Goal: Information Seeking & Learning: Learn about a topic

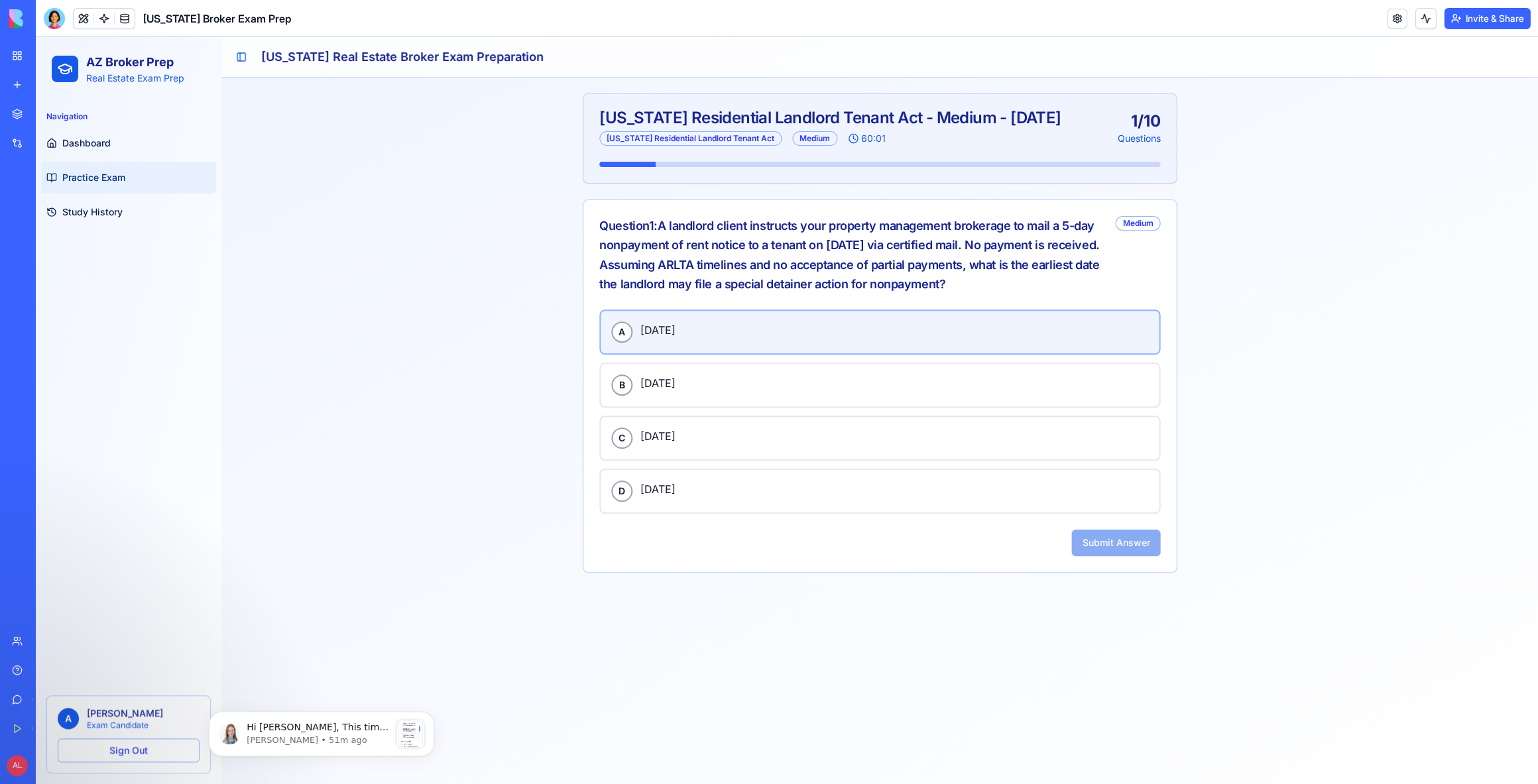
click at [779, 328] on span "[DATE]" at bounding box center [894, 329] width 508 height 17
click at [1111, 540] on button "Submit Answer" at bounding box center [1116, 543] width 89 height 27
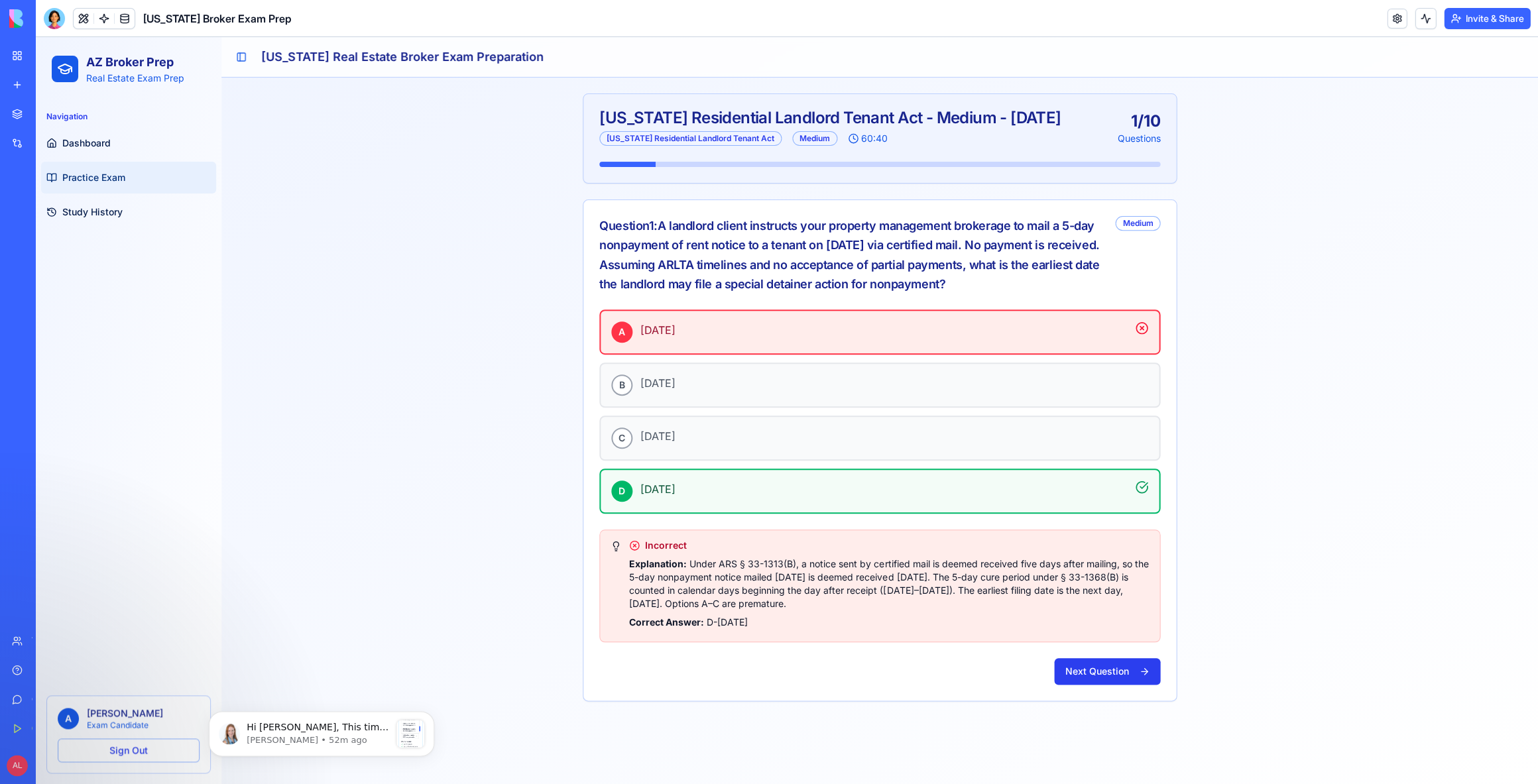
click at [1089, 674] on button "Next Question" at bounding box center [1107, 671] width 106 height 27
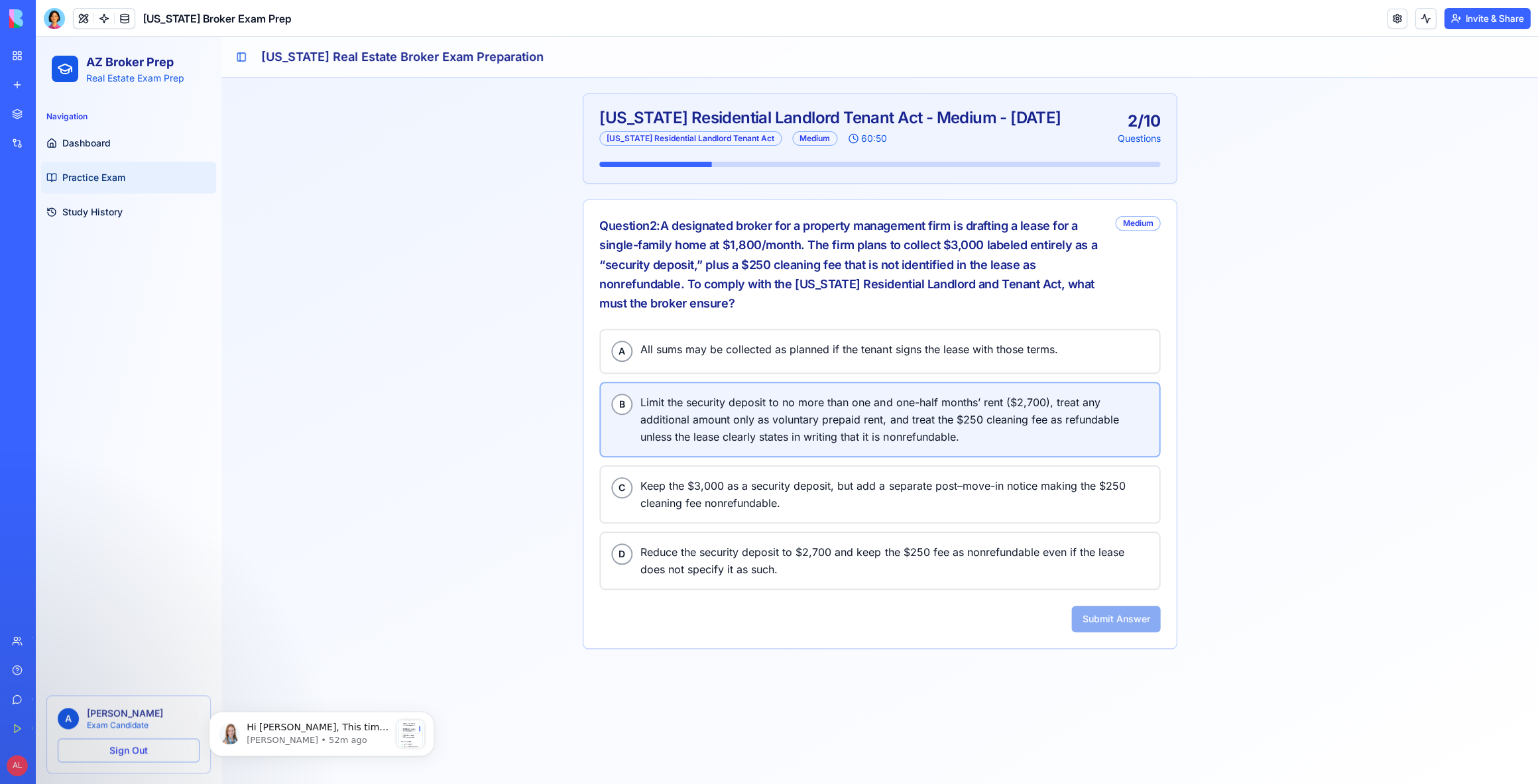
click at [808, 424] on span "Limit the security deposit to no more than one and one-half months’ rent ($2,70…" at bounding box center [894, 420] width 508 height 52
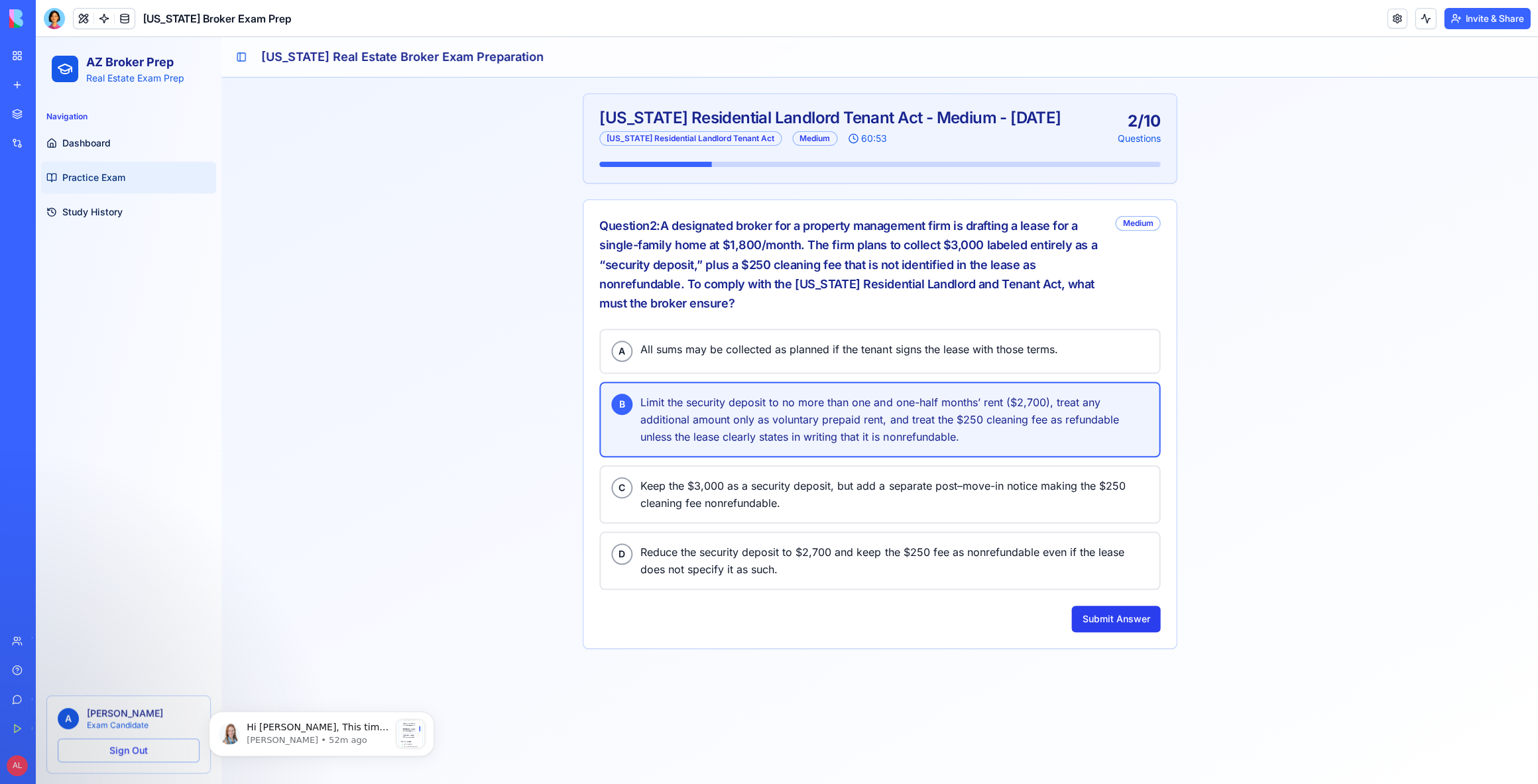
click at [1103, 605] on button "Submit Answer" at bounding box center [1116, 618] width 89 height 27
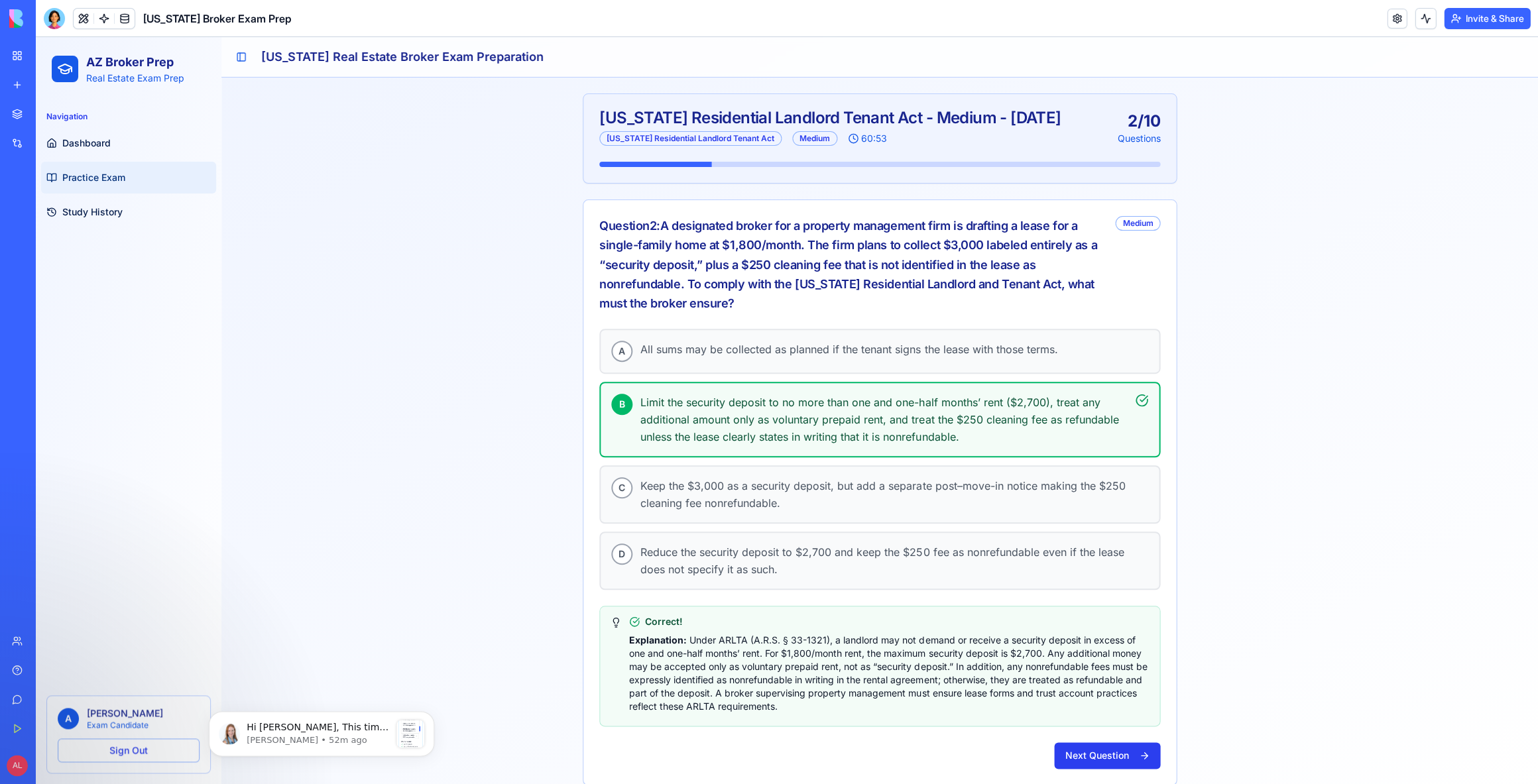
click at [1099, 750] on button "Next Question" at bounding box center [1107, 755] width 106 height 27
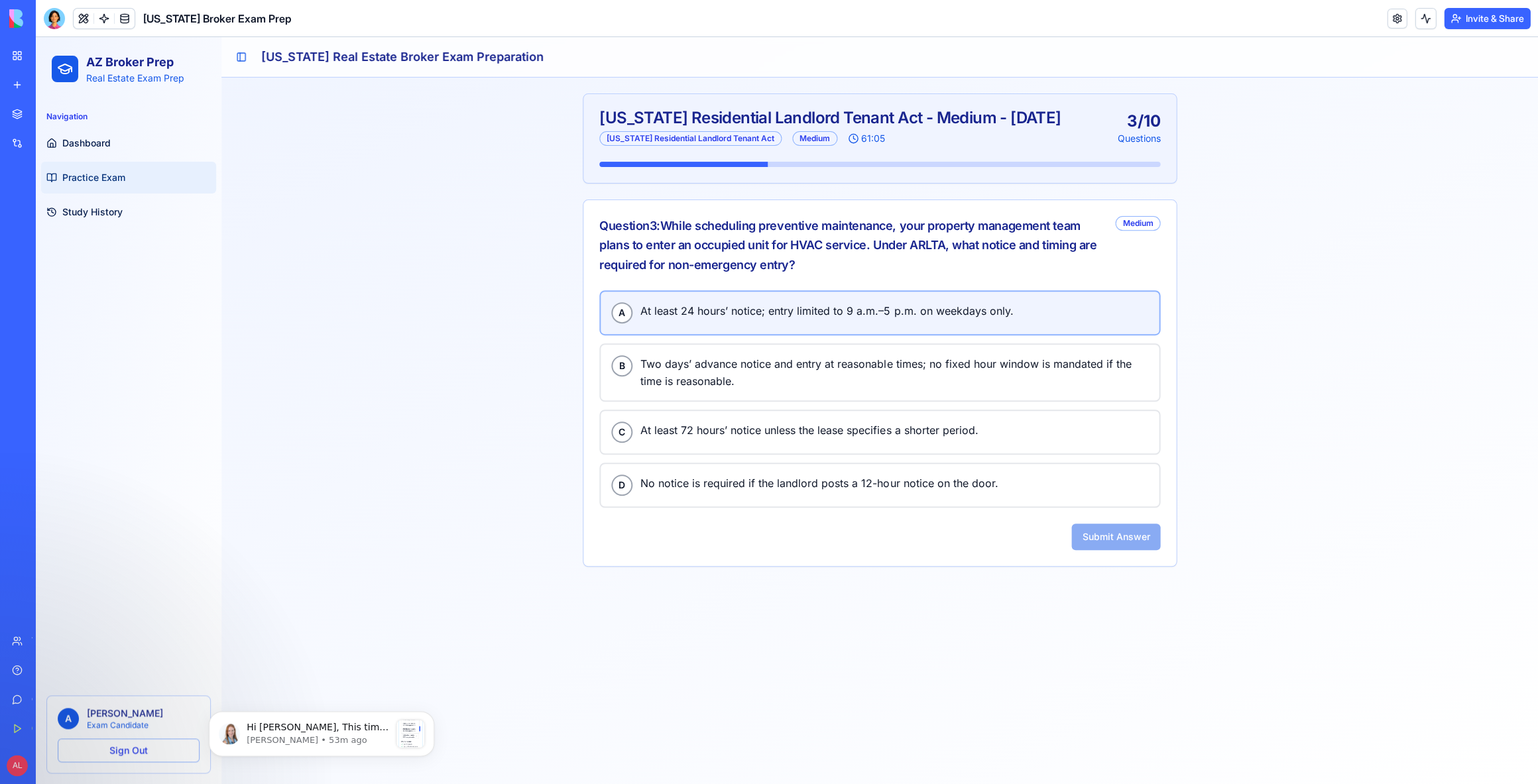
click at [808, 310] on span "At least 24 hours’ notice; entry limited to 9 a.m.–5 p.m. on weekdays only." at bounding box center [894, 310] width 508 height 17
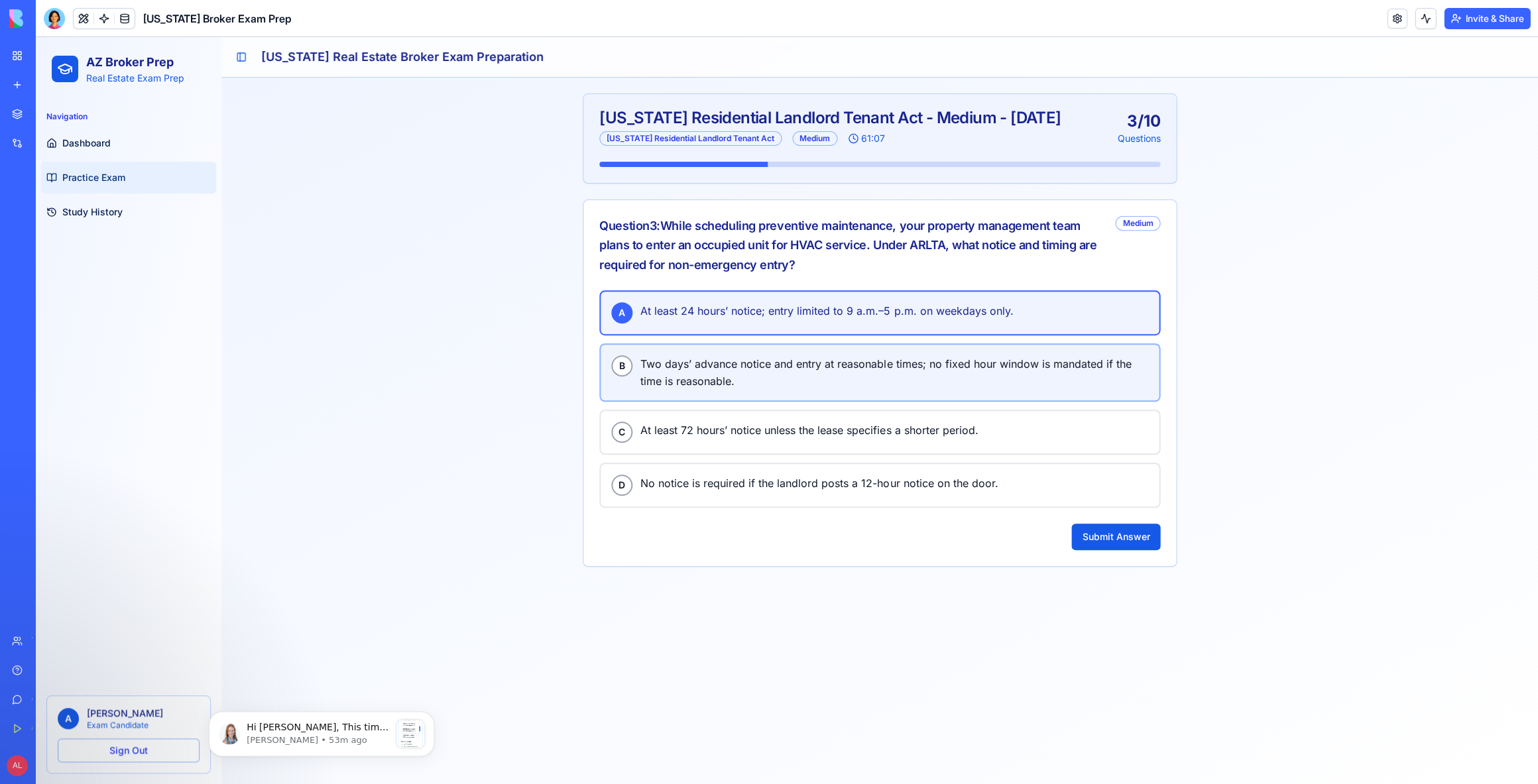
click at [791, 391] on button "B Two days’ advance notice and entry at reasonable times; no fixed hour window …" at bounding box center [880, 372] width 561 height 58
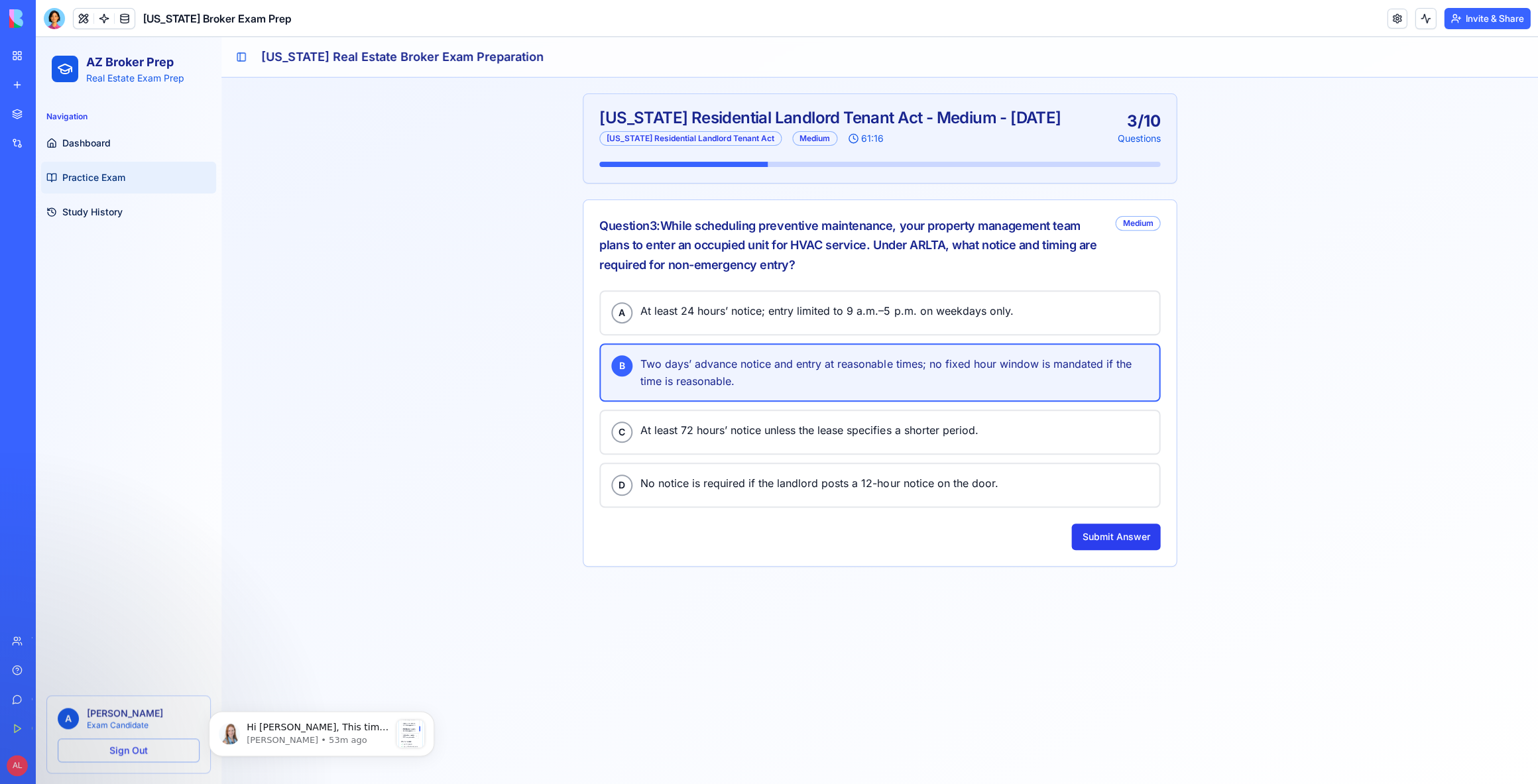
click at [1112, 534] on button "Submit Answer" at bounding box center [1116, 537] width 89 height 27
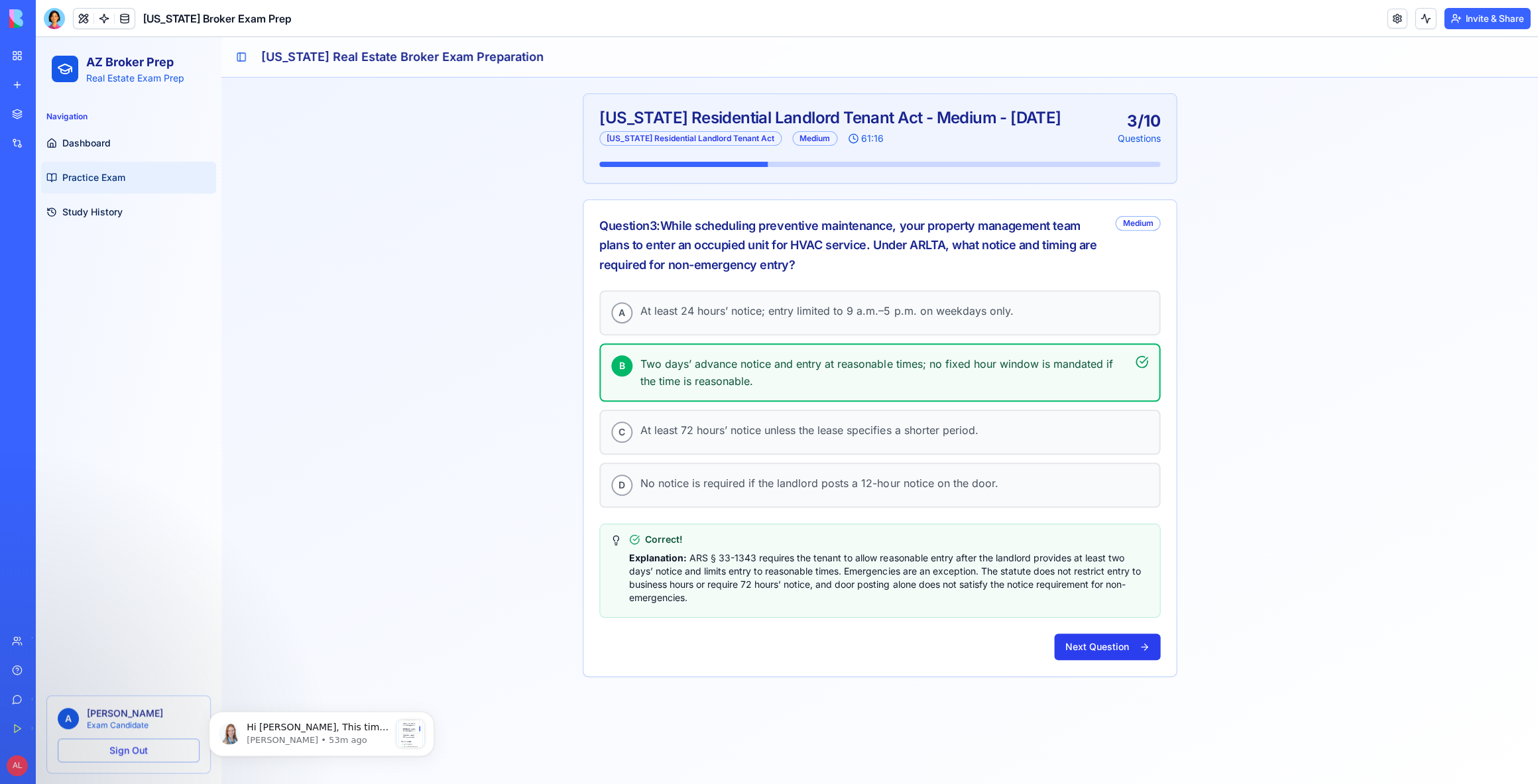
click at [1070, 634] on button "Next Question" at bounding box center [1107, 646] width 106 height 27
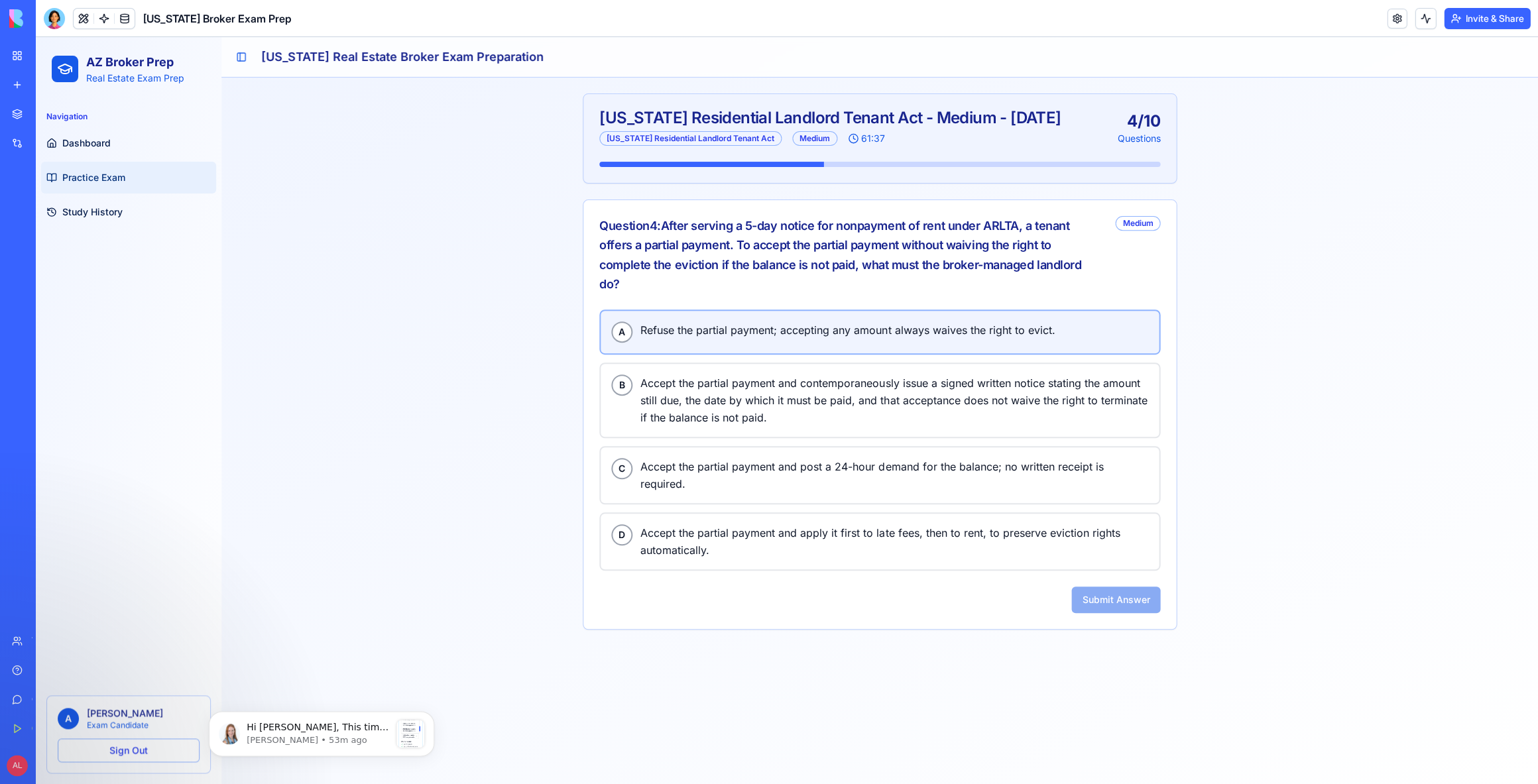
click at [819, 321] on span "Refuse the partial payment; accepting any amount always waives the right to evi…" at bounding box center [894, 329] width 508 height 17
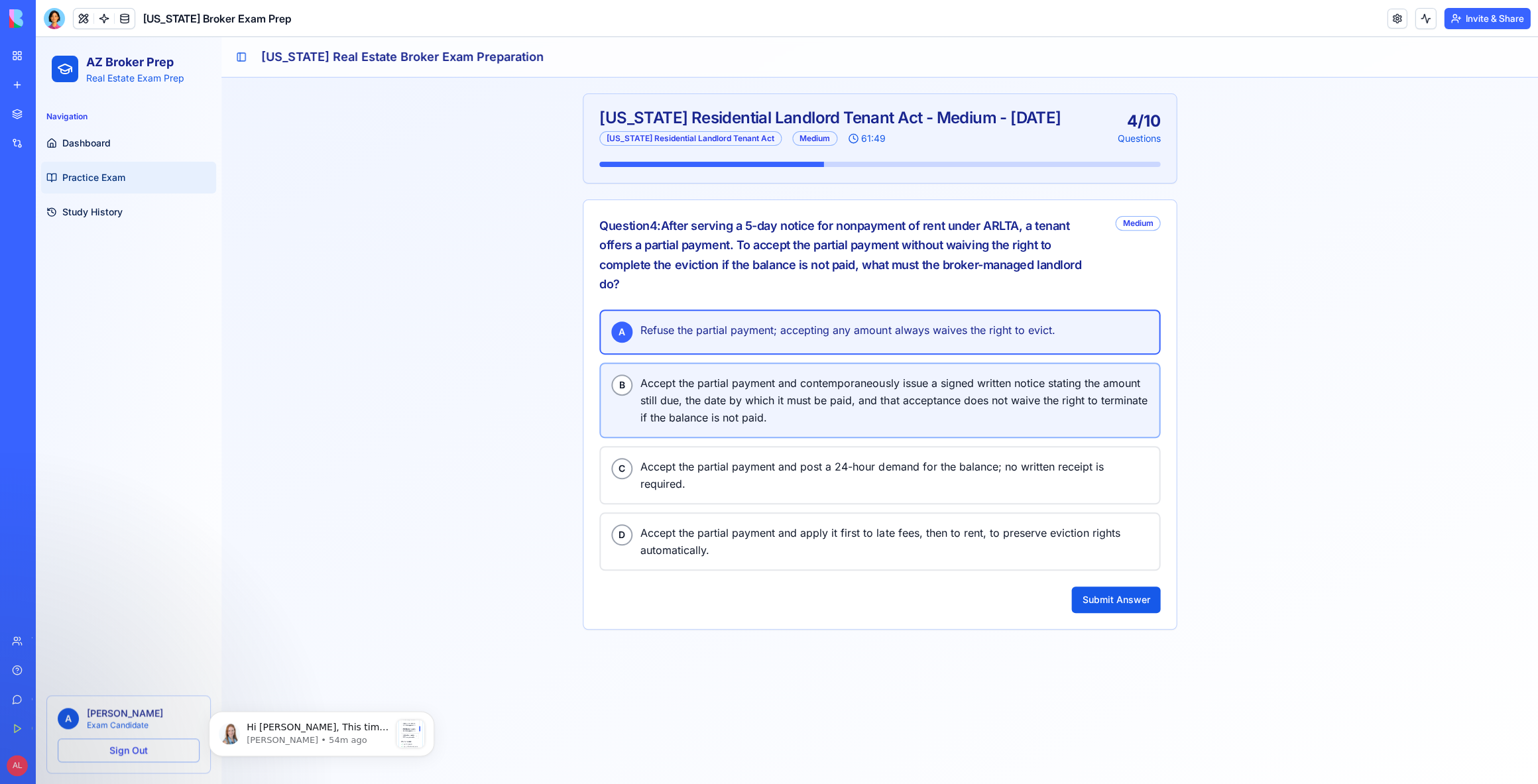
click at [1121, 386] on span "Accept the partial payment and contemporaneously issue a signed written notice …" at bounding box center [894, 400] width 508 height 52
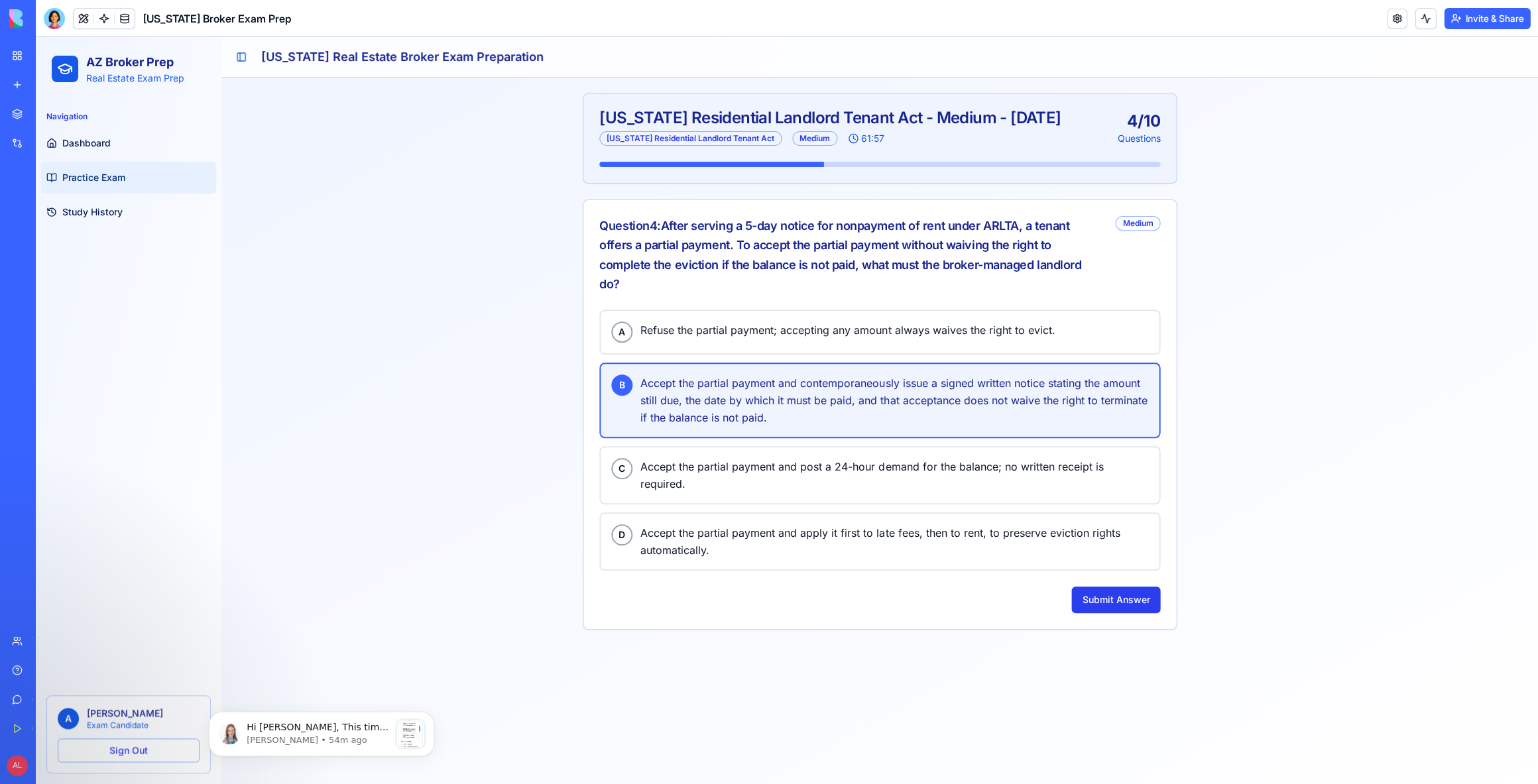
click at [1121, 587] on button "Submit Answer" at bounding box center [1116, 599] width 89 height 27
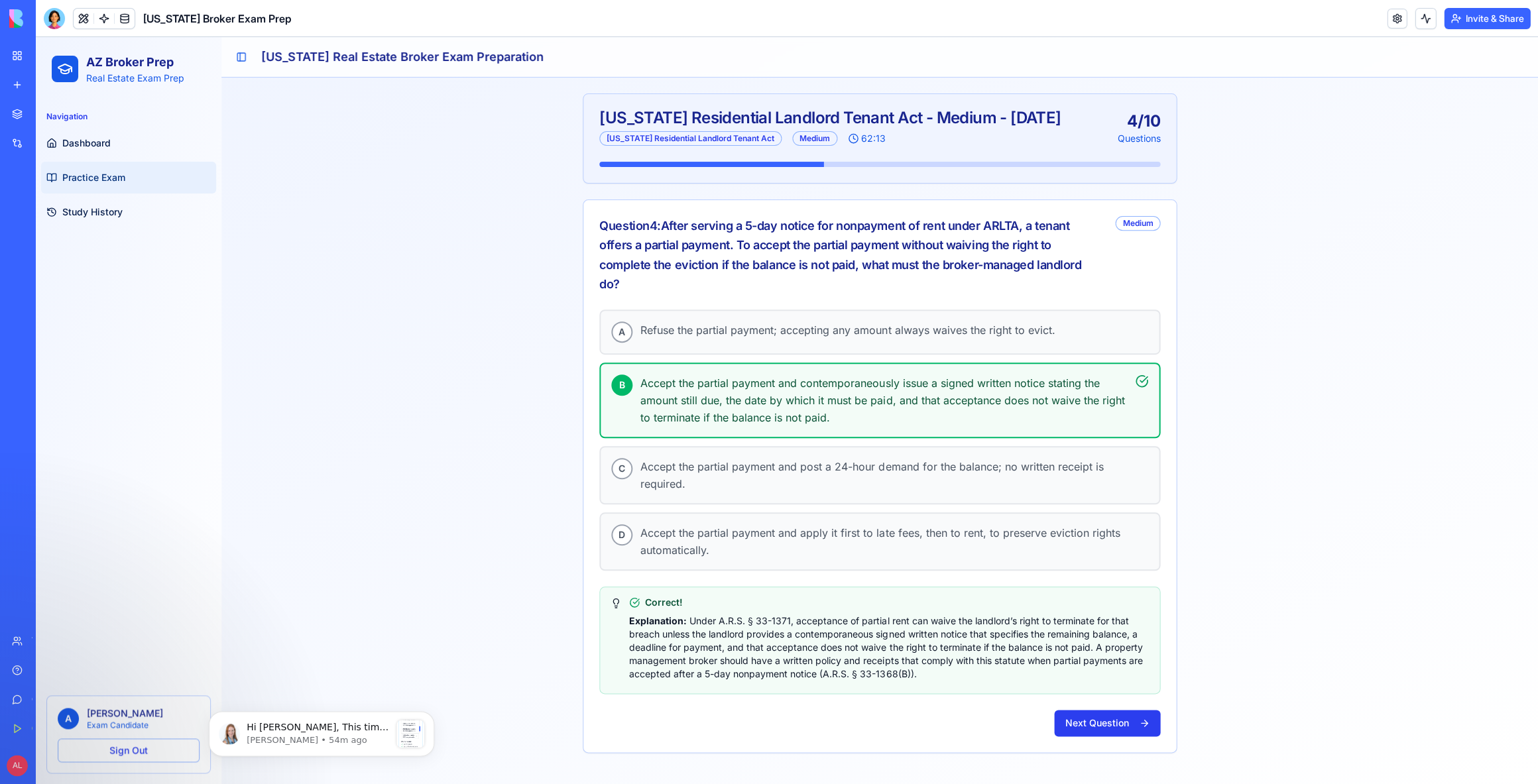
click at [1126, 709] on button "Next Question" at bounding box center [1107, 722] width 106 height 27
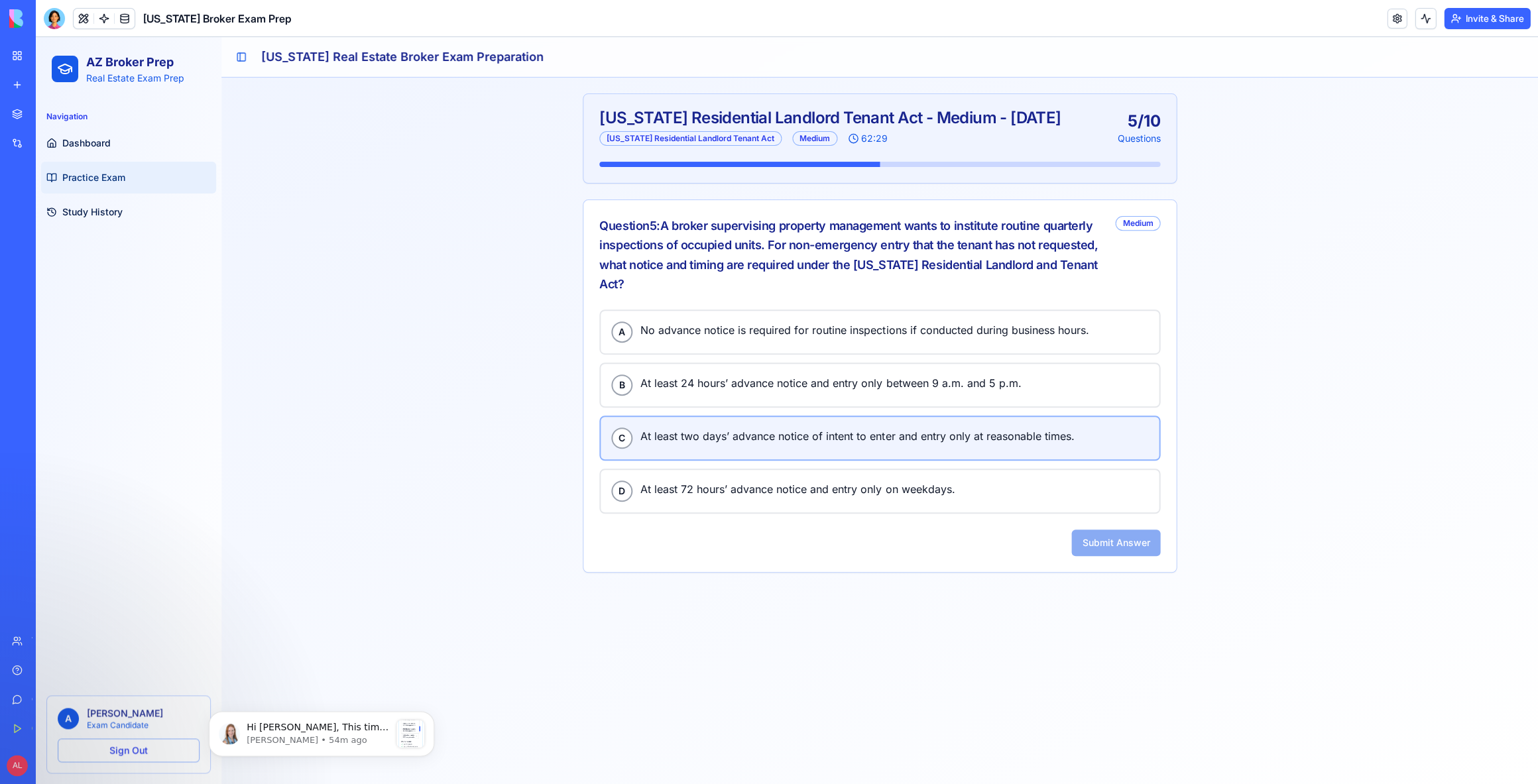
click at [708, 427] on span "At least two days’ advance notice of intent to enter and entry only at reasonab…" at bounding box center [894, 435] width 508 height 17
click at [1105, 530] on button "Submit Answer" at bounding box center [1116, 543] width 89 height 27
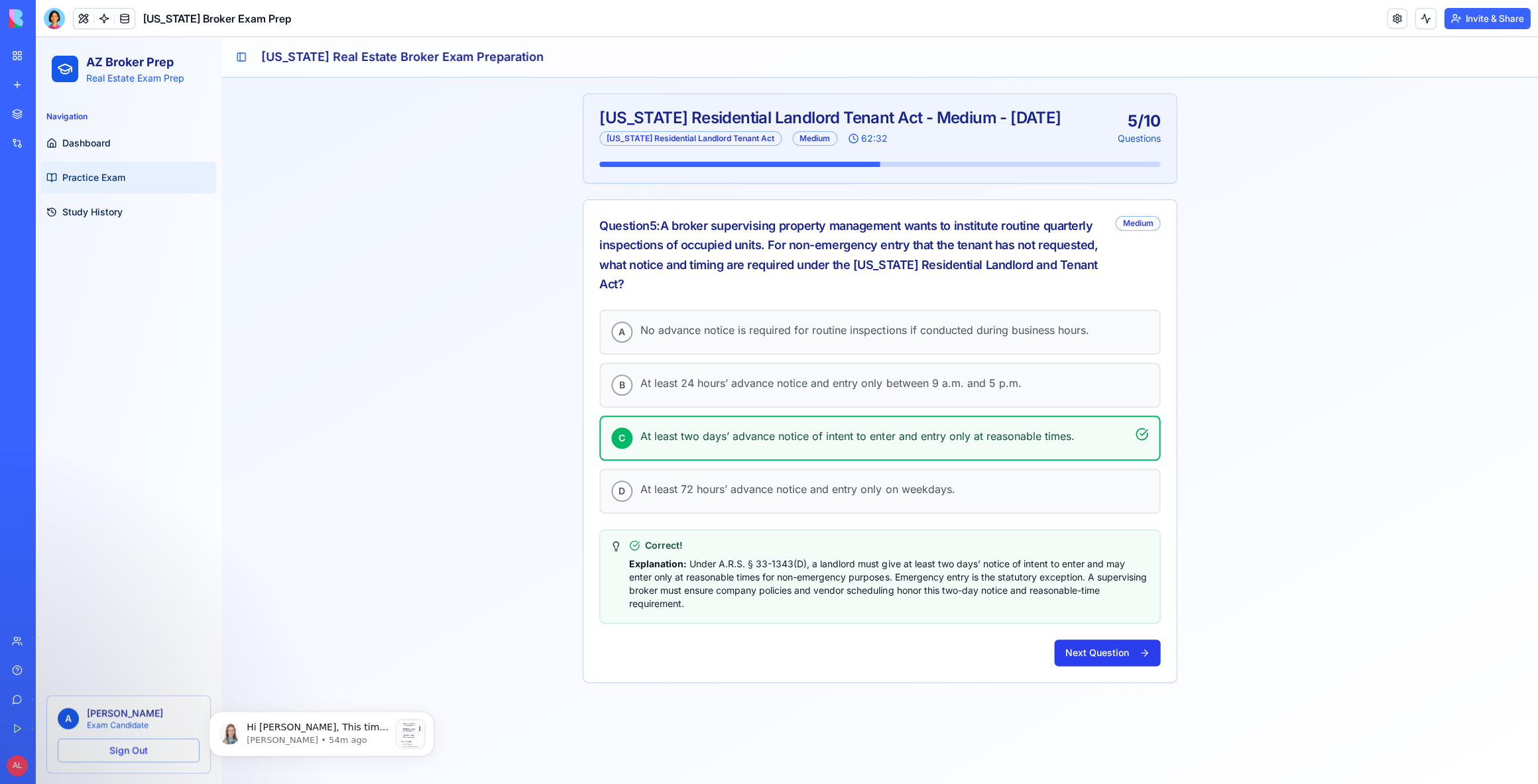
click at [1084, 639] on button "Next Question" at bounding box center [1107, 652] width 106 height 27
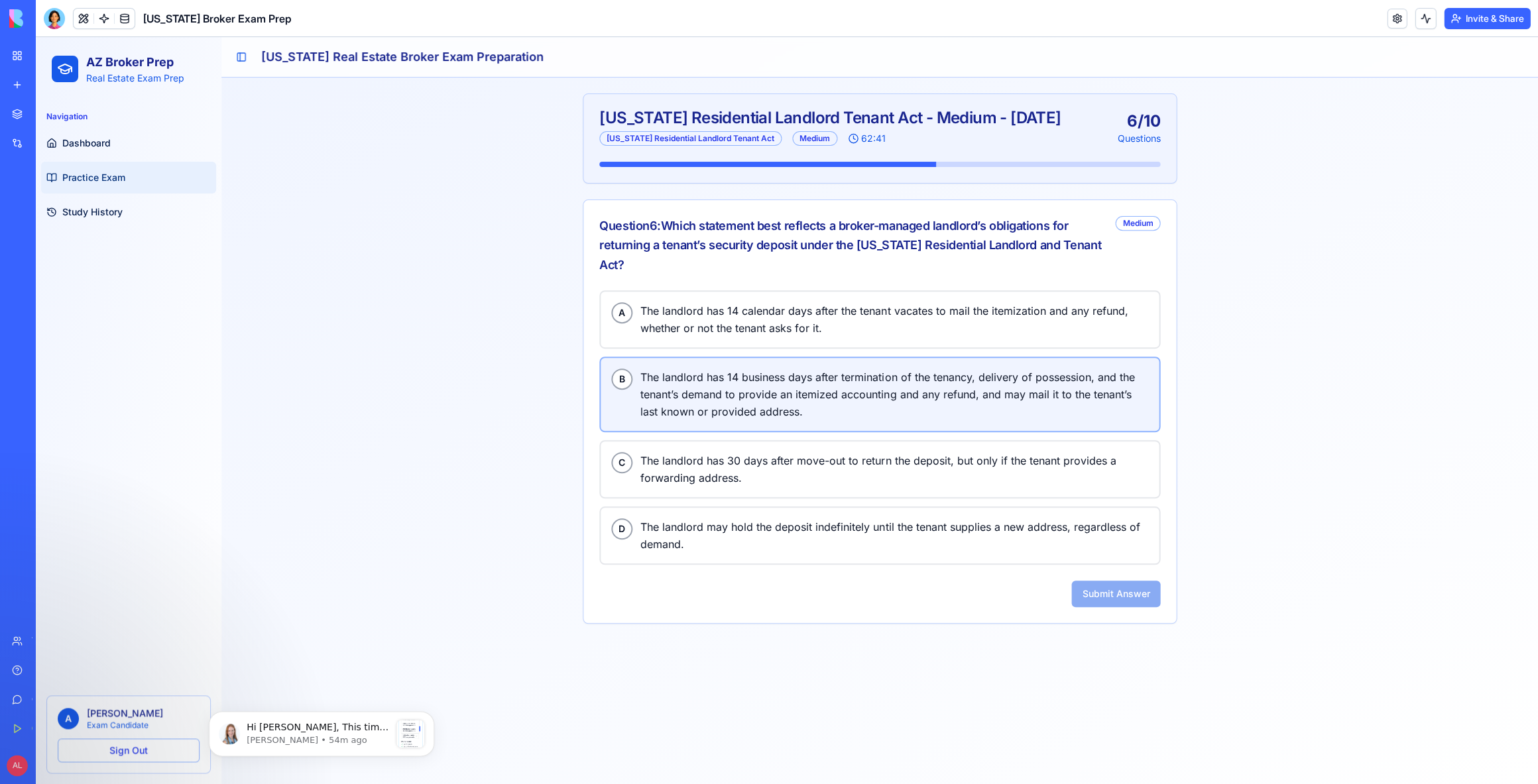
click at [805, 373] on span "The landlord has 14 business days after termination of the tenancy, delivery of…" at bounding box center [894, 394] width 508 height 52
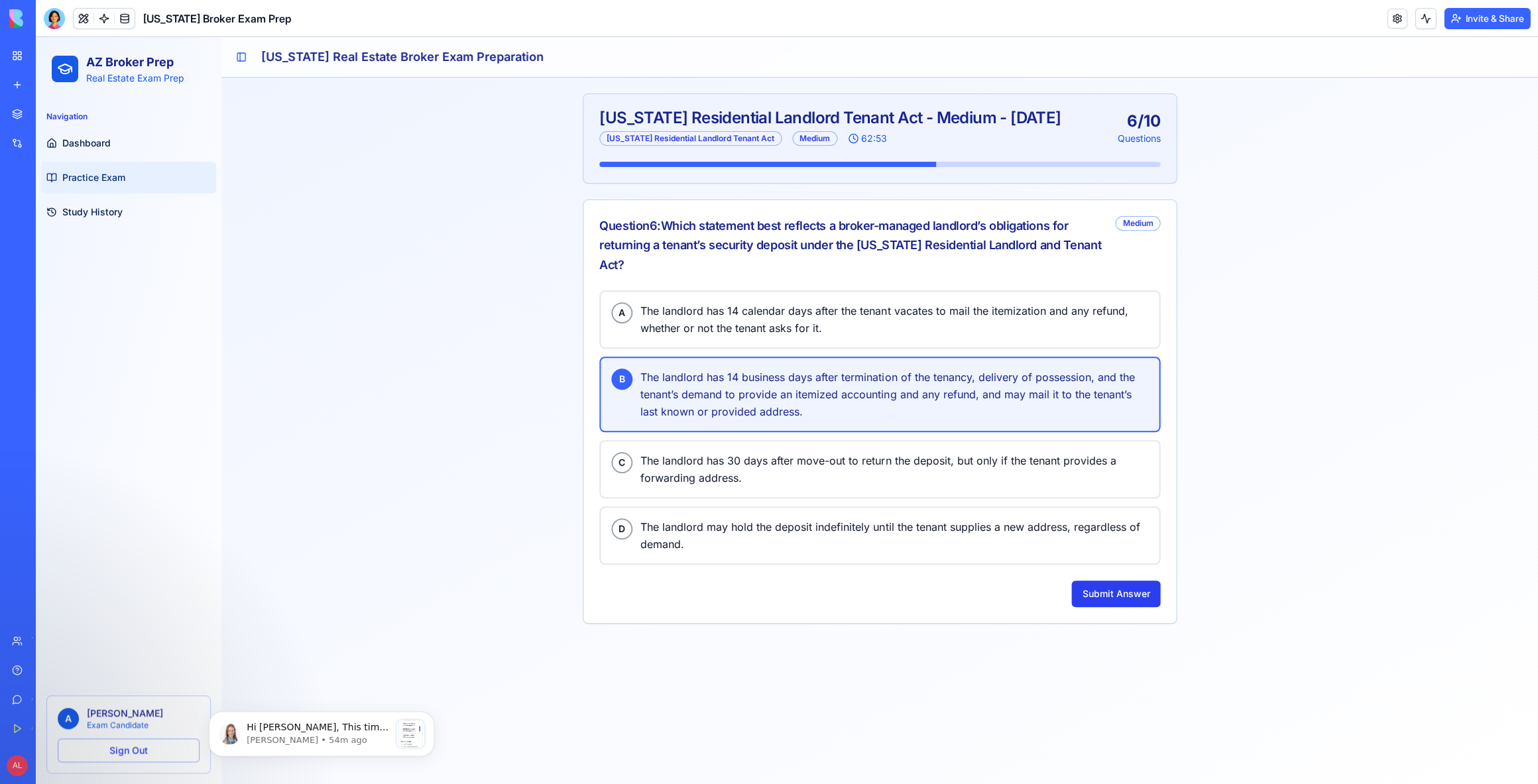
click at [1110, 581] on button "Submit Answer" at bounding box center [1116, 593] width 89 height 27
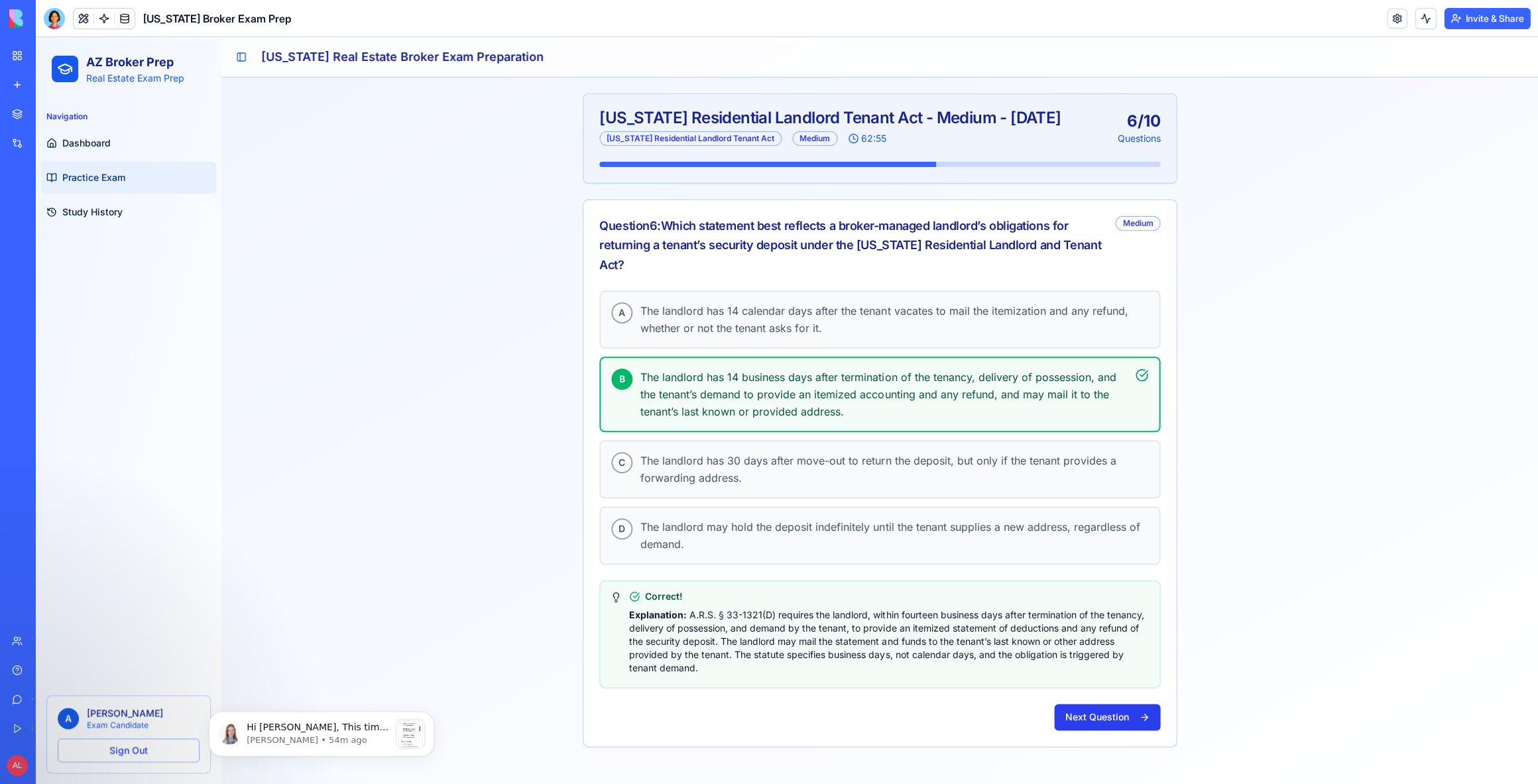
click at [1112, 704] on button "Next Question" at bounding box center [1107, 717] width 106 height 27
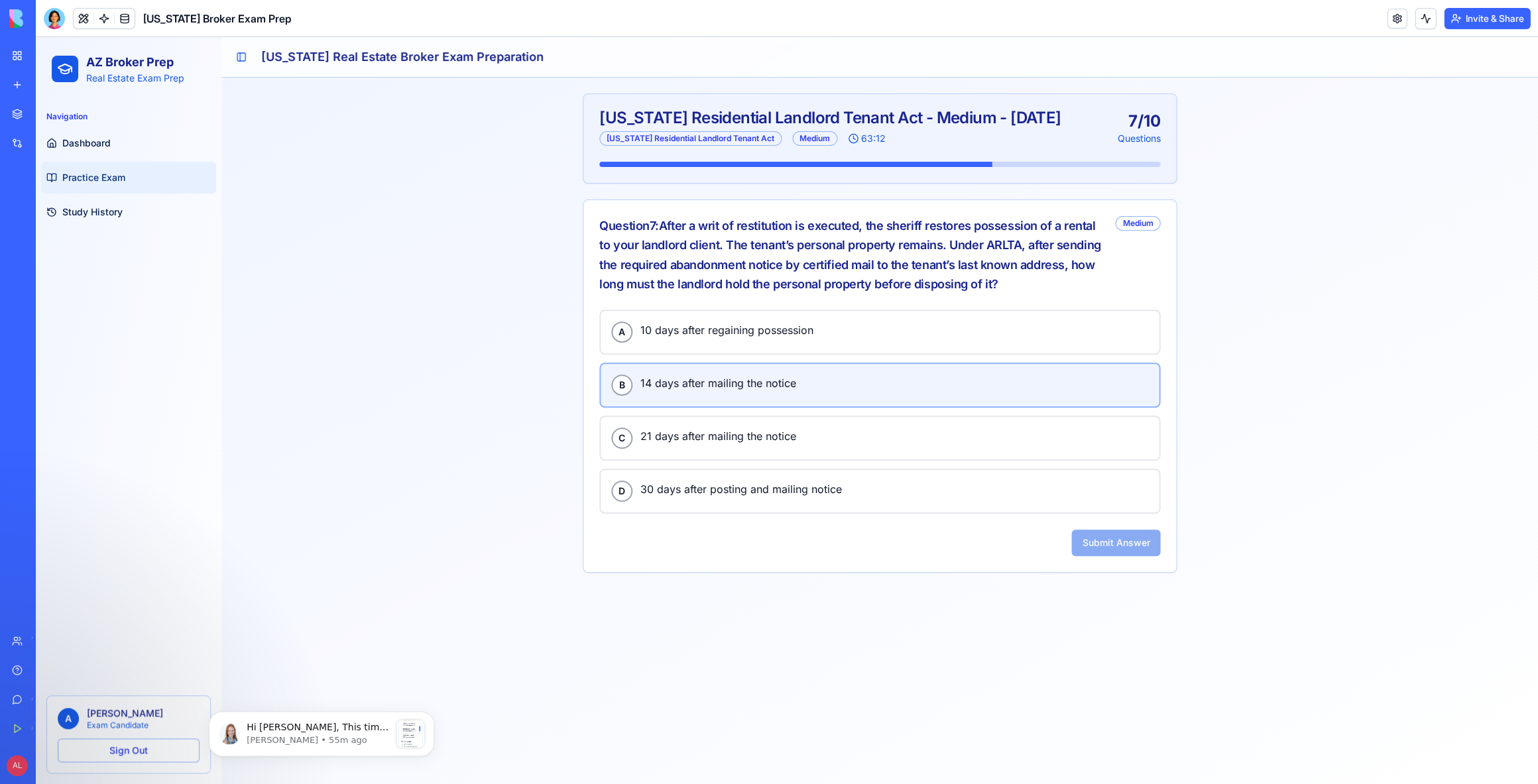
click at [716, 388] on div "B 14 days after mailing the notice" at bounding box center [880, 384] width 537 height 21
click at [1100, 542] on button "Submit Answer" at bounding box center [1116, 543] width 89 height 27
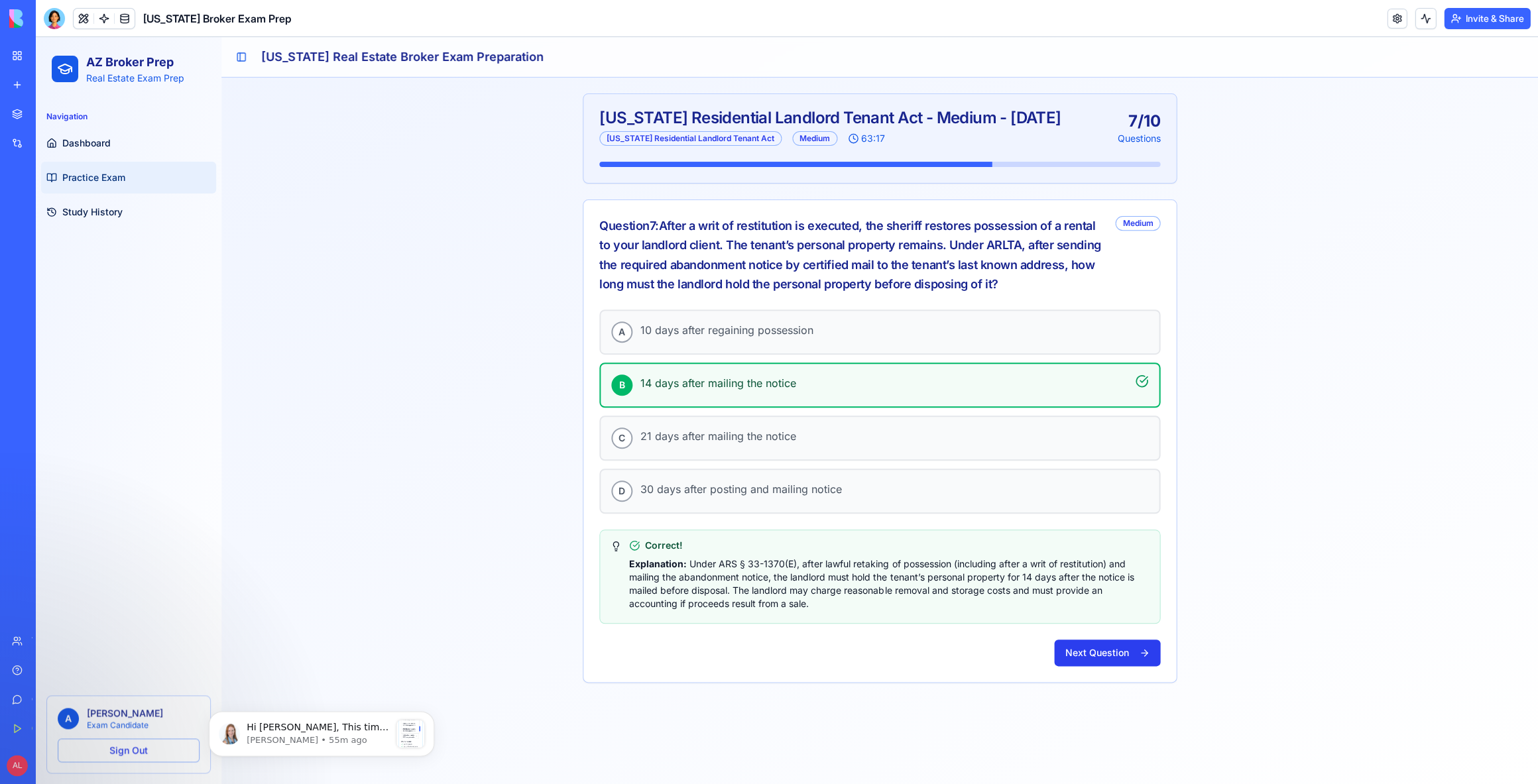
click at [1097, 652] on button "Next Question" at bounding box center [1107, 652] width 106 height 27
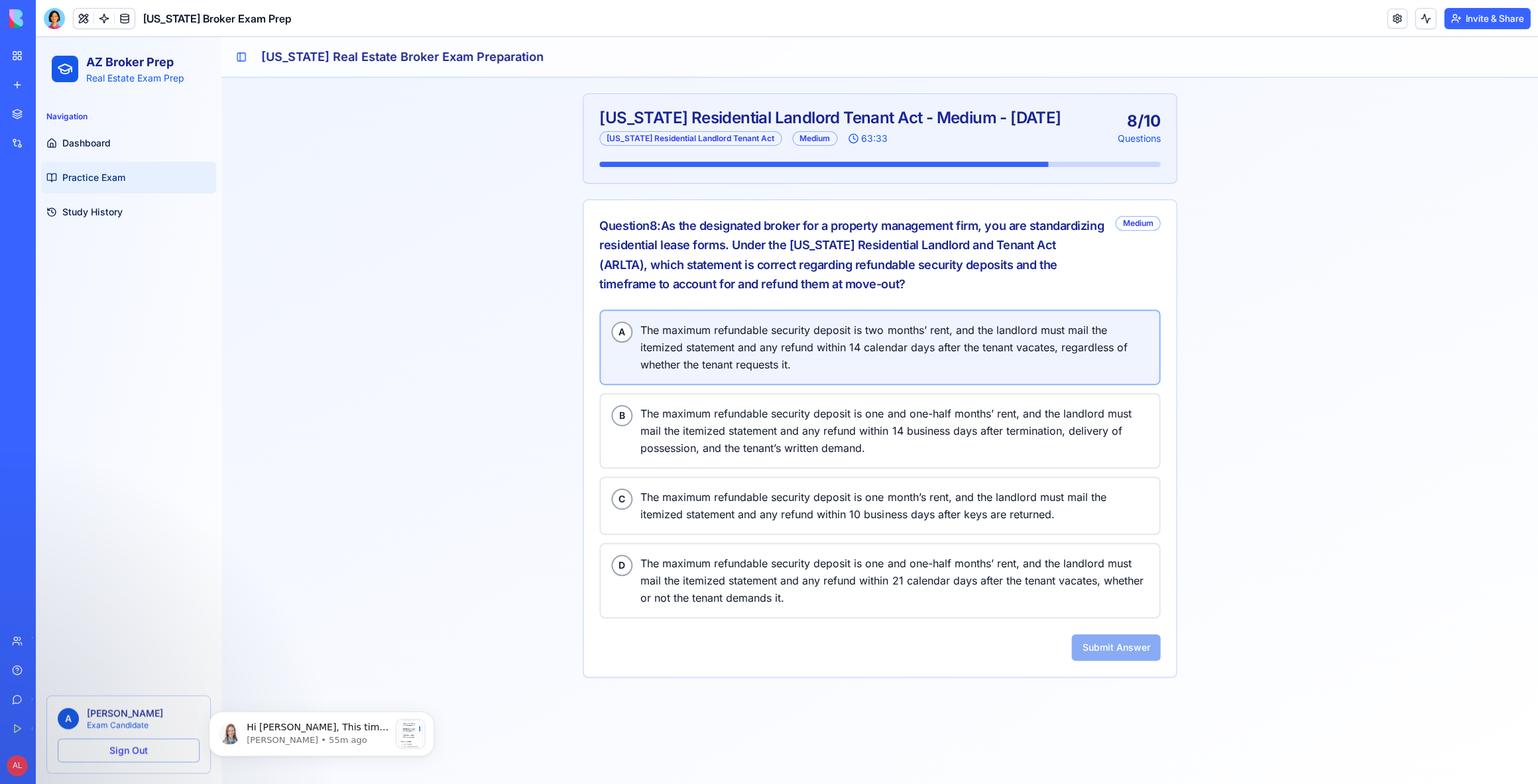
click at [745, 332] on span "The maximum refundable security deposit is two months’ rent, and the landlord m…" at bounding box center [894, 347] width 508 height 52
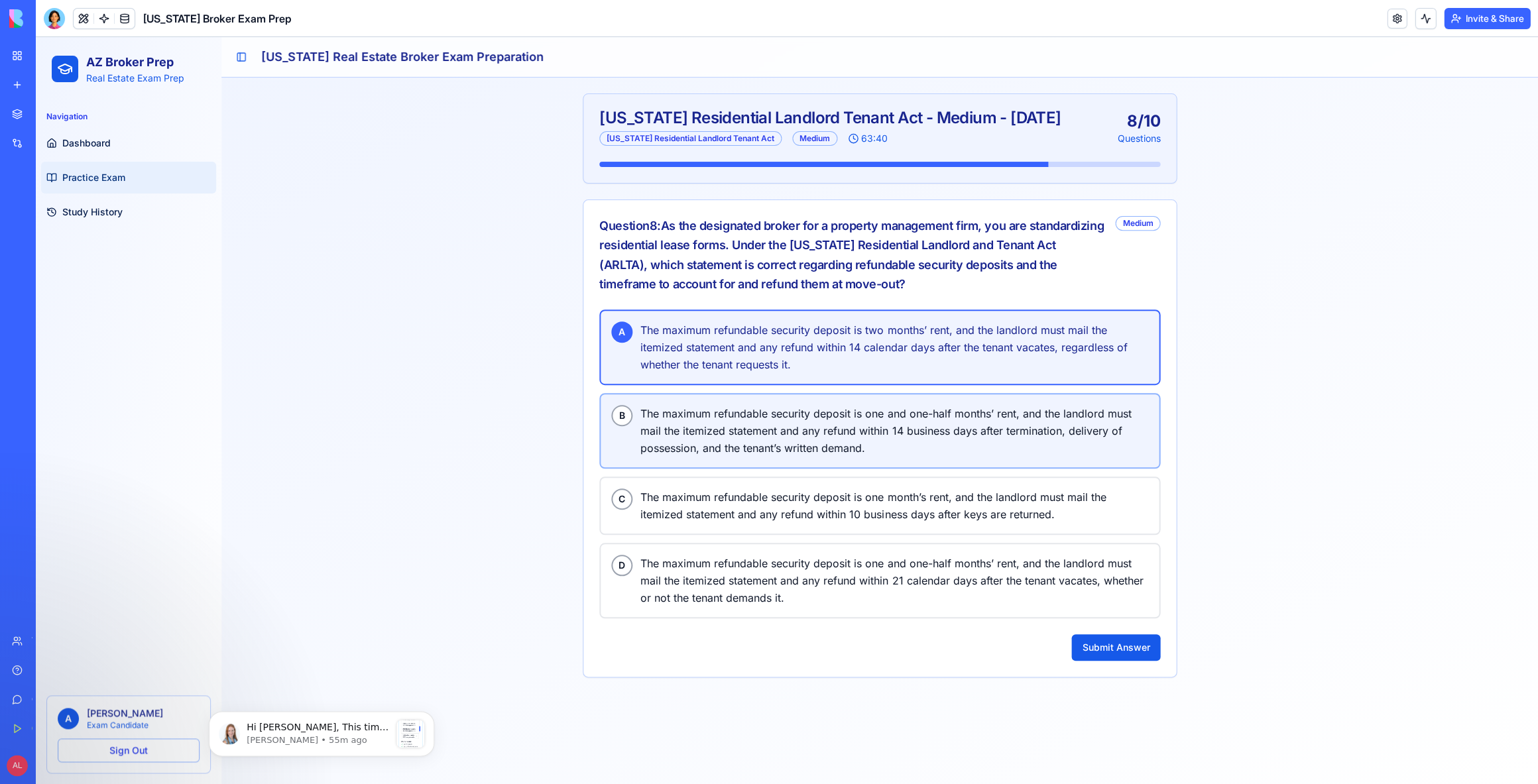
click at [759, 420] on span "The maximum refundable security deposit is one and one-half months’ rent, and t…" at bounding box center [894, 431] width 508 height 52
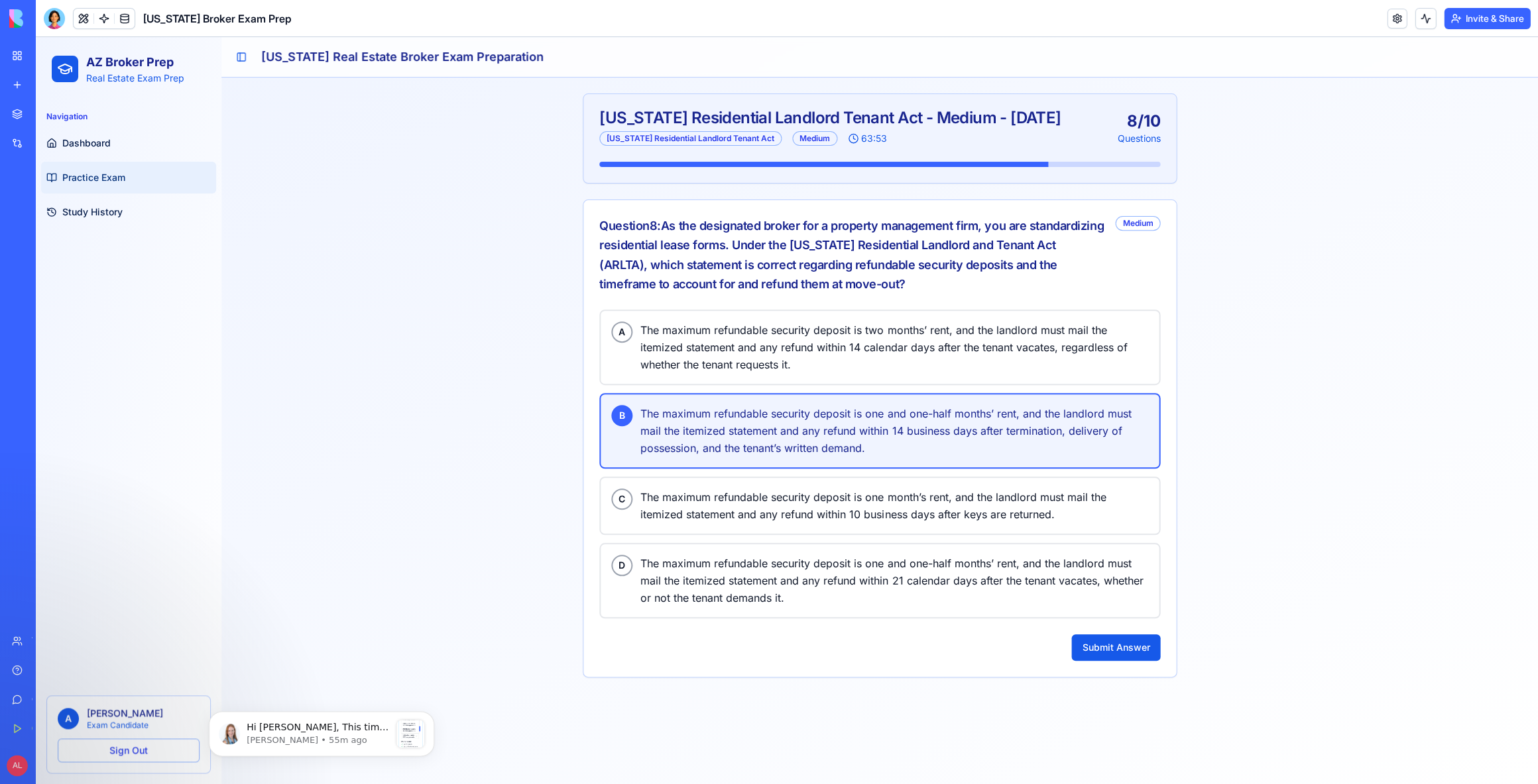
click at [1154, 651] on div "A The maximum refundable security deposit is two months’ rent, and the landlord…" at bounding box center [880, 493] width 593 height 367
click at [1141, 644] on button "Submit Answer" at bounding box center [1116, 647] width 89 height 27
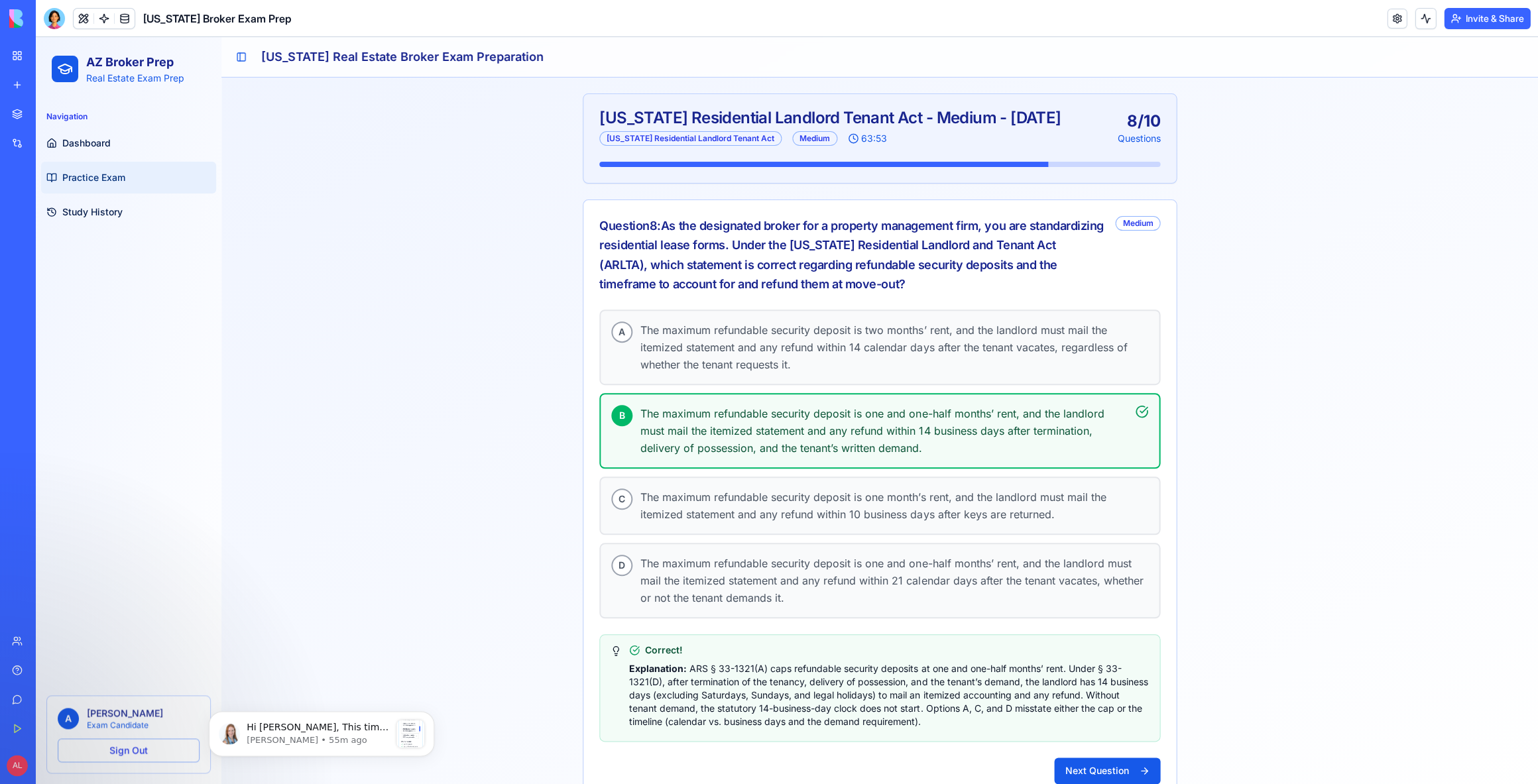
click at [1119, 743] on div "A The maximum refundable security deposit is two months’ rent, and the landlord…" at bounding box center [880, 555] width 593 height 491
click at [1119, 757] on button "Next Question" at bounding box center [1107, 770] width 106 height 27
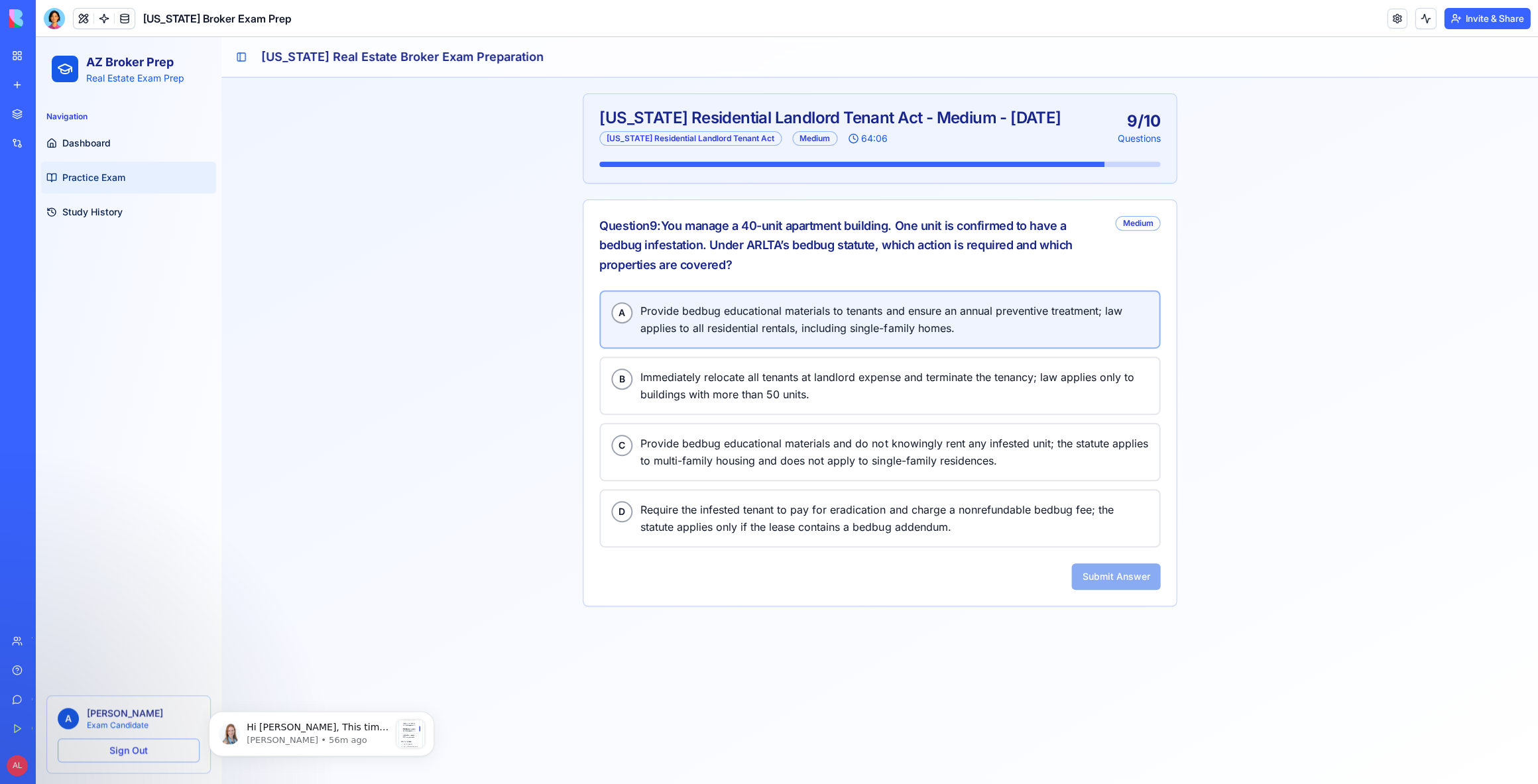
click at [726, 304] on span "Provide bedbug educational materials to tenants and ensure an annual preventive…" at bounding box center [894, 319] width 508 height 35
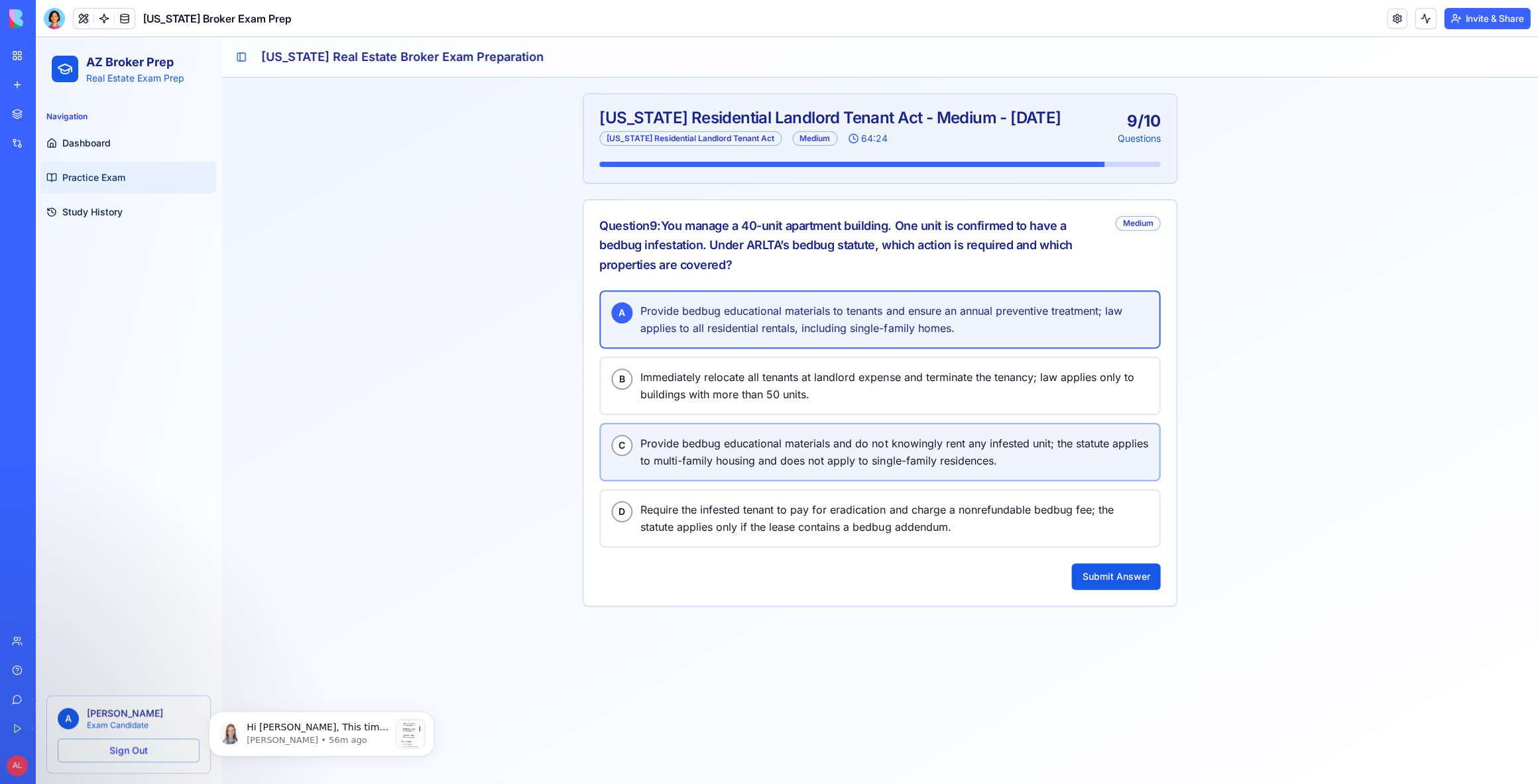
click at [878, 447] on span "Provide bedbug educational materials and do not knowingly rent any infested uni…" at bounding box center [894, 452] width 508 height 35
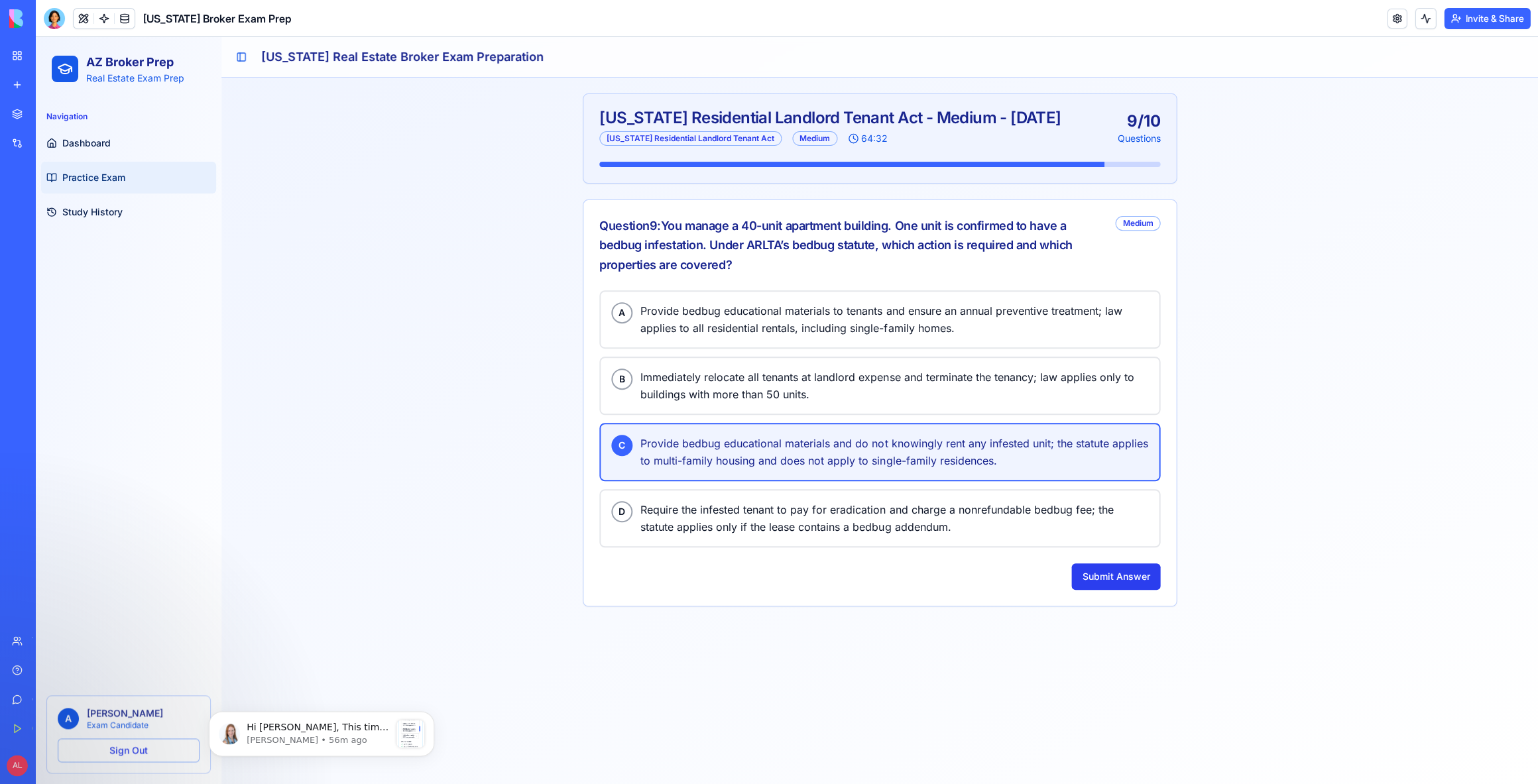
click at [1105, 564] on button "Submit Answer" at bounding box center [1116, 577] width 89 height 27
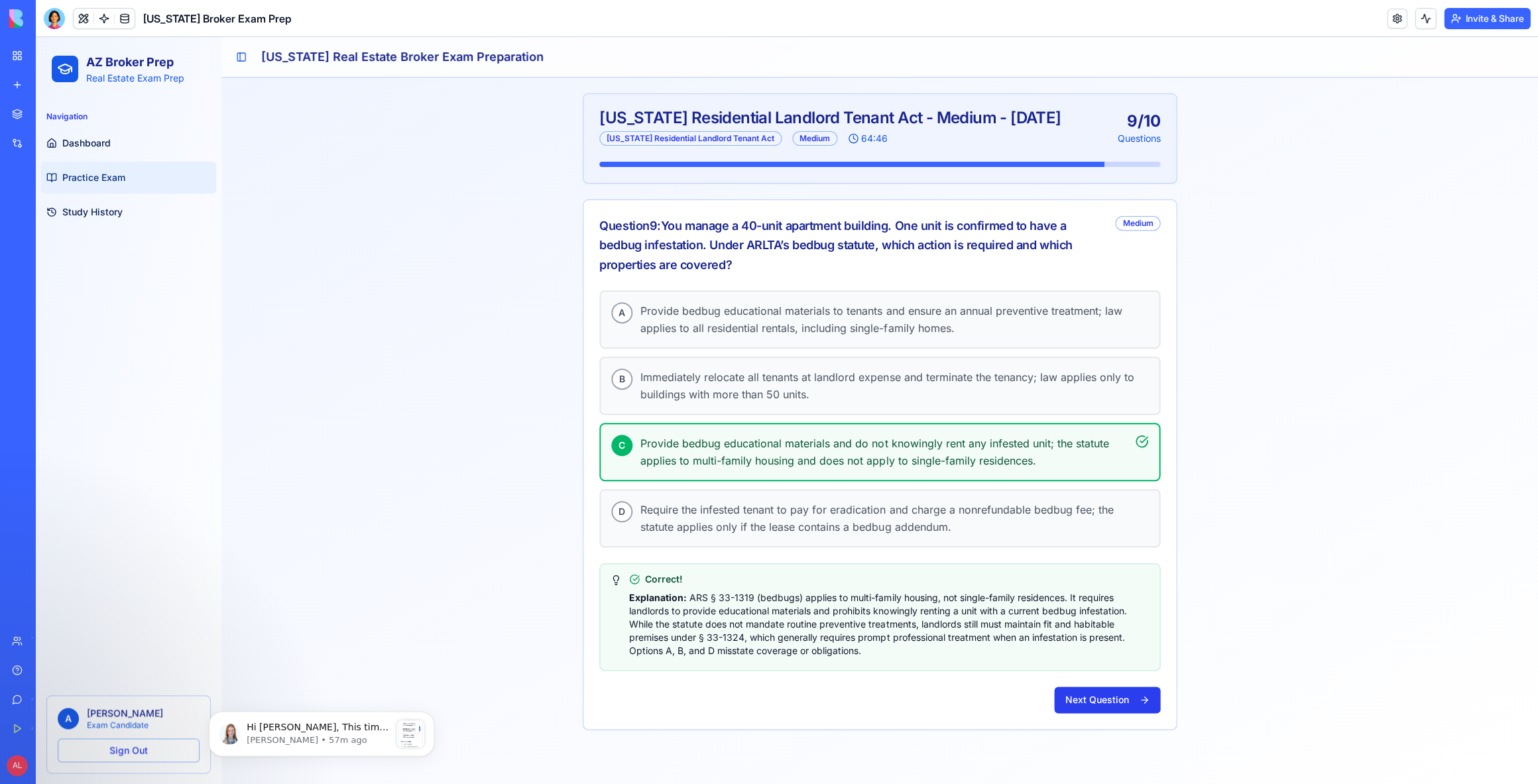
click at [1113, 695] on button "Next Question" at bounding box center [1107, 699] width 106 height 27
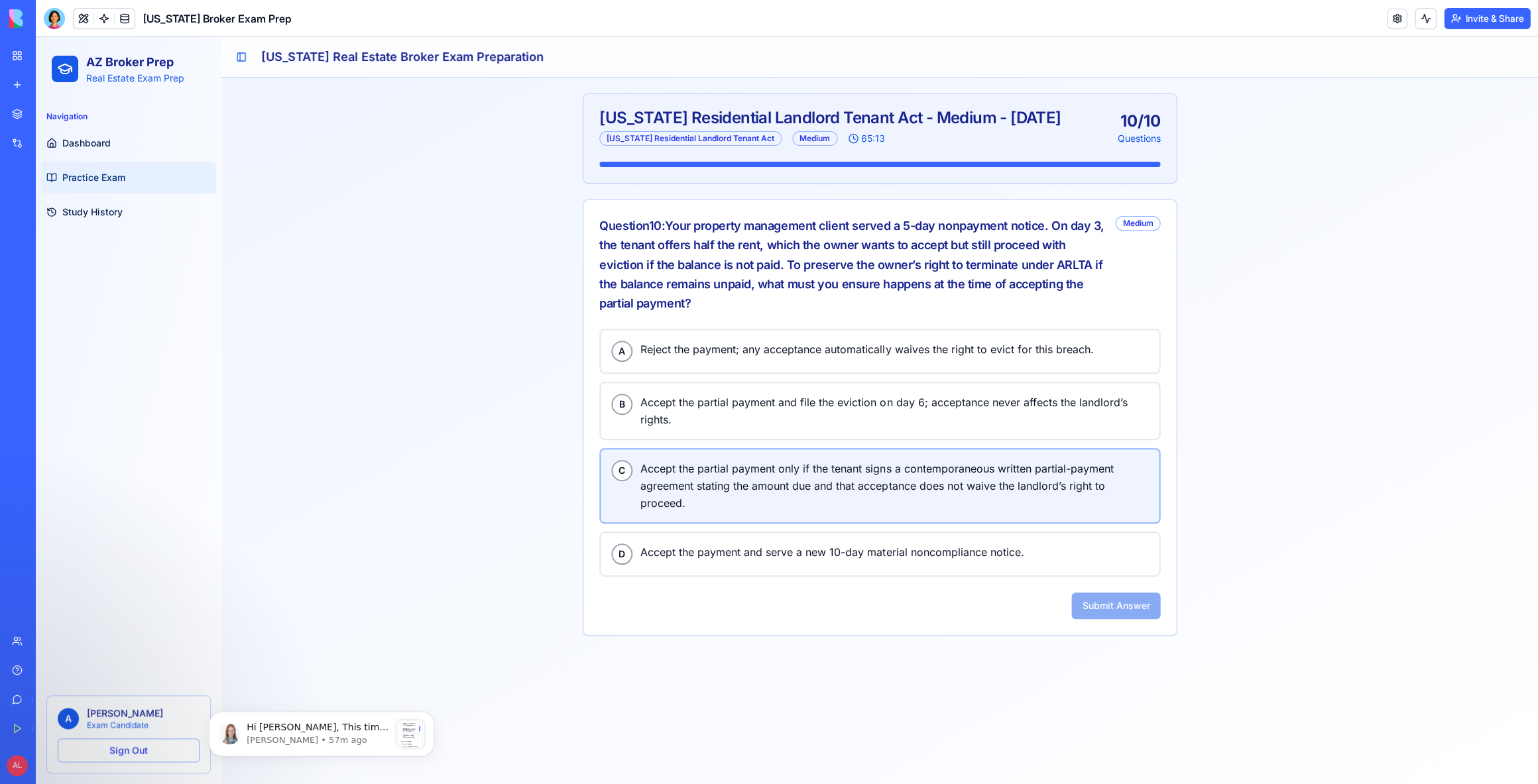
click at [971, 482] on span "Accept the partial payment only if the tenant signs a contemporaneous written p…" at bounding box center [894, 486] width 508 height 52
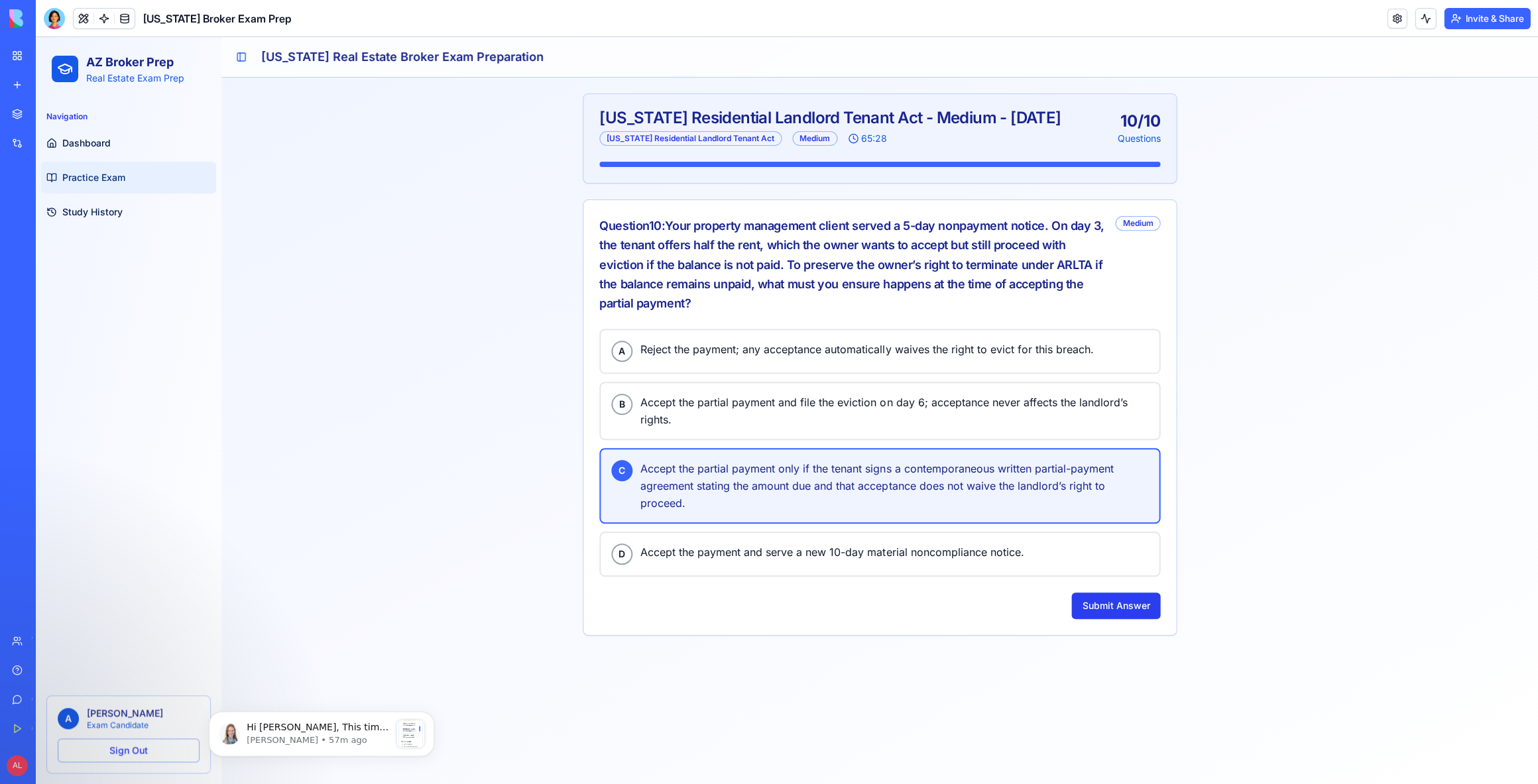
click at [1121, 597] on button "Submit Answer" at bounding box center [1116, 605] width 89 height 27
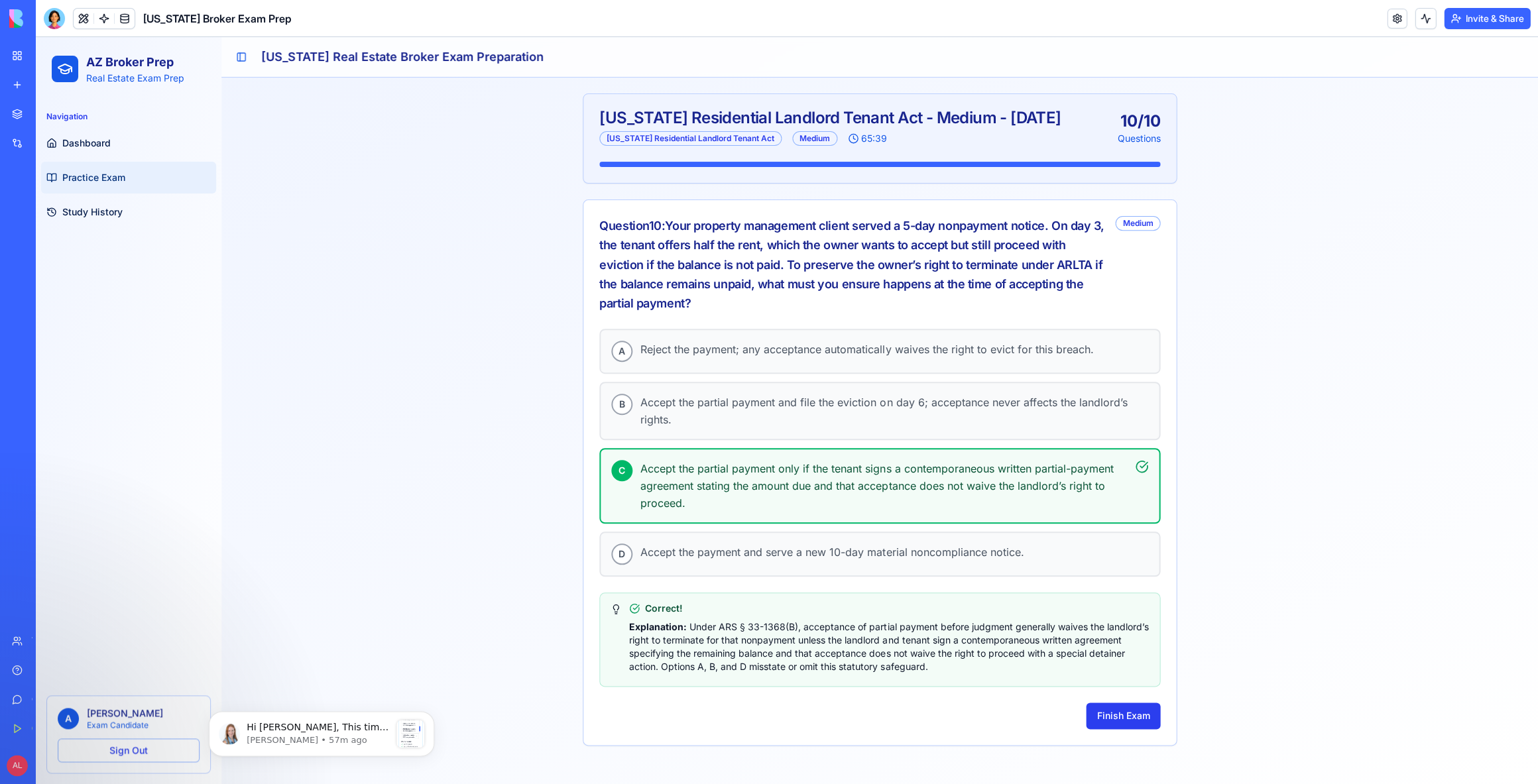
click at [1117, 702] on button "Finish Exam" at bounding box center [1123, 715] width 74 height 27
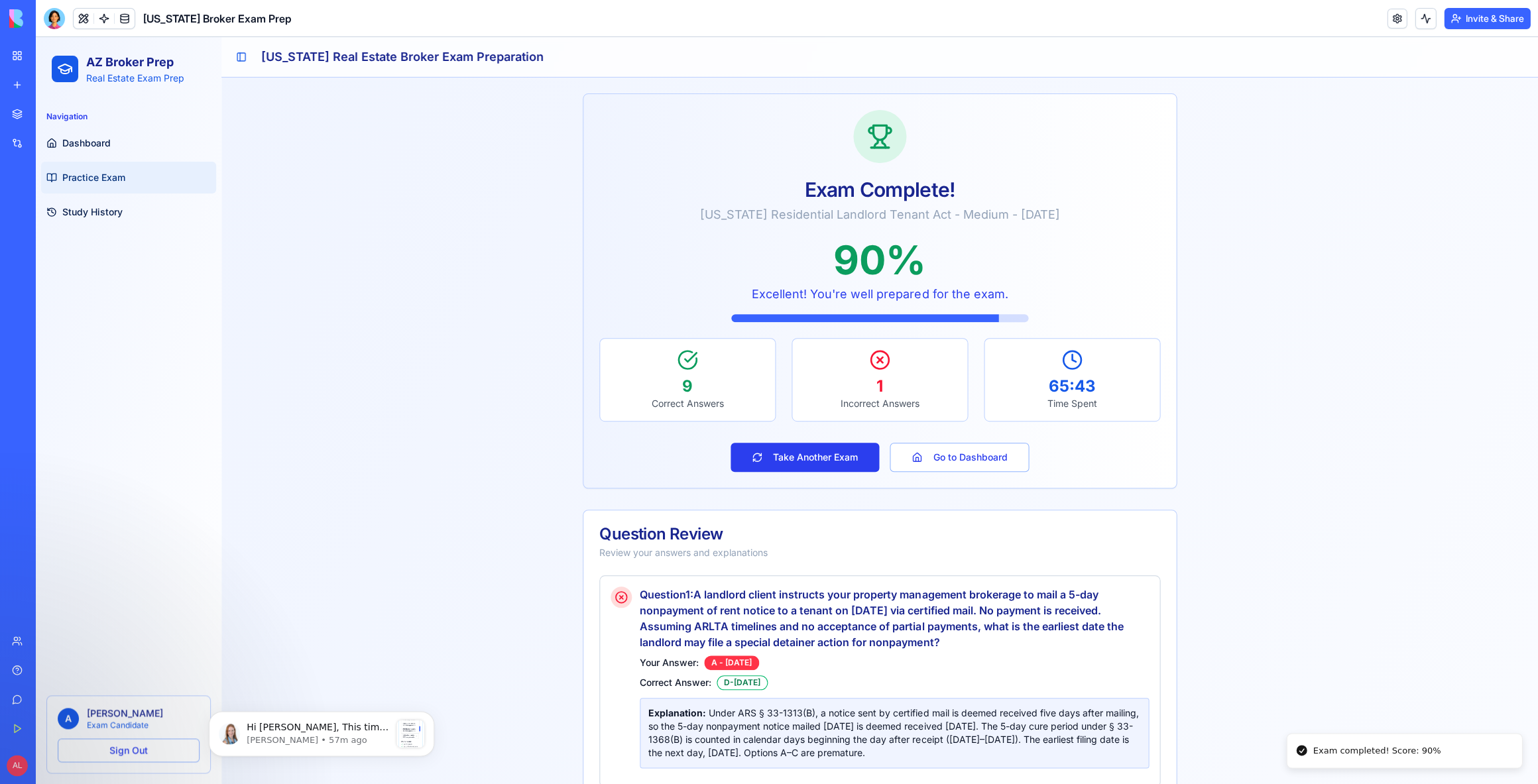
click at [853, 452] on button "Take Another Exam" at bounding box center [804, 457] width 149 height 29
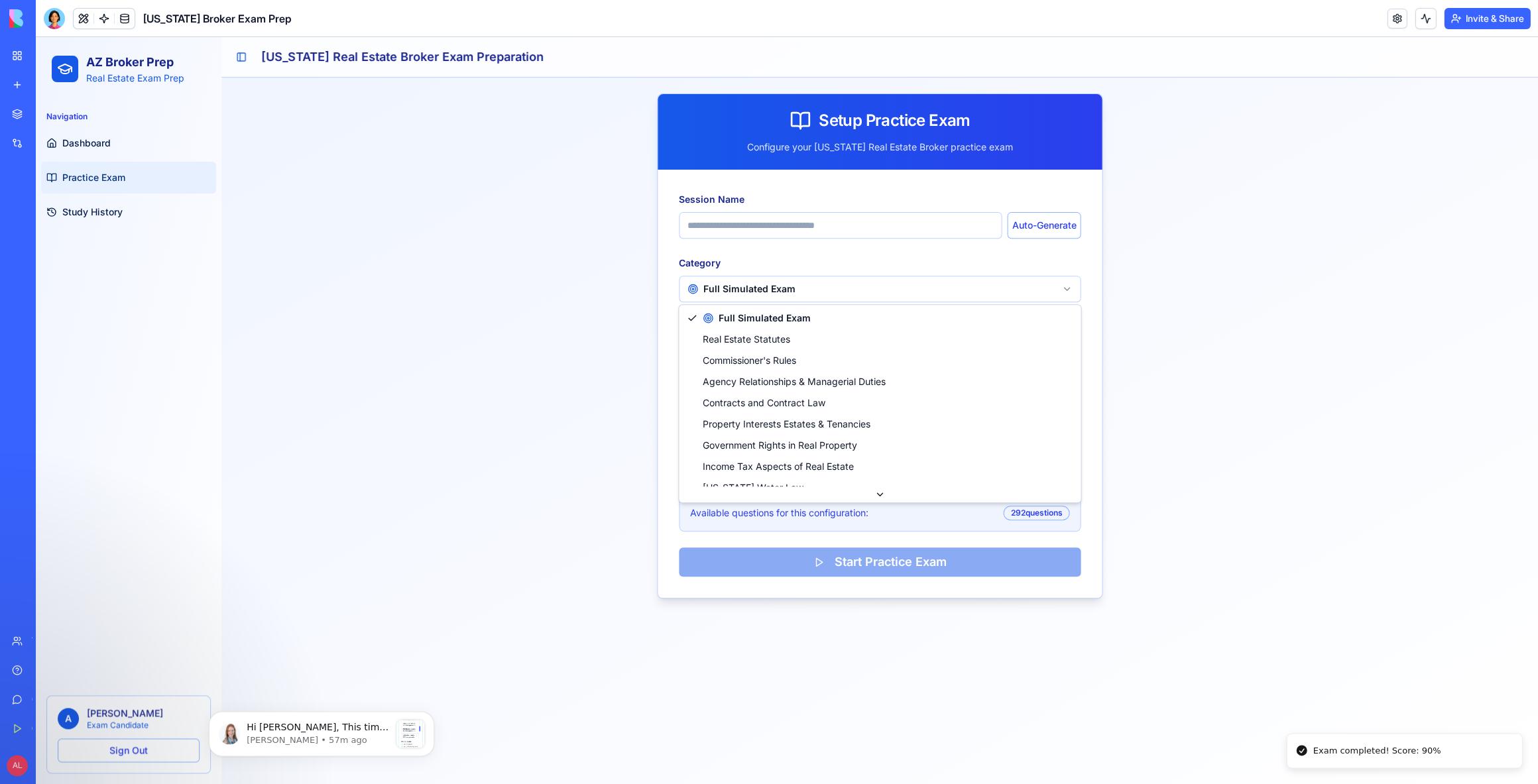
click at [806, 279] on html "AZ Broker Prep Real Estate Exam Prep Navigation Dashboard Practice Exam Study H…" at bounding box center [786, 410] width 1502 height 747
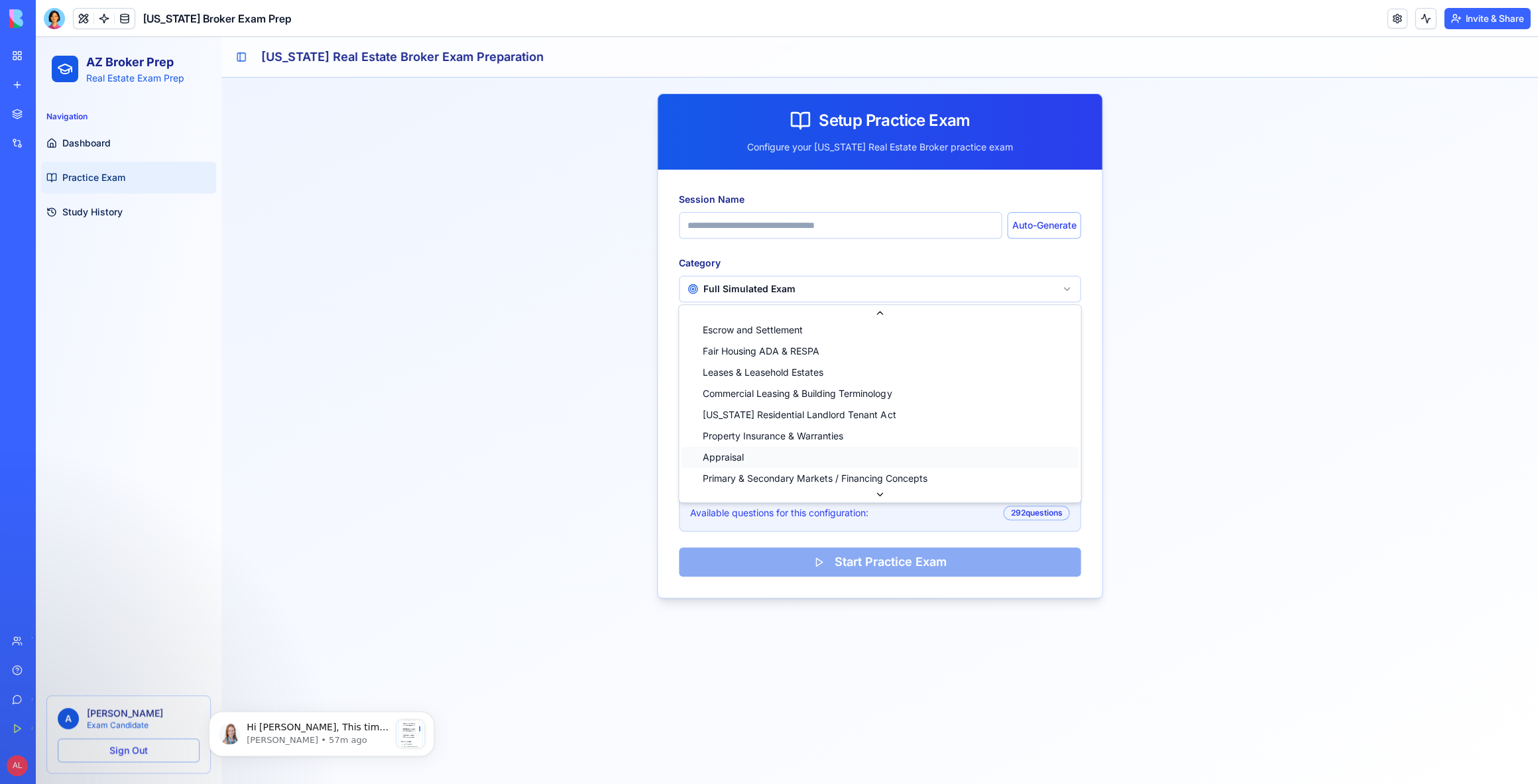
scroll to position [307, 0]
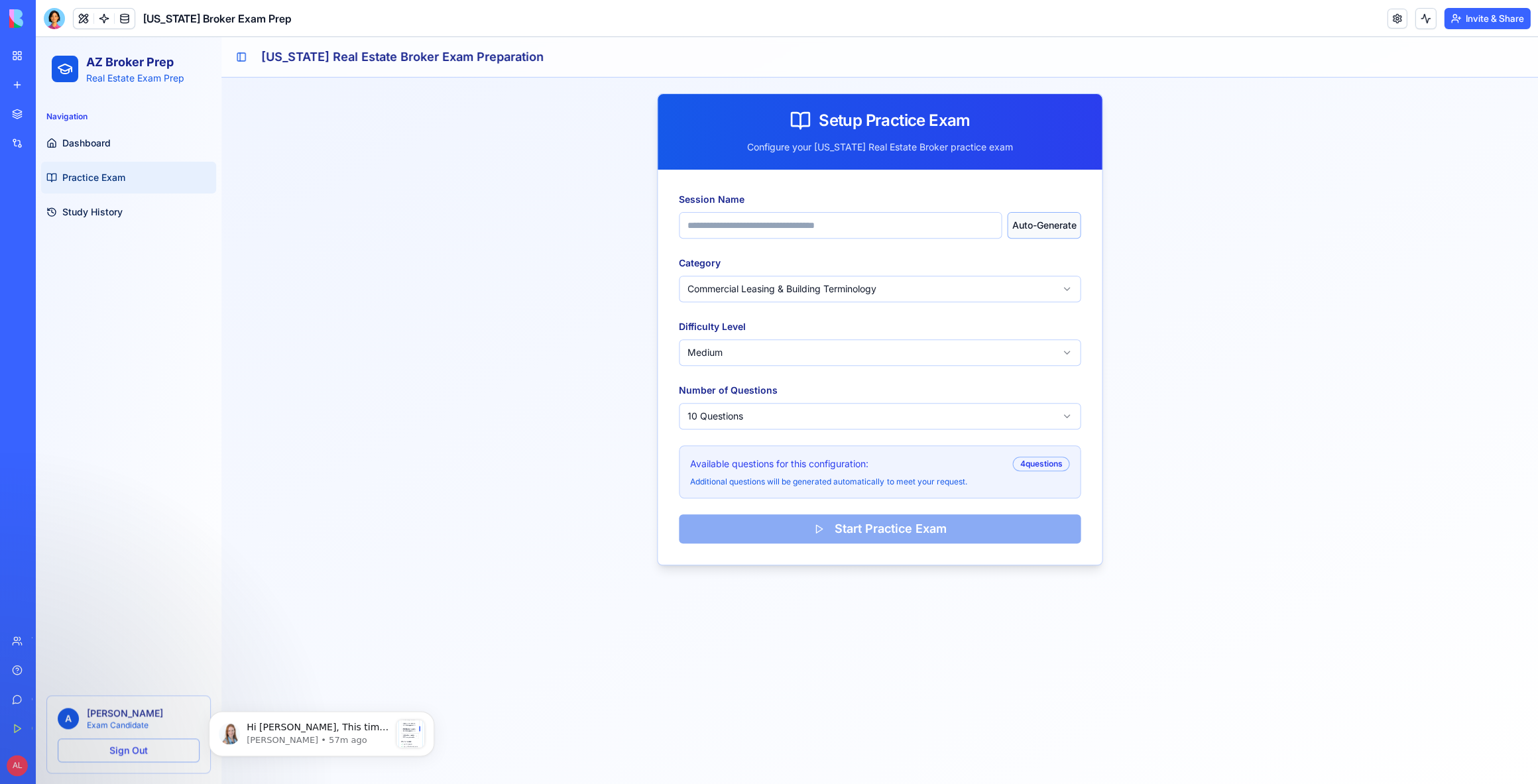
click at [1044, 226] on button "Auto-Generate" at bounding box center [1044, 225] width 74 height 27
type input "**********"
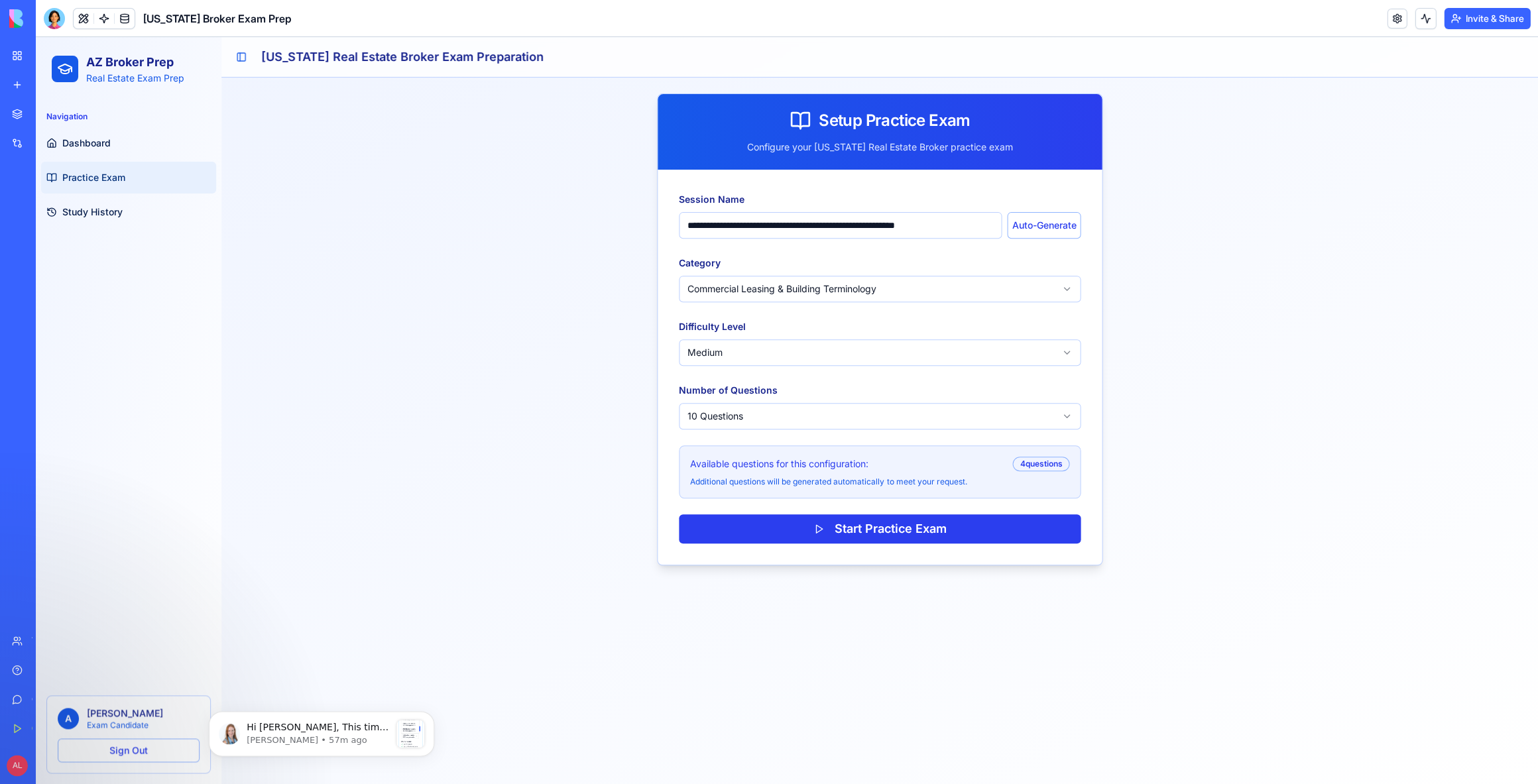
click at [920, 525] on button "Start Practice Exam" at bounding box center [879, 529] width 402 height 29
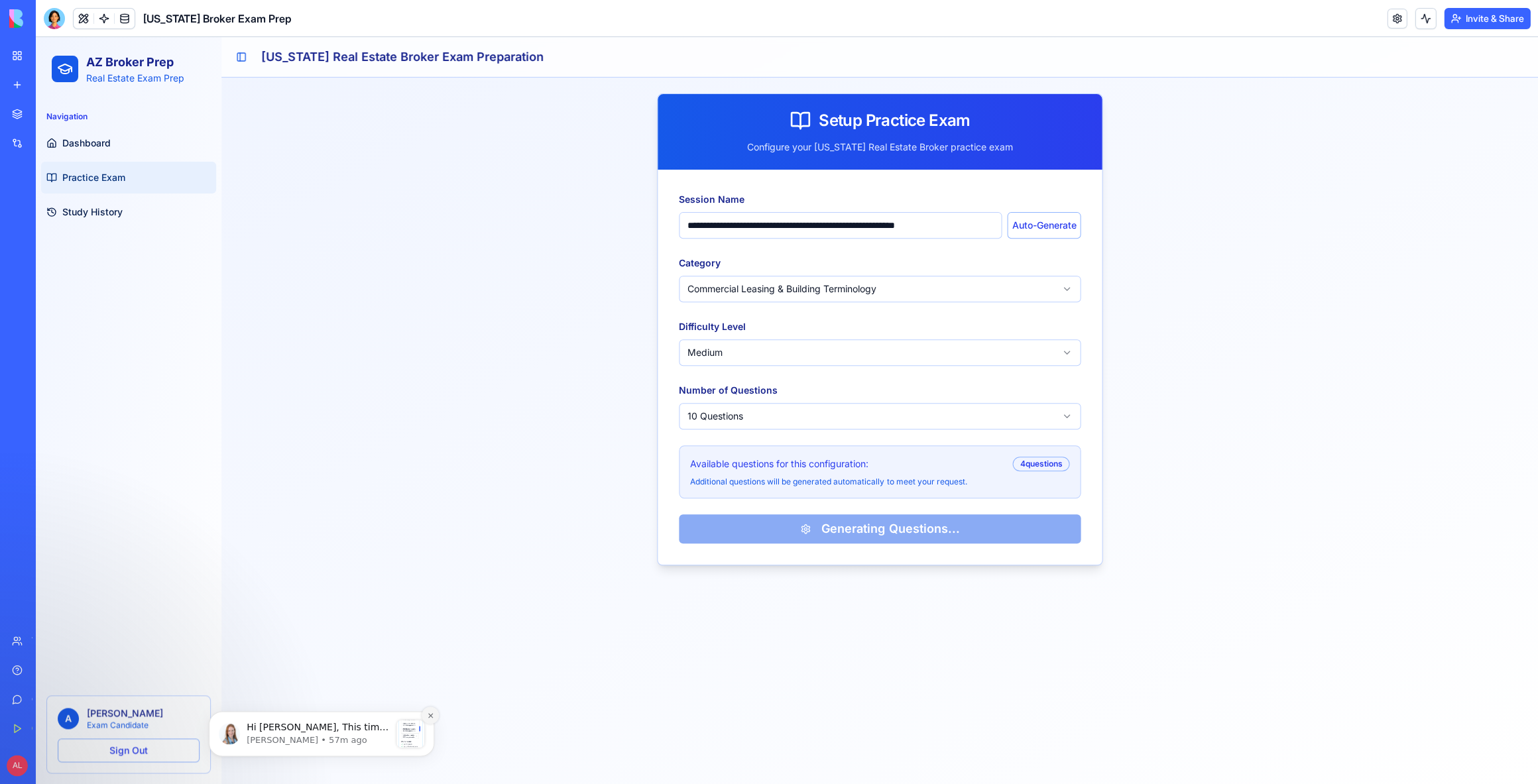
click at [431, 717] on icon "Dismiss notification" at bounding box center [430, 714] width 7 height 7
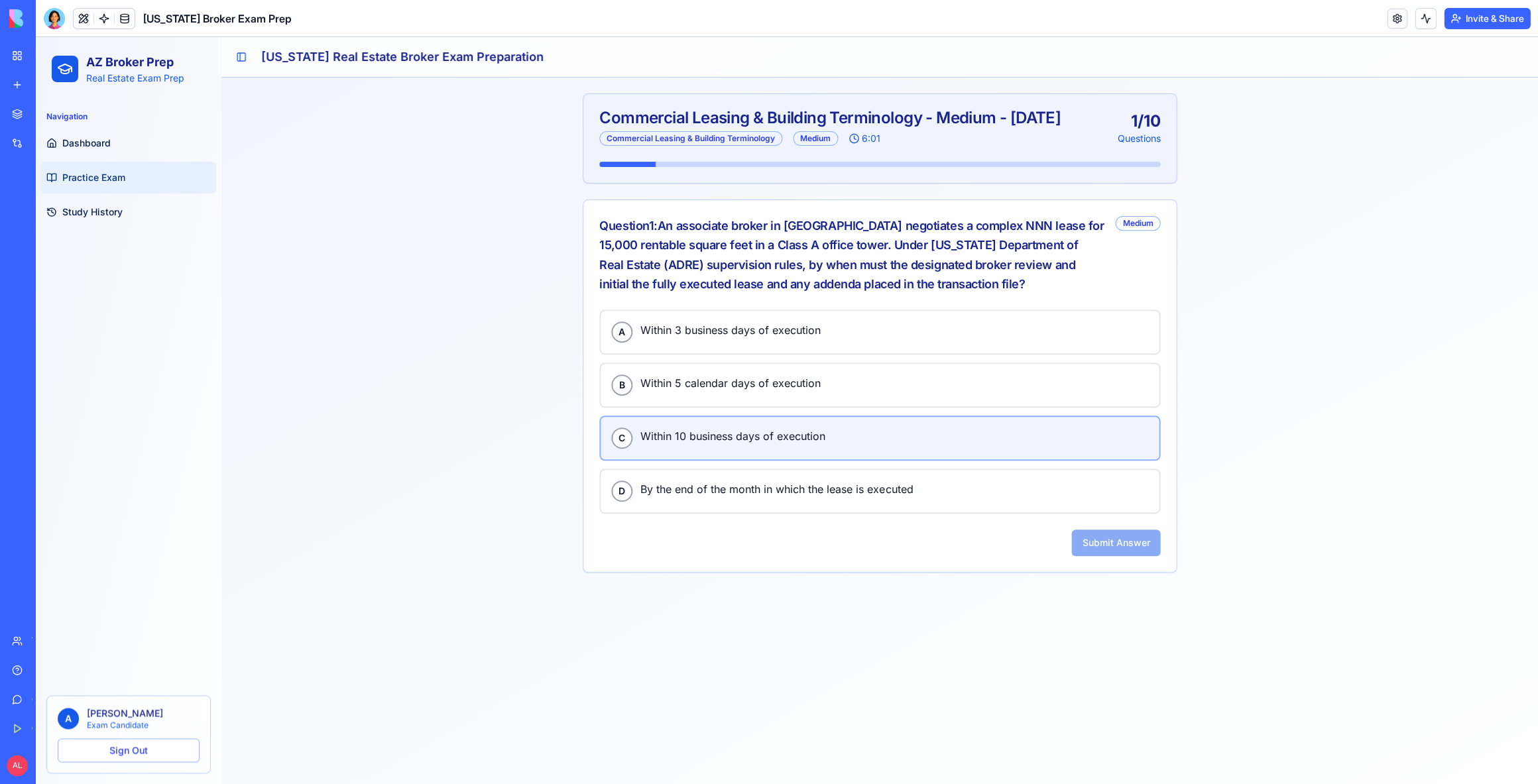
click at [838, 427] on span "Within 10 business days of execution" at bounding box center [894, 435] width 508 height 17
click at [1085, 542] on button "Submit Answer" at bounding box center [1116, 543] width 89 height 27
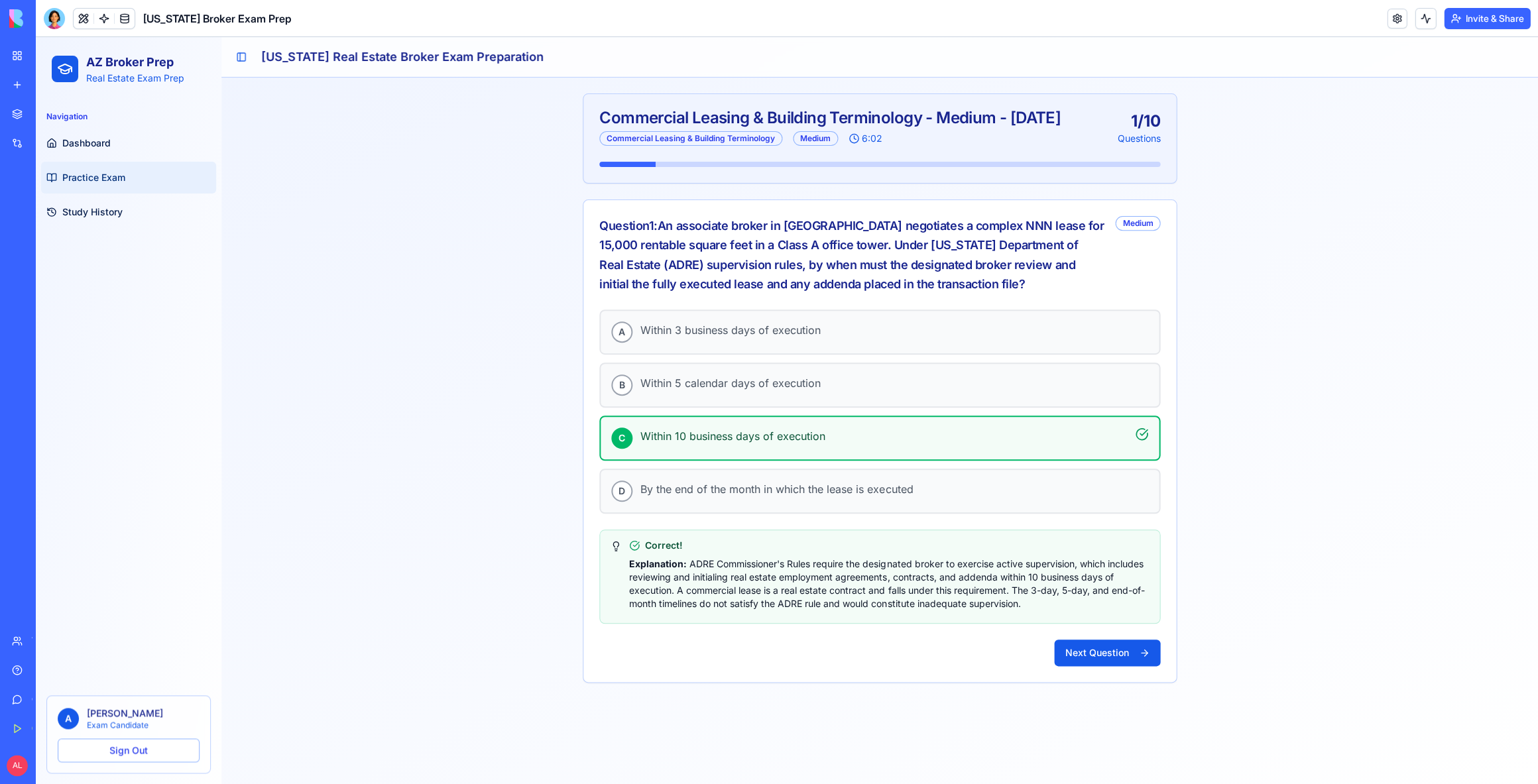
click at [1094, 662] on div "A Within 3 business days of execution B Within 5 calendar days of execution C W…" at bounding box center [880, 495] width 593 height 372
click at [1095, 647] on button "Next Question" at bounding box center [1107, 652] width 106 height 27
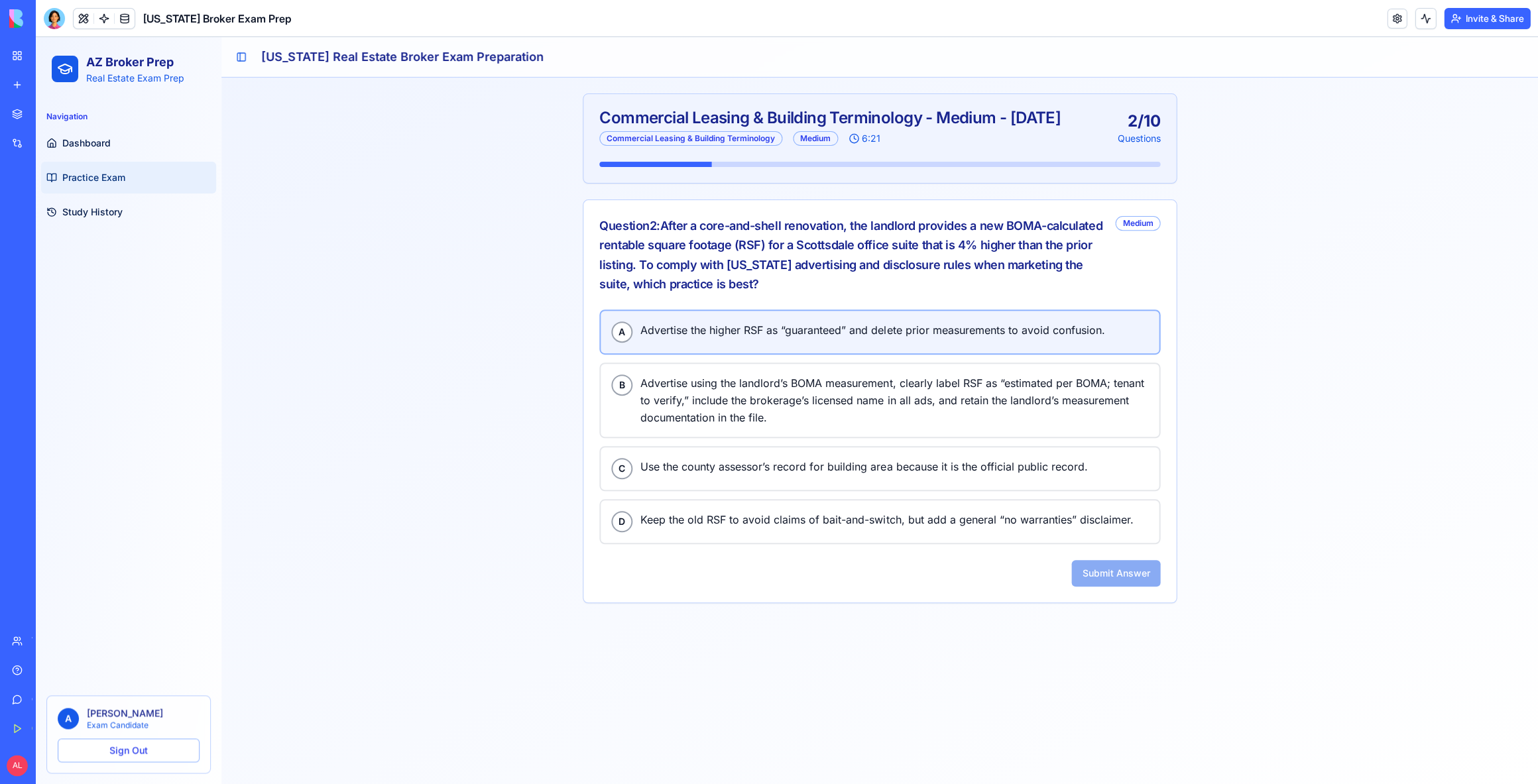
click at [746, 326] on span "Advertise the higher RSF as “guaranteed” and delete prior measurements to avoid…" at bounding box center [894, 329] width 508 height 17
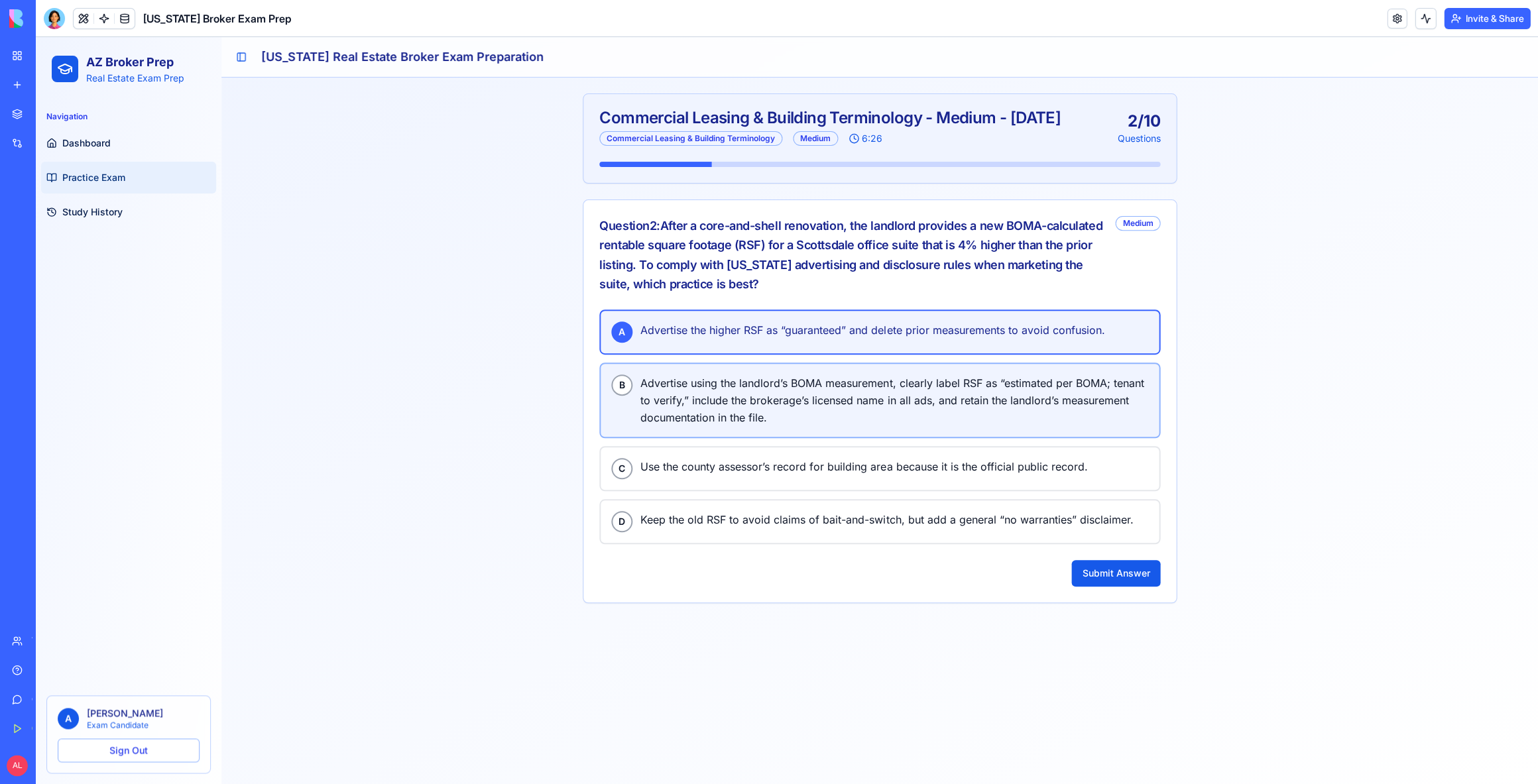
click at [822, 392] on span "Advertise using the landlord’s BOMA measurement, clearly label RSF as “estimate…" at bounding box center [894, 400] width 508 height 52
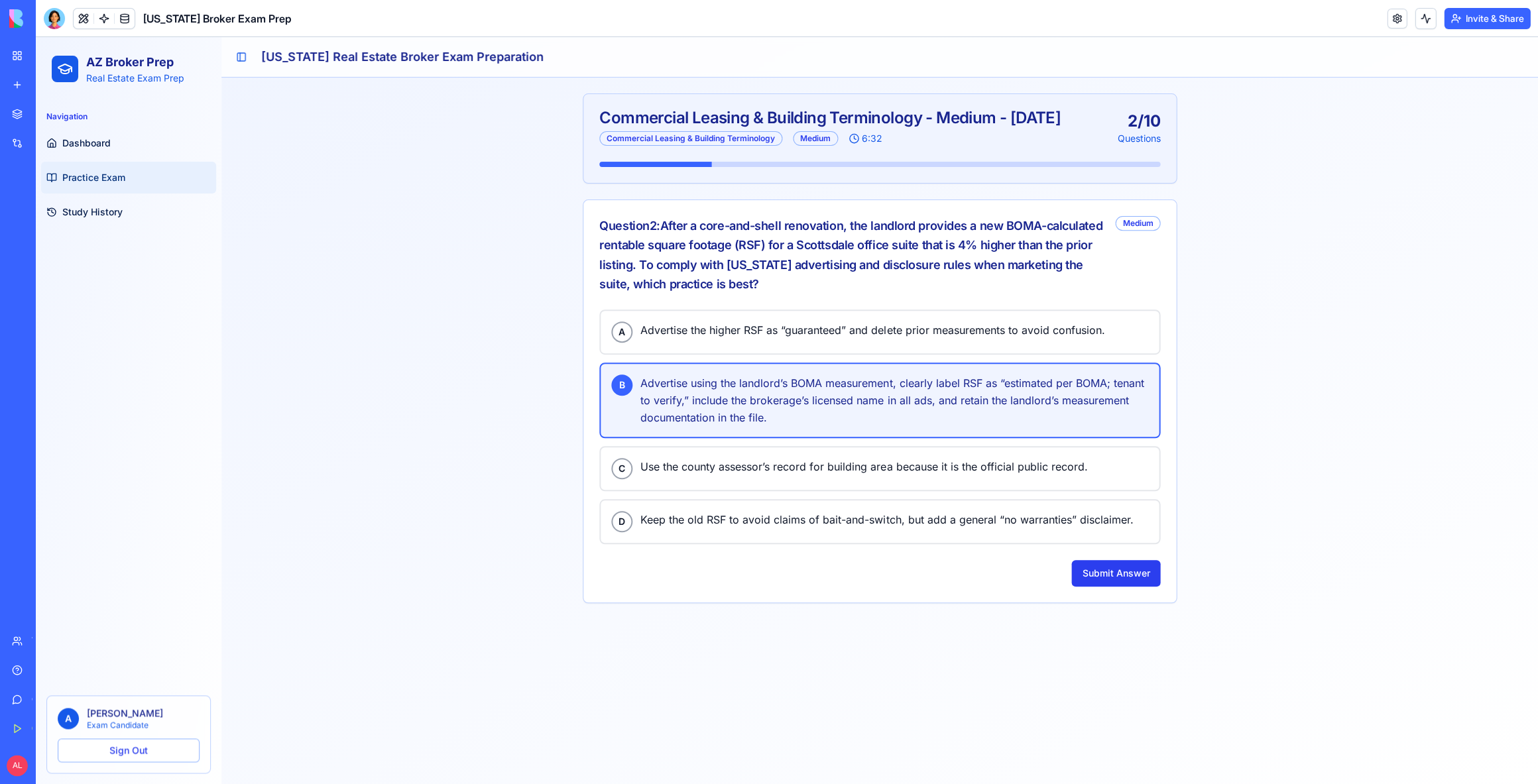
click at [1116, 570] on button "Submit Answer" at bounding box center [1116, 573] width 89 height 27
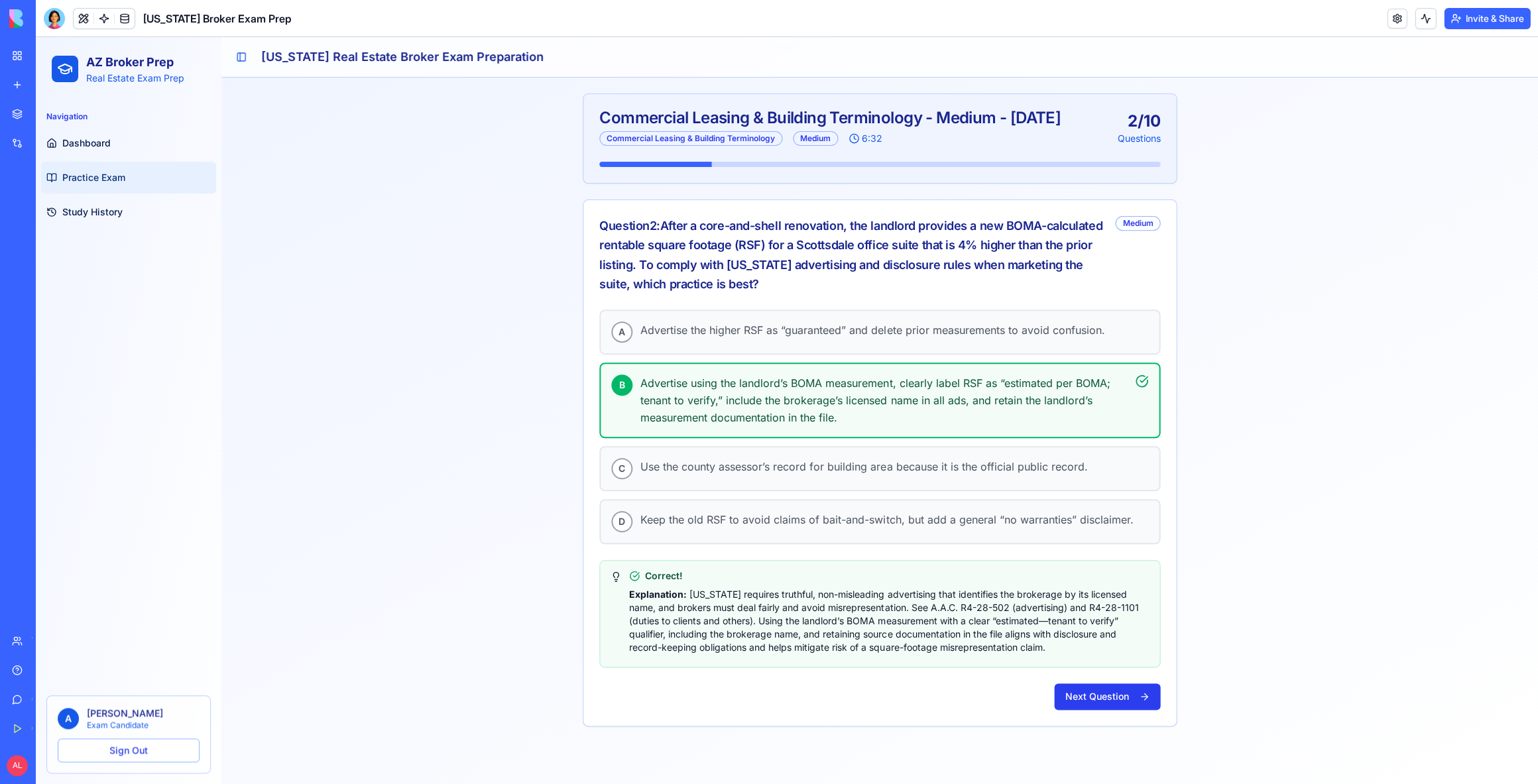
click at [1146, 695] on button "Next Question" at bounding box center [1107, 696] width 106 height 27
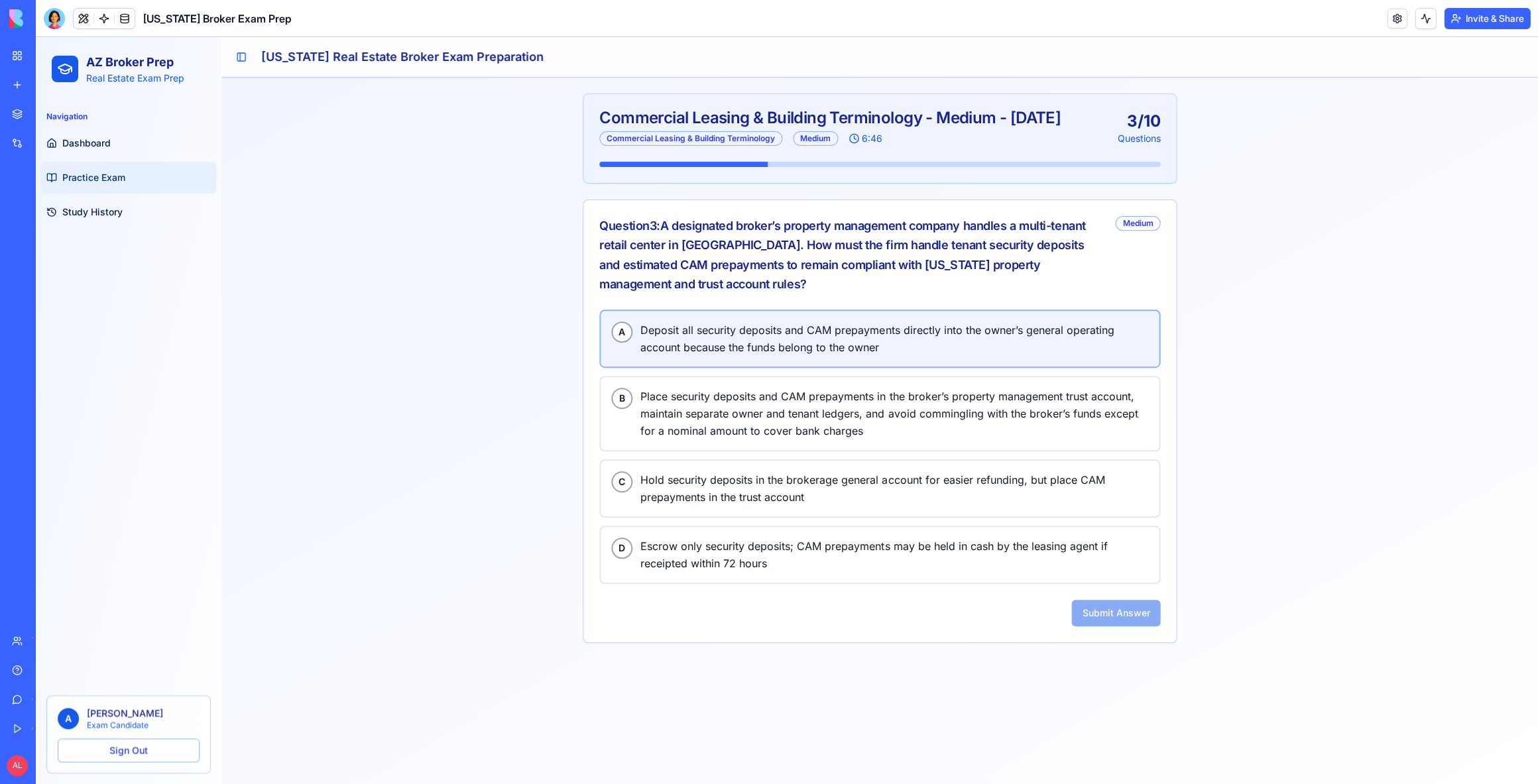
click at [691, 338] on span "Deposit all security deposits and CAM prepayments directly into the owner’s gen…" at bounding box center [894, 338] width 508 height 35
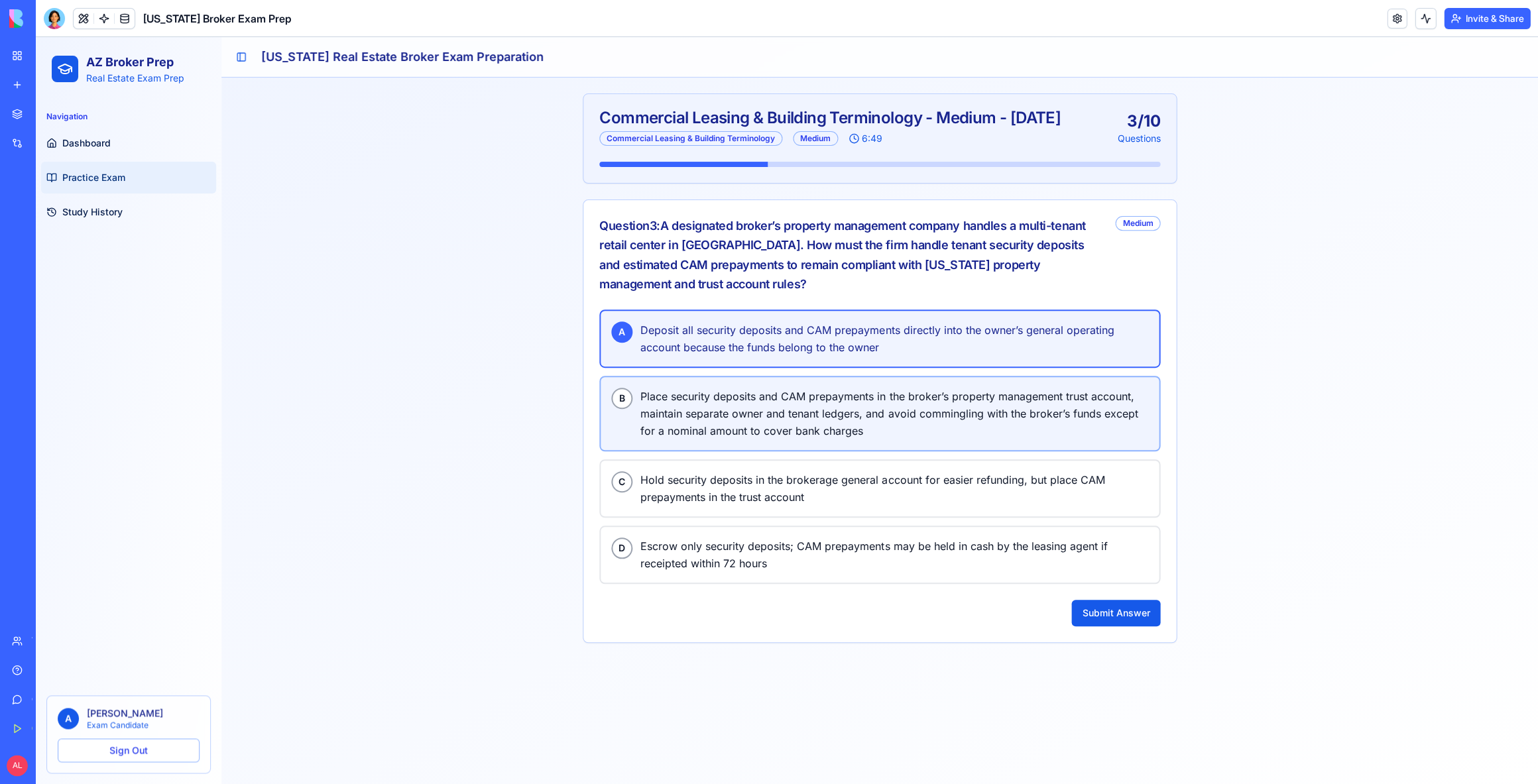
click at [695, 395] on span "Place security deposits and CAM prepayments in the broker’s property management…" at bounding box center [894, 414] width 508 height 52
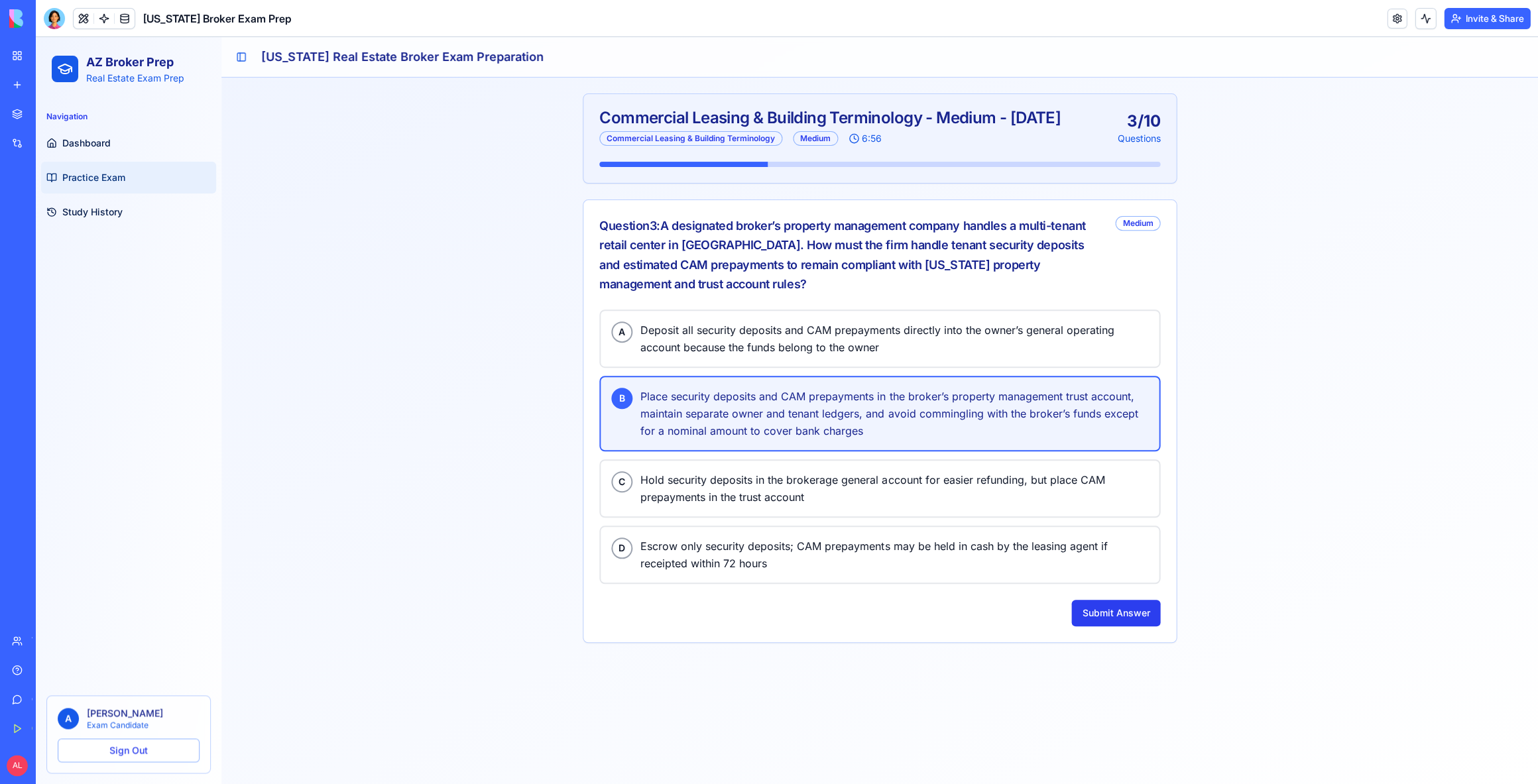
click at [1145, 614] on button "Submit Answer" at bounding box center [1116, 612] width 89 height 27
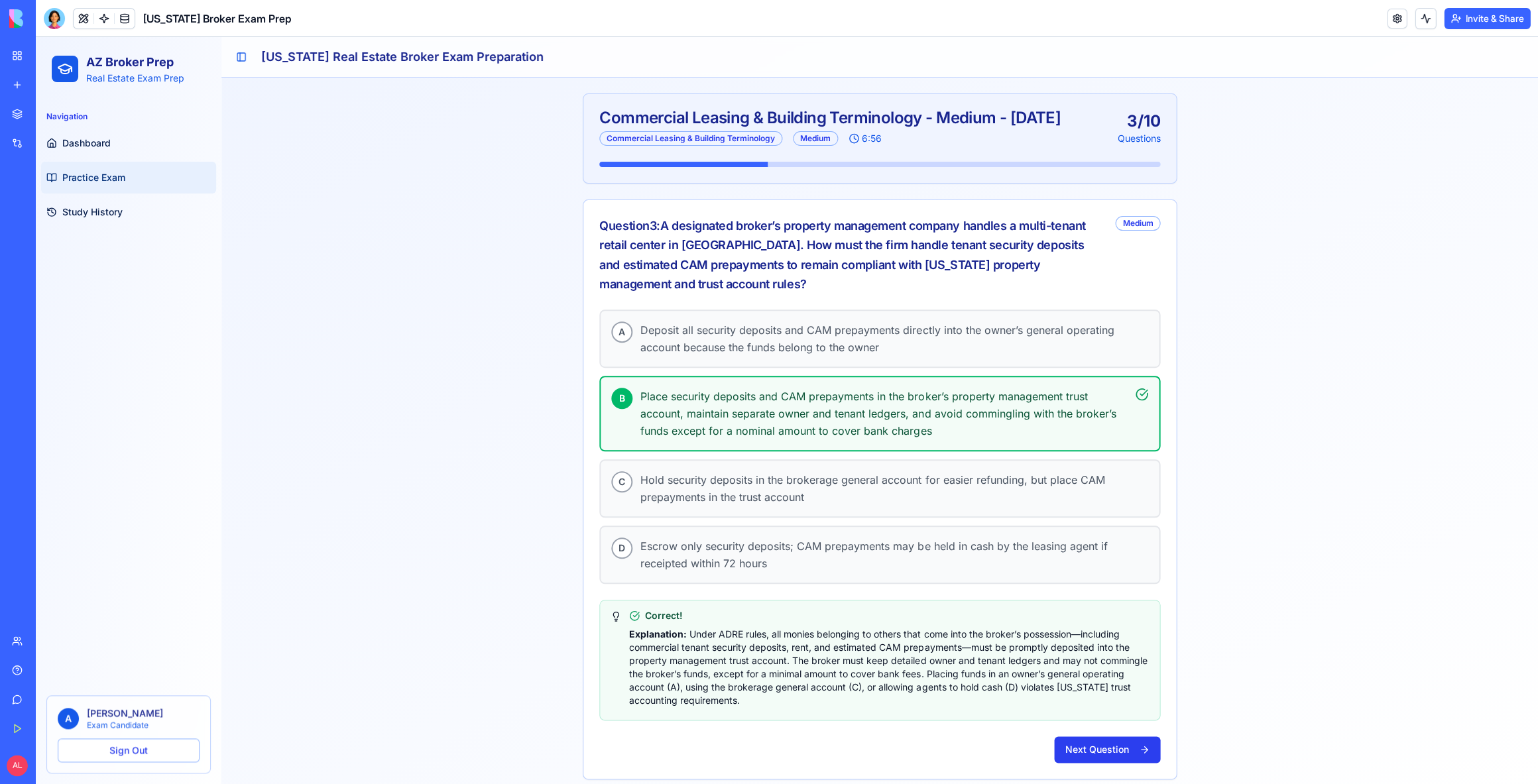
click at [1124, 736] on button "Next Question" at bounding box center [1107, 749] width 106 height 27
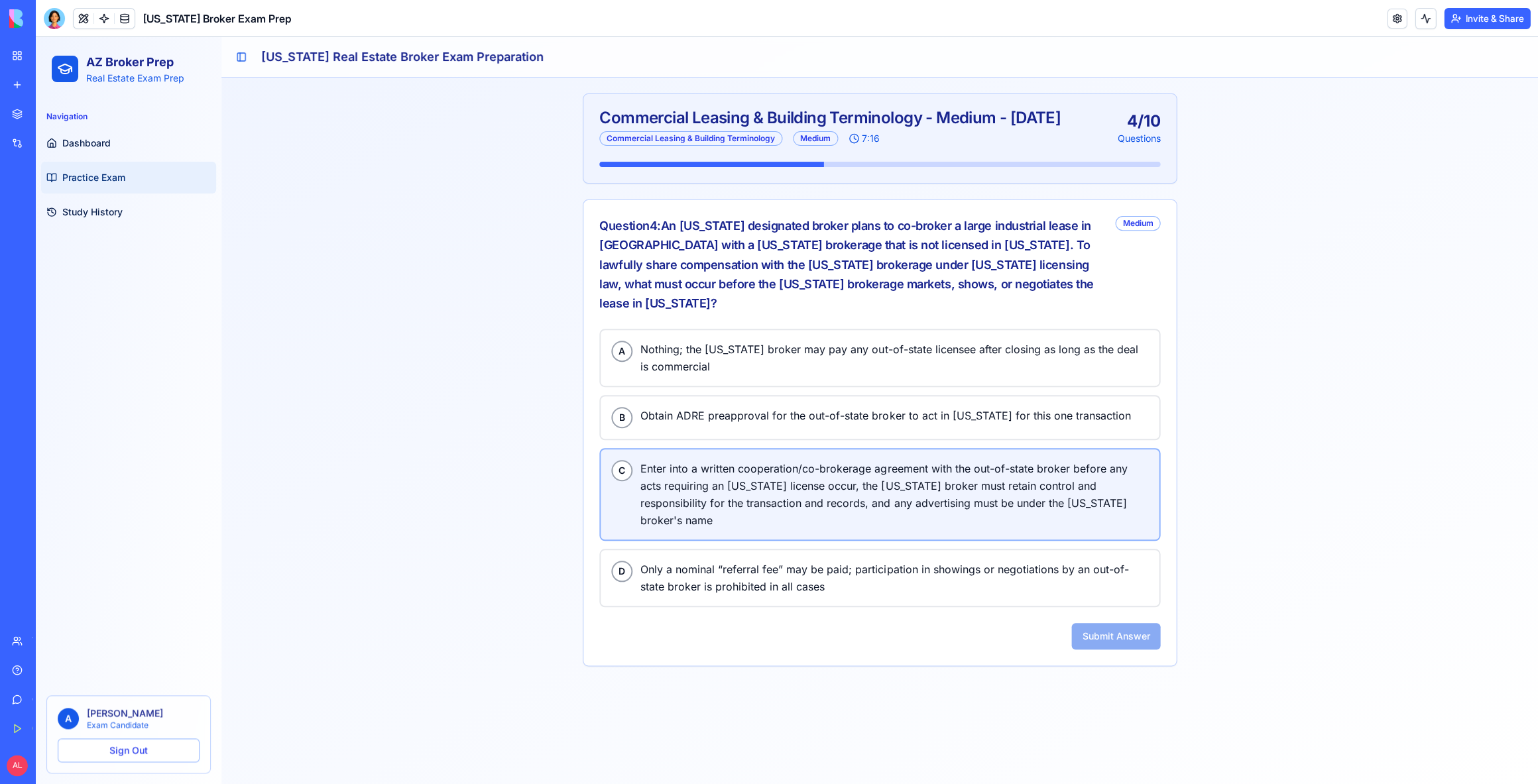
click at [782, 460] on span "Enter into a written cooperation/co-brokerage agreement with the out-of-state b…" at bounding box center [894, 494] width 508 height 69
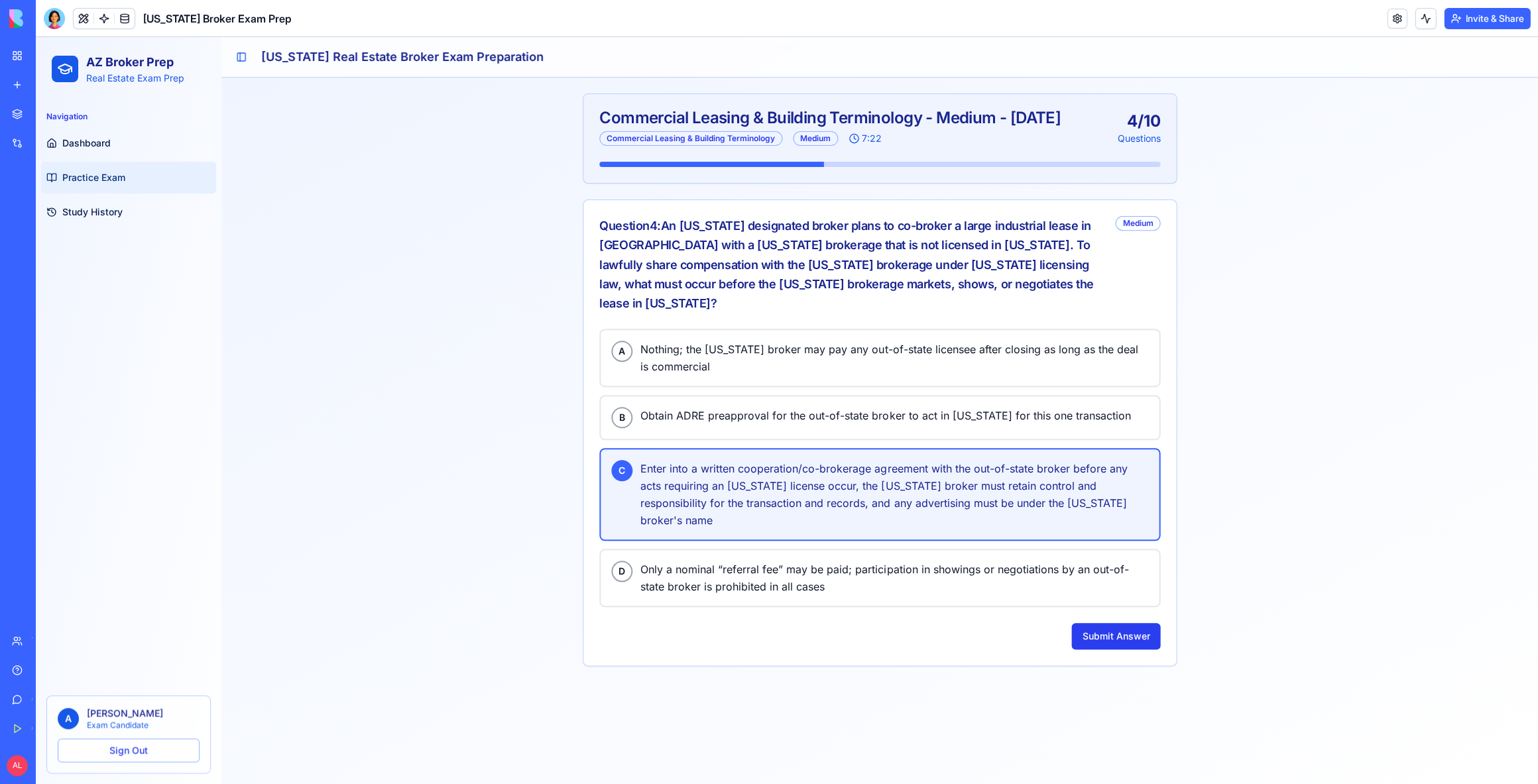
click at [1099, 622] on button "Submit Answer" at bounding box center [1116, 635] width 89 height 27
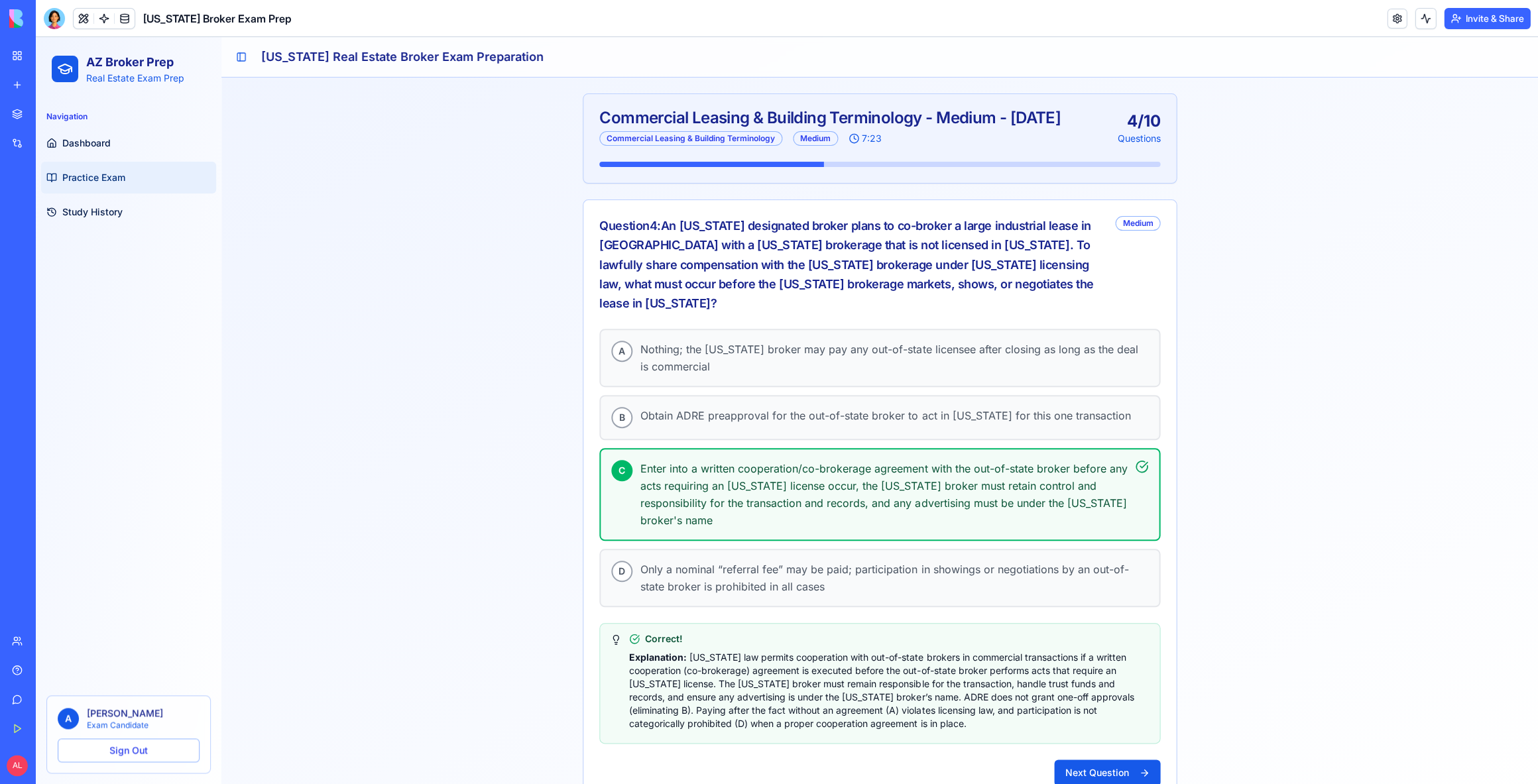
click at [1127, 759] on button "Next Question" at bounding box center [1107, 772] width 106 height 27
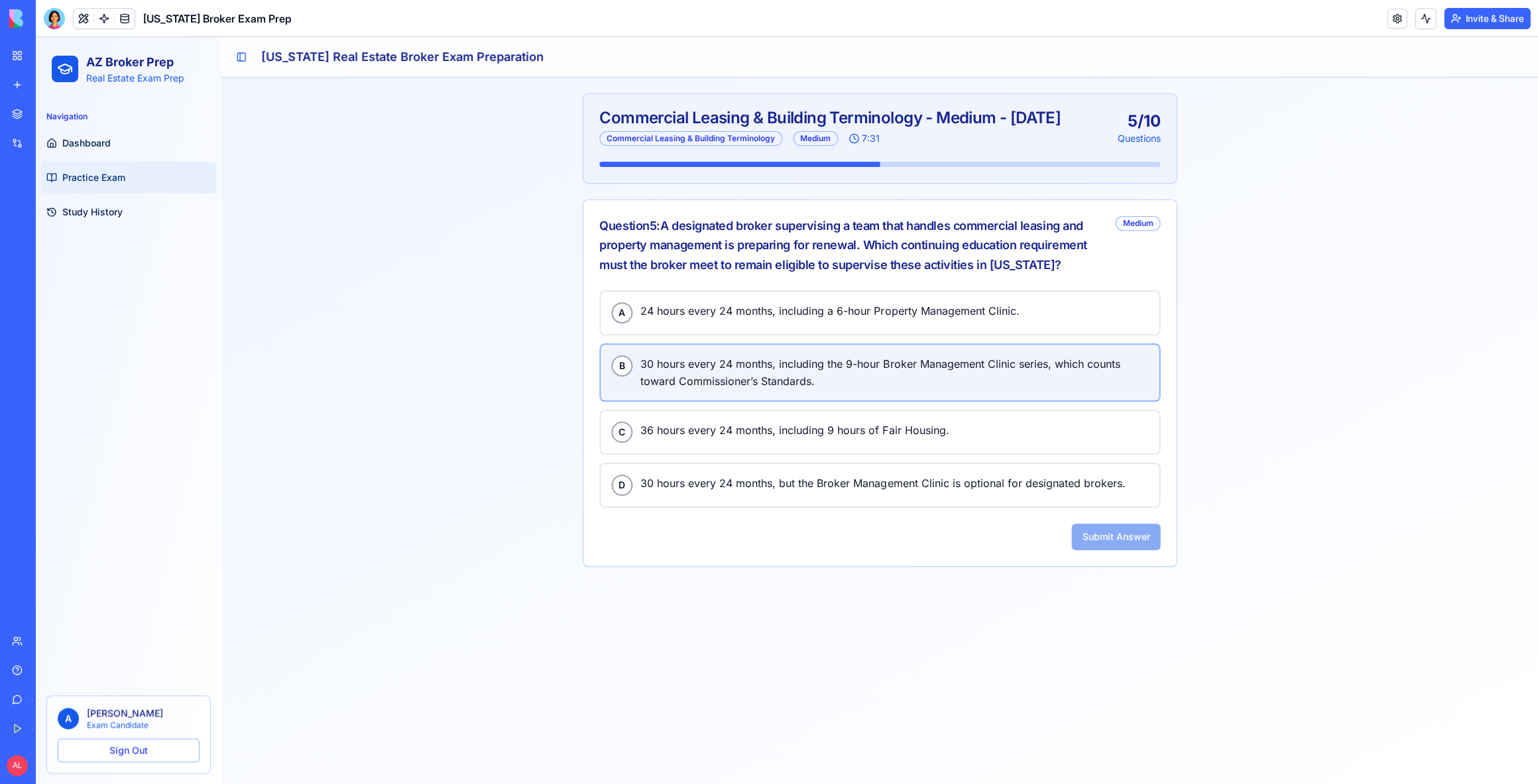
click at [773, 355] on span "30 hours every 24 months, including the 9-hour Broker Management Clinic series,…" at bounding box center [894, 372] width 508 height 35
click at [1099, 536] on button "Submit Answer" at bounding box center [1116, 537] width 89 height 27
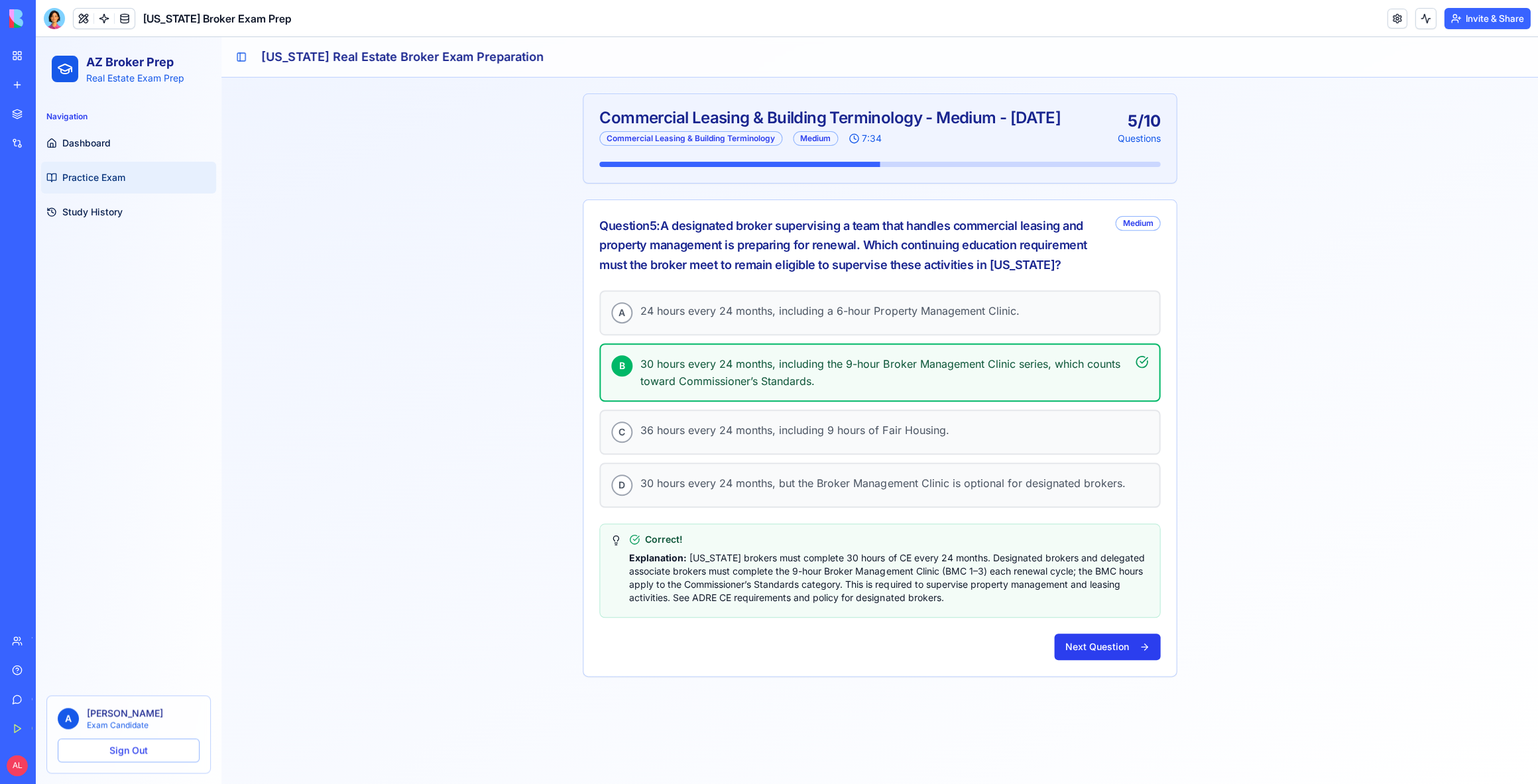
click at [1110, 641] on button "Next Question" at bounding box center [1107, 646] width 106 height 27
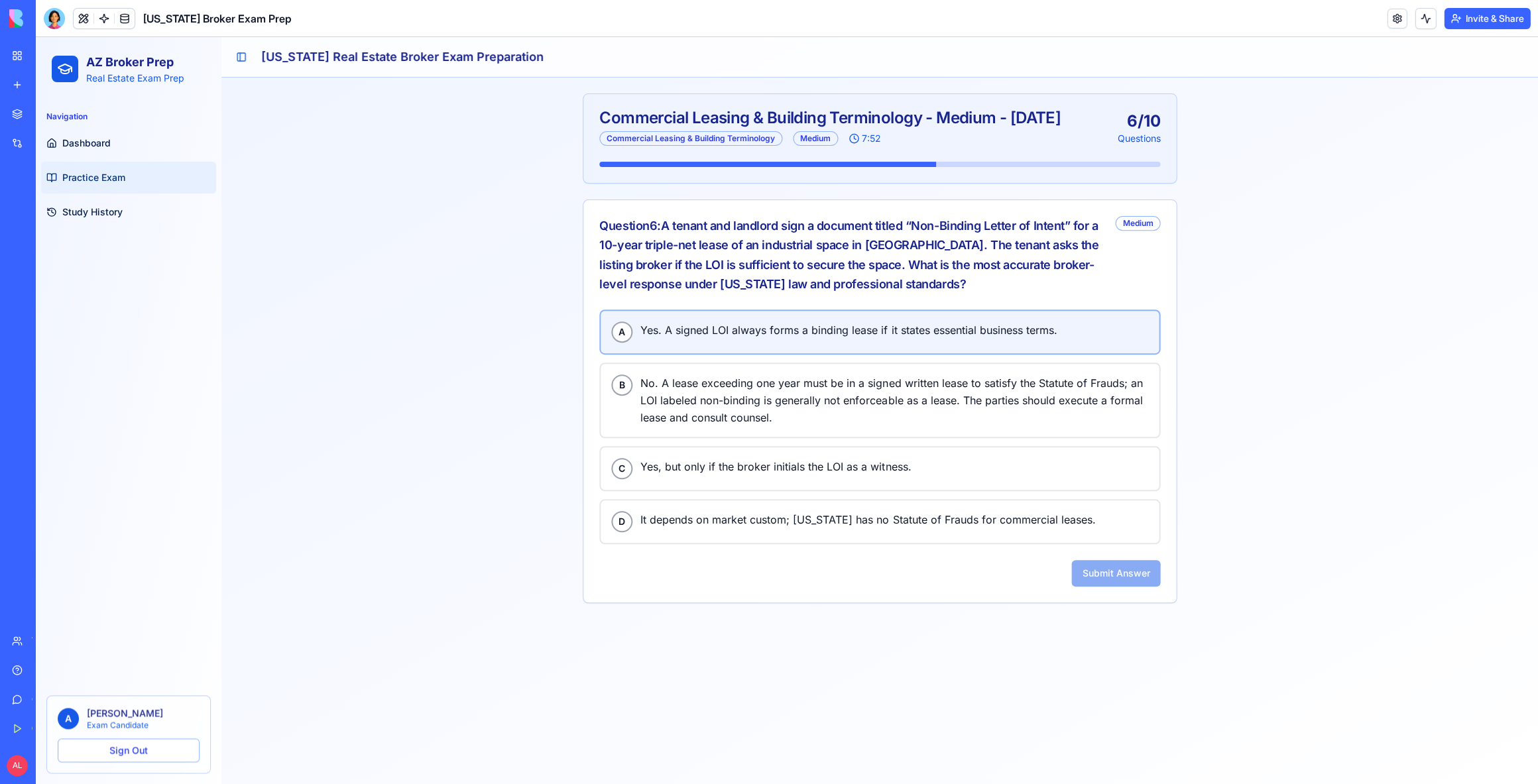
click at [778, 325] on span "Yes. A signed LOI always forms a binding lease if it states essential business …" at bounding box center [894, 329] width 508 height 17
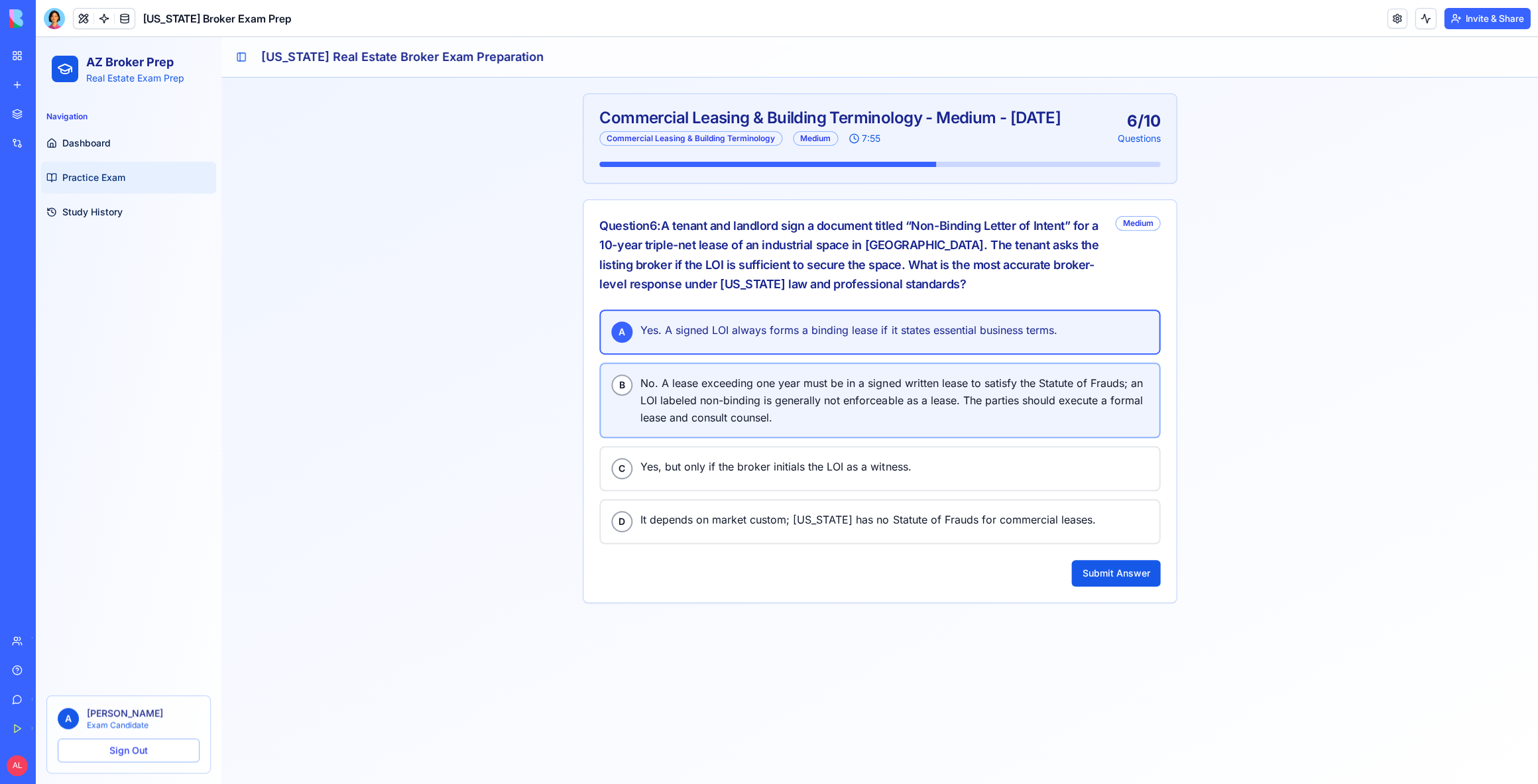
click at [840, 394] on span "No. A lease exceeding one year must be in a signed written lease to satisfy the…" at bounding box center [894, 400] width 508 height 52
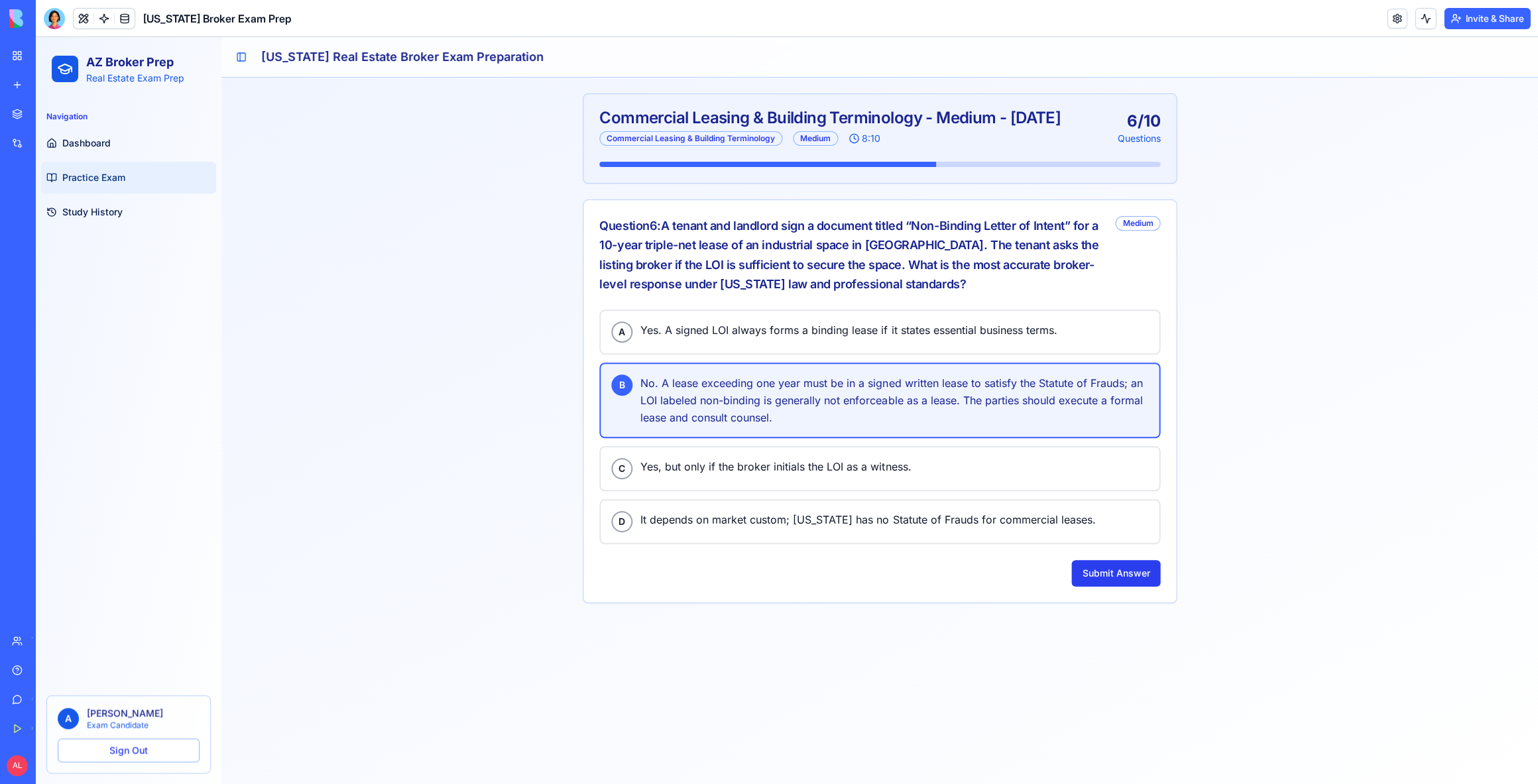
click at [1103, 561] on button "Submit Answer" at bounding box center [1116, 573] width 89 height 27
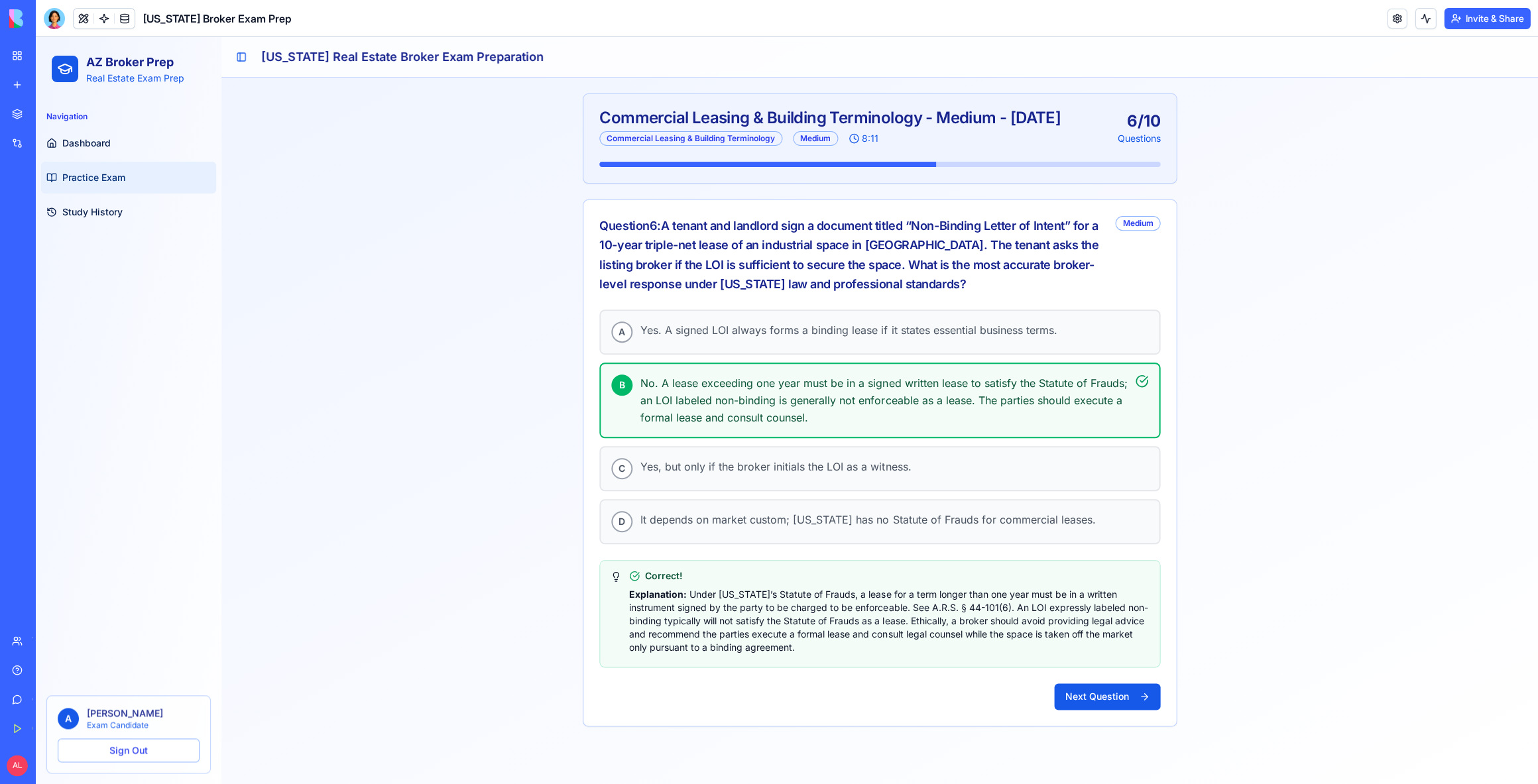
click at [1111, 683] on button "Next Question" at bounding box center [1107, 696] width 106 height 27
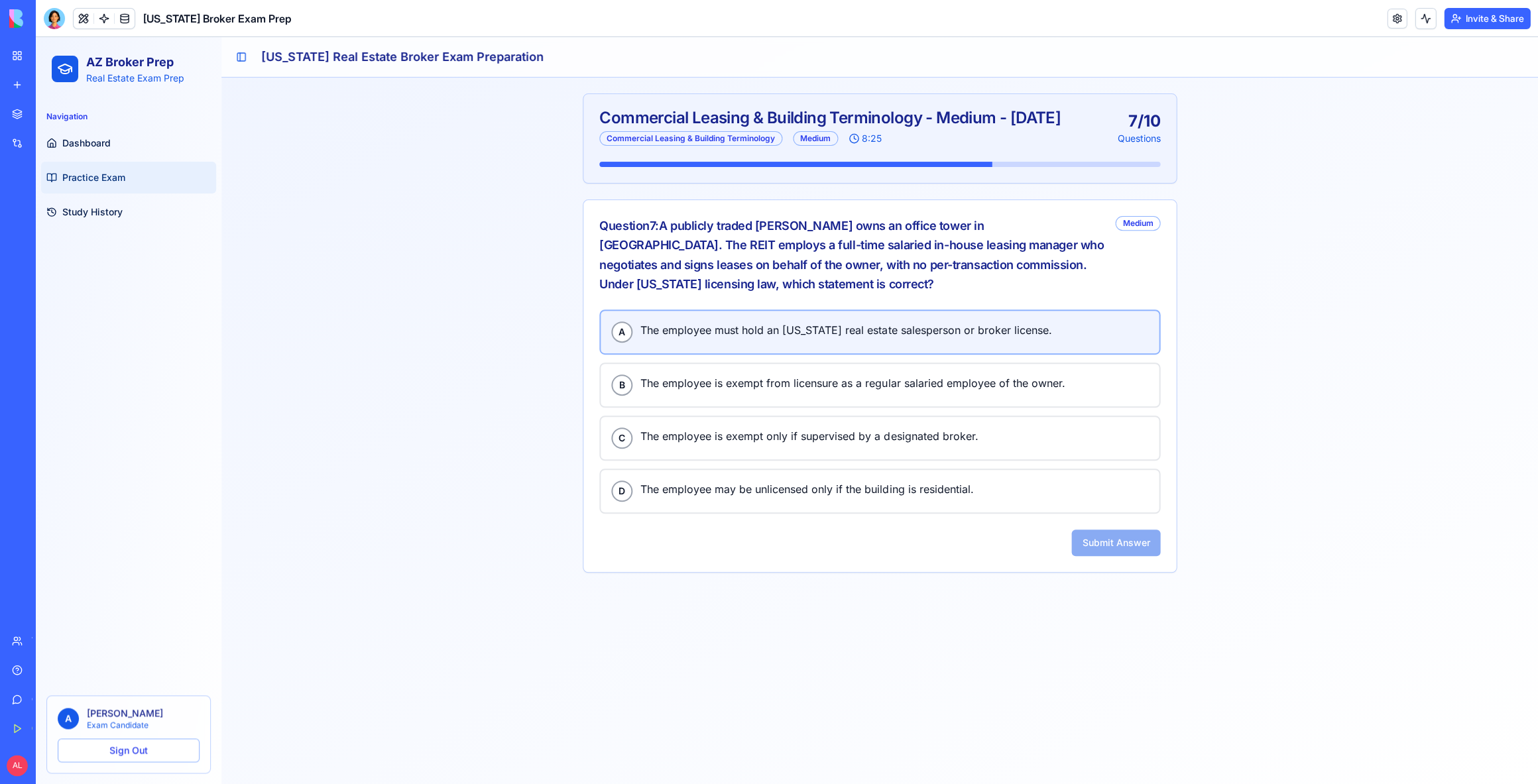
click at [778, 334] on span "The employee must hold an [US_STATE] real estate salesperson or broker license." at bounding box center [894, 329] width 508 height 17
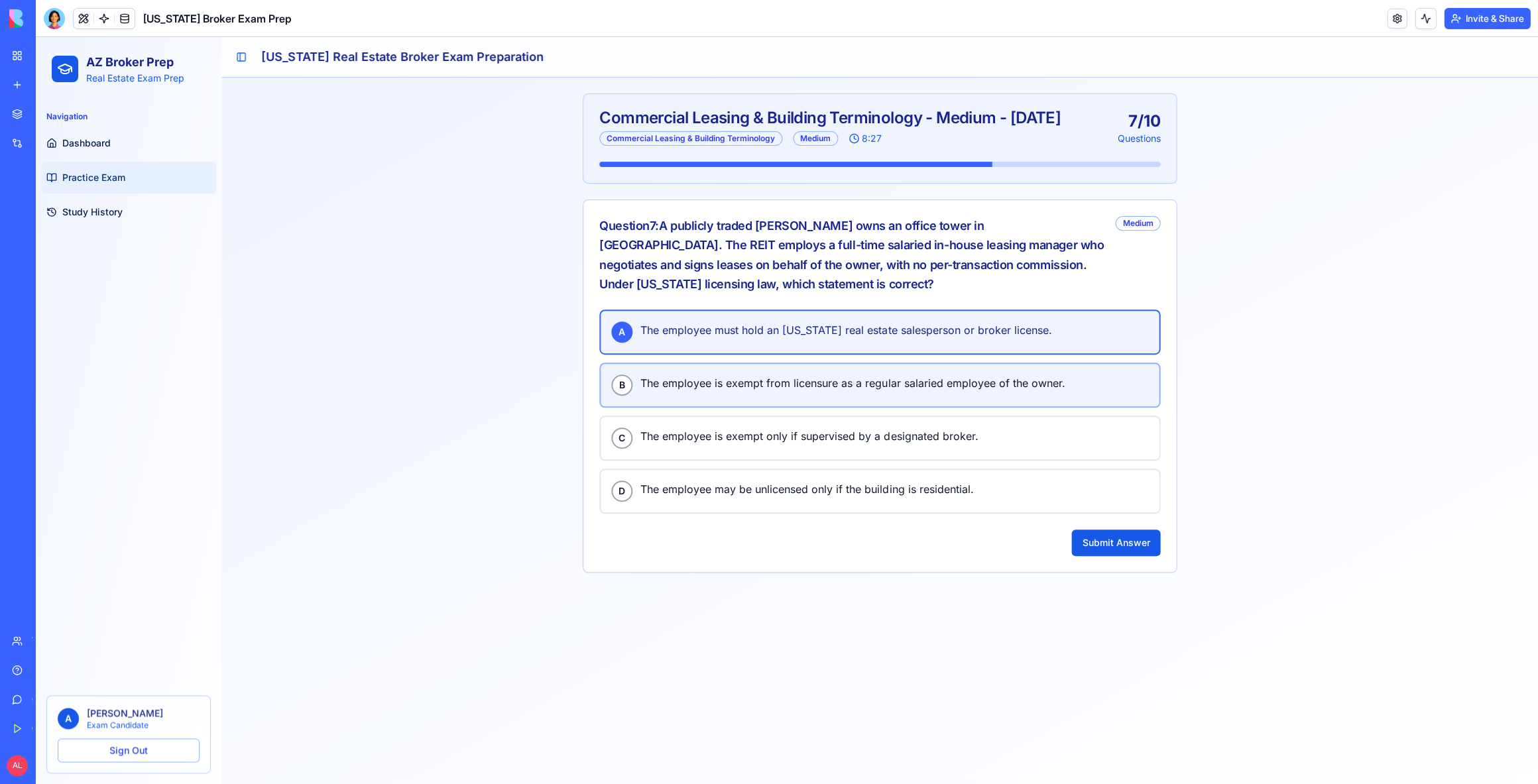
click at [783, 388] on div "B The employee is exempt from licensure as a regular salaried employee of the o…" at bounding box center [880, 384] width 537 height 21
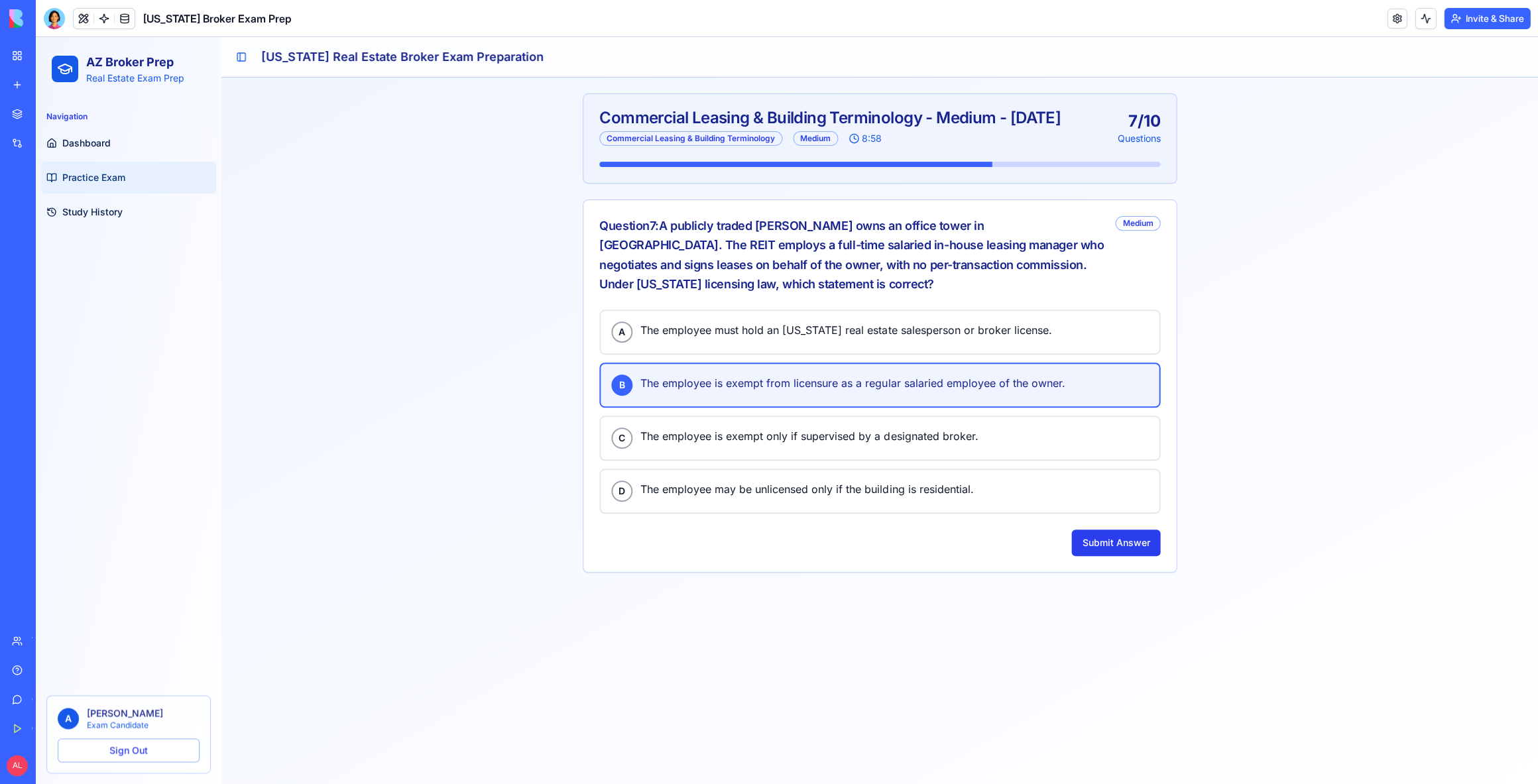
click at [1101, 544] on button "Submit Answer" at bounding box center [1116, 543] width 89 height 27
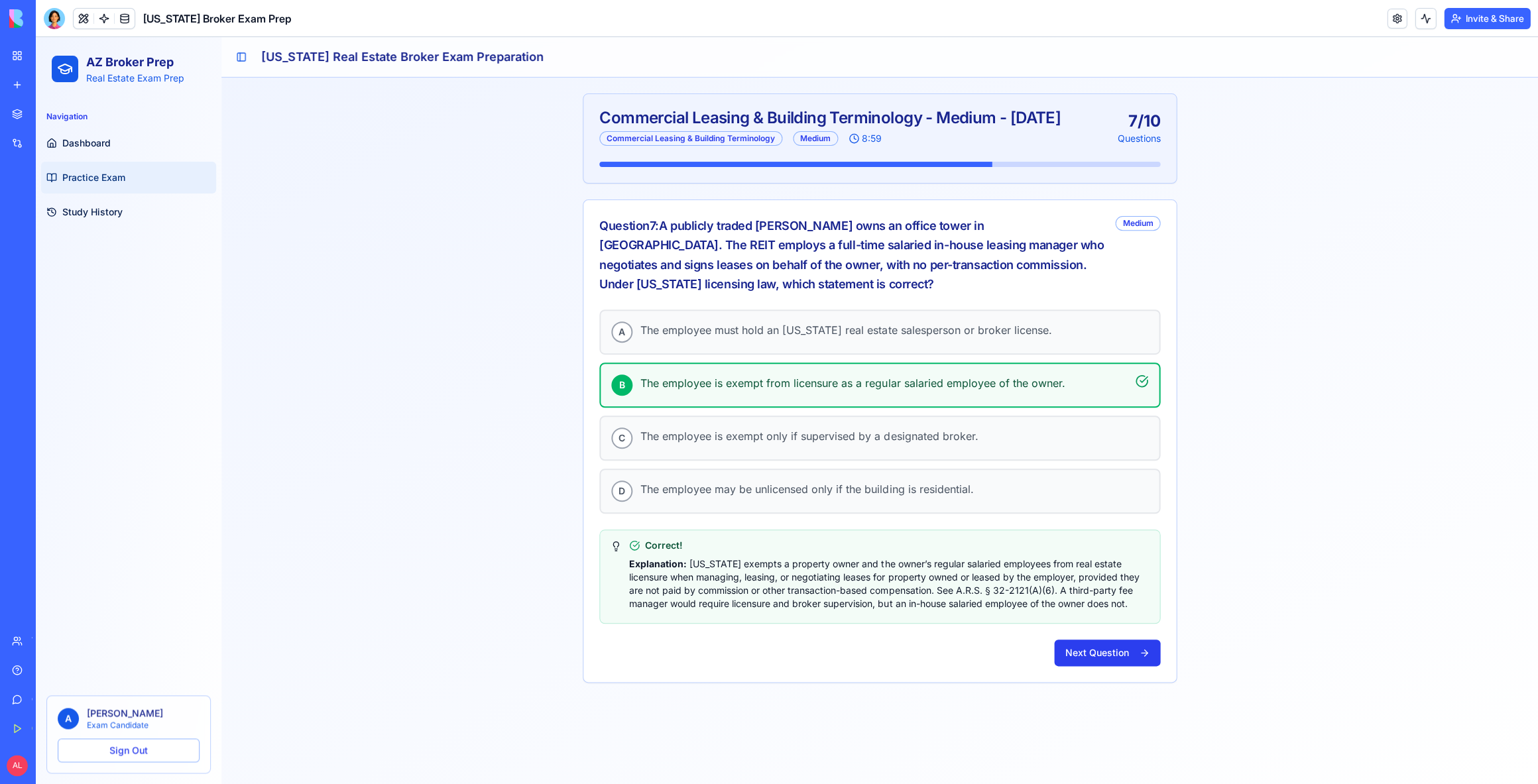
click at [1098, 640] on button "Next Question" at bounding box center [1107, 652] width 106 height 27
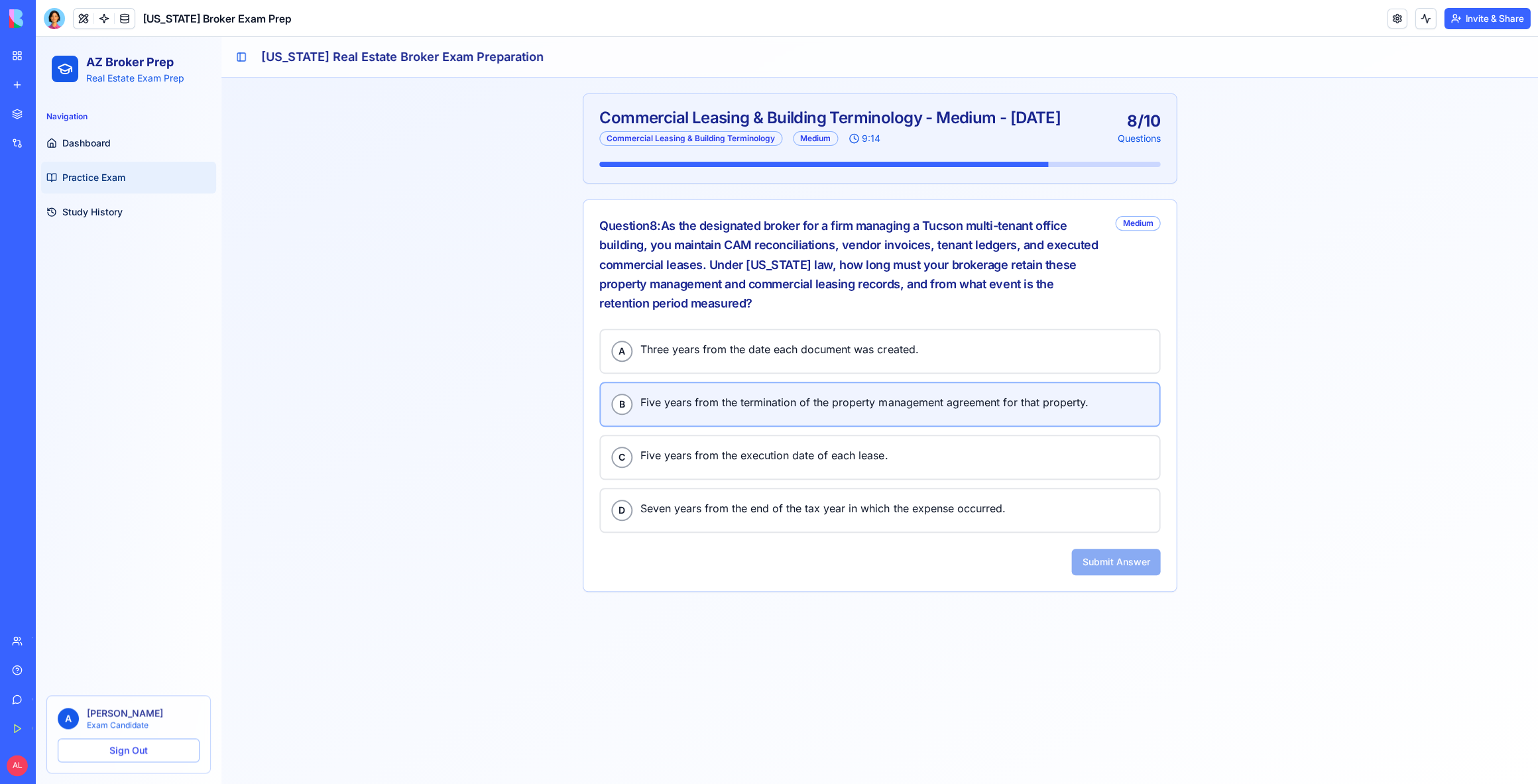
click at [758, 395] on span "Five years from the termination of the property management agreement for that p…" at bounding box center [894, 402] width 508 height 17
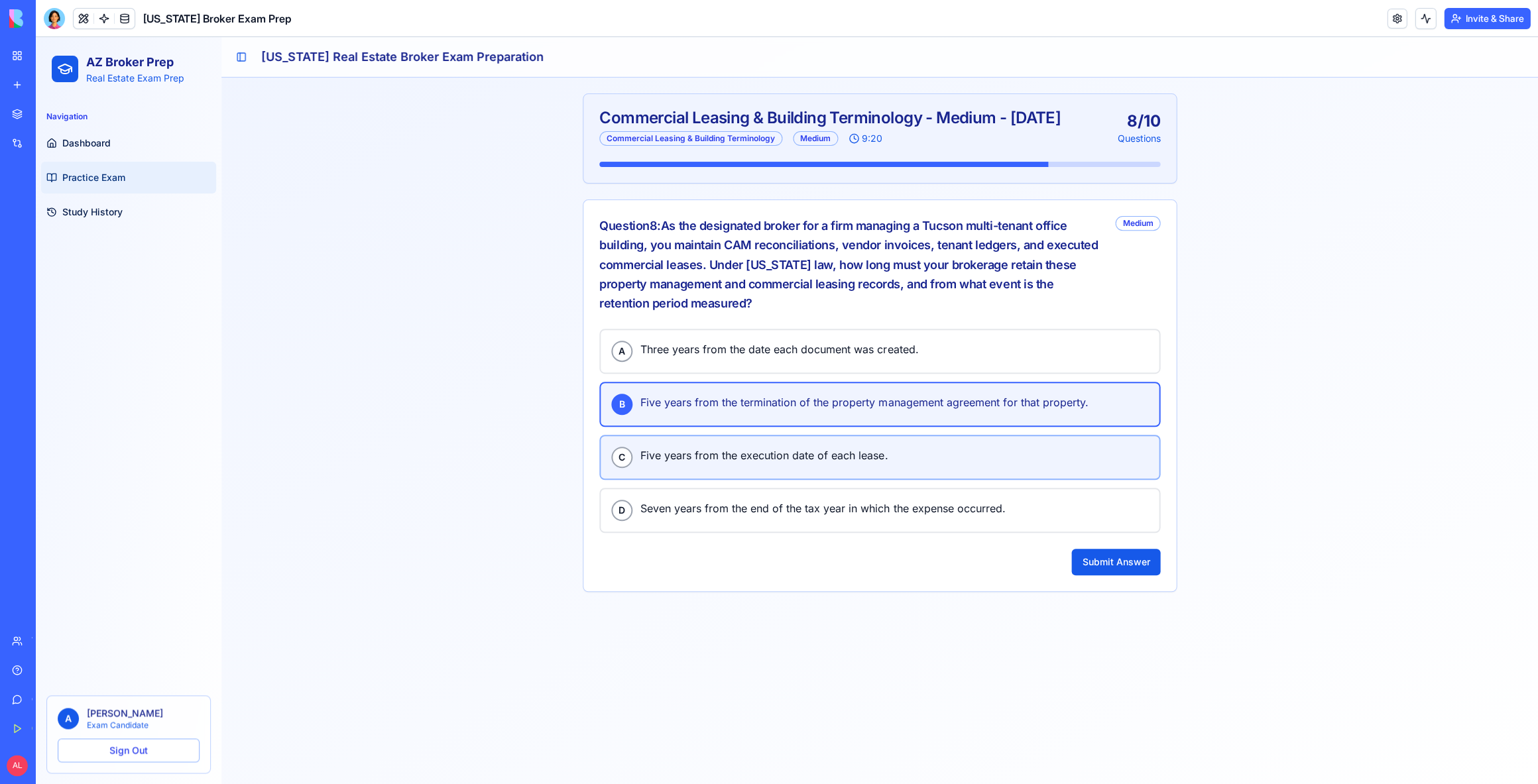
click at [705, 457] on span "Five years from the execution date of each lease." at bounding box center [894, 455] width 508 height 17
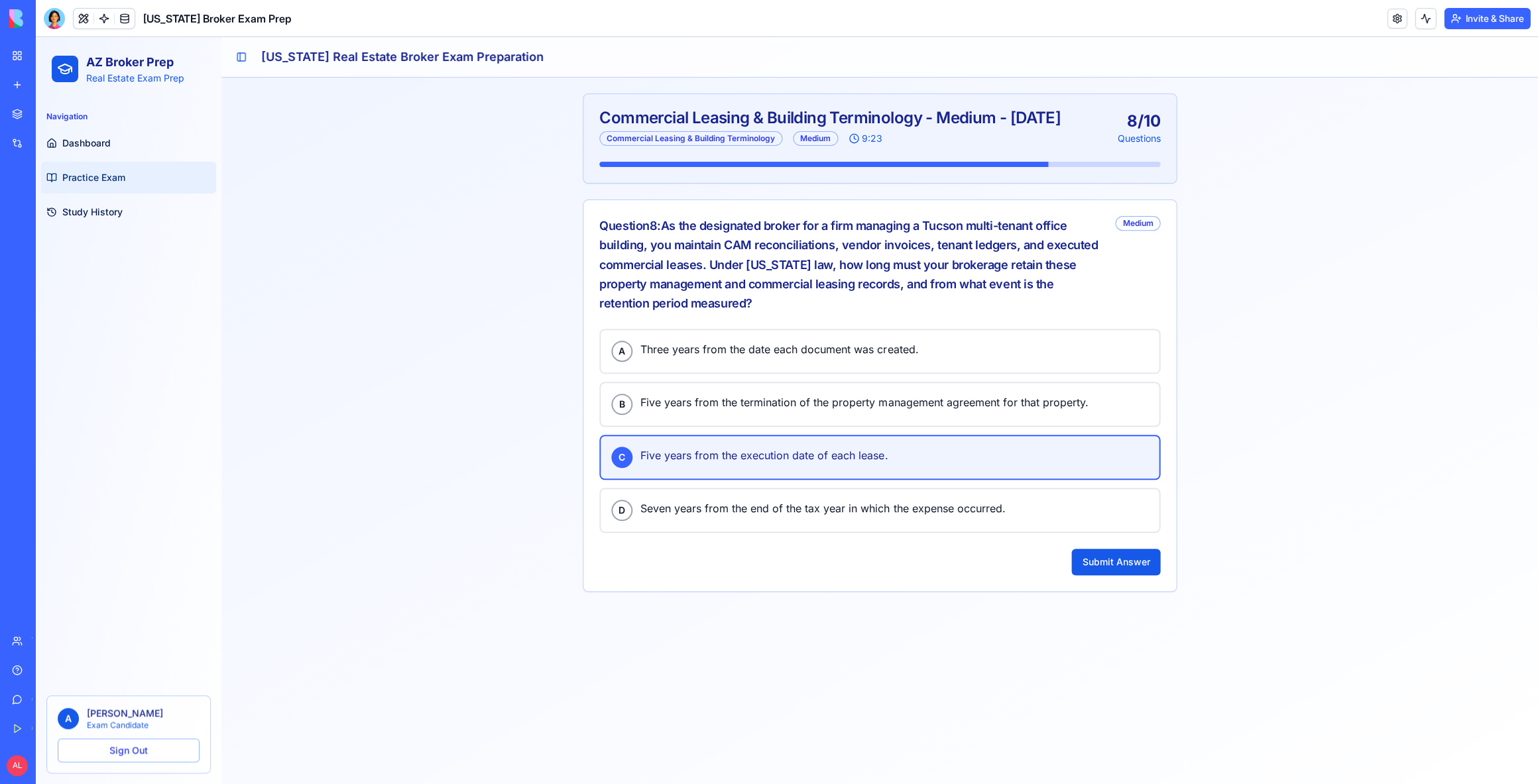
click at [1127, 574] on div "A Three years from the date each document was created. B Five years from the te…" at bounding box center [880, 460] width 593 height 262
click at [1121, 562] on button "Submit Answer" at bounding box center [1116, 562] width 89 height 27
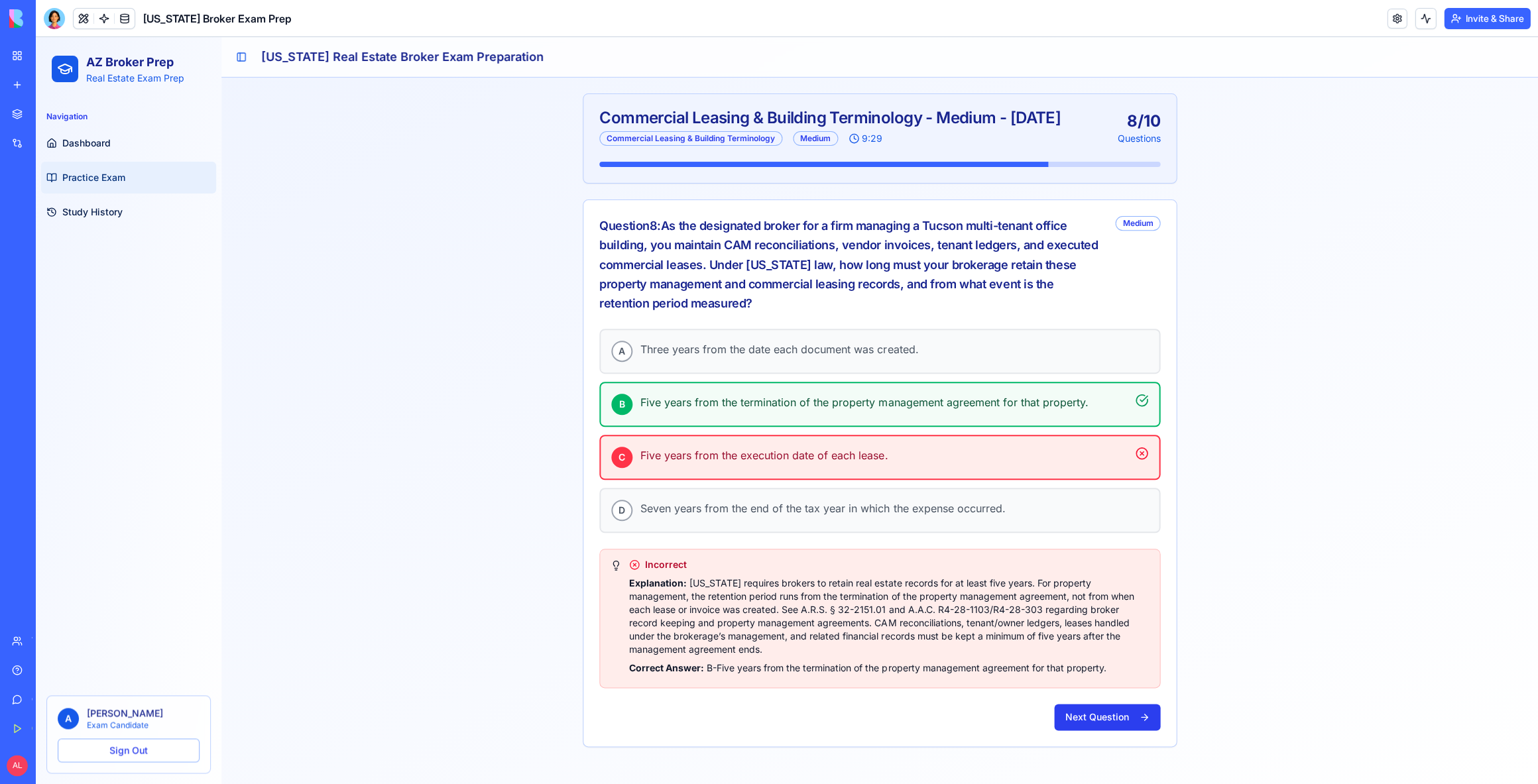
click at [1101, 704] on button "Next Question" at bounding box center [1107, 717] width 106 height 27
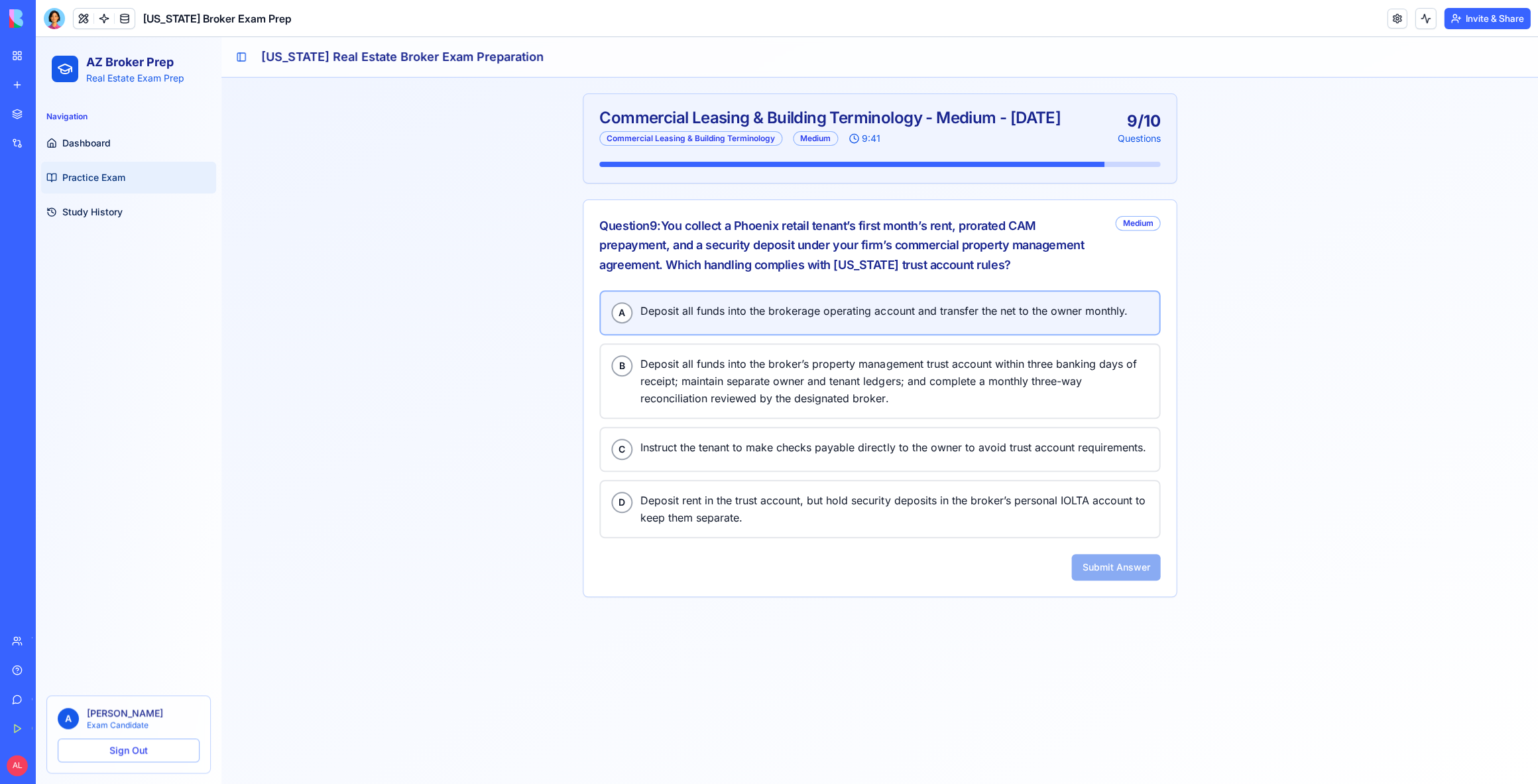
click at [732, 318] on div "A Deposit all funds into the brokerage operating account and transfer the net t…" at bounding box center [880, 312] width 537 height 21
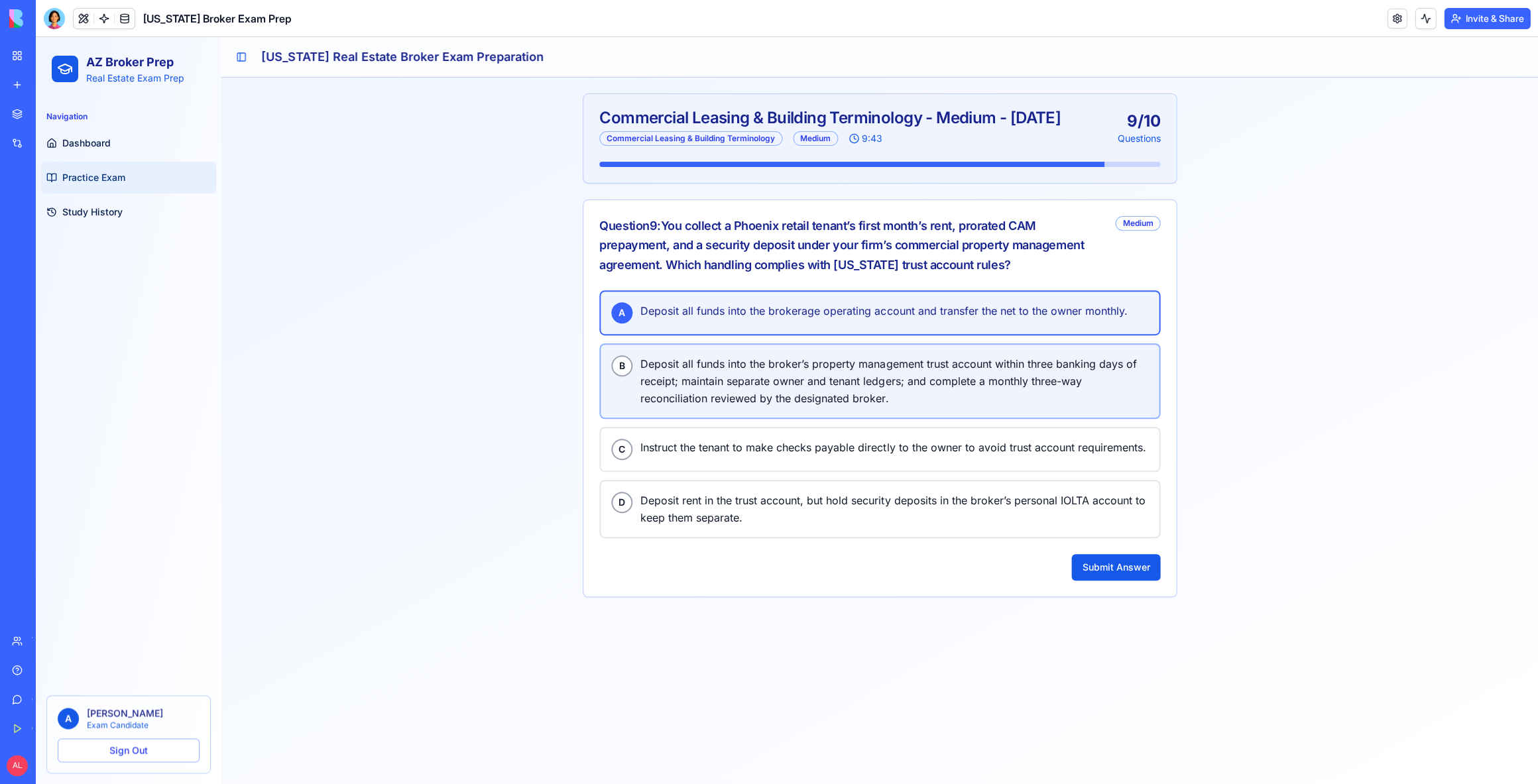
click at [732, 358] on span "Deposit all funds into the broker’s property management trust account within th…" at bounding box center [894, 381] width 508 height 52
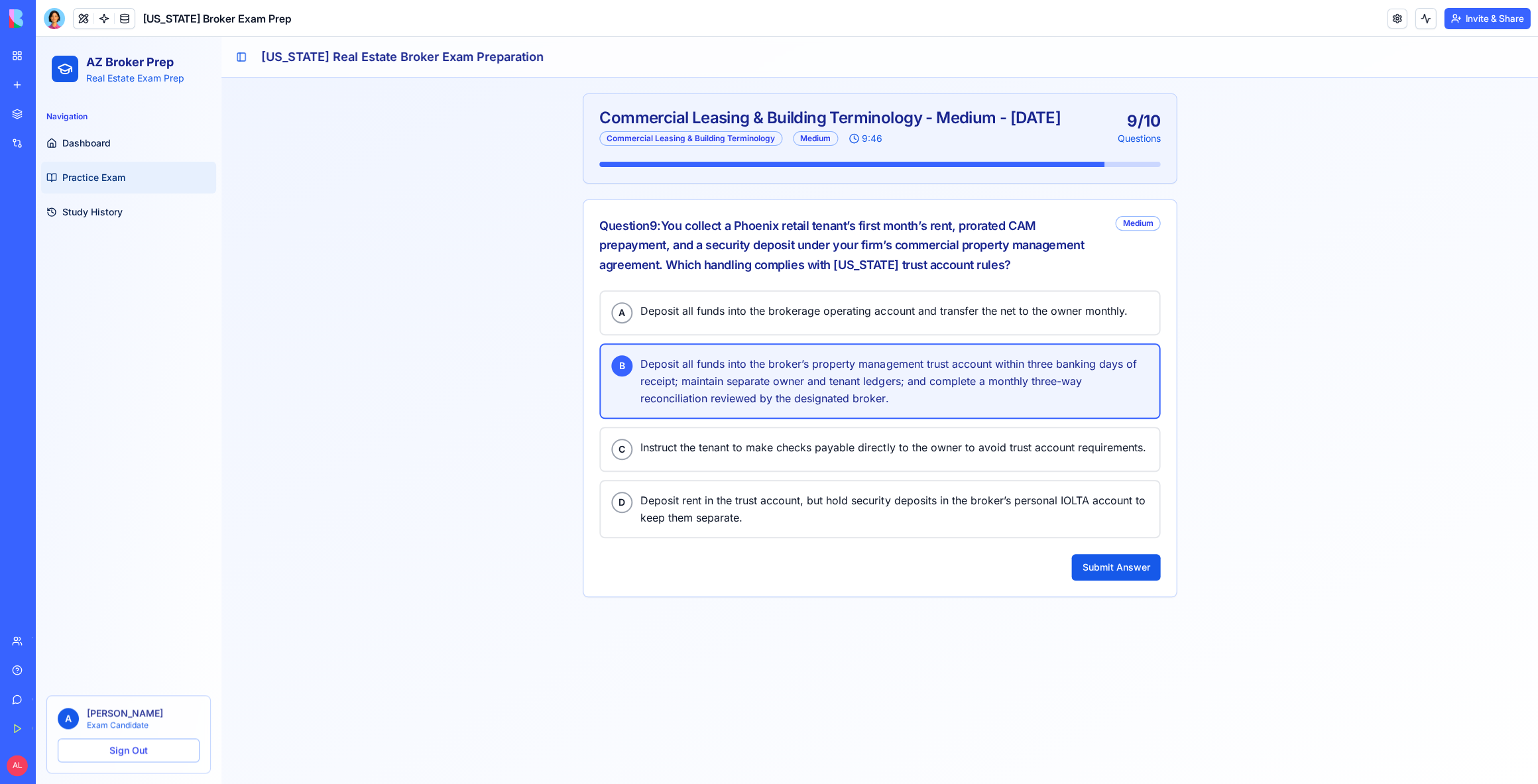
click at [1119, 576] on div "A Deposit all funds into the brokerage operating account and transfer the net t…" at bounding box center [880, 443] width 593 height 306
click at [1121, 568] on button "Submit Answer" at bounding box center [1116, 567] width 89 height 27
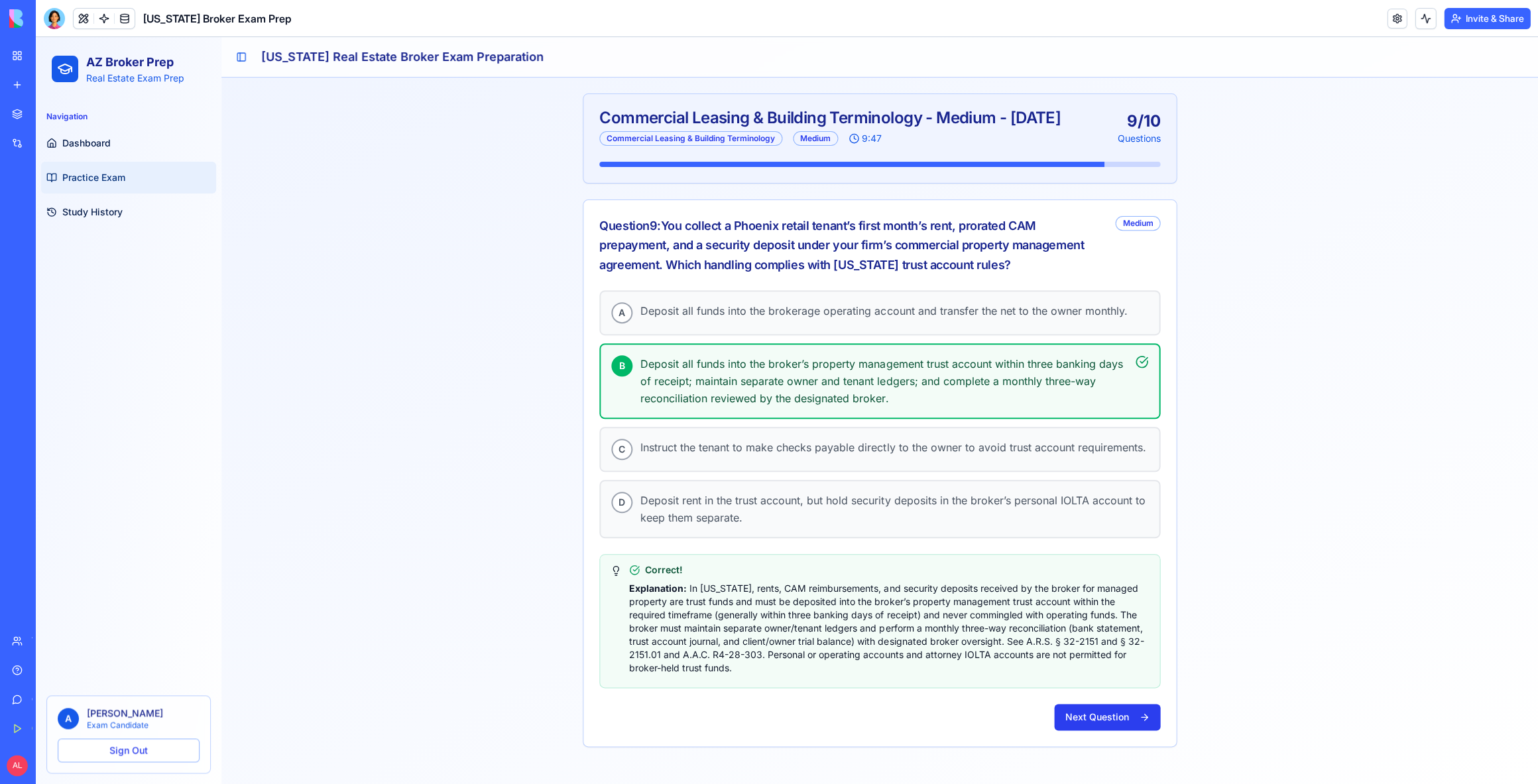
click at [1108, 708] on button "Next Question" at bounding box center [1107, 717] width 106 height 27
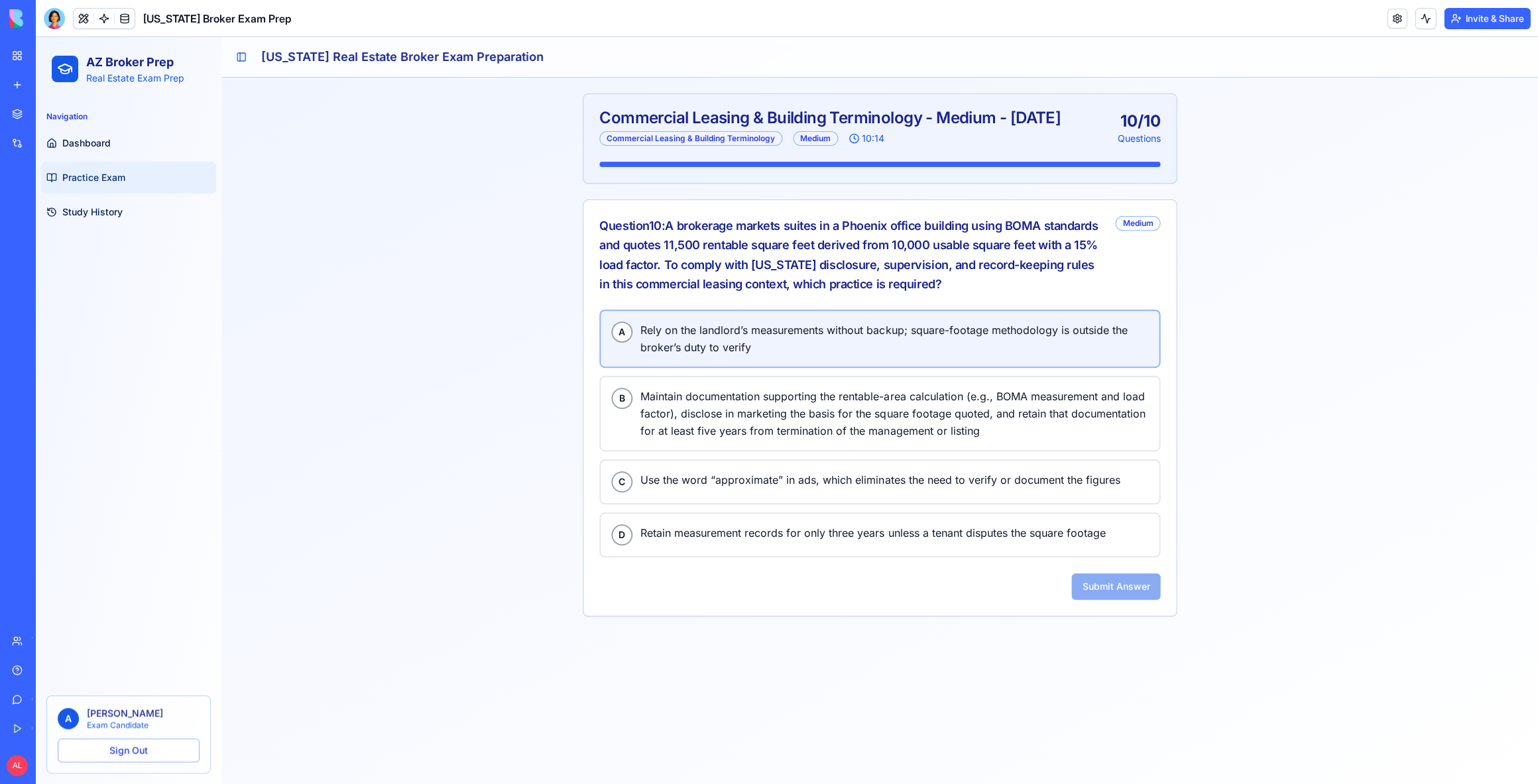
click at [711, 330] on span "Rely on the landlord’s measurements without backup; square-footage methodology …" at bounding box center [894, 338] width 508 height 35
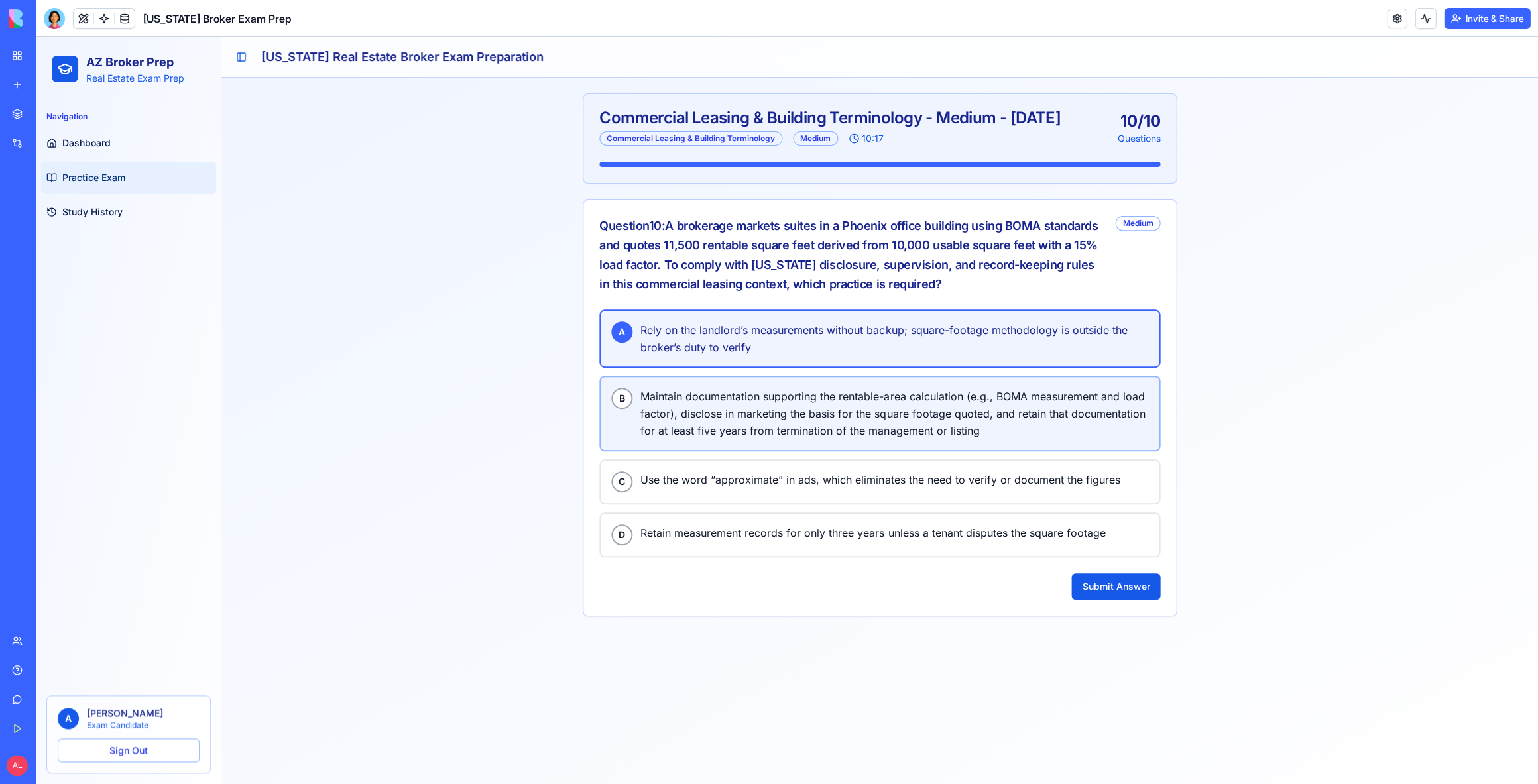
click at [787, 408] on span "Maintain documentation supporting the rentable-area calculation (e.g., BOMA mea…" at bounding box center [894, 414] width 508 height 52
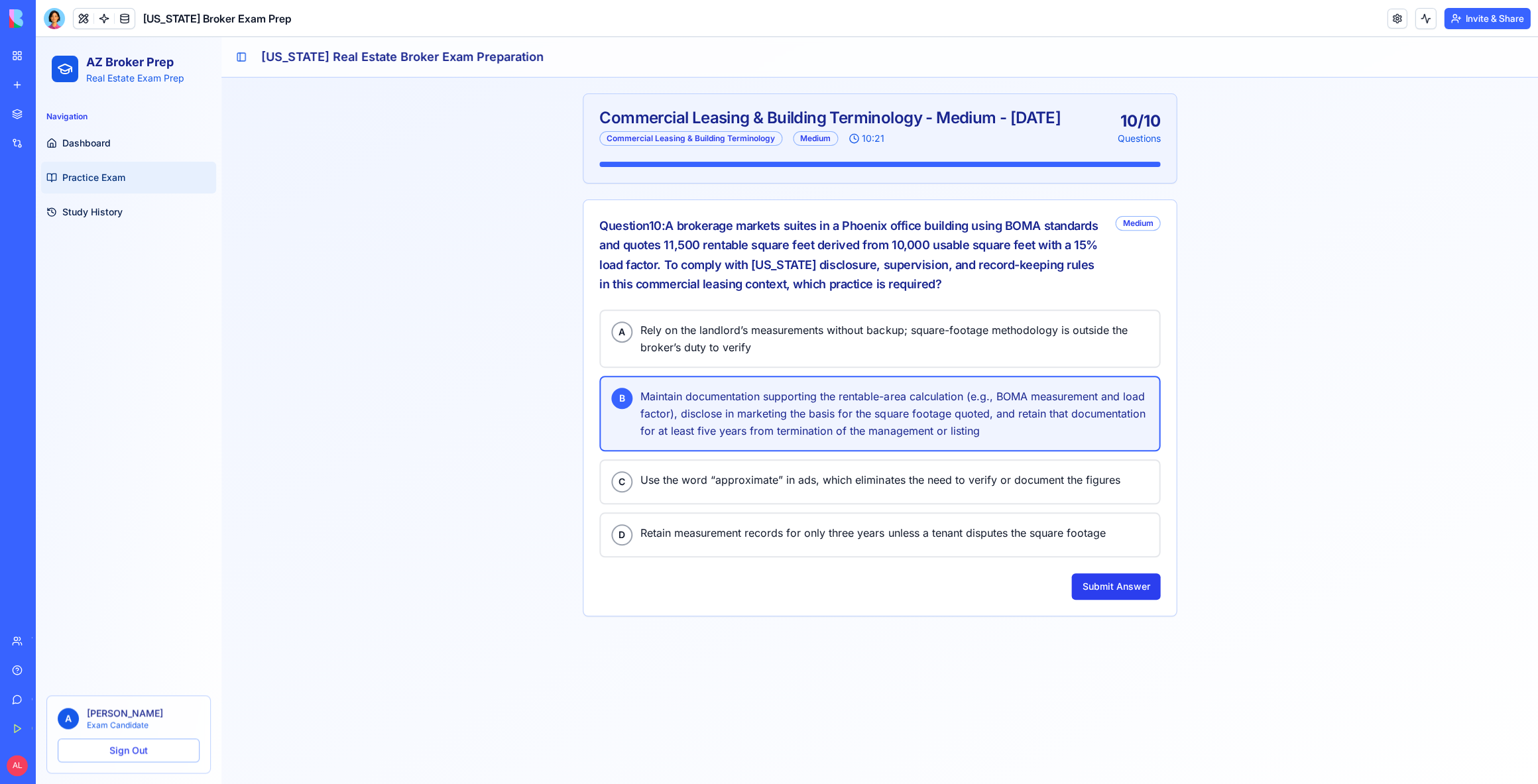
click at [1097, 583] on button "Submit Answer" at bounding box center [1116, 587] width 89 height 27
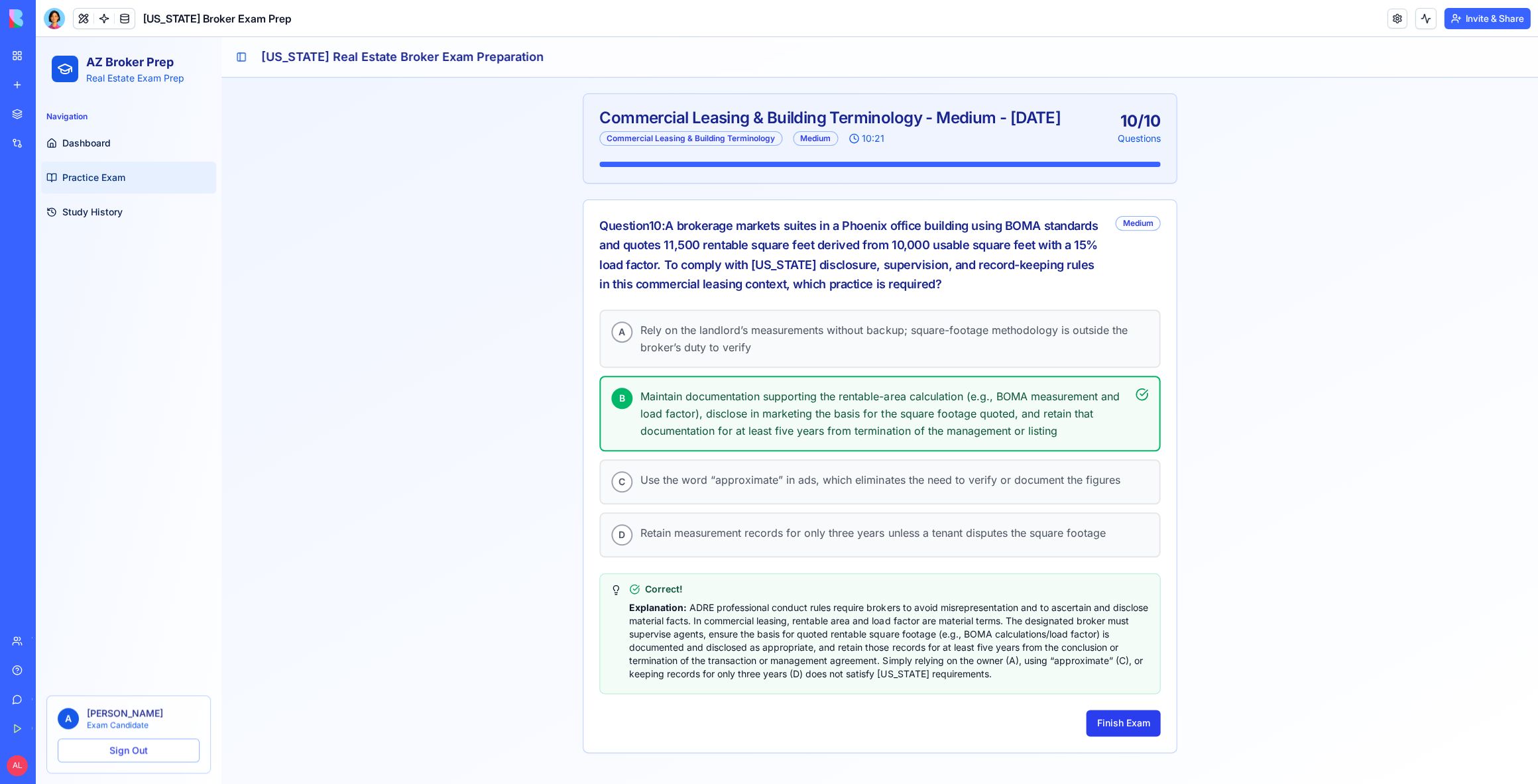
click at [1107, 709] on button "Finish Exam" at bounding box center [1123, 722] width 74 height 27
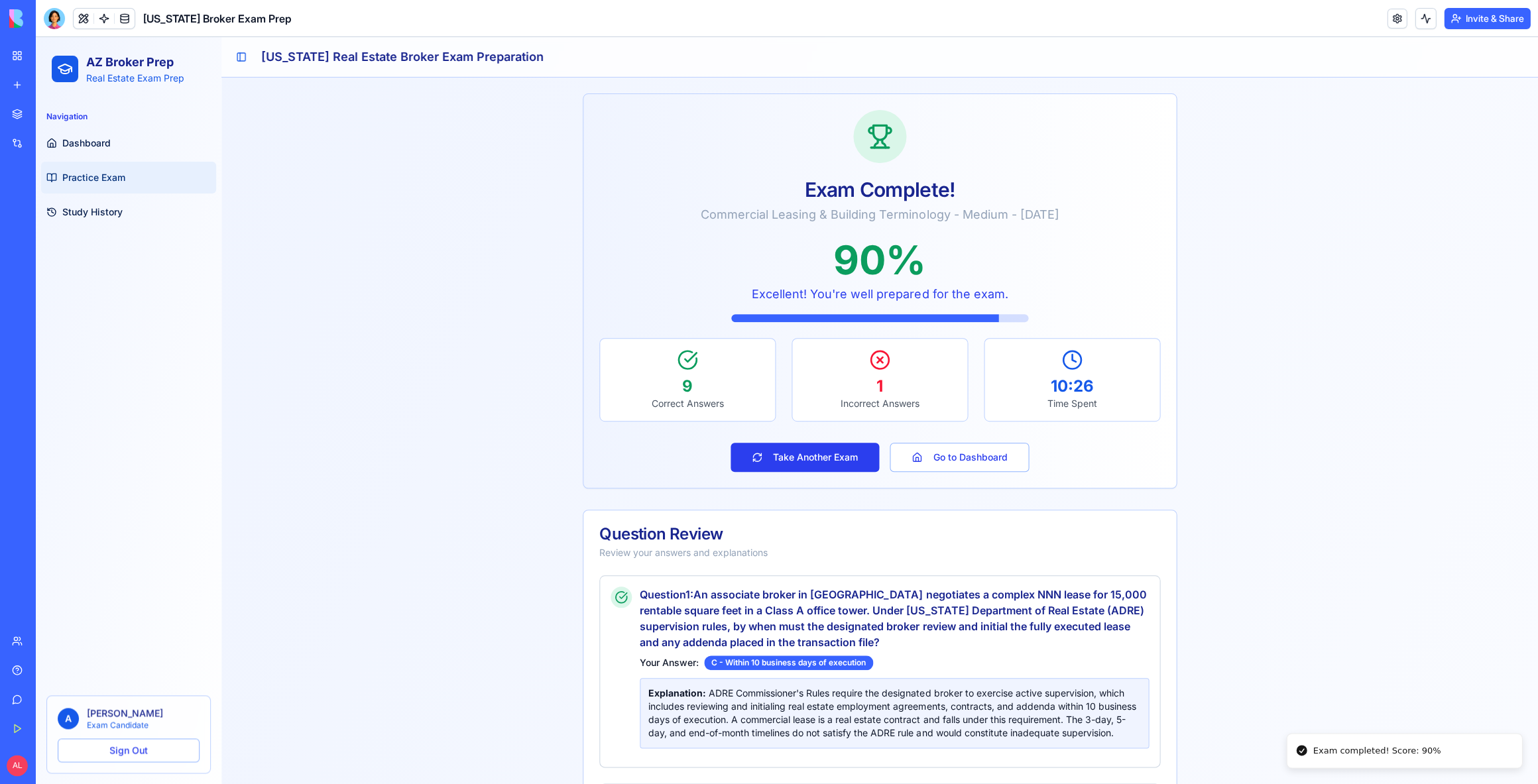
click at [804, 457] on button "Take Another Exam" at bounding box center [804, 457] width 149 height 29
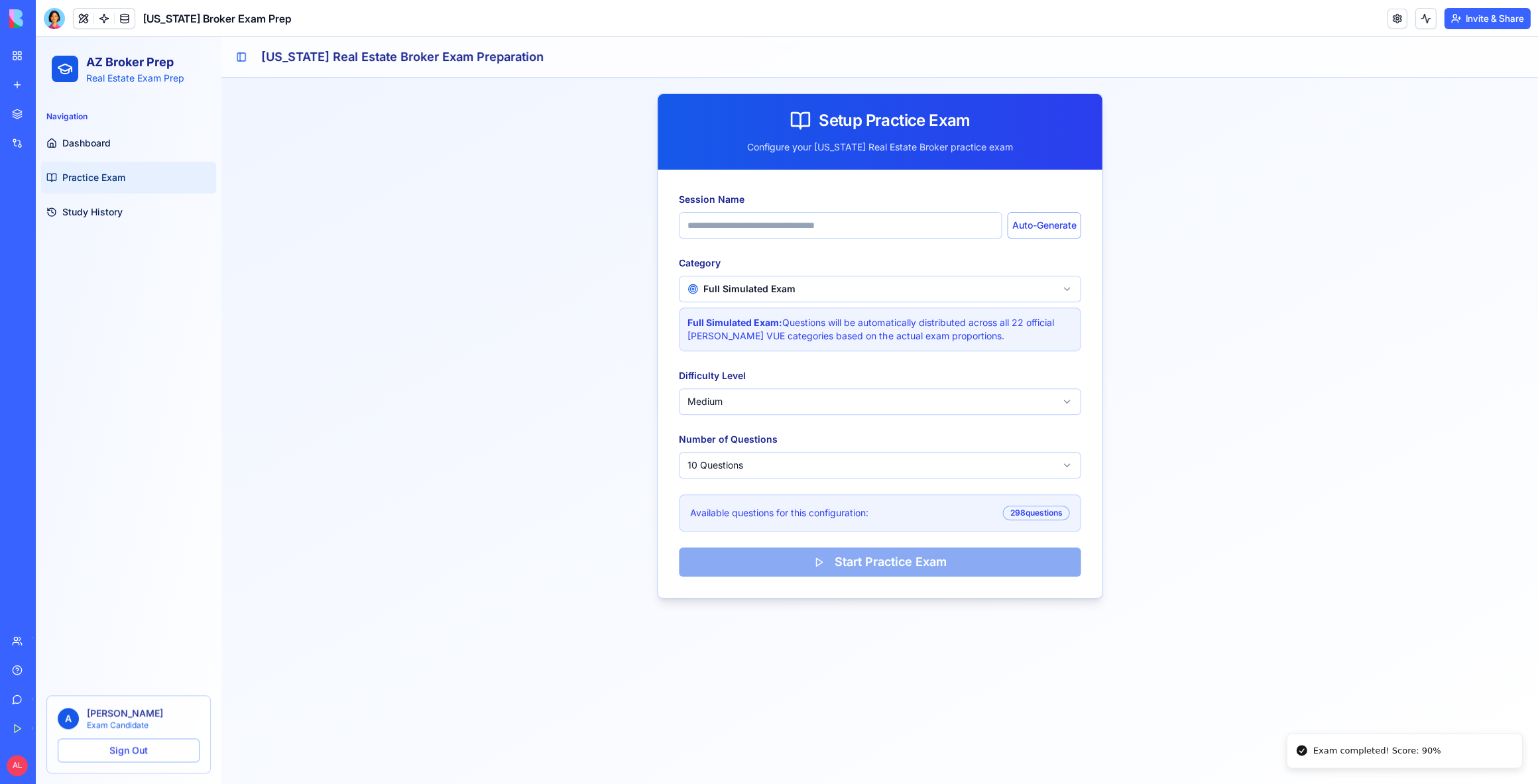
click at [799, 288] on html "AZ Broker Prep Real Estate Exam Prep Navigation Dashboard Practice Exam Study H…" at bounding box center [786, 410] width 1502 height 747
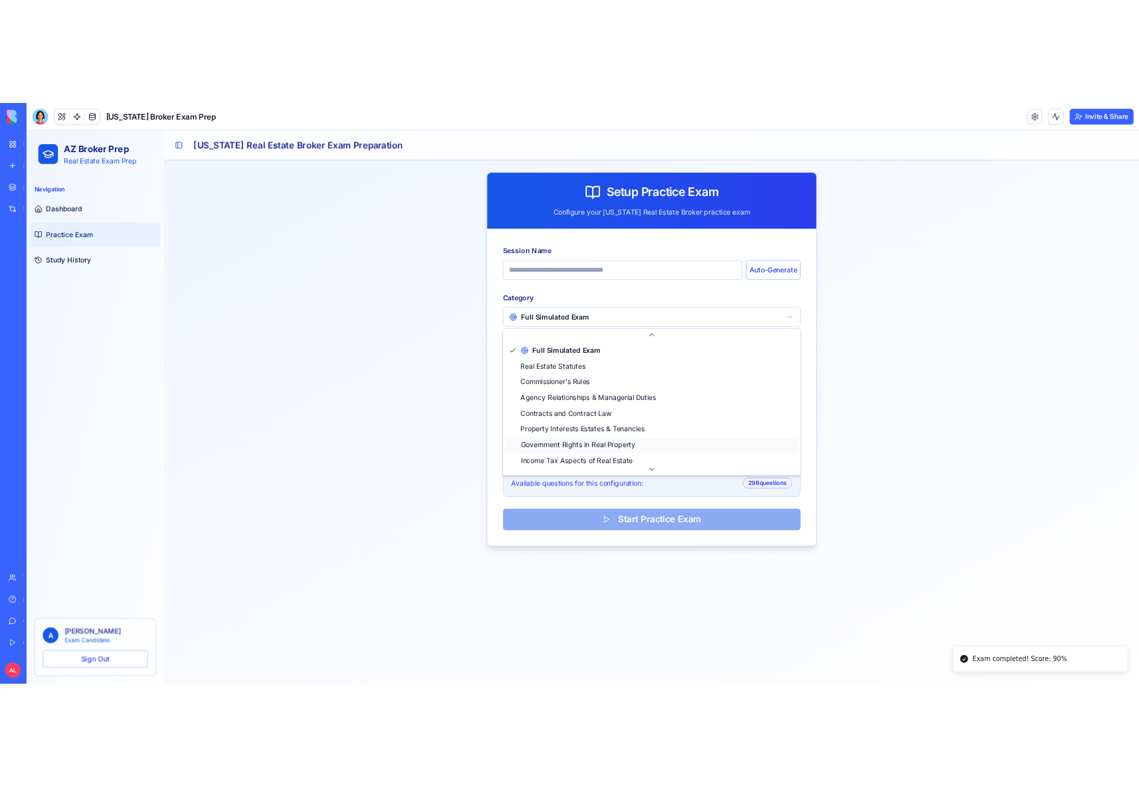
scroll to position [328, 0]
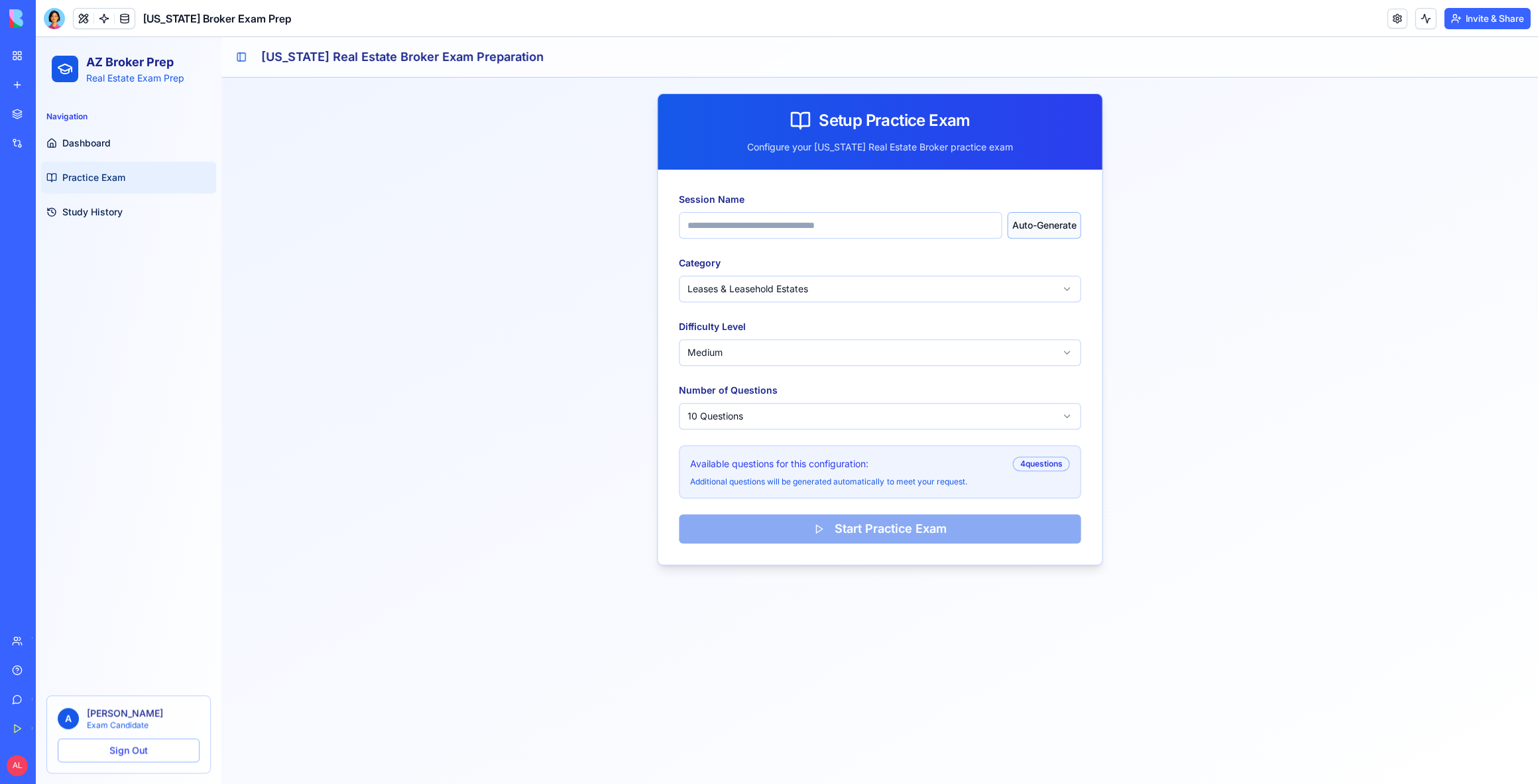
click at [1030, 221] on button "Auto-Generate" at bounding box center [1044, 225] width 74 height 27
type input "**********"
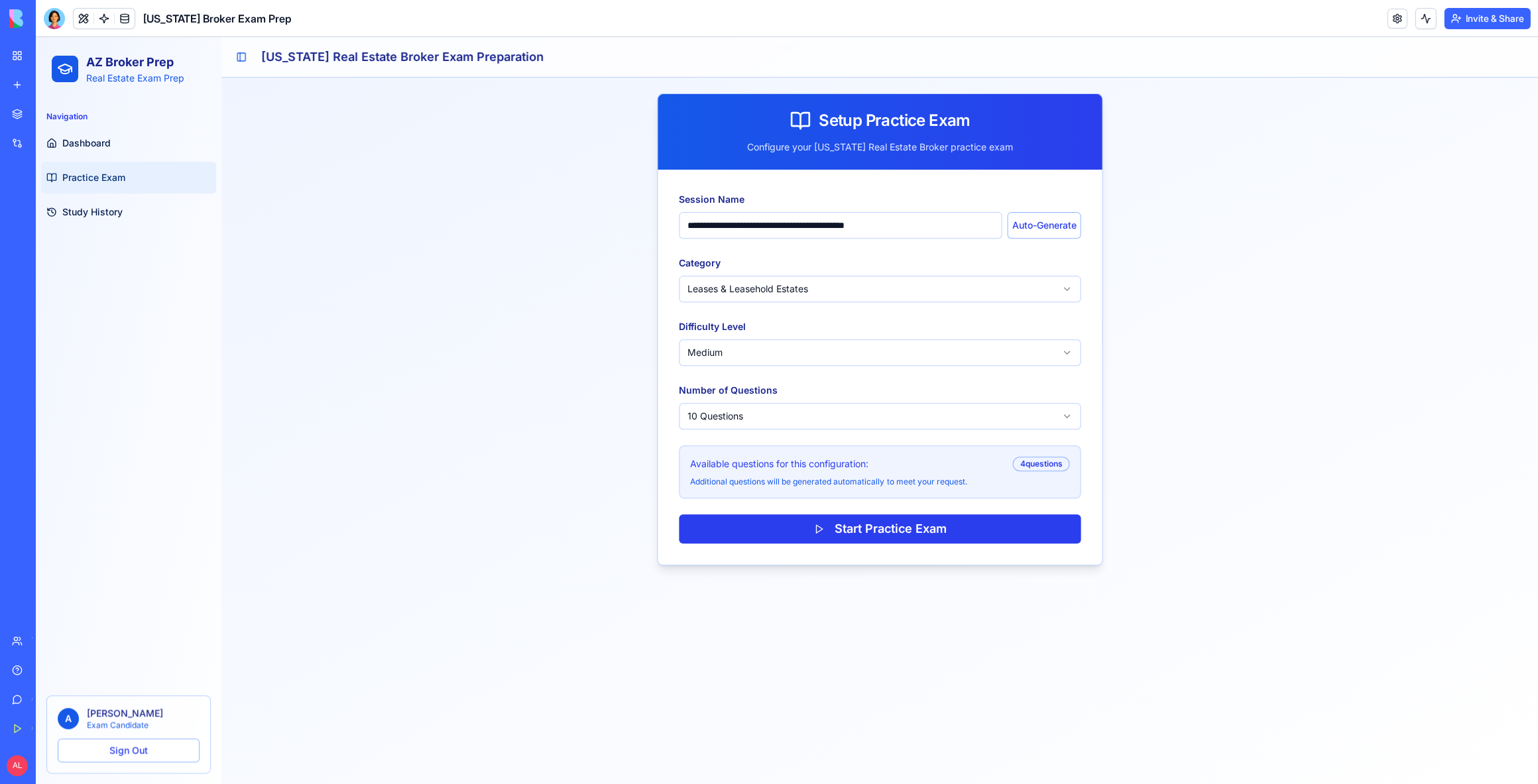
click at [848, 519] on button "Start Practice Exam" at bounding box center [879, 529] width 402 height 29
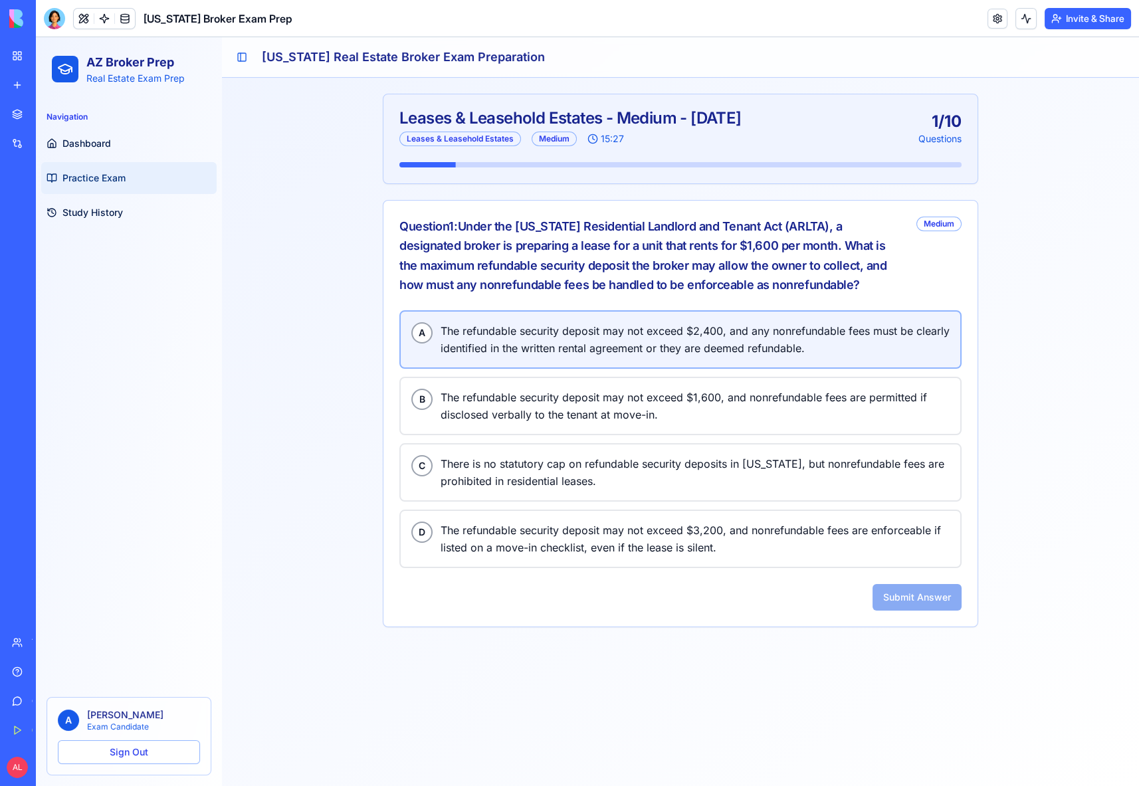
click at [591, 339] on span "The refundable security deposit may not exceed $2,400, and any nonrefundable fe…" at bounding box center [694, 339] width 509 height 35
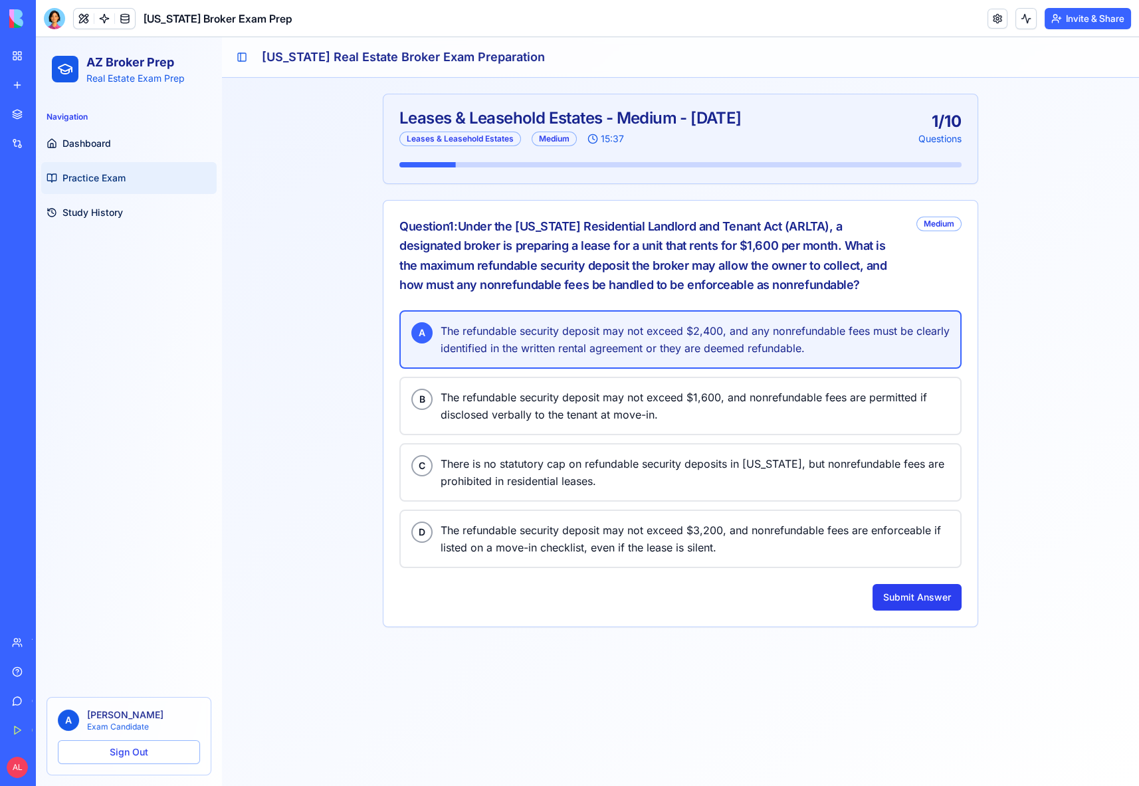
click at [899, 595] on button "Submit Answer" at bounding box center [916, 597] width 89 height 27
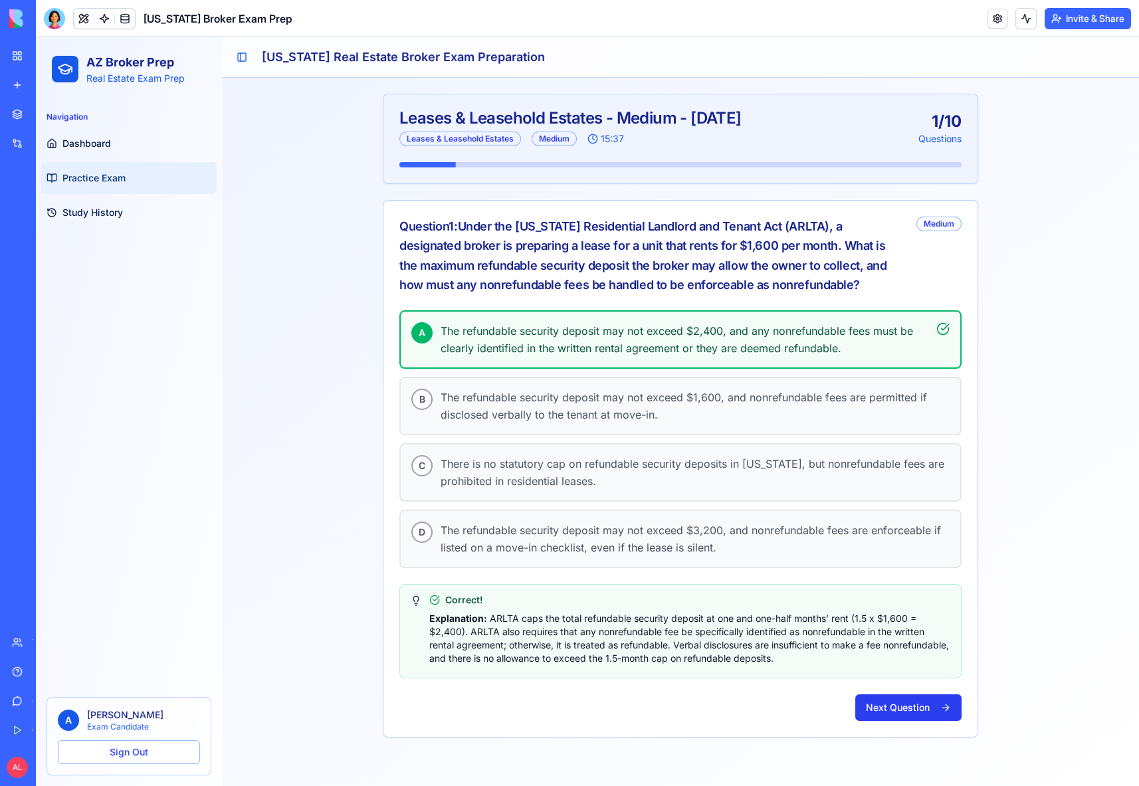
click at [901, 706] on button "Next Question" at bounding box center [908, 707] width 106 height 27
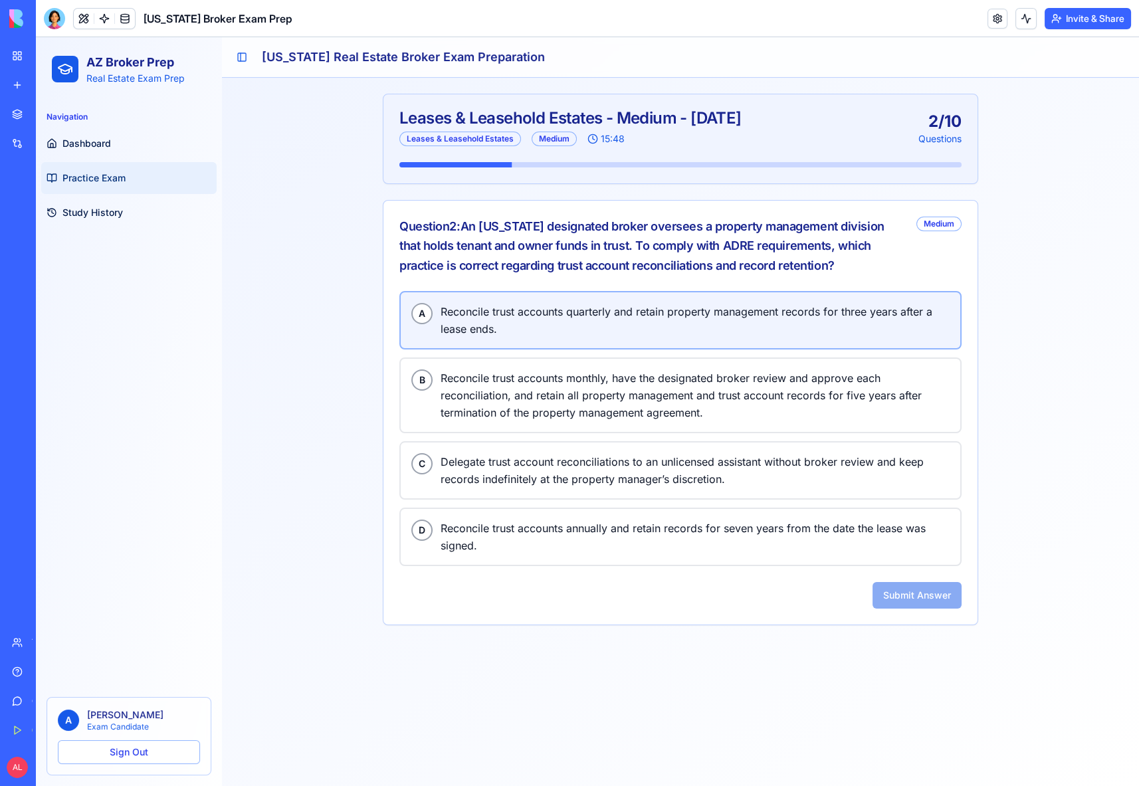
click at [516, 307] on span "Reconcile trust accounts quarterly and retain property management records for t…" at bounding box center [694, 320] width 509 height 35
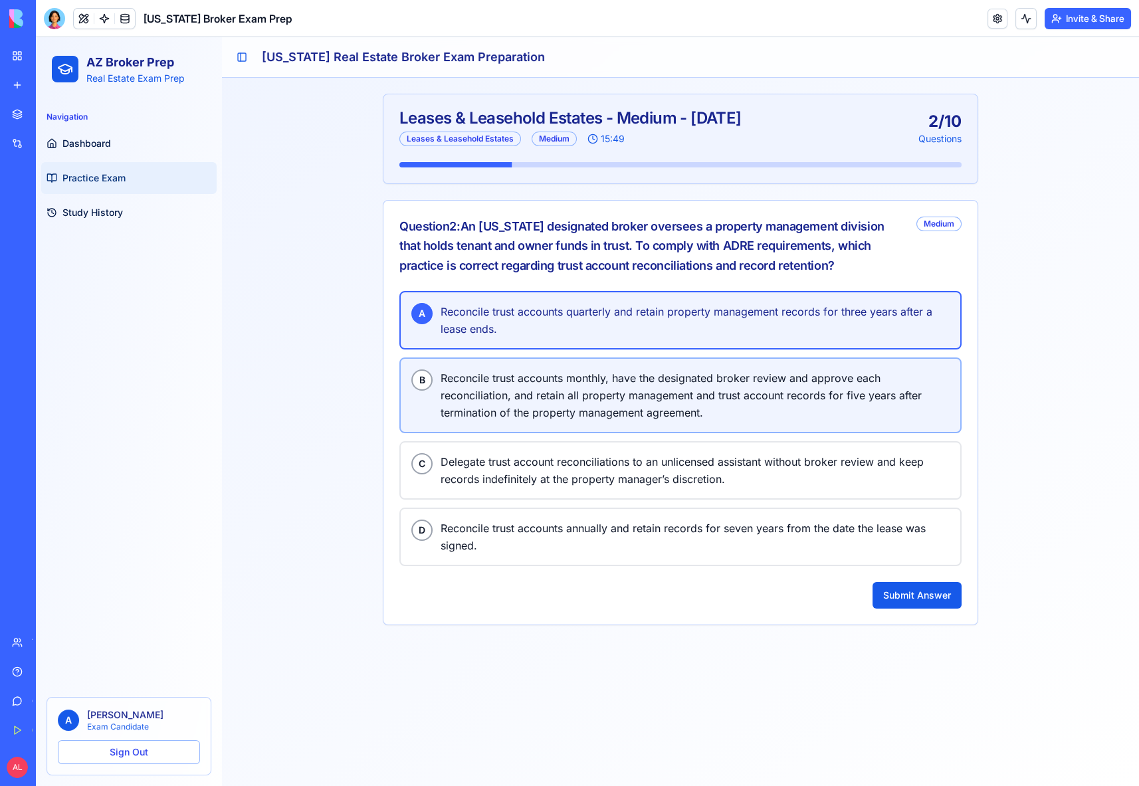
click at [551, 384] on span "Reconcile trust accounts monthly, have the designated broker review and approve…" at bounding box center [694, 395] width 509 height 52
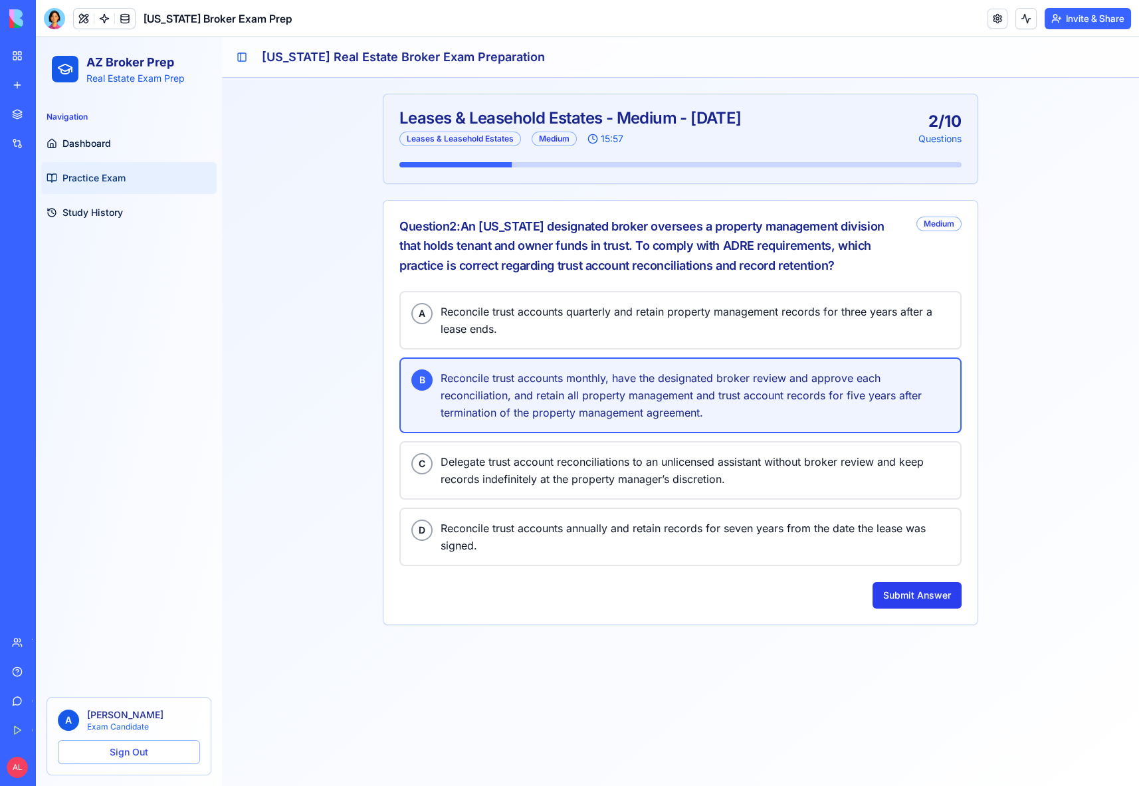
click at [898, 582] on button "Submit Answer" at bounding box center [916, 595] width 89 height 27
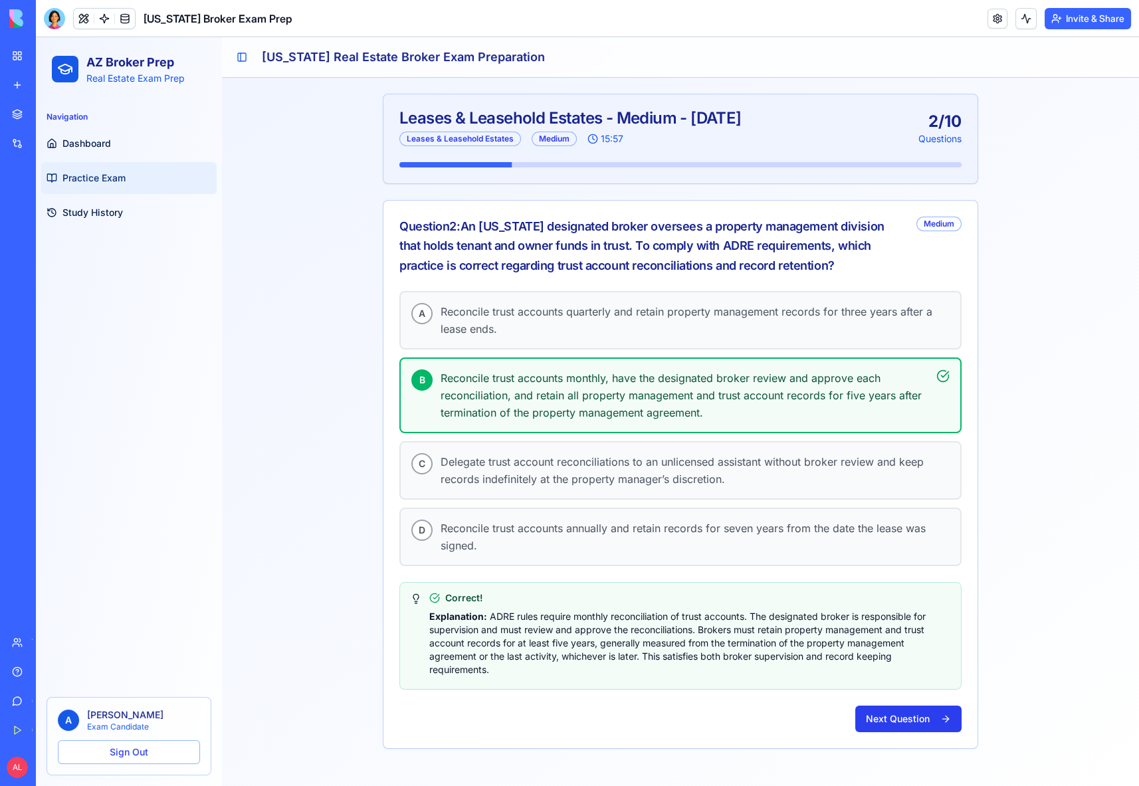
click at [884, 717] on button "Next Question" at bounding box center [908, 719] width 106 height 27
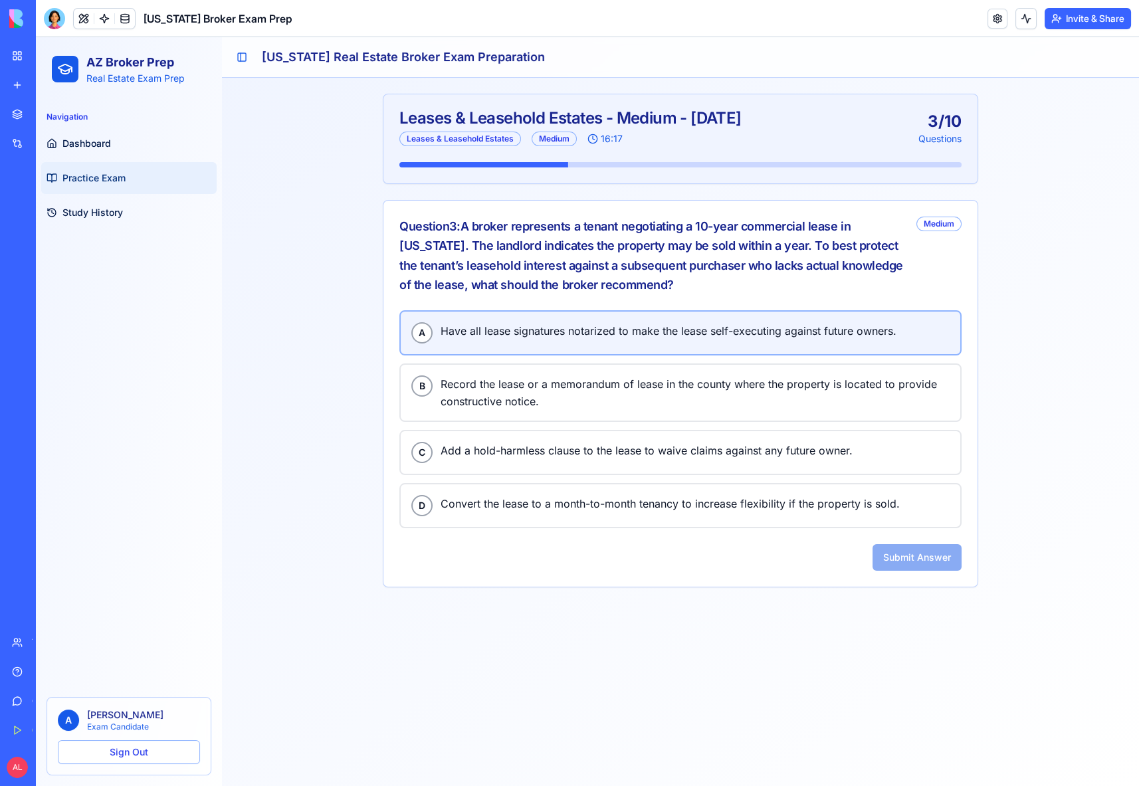
click at [527, 342] on button "A Have all lease signatures notarized to make the lease self-executing against …" at bounding box center [680, 332] width 562 height 45
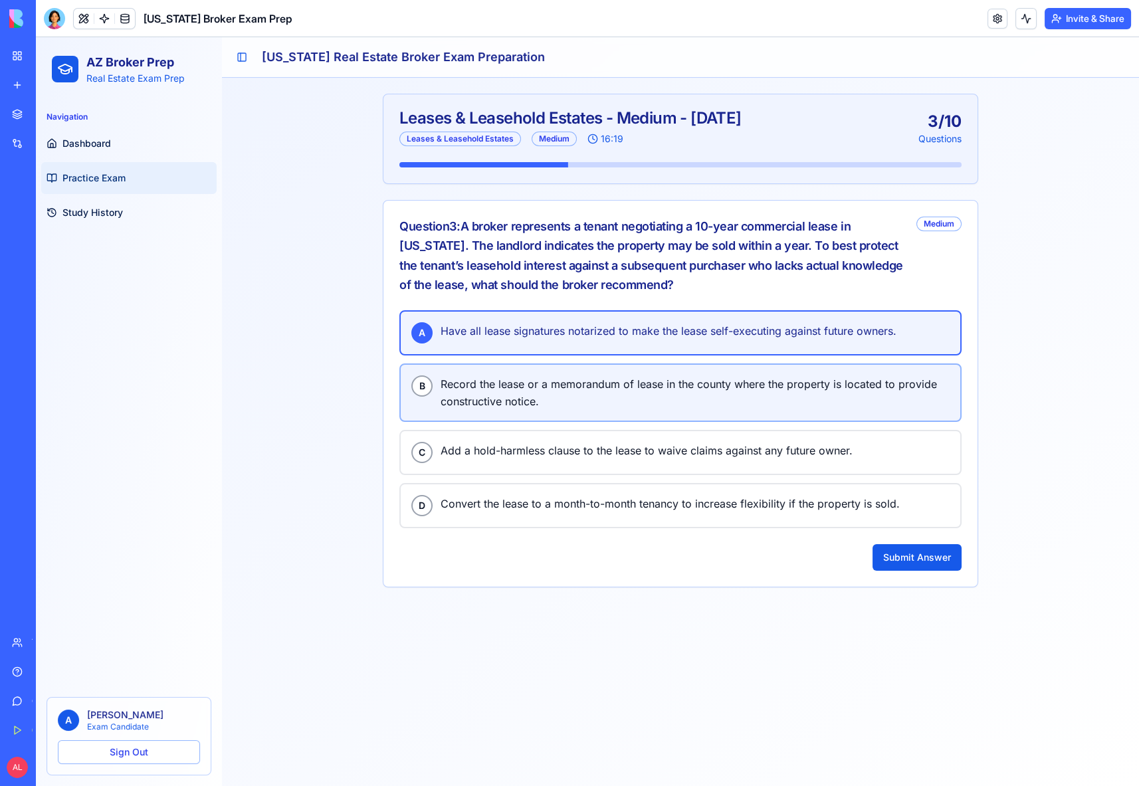
click at [531, 375] on span "Record the lease or a memorandum of lease in the county where the property is l…" at bounding box center [694, 392] width 509 height 35
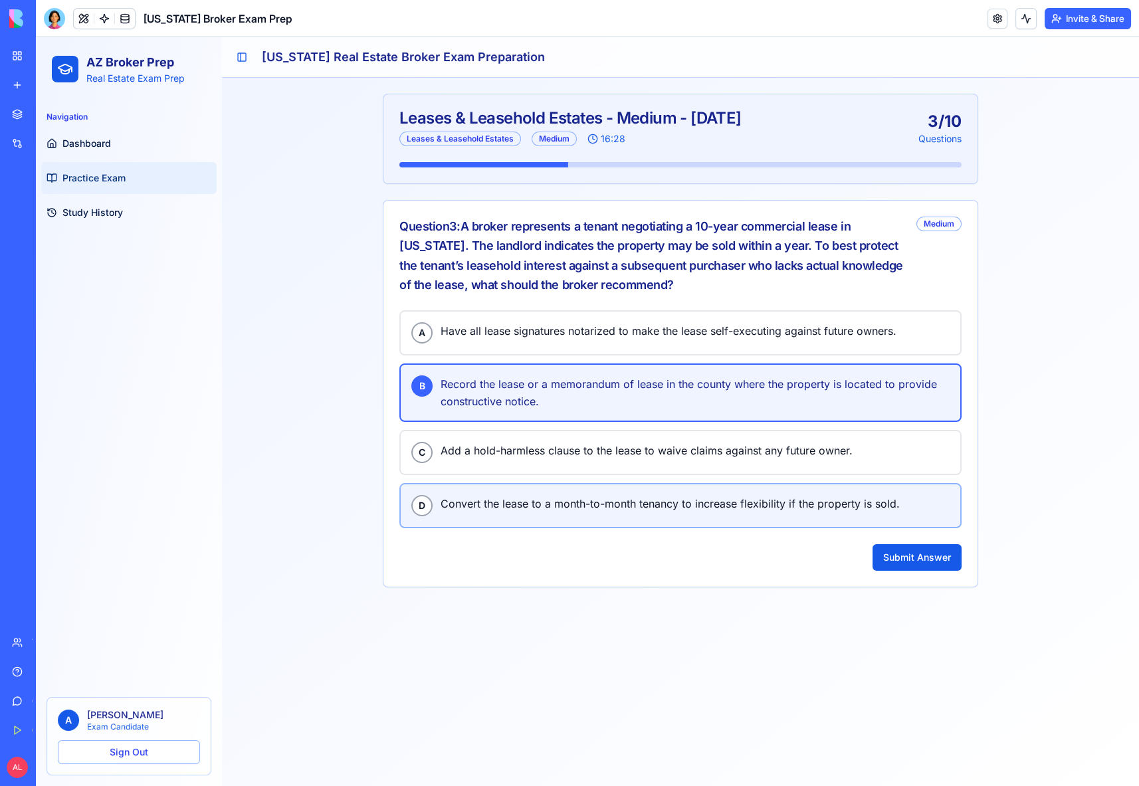
click at [580, 487] on button "D Convert the lease to a month-to-month tenancy to increase flexibility if the …" at bounding box center [680, 505] width 562 height 45
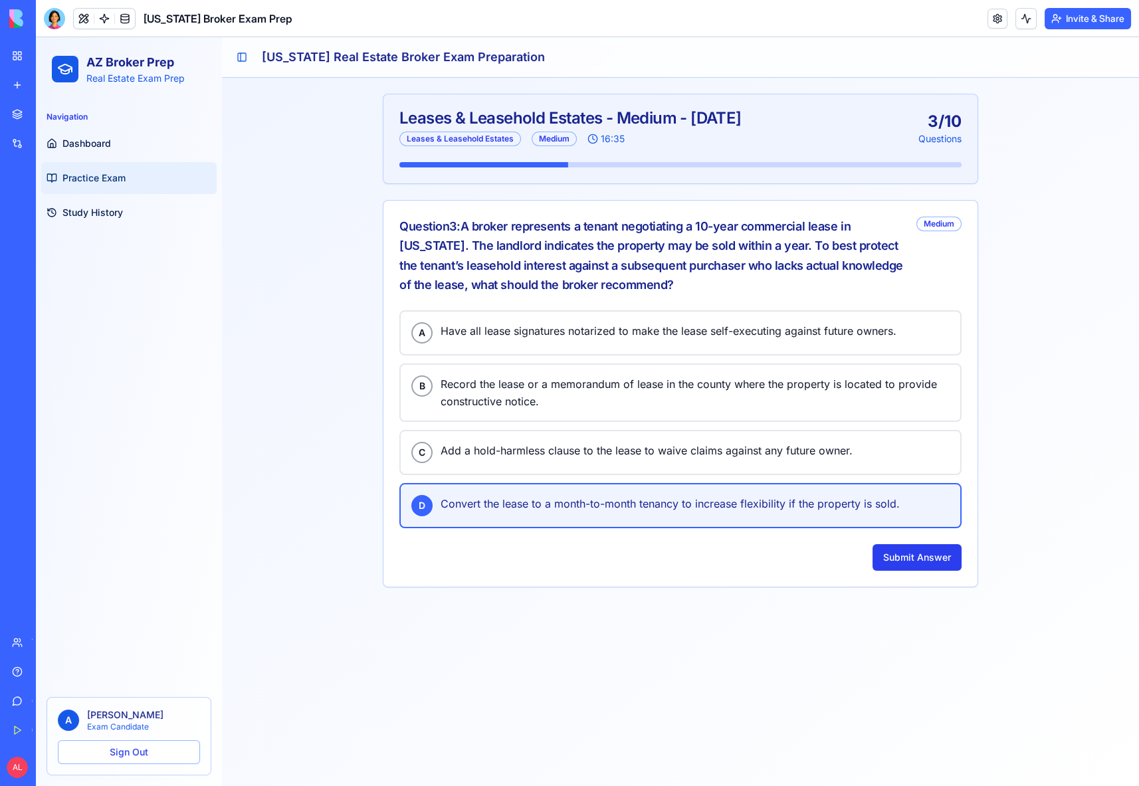
click at [909, 549] on button "Submit Answer" at bounding box center [916, 557] width 89 height 27
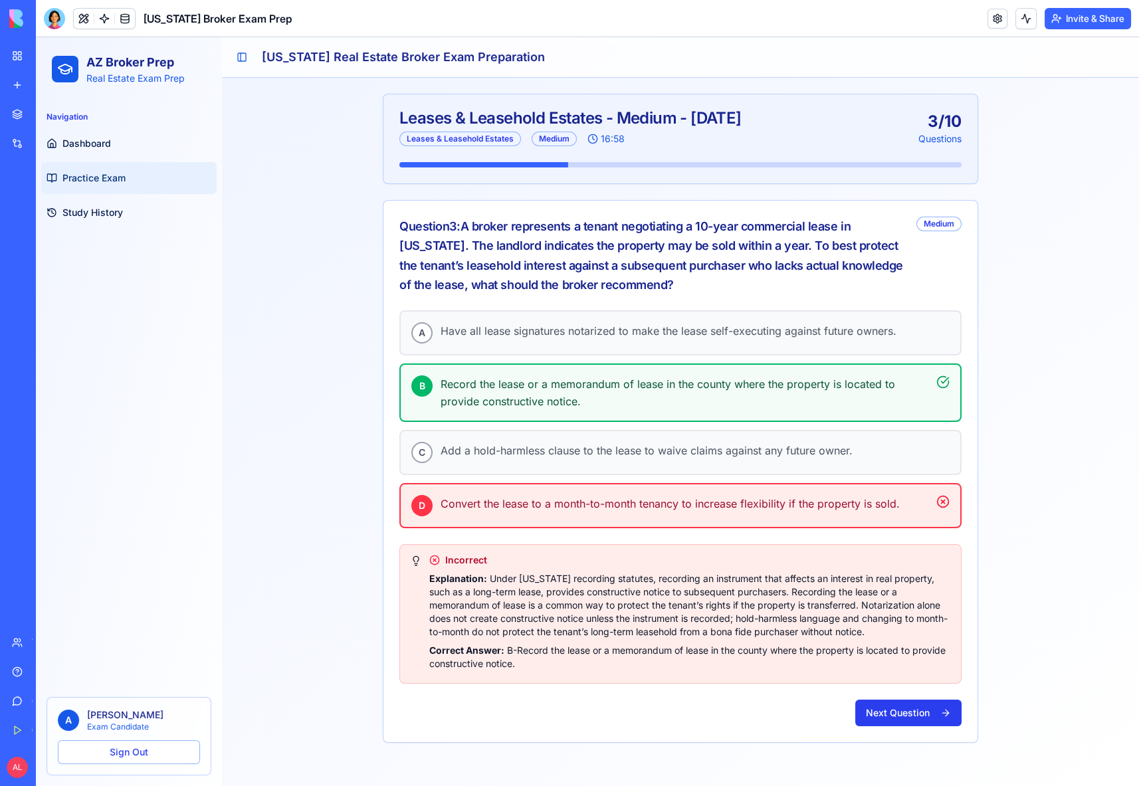
click at [868, 713] on button "Next Question" at bounding box center [908, 713] width 106 height 27
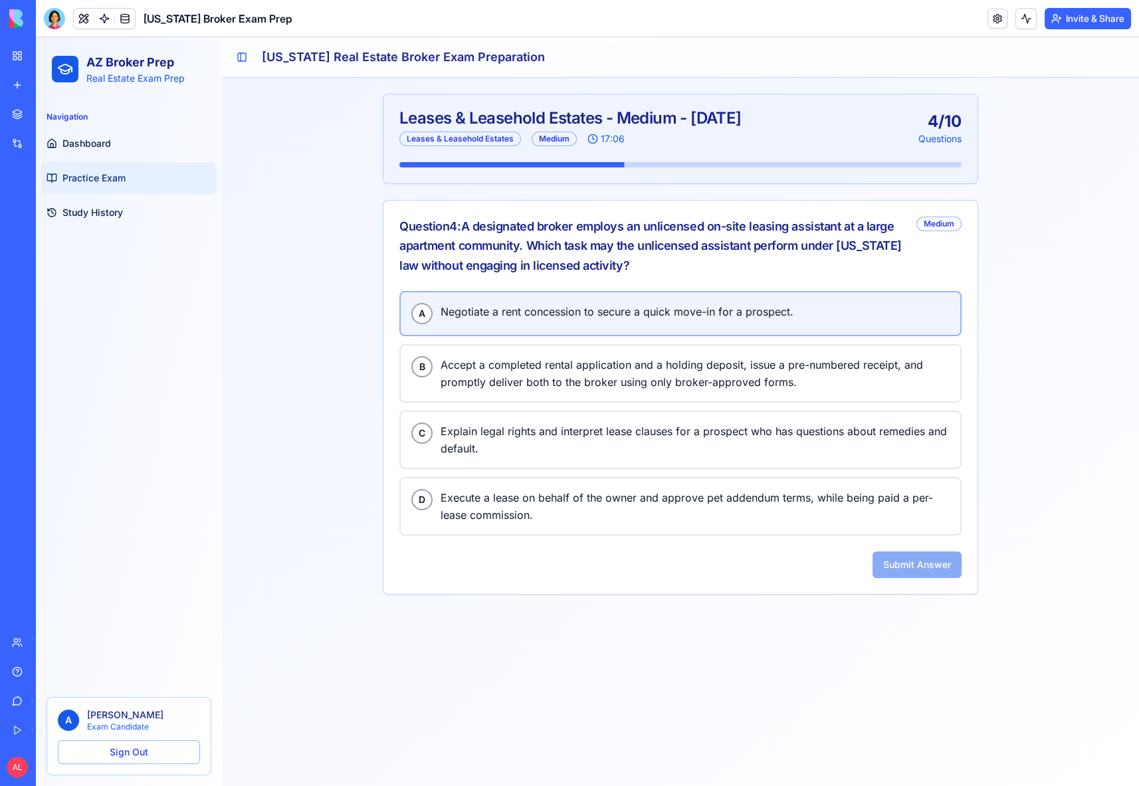
click at [578, 307] on span "Negotiate a rent concession to secure a quick move-in for a prospect." at bounding box center [694, 311] width 509 height 17
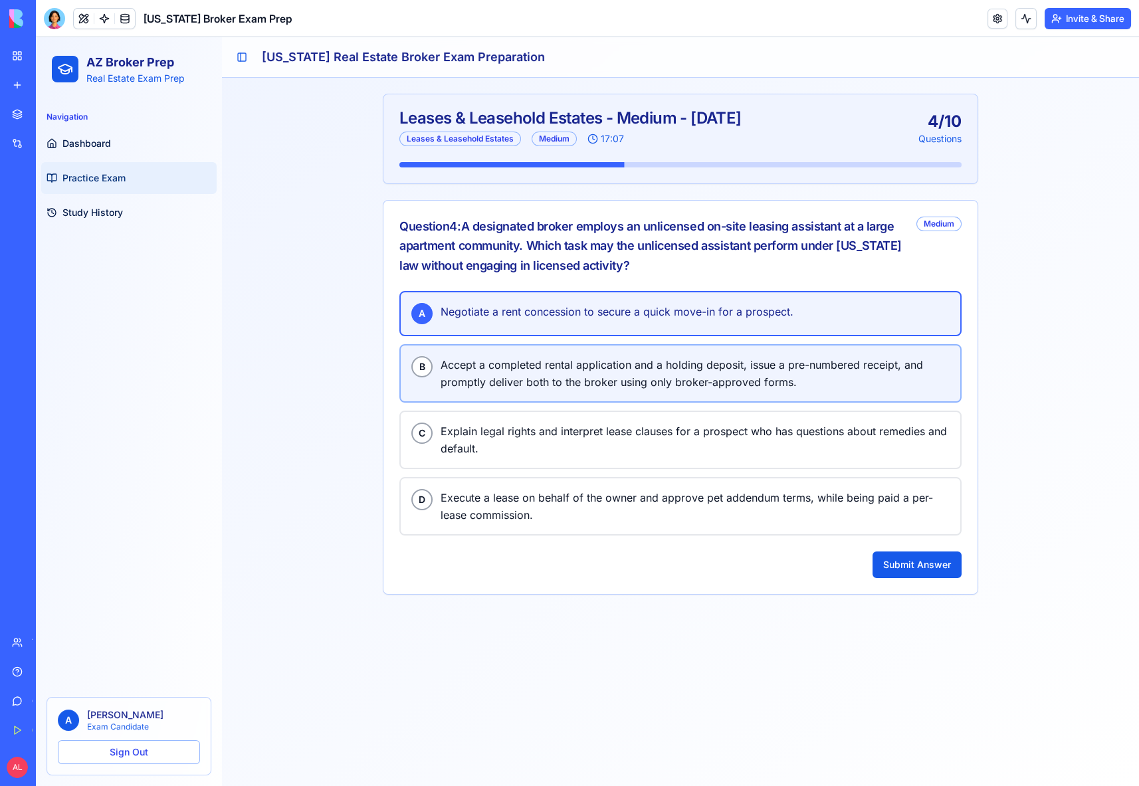
click at [567, 359] on span "Accept a completed rental application and a holding deposit, issue a pre-number…" at bounding box center [694, 373] width 509 height 35
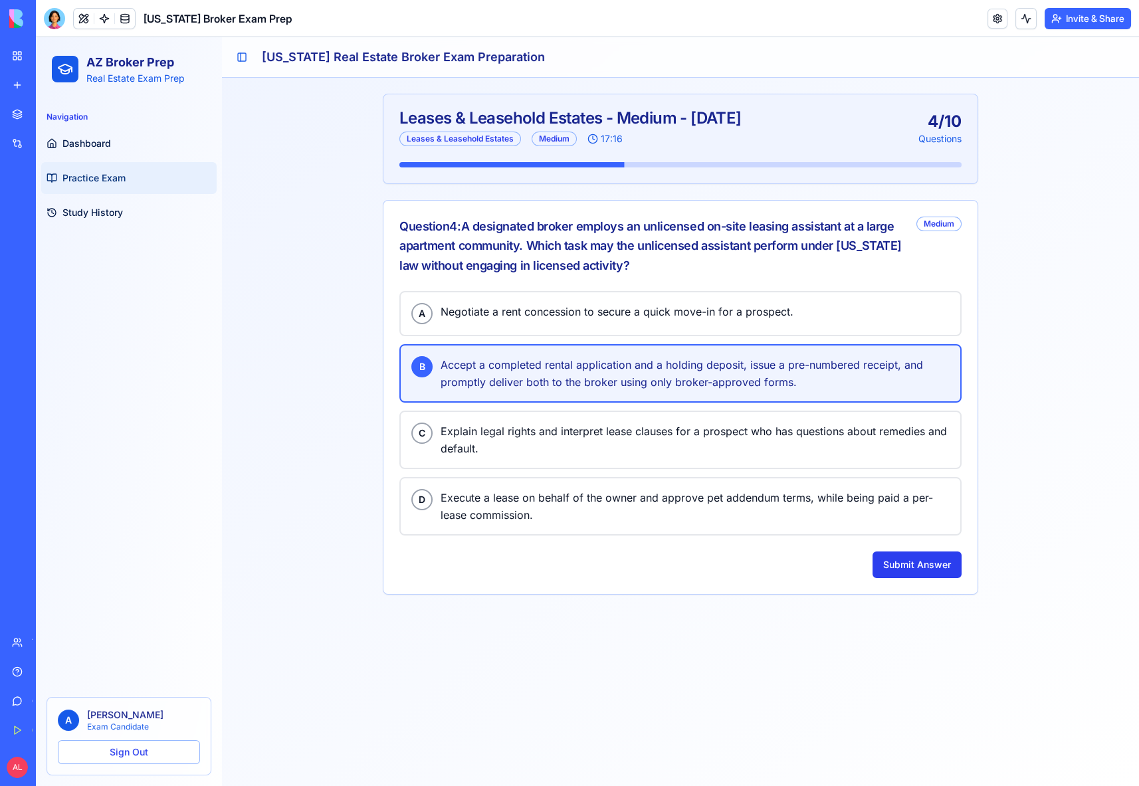
click at [921, 560] on button "Submit Answer" at bounding box center [916, 564] width 89 height 27
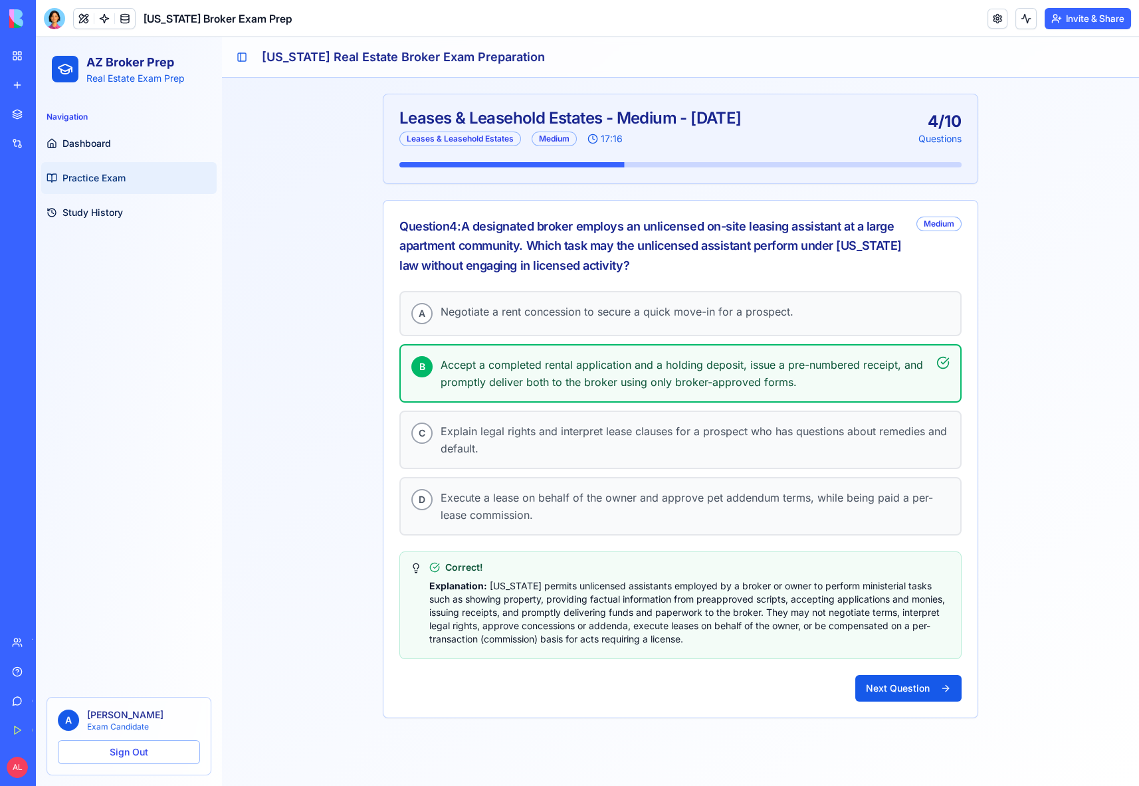
click at [922, 666] on div "A Negotiate a rent concession to secure a quick move-in for a prospect. B Accep…" at bounding box center [680, 504] width 594 height 426
click at [921, 685] on button "Next Question" at bounding box center [908, 688] width 106 height 27
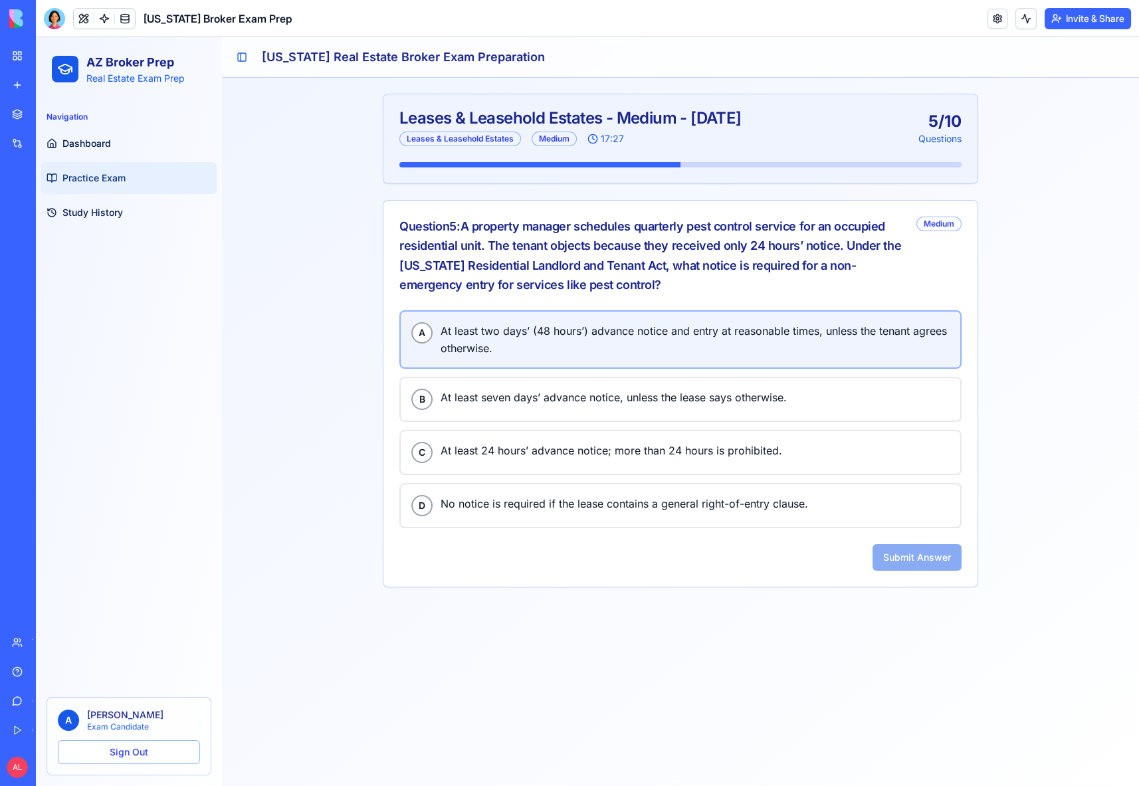
click at [533, 350] on span "At least two days’ (48 hours’) advance notice and entry at reasonable times, un…" at bounding box center [694, 339] width 509 height 35
click at [936, 565] on button "Submit Answer" at bounding box center [916, 557] width 89 height 27
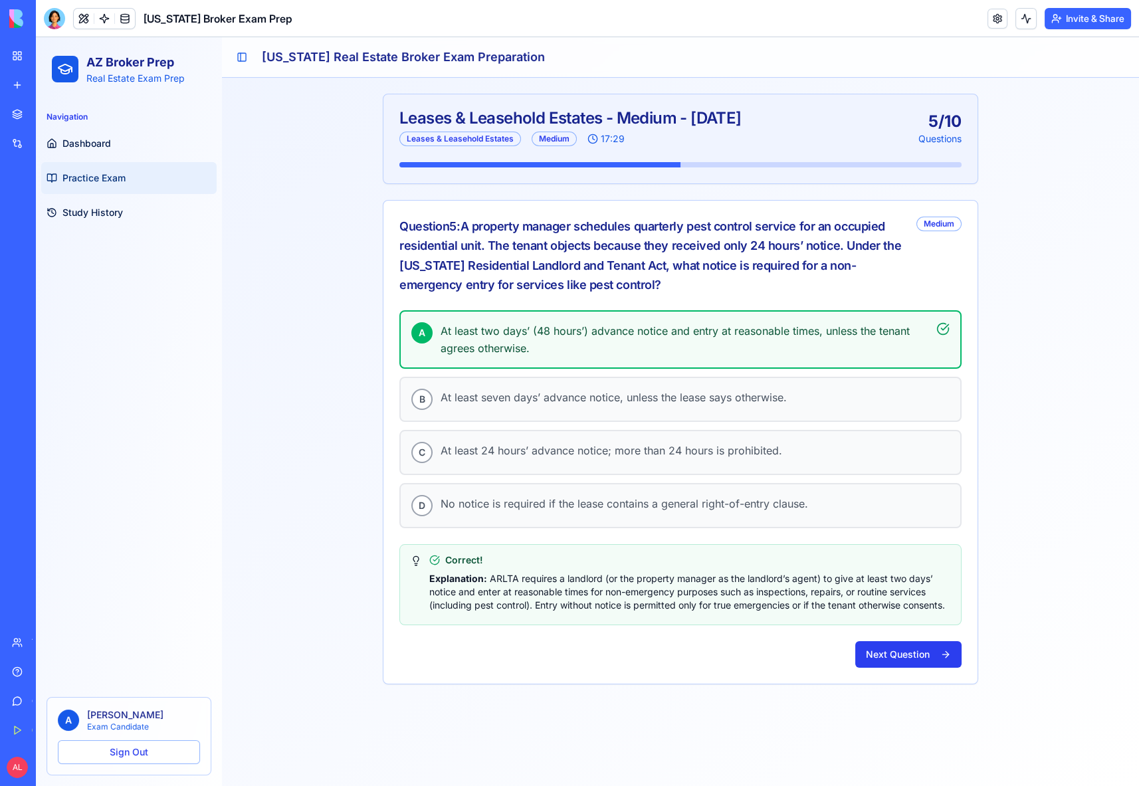
click at [882, 668] on button "Next Question" at bounding box center [908, 654] width 106 height 27
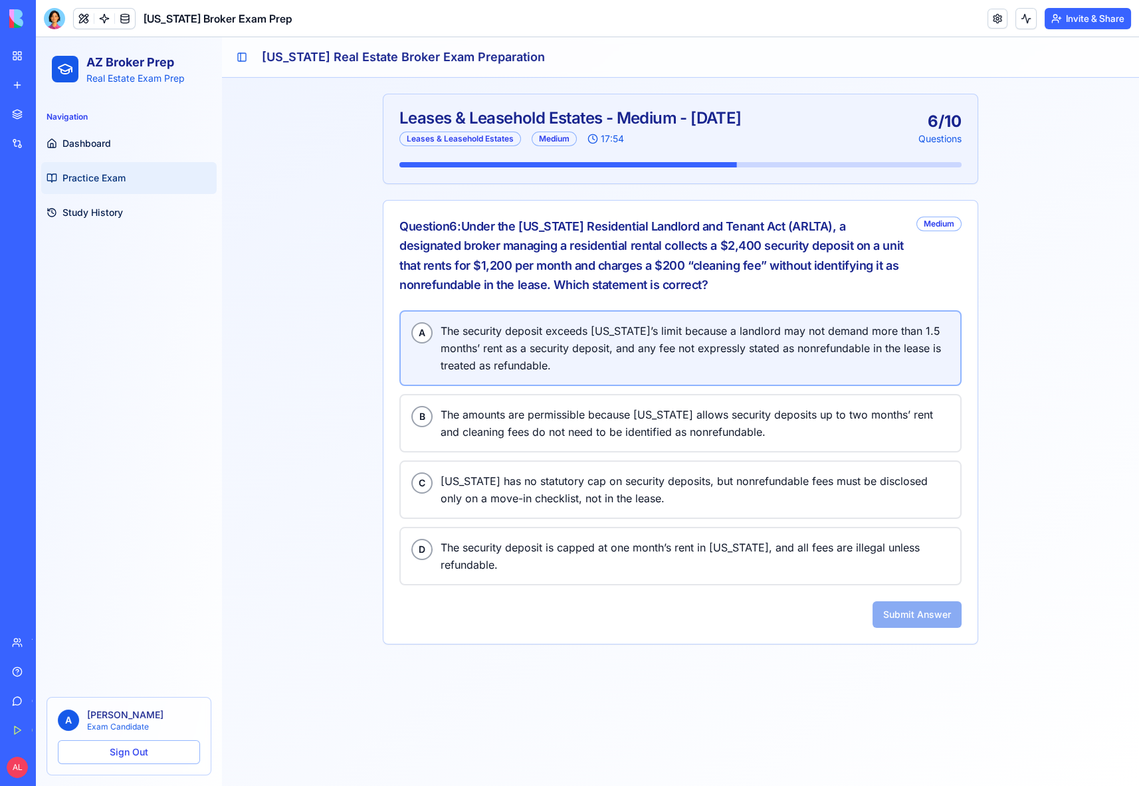
click at [497, 351] on span "The security deposit exceeds [US_STATE]’s limit because a landlord may not dema…" at bounding box center [694, 348] width 509 height 52
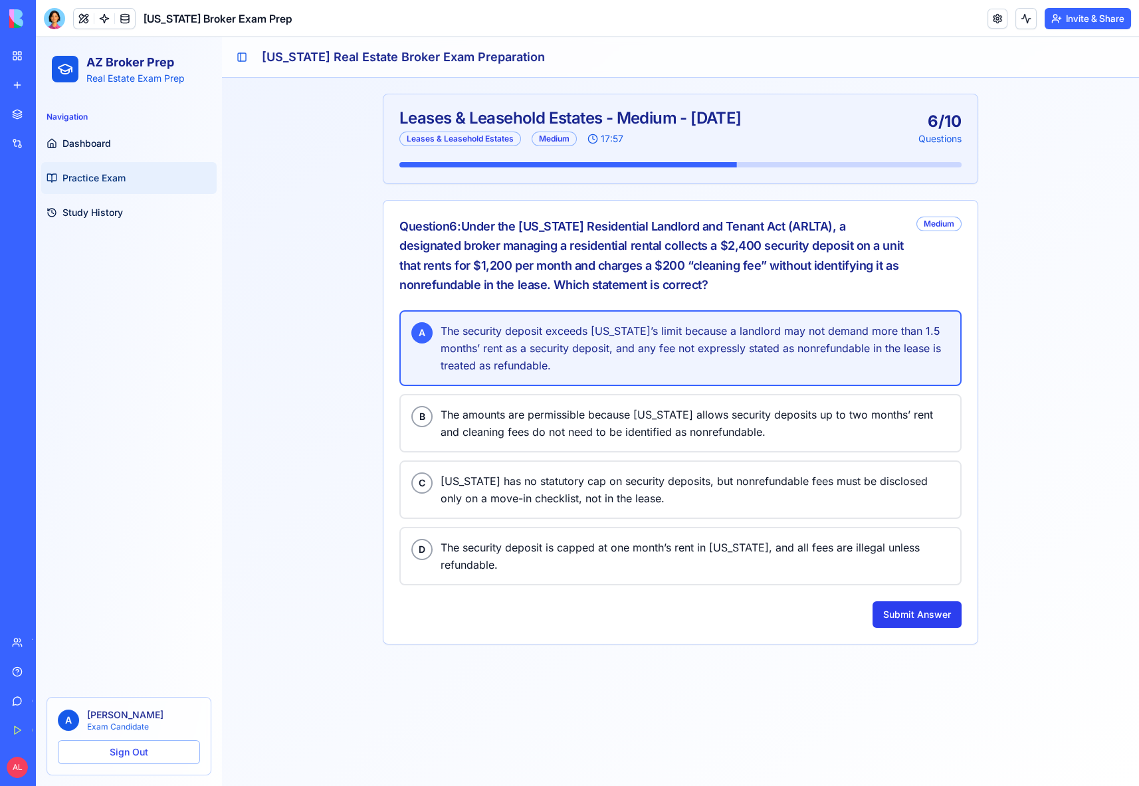
click at [904, 617] on button "Submit Answer" at bounding box center [916, 614] width 89 height 27
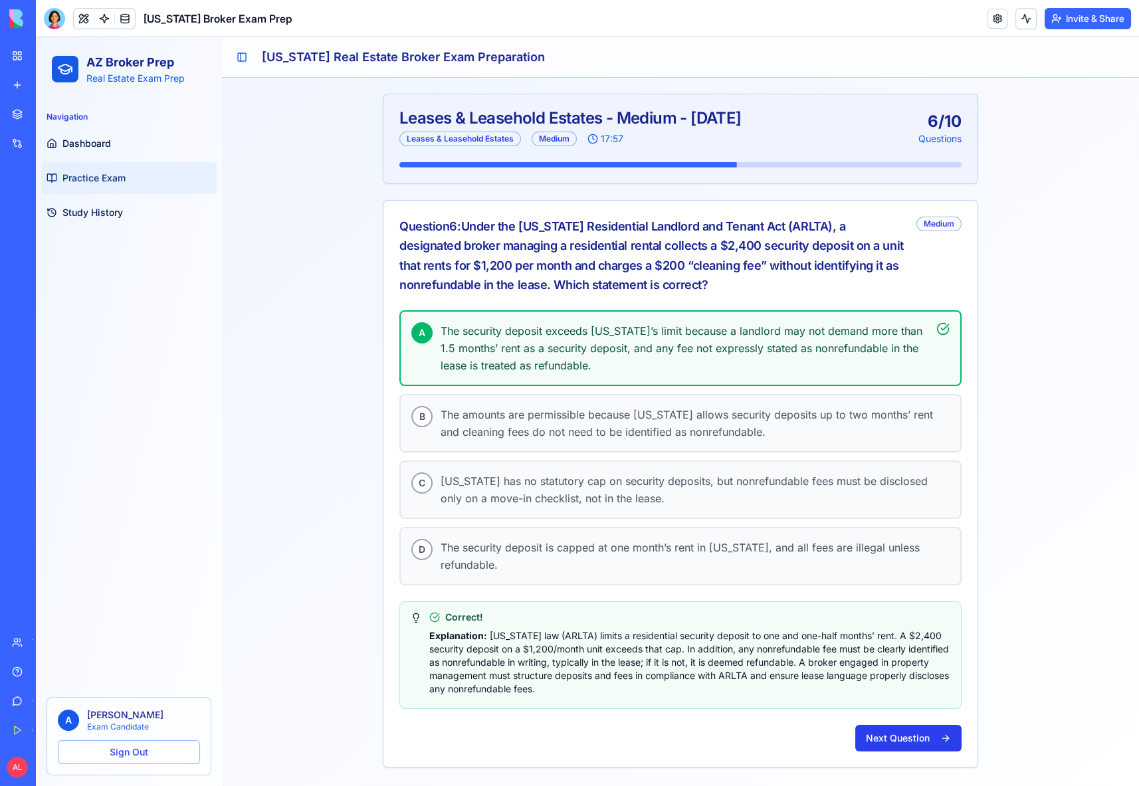
click at [923, 725] on button "Next Question" at bounding box center [908, 738] width 106 height 27
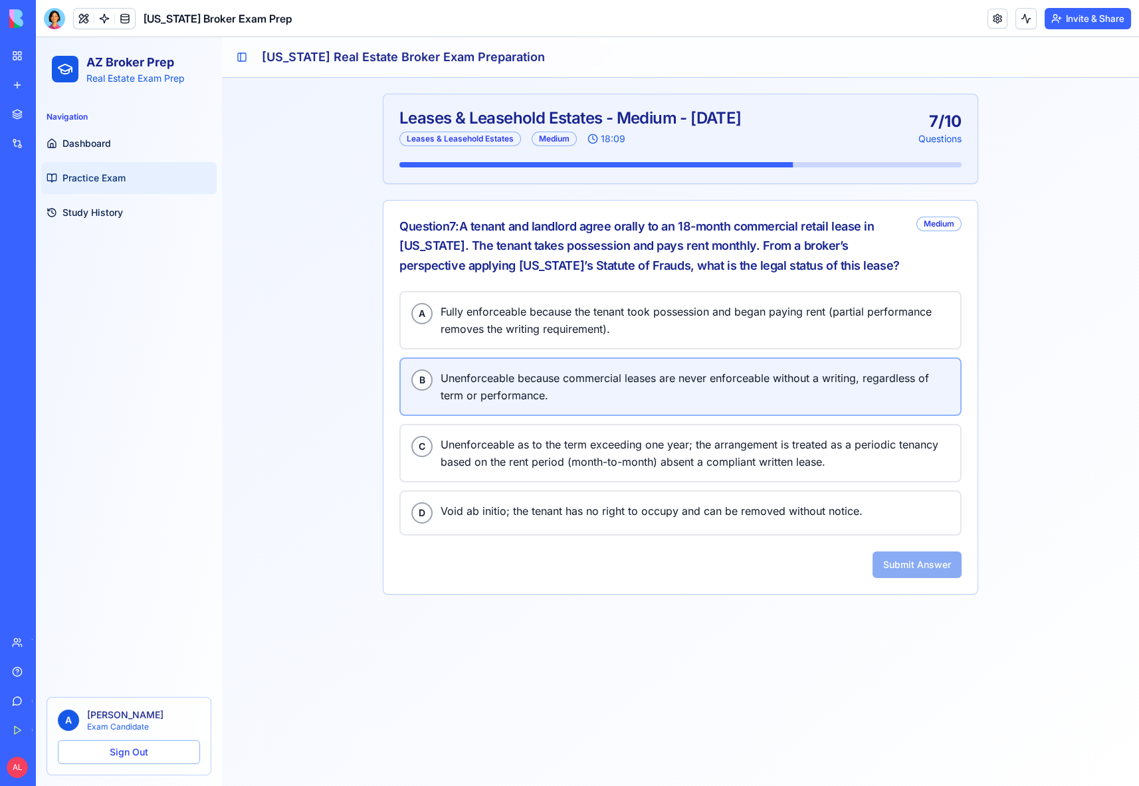
click at [575, 387] on span "Unenforceable because commercial leases are never enforceable without a writing…" at bounding box center [694, 386] width 509 height 35
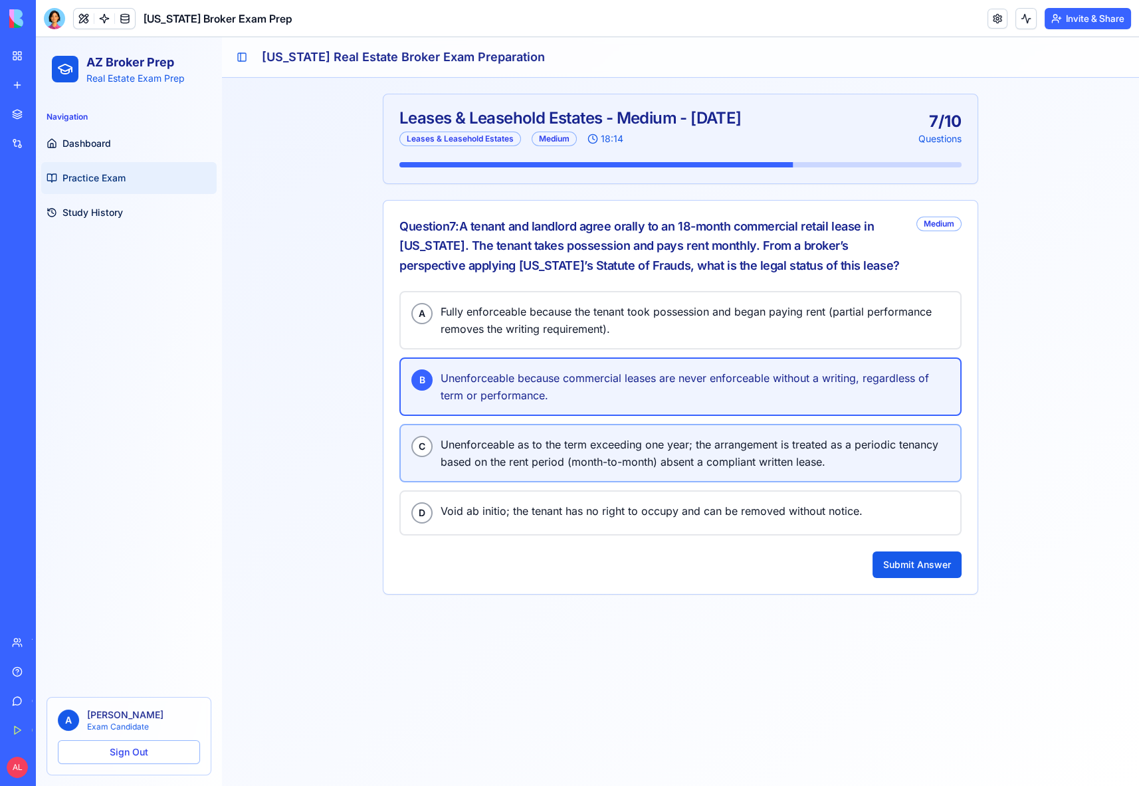
click at [583, 450] on span "Unenforceable as to the term exceeding one year; the arrangement is treated as …" at bounding box center [694, 453] width 509 height 35
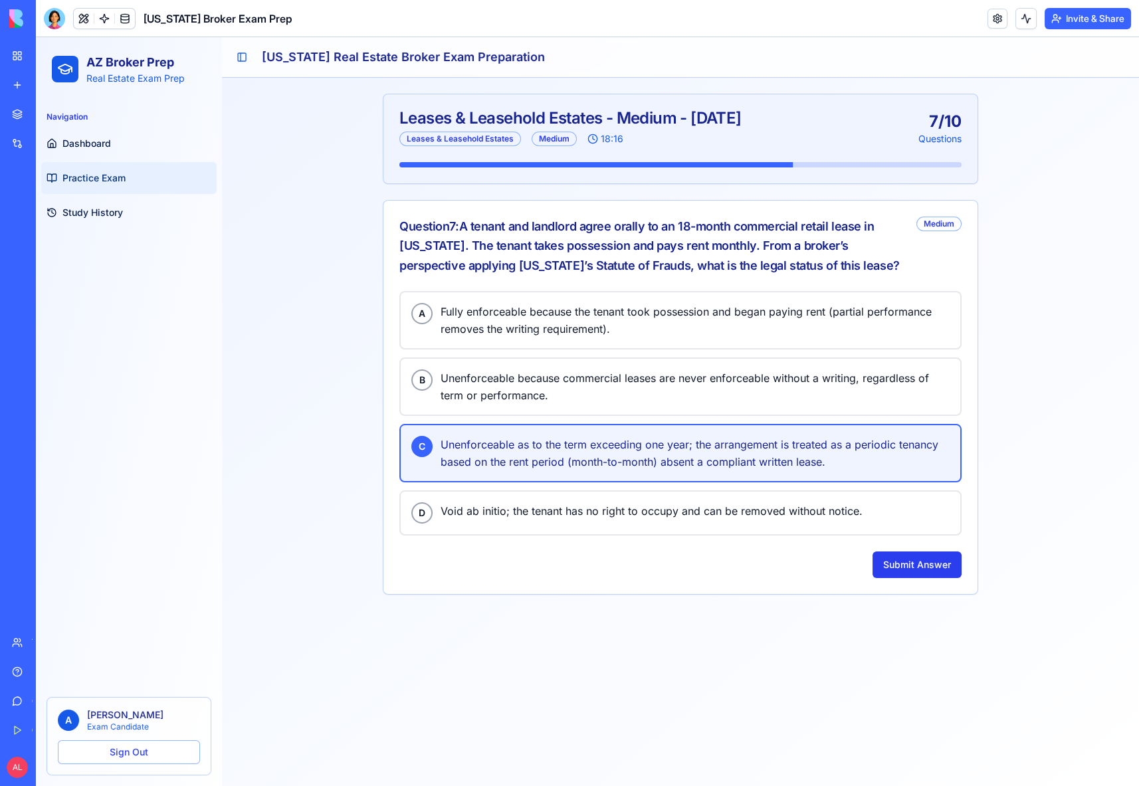
click at [898, 560] on button "Submit Answer" at bounding box center [916, 564] width 89 height 27
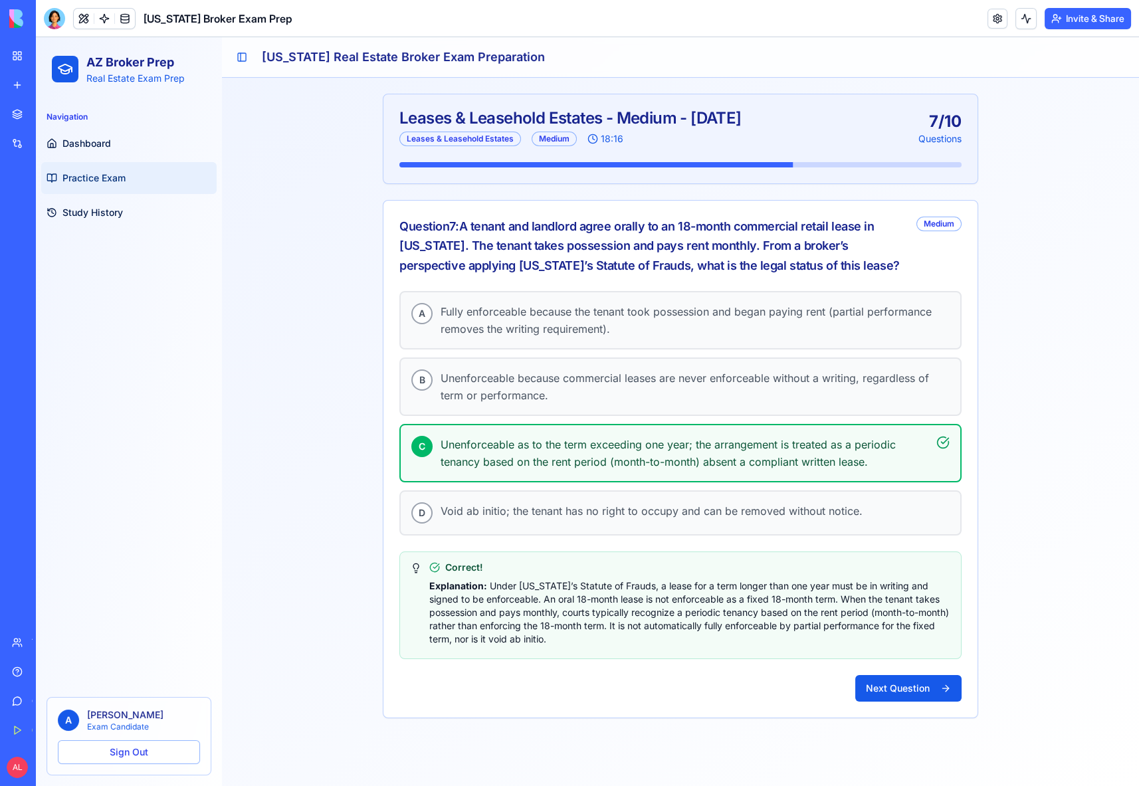
click at [915, 676] on button "Next Question" at bounding box center [908, 688] width 106 height 27
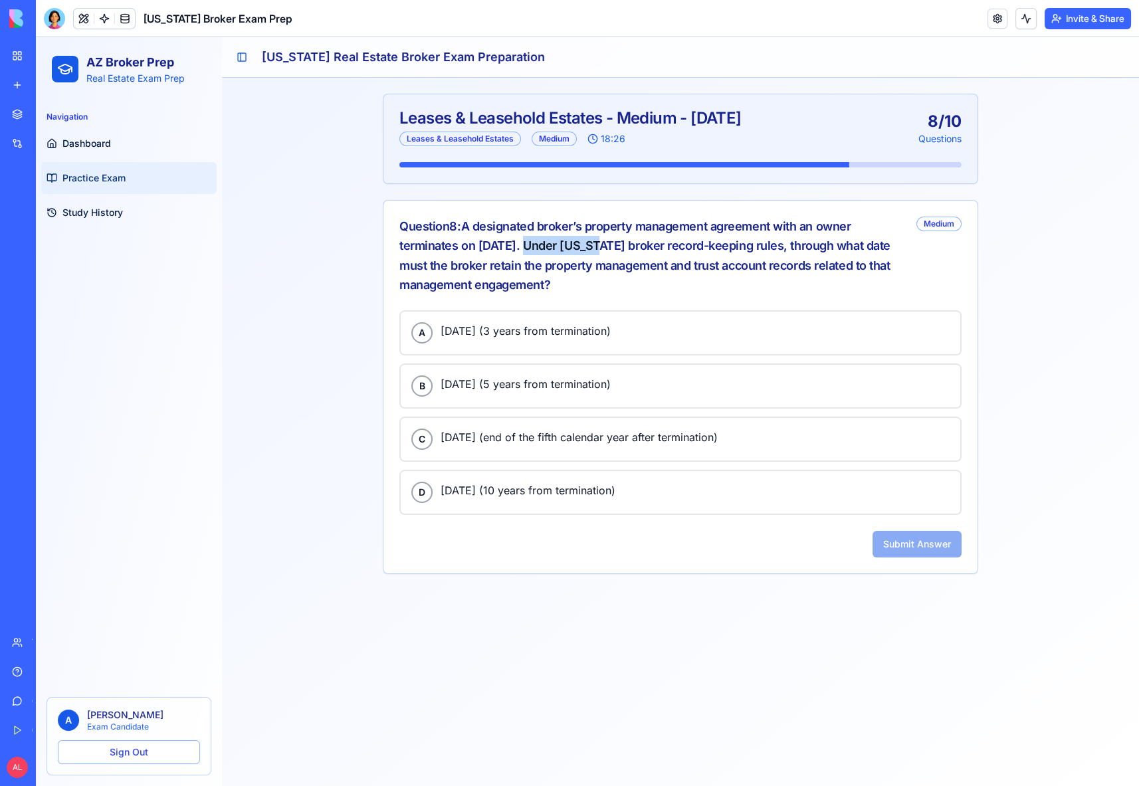
drag, startPoint x: 533, startPoint y: 241, endPoint x: 593, endPoint y: 245, distance: 59.9
click at [593, 245] on div "Question 8 : A designated broker’s property management agreement with an owner …" at bounding box center [652, 256] width 506 height 78
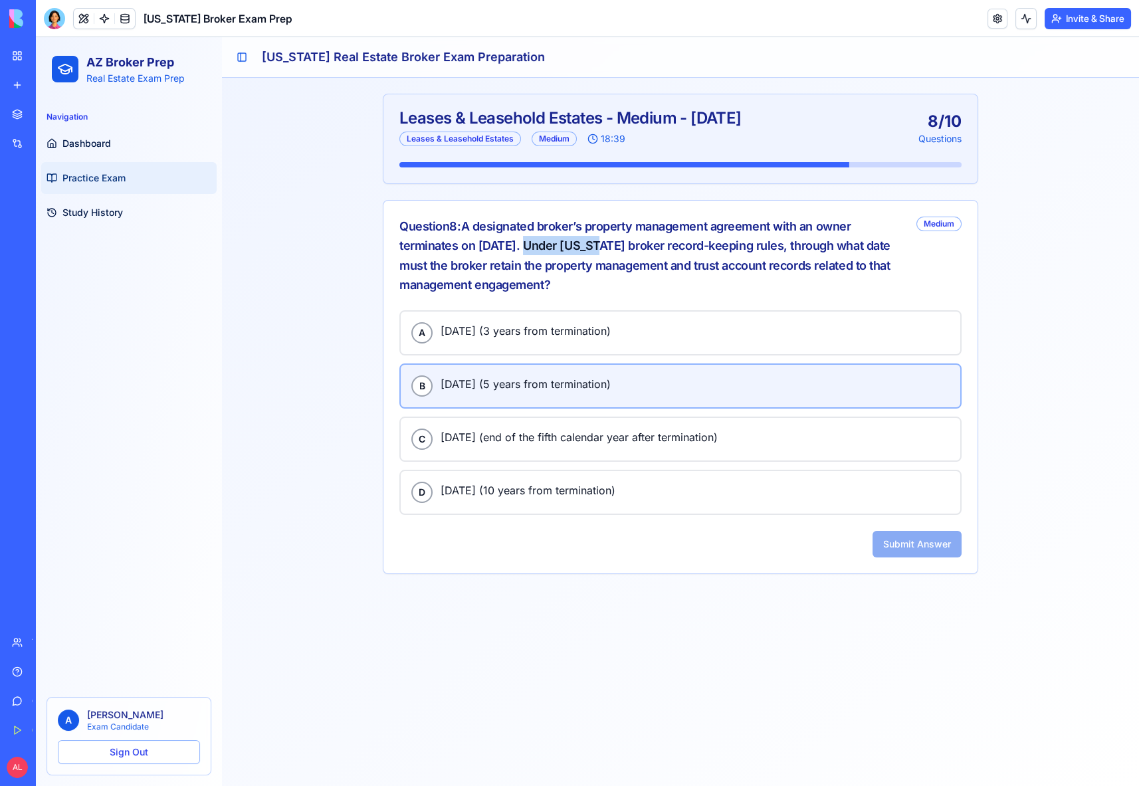
click at [554, 391] on div "B [DATE] (5 years from termination)" at bounding box center [680, 385] width 538 height 21
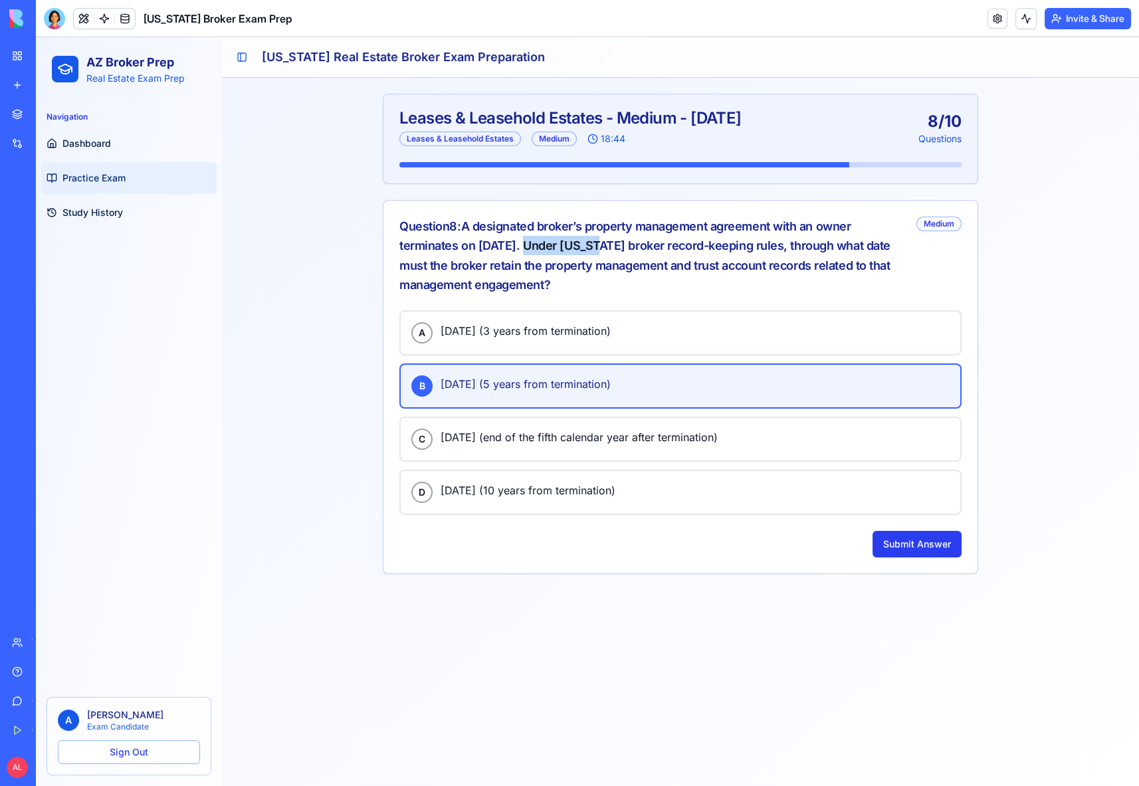
click at [915, 535] on button "Submit Answer" at bounding box center [916, 544] width 89 height 27
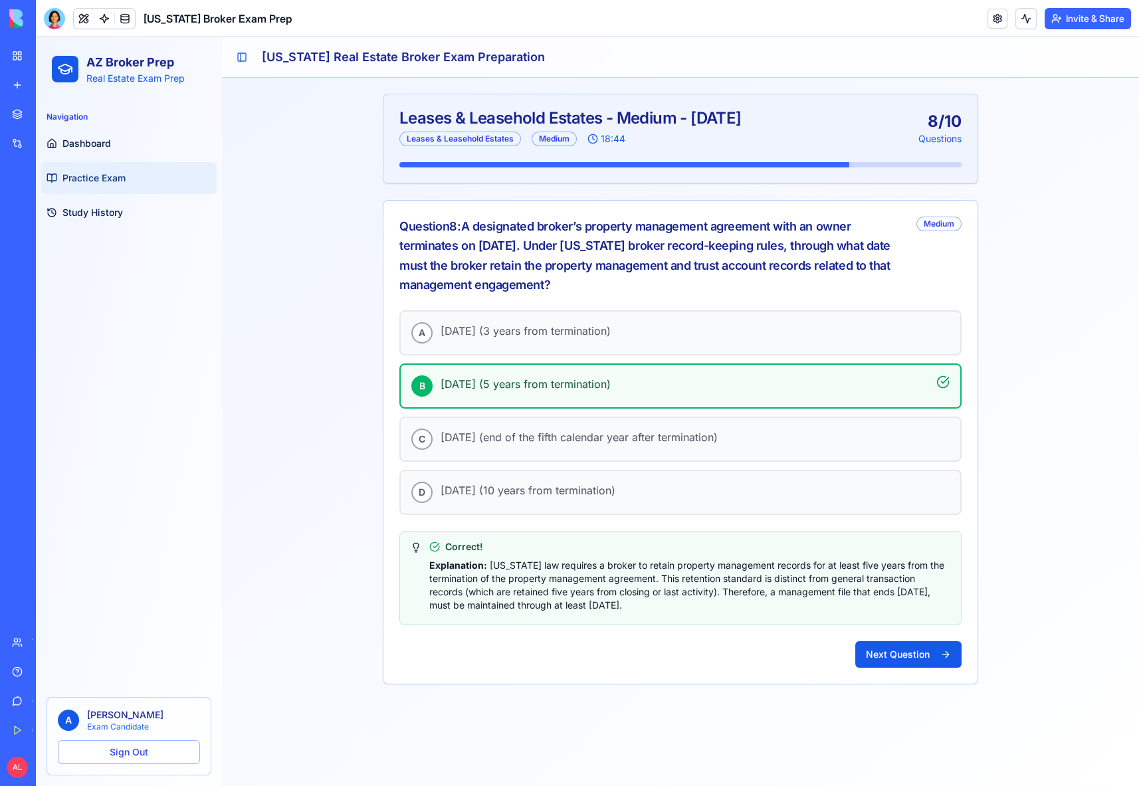
click at [895, 631] on div "A [DATE] (3 years from termination) B [DATE] (5 years from termination) C [DATE…" at bounding box center [680, 496] width 594 height 373
click at [901, 648] on button "Next Question" at bounding box center [908, 654] width 106 height 27
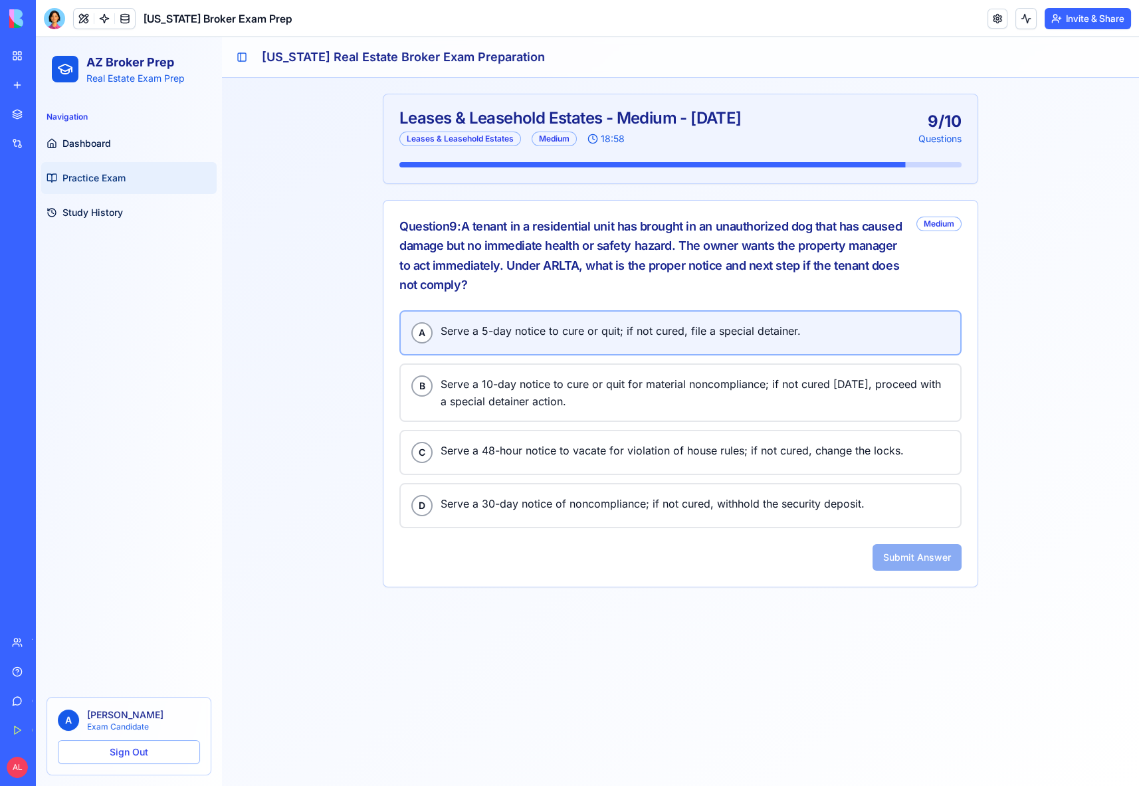
click at [542, 329] on span "Serve a 5-day notice to cure or quit; if not cured, file a special detainer." at bounding box center [694, 330] width 509 height 17
click at [906, 556] on button "Submit Answer" at bounding box center [916, 557] width 89 height 27
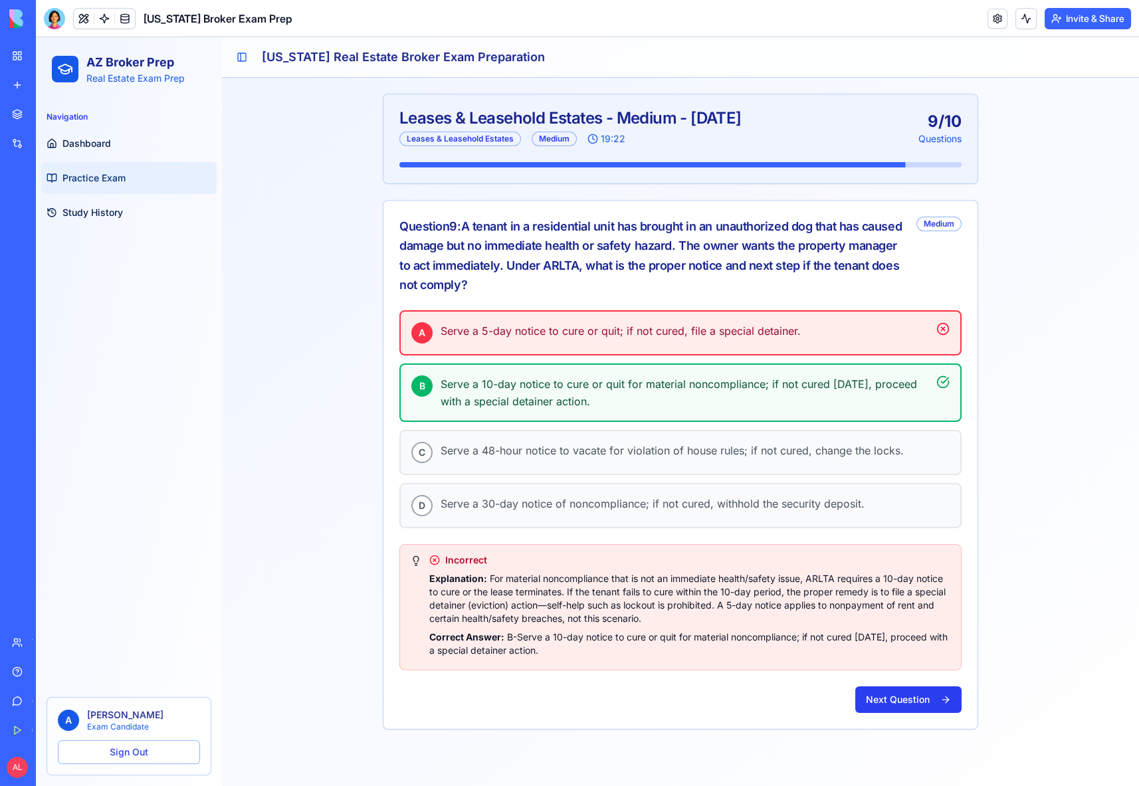
click at [907, 692] on button "Next Question" at bounding box center [908, 699] width 106 height 27
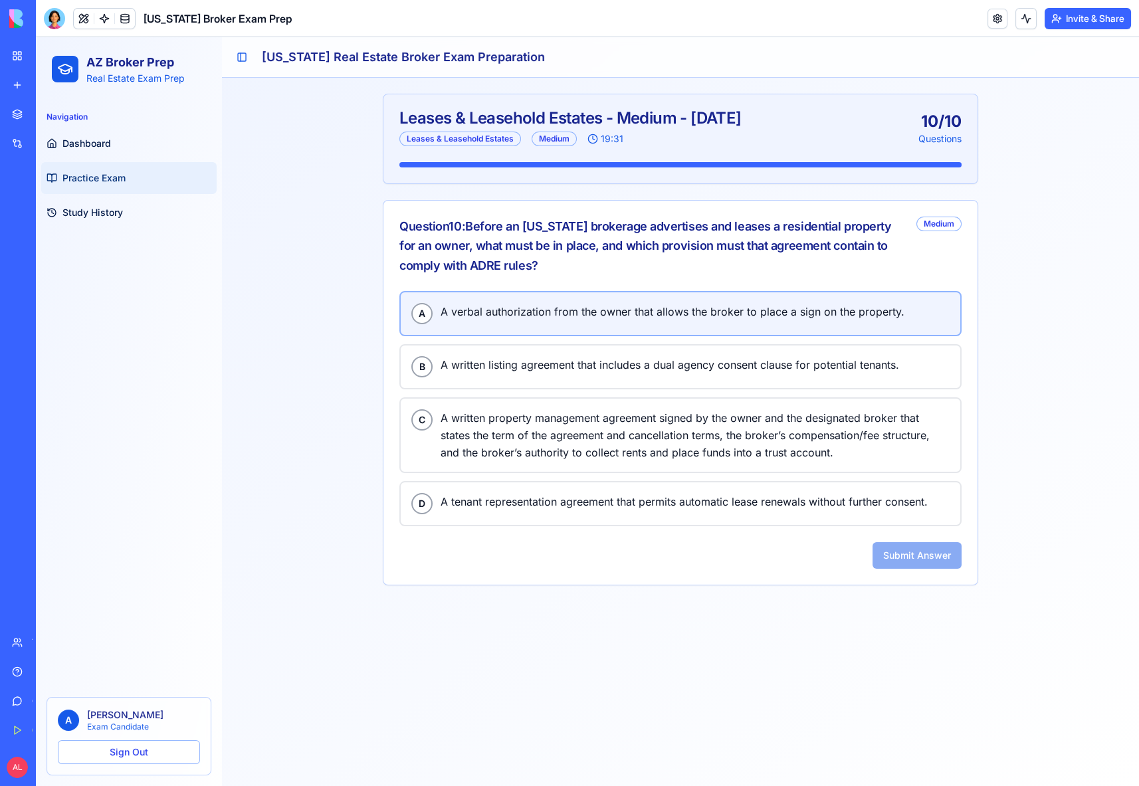
click at [541, 314] on span "A verbal authorization from the owner that allows the broker to place a sign on…" at bounding box center [694, 311] width 509 height 17
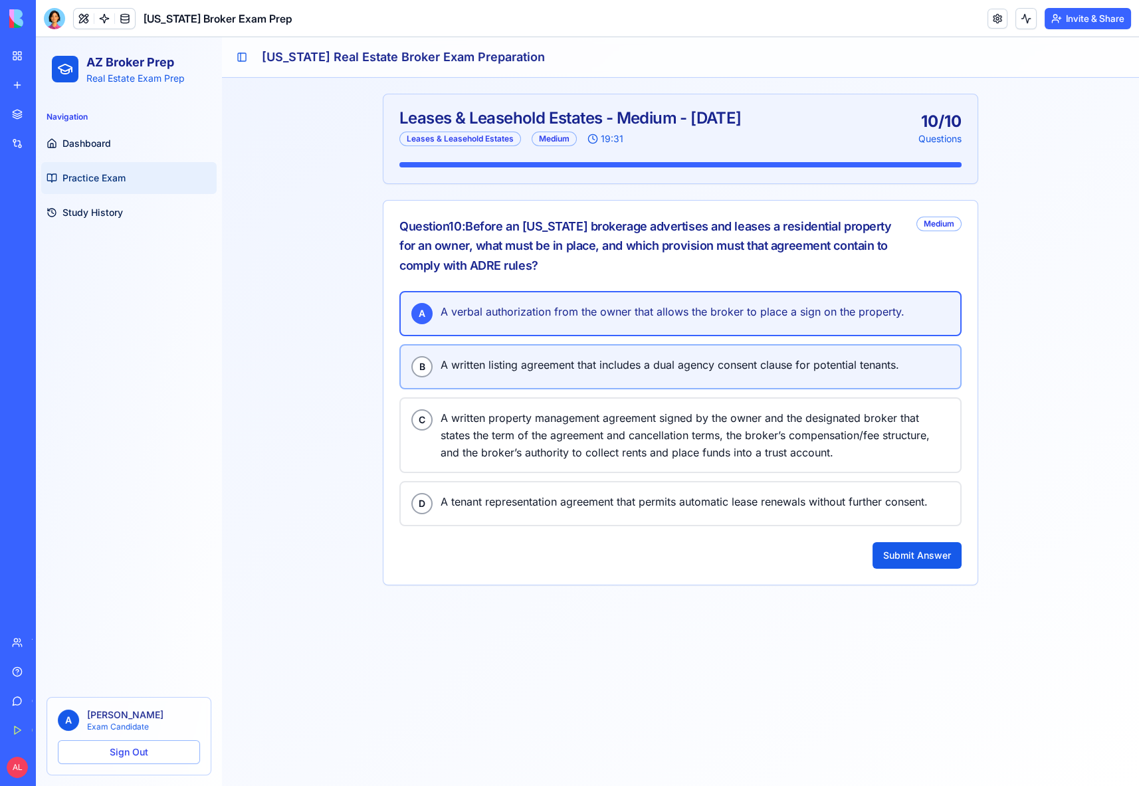
click at [542, 370] on div "B A written listing agreement that includes a dual agency consent clause for po…" at bounding box center [680, 366] width 538 height 21
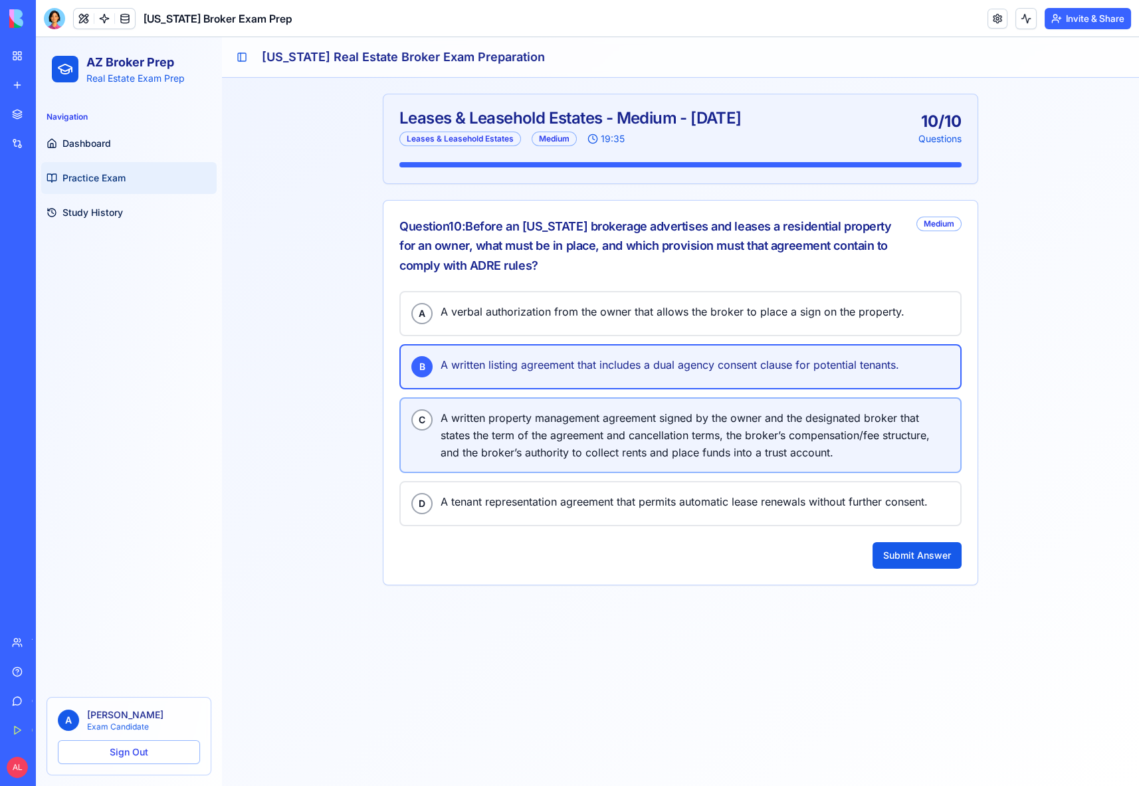
click at [545, 425] on span "A written property management agreement signed by the owner and the designated …" at bounding box center [694, 435] width 509 height 52
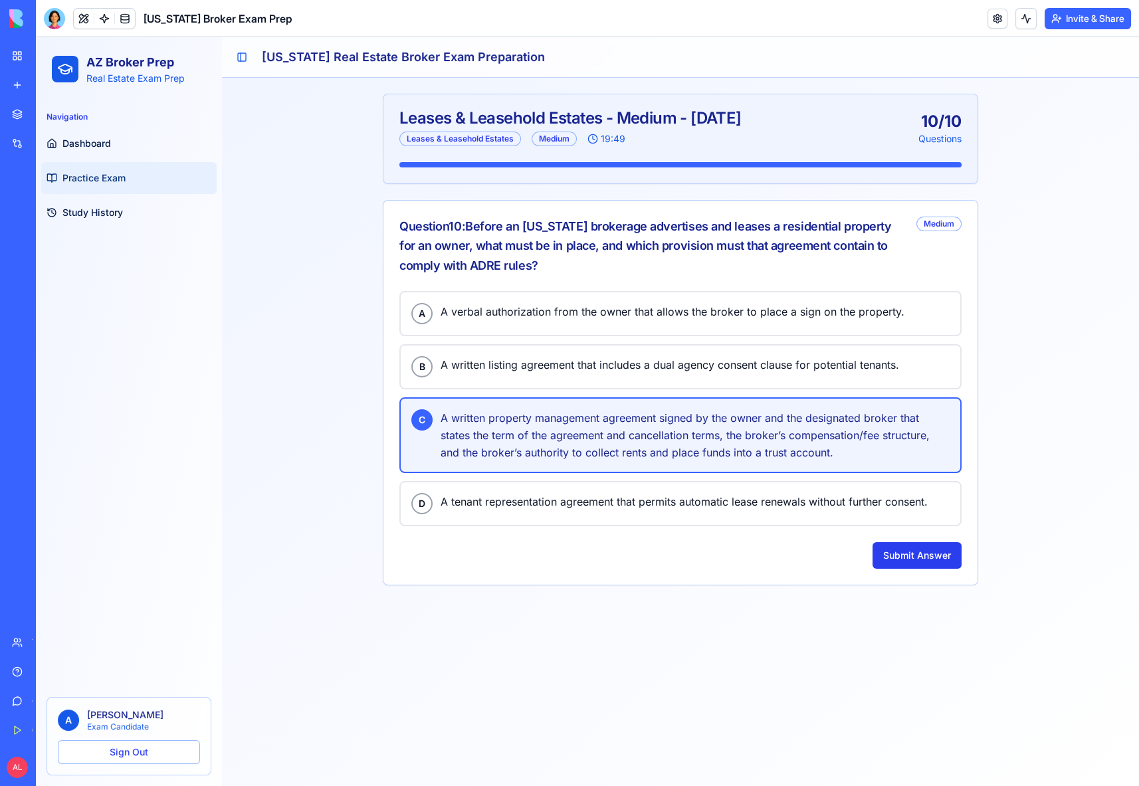
click at [920, 559] on button "Submit Answer" at bounding box center [916, 555] width 89 height 27
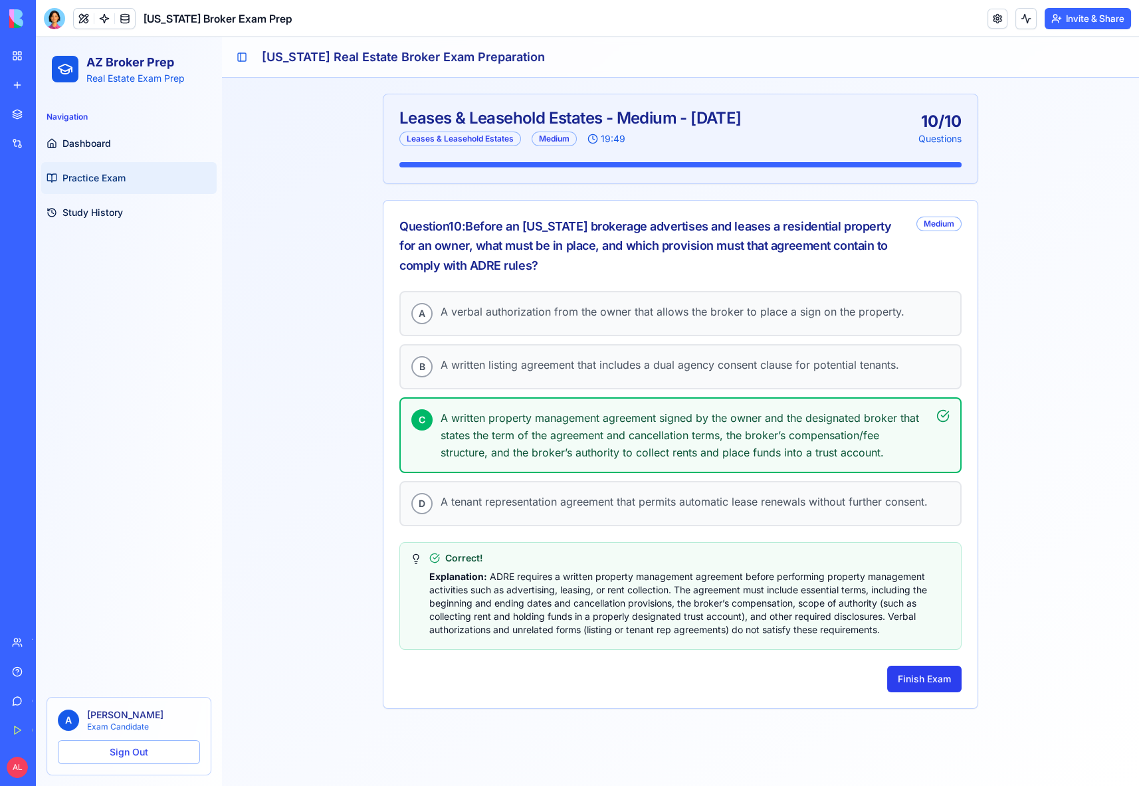
click at [917, 680] on button "Finish Exam" at bounding box center [924, 679] width 74 height 27
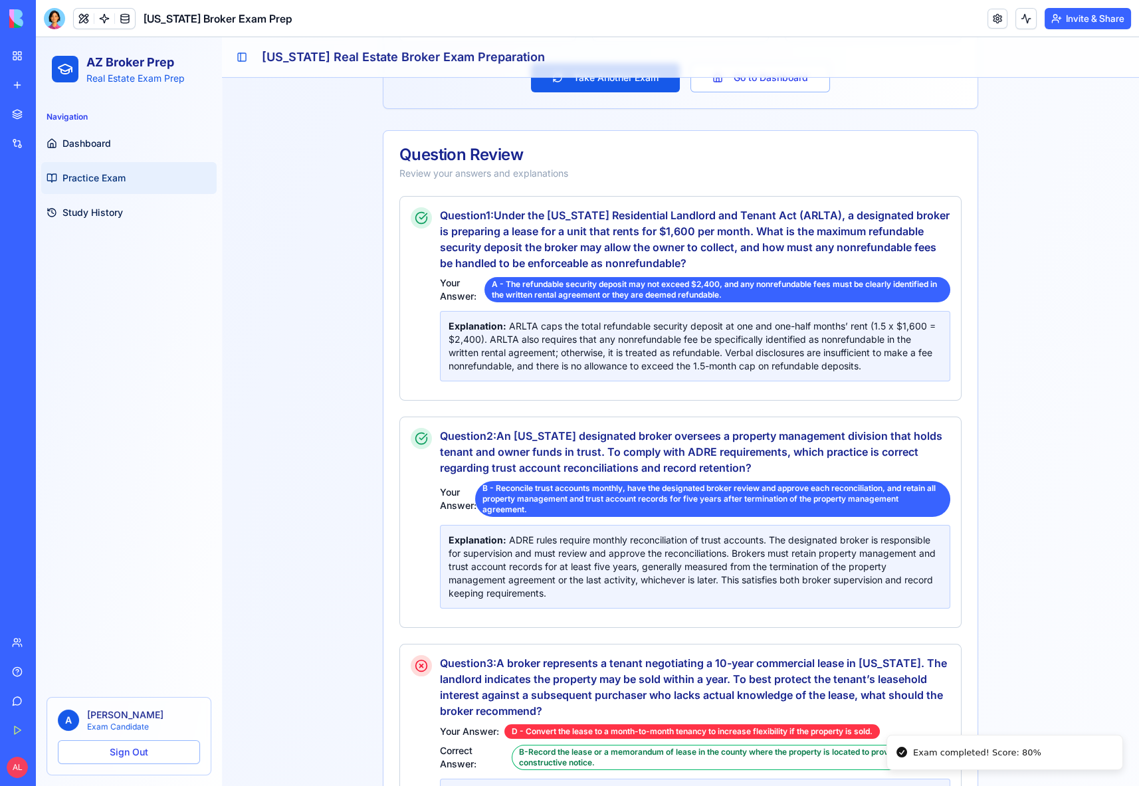
scroll to position [64, 0]
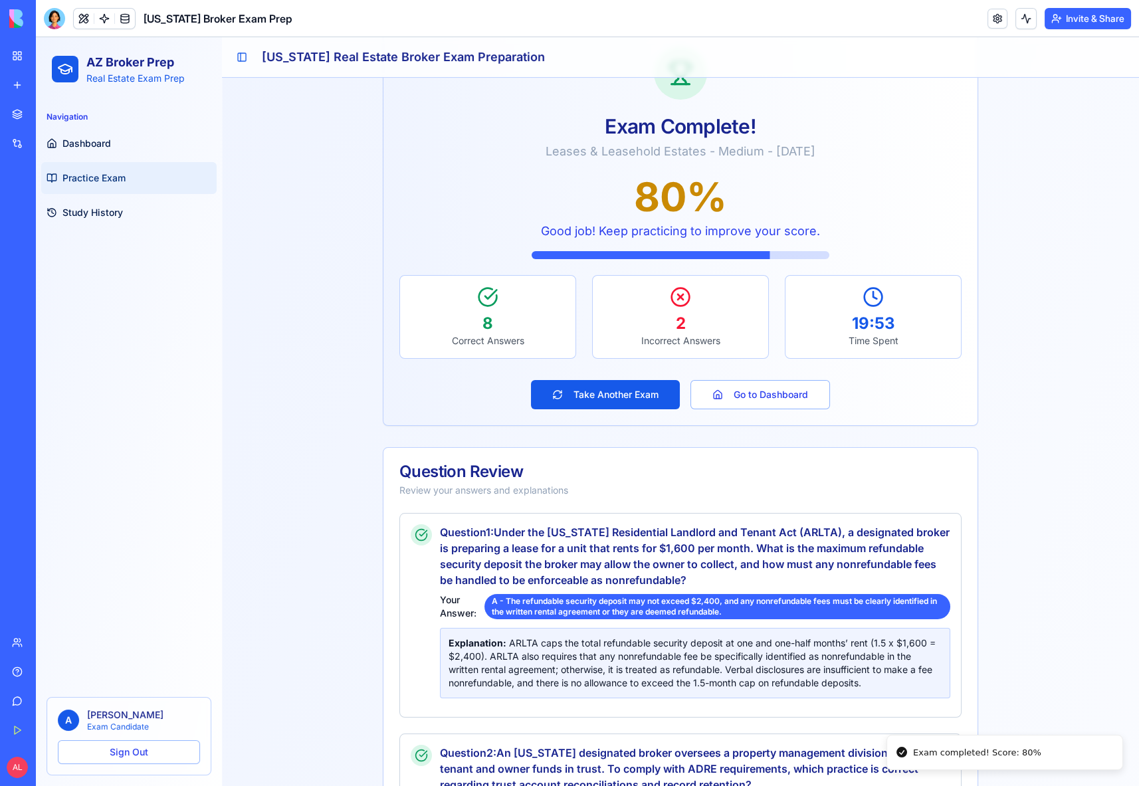
click at [706, 335] on div "Incorrect Answers" at bounding box center [680, 340] width 154 height 13
click at [677, 330] on div "2" at bounding box center [680, 323] width 154 height 21
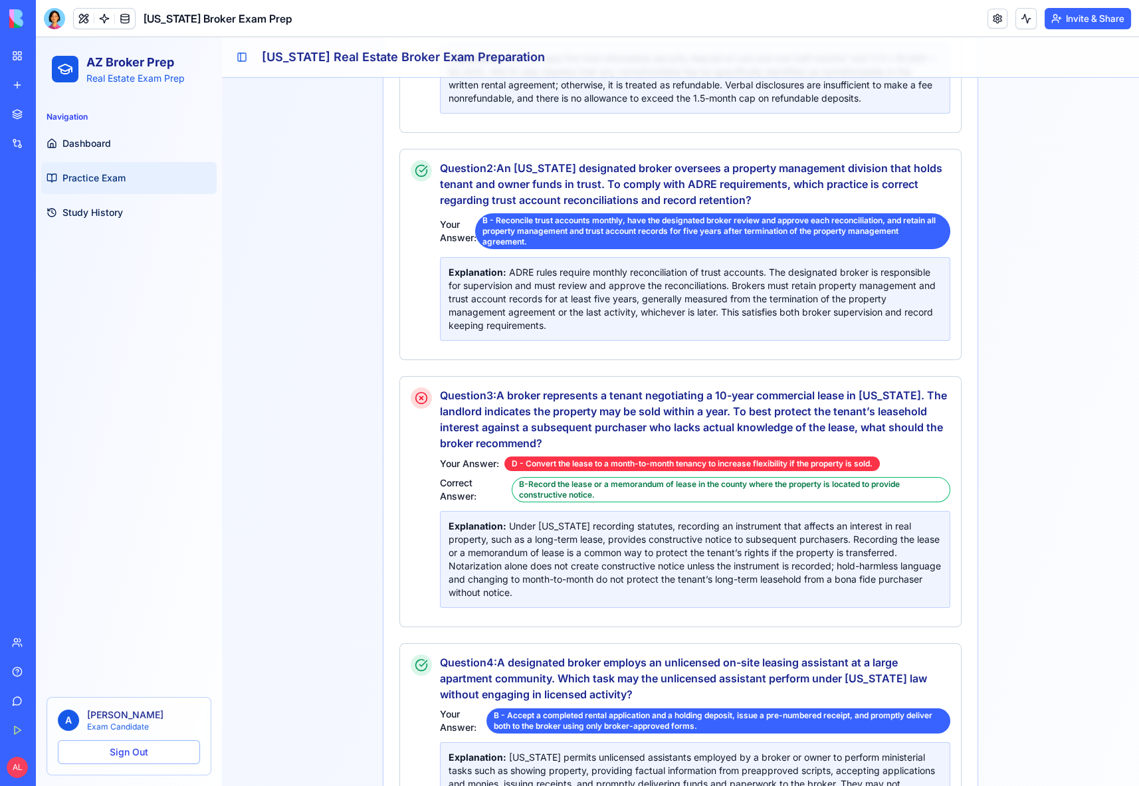
scroll to position [0, 0]
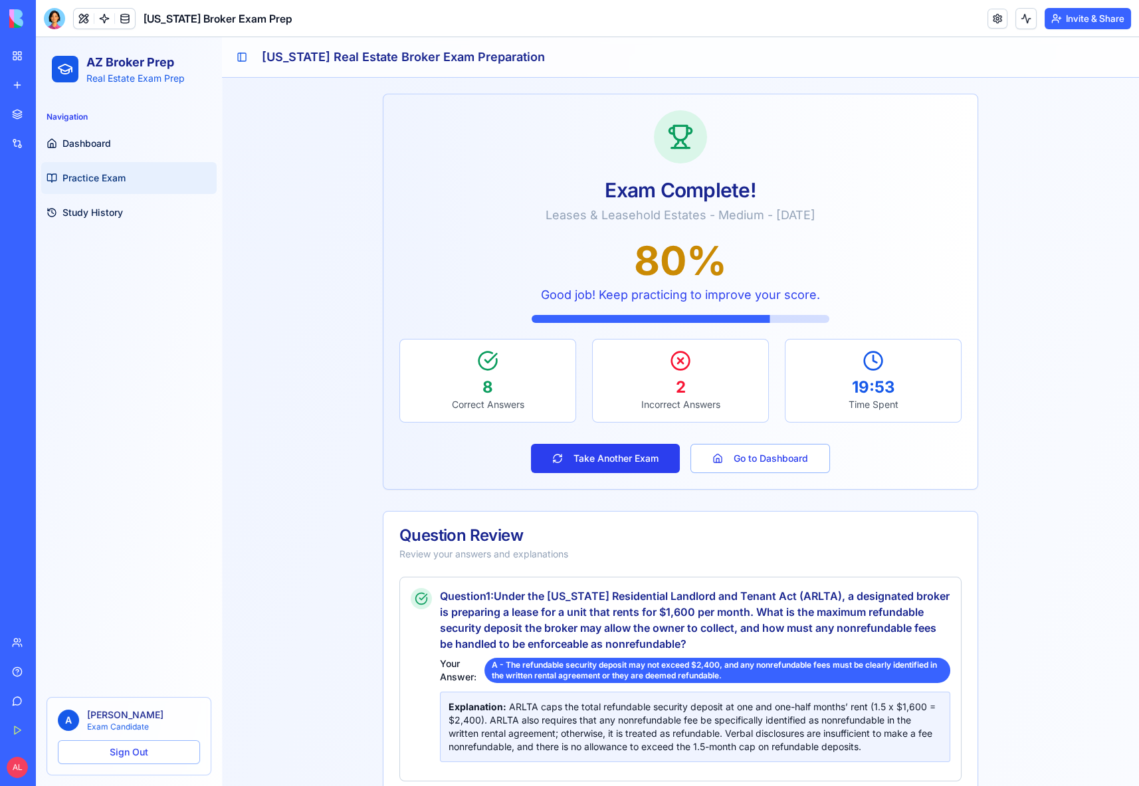
click at [589, 470] on button "Take Another Exam" at bounding box center [605, 458] width 149 height 29
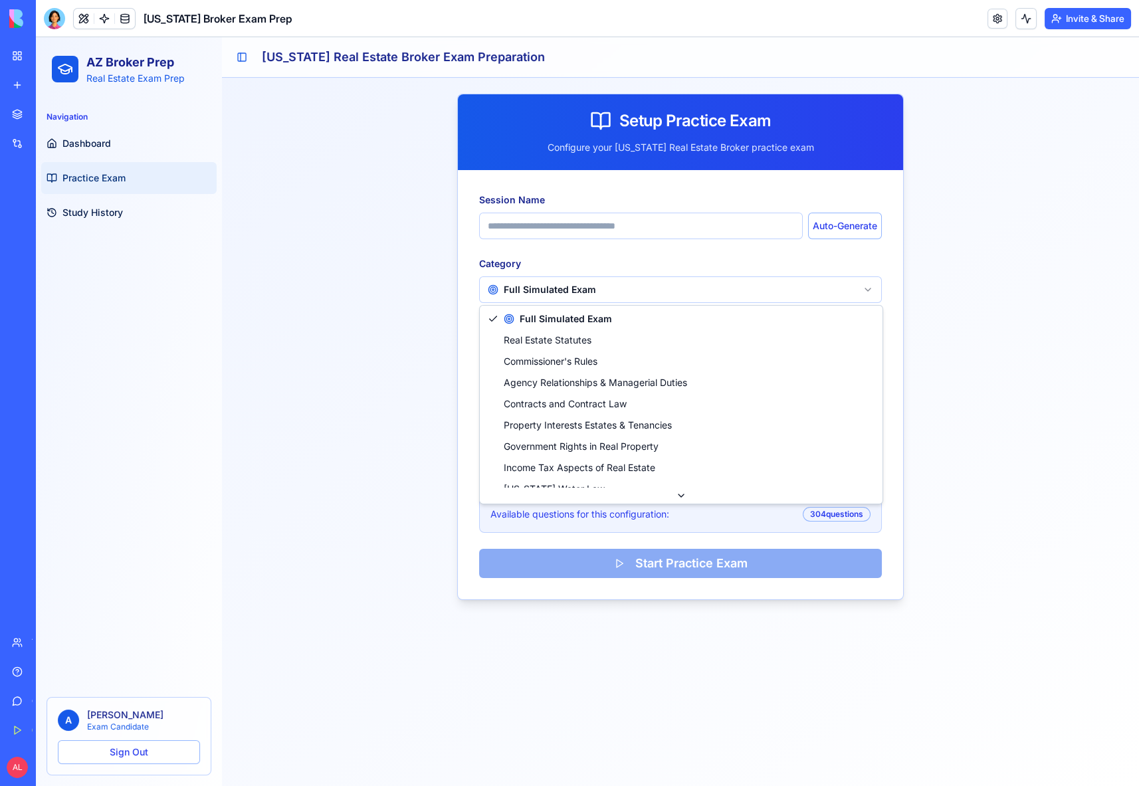
click at [583, 287] on html "AZ Broker Prep Real Estate Exam Prep Navigation Dashboard Practice Exam Study H…" at bounding box center [587, 411] width 1103 height 749
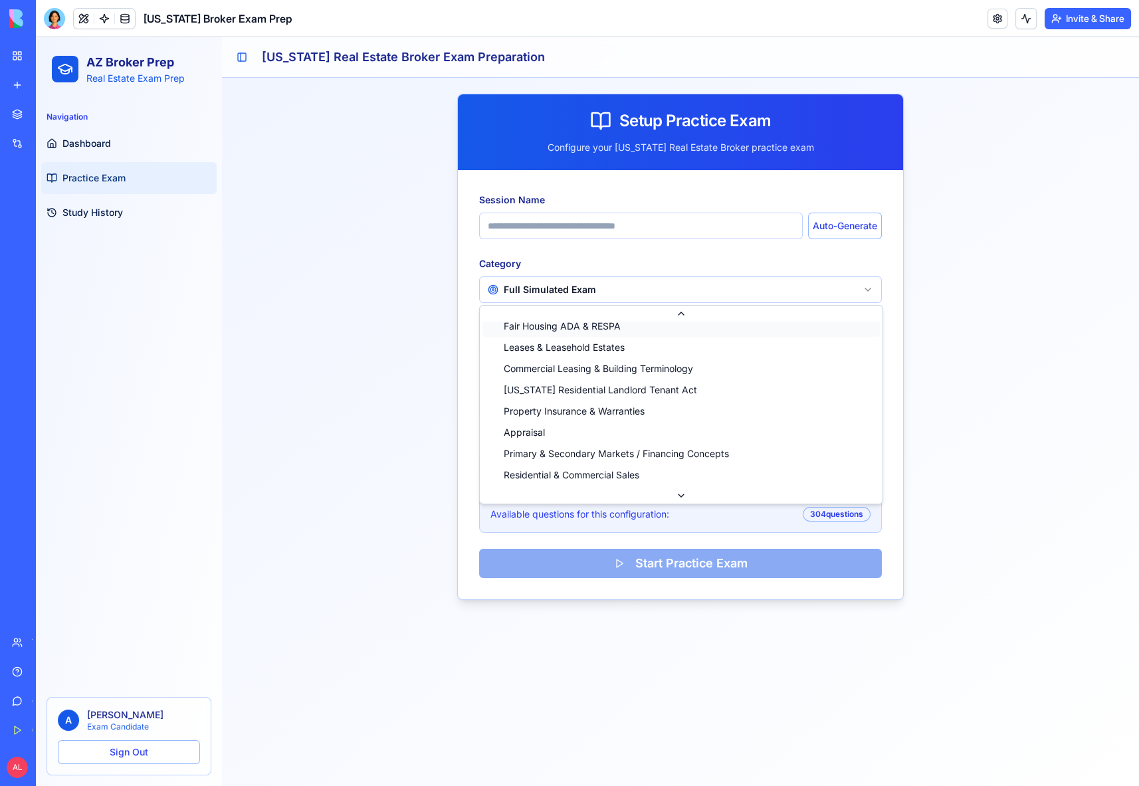
scroll to position [322, 0]
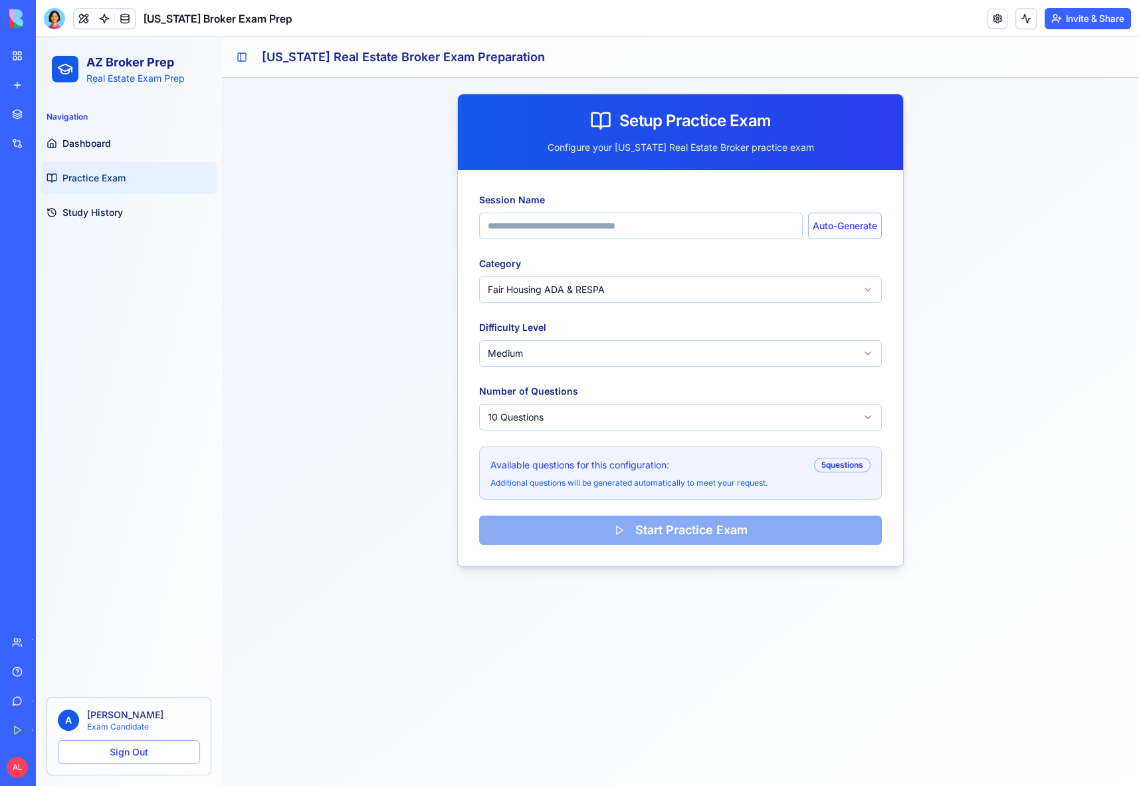
click at [866, 201] on div "Session Name Auto-Generate" at bounding box center [680, 215] width 403 height 48
click at [860, 232] on button "Auto-Generate" at bounding box center [845, 226] width 74 height 27
type input "**********"
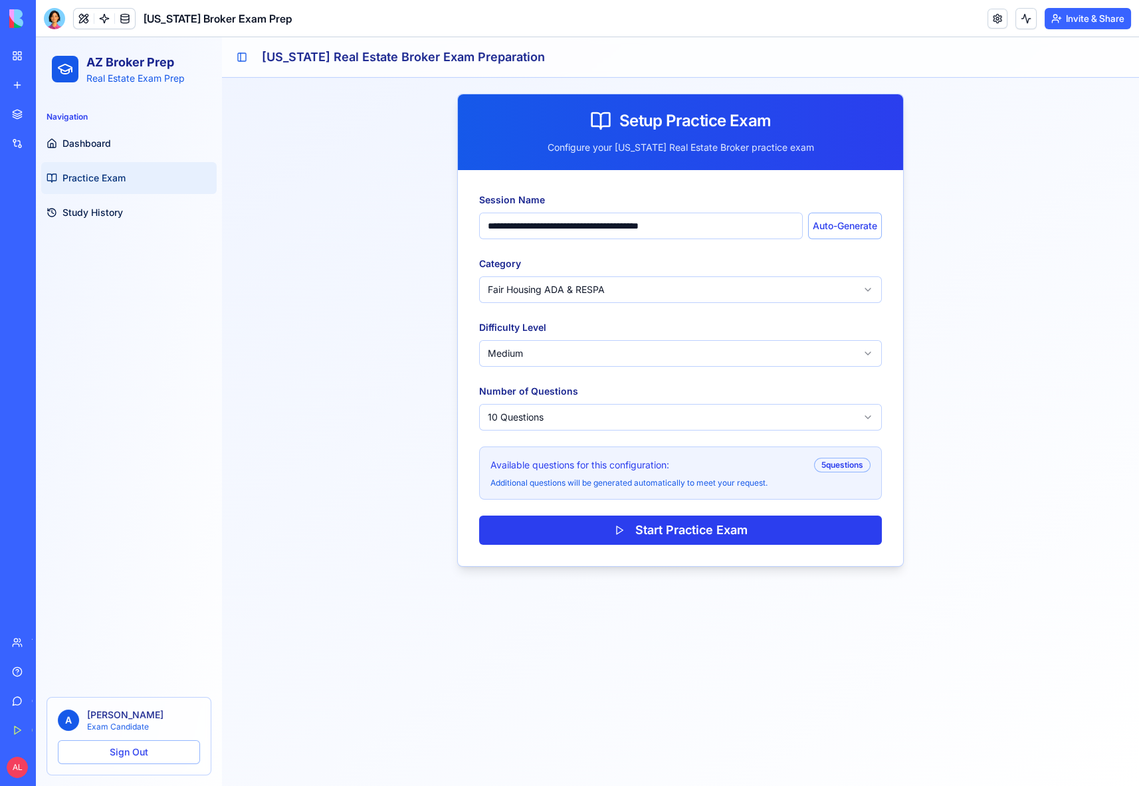
click at [719, 519] on button "Start Practice Exam" at bounding box center [680, 530] width 403 height 29
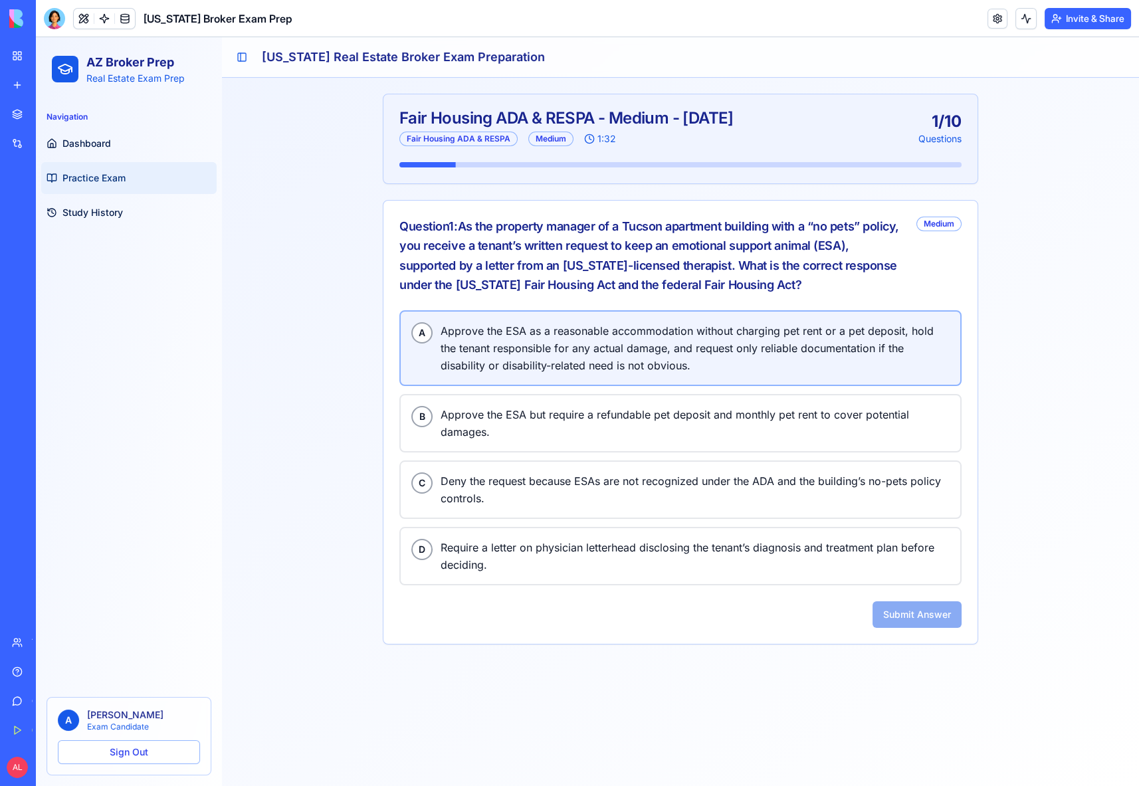
click at [579, 353] on span "Approve the ESA as a reasonable accommodation without charging pet rent or a pe…" at bounding box center [694, 348] width 509 height 52
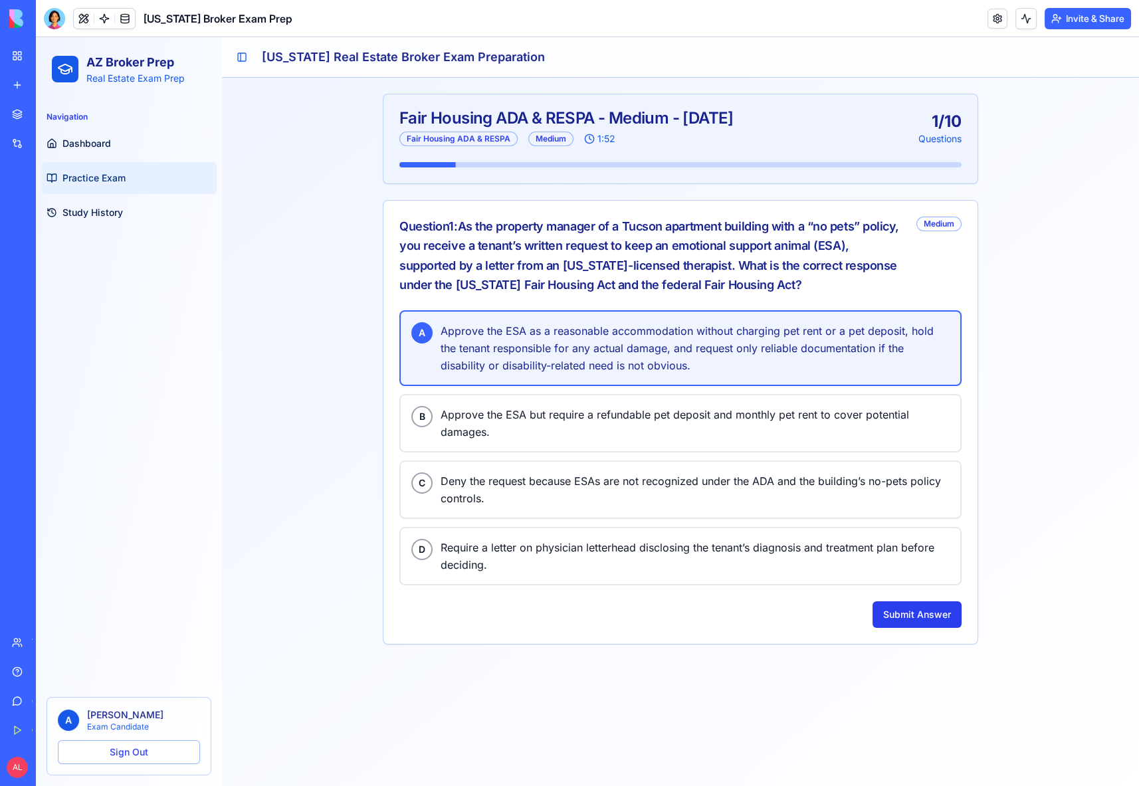
click at [908, 612] on button "Submit Answer" at bounding box center [916, 614] width 89 height 27
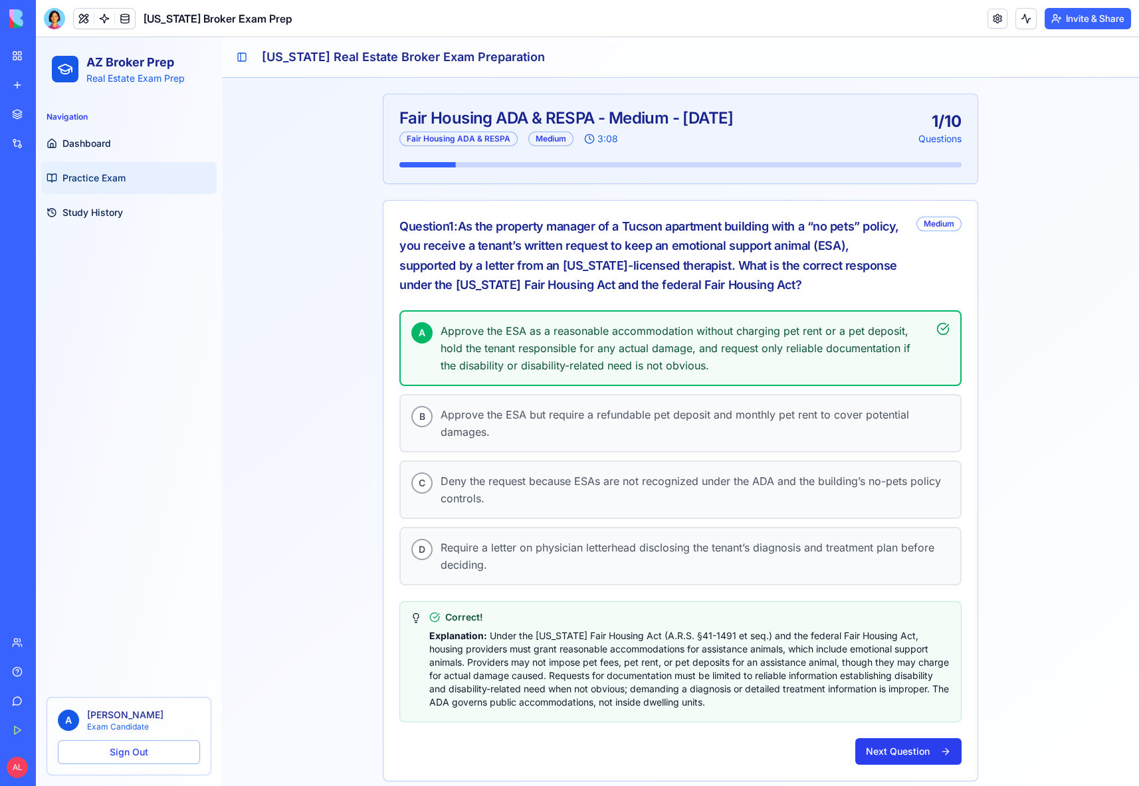
click at [884, 738] on button "Next Question" at bounding box center [908, 751] width 106 height 27
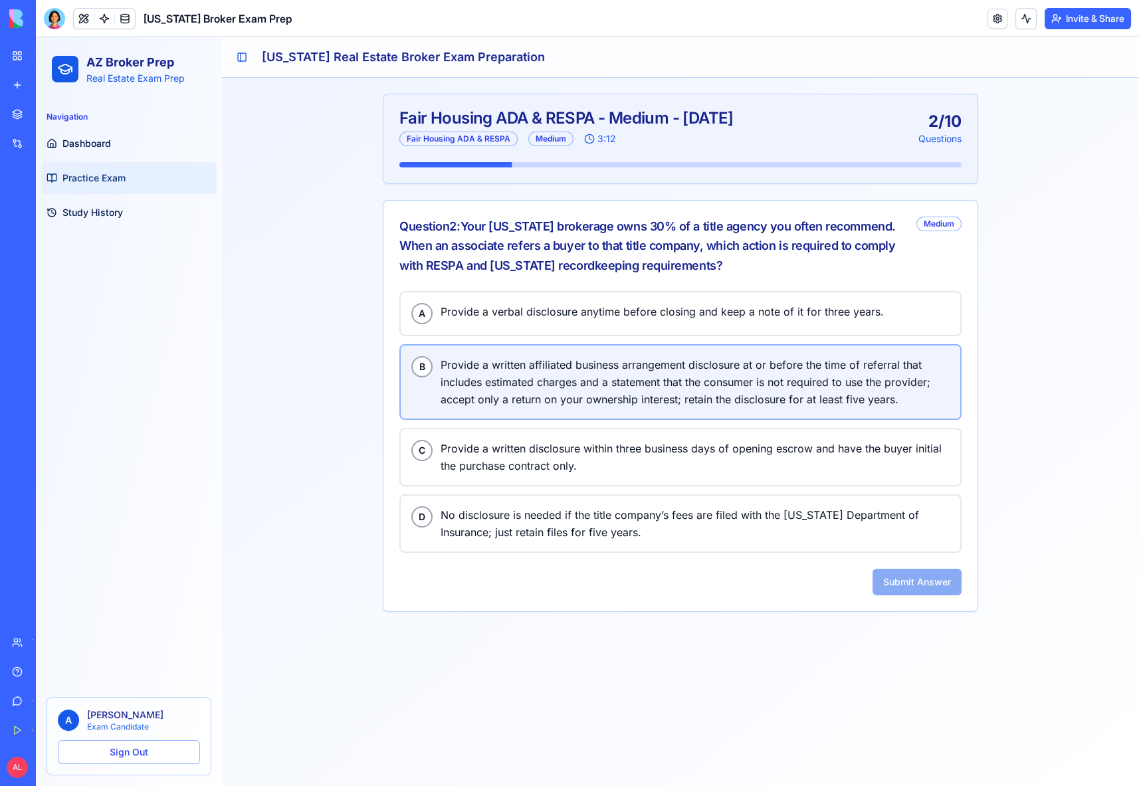
click at [555, 369] on span "Provide a written affiliated business arrangement disclosure at or before the t…" at bounding box center [694, 382] width 509 height 52
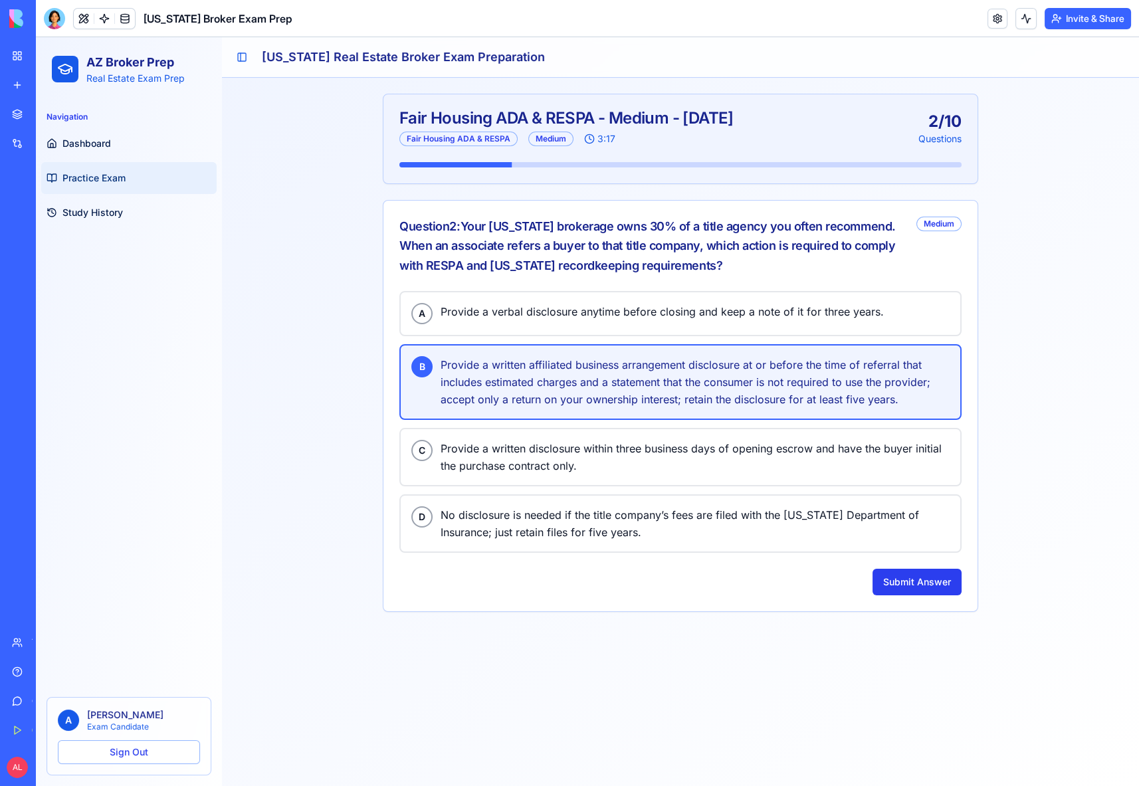
click at [901, 569] on button "Submit Answer" at bounding box center [916, 582] width 89 height 27
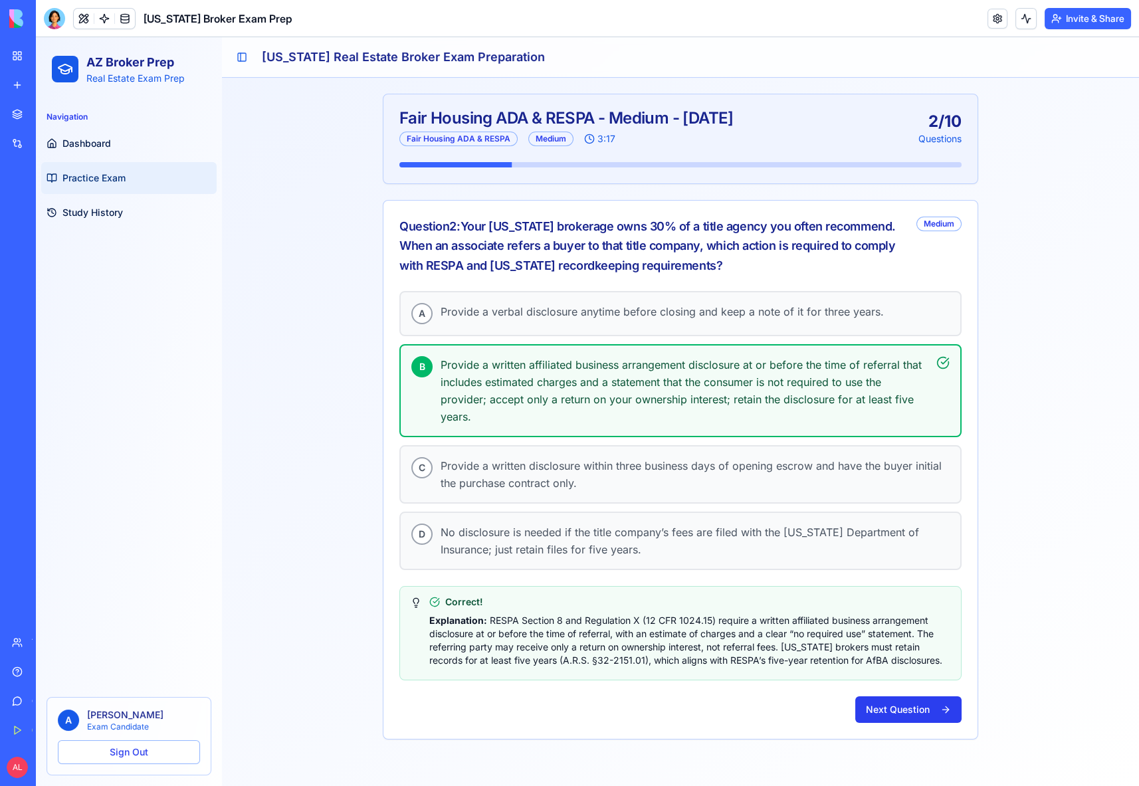
click at [901, 702] on button "Next Question" at bounding box center [908, 709] width 106 height 27
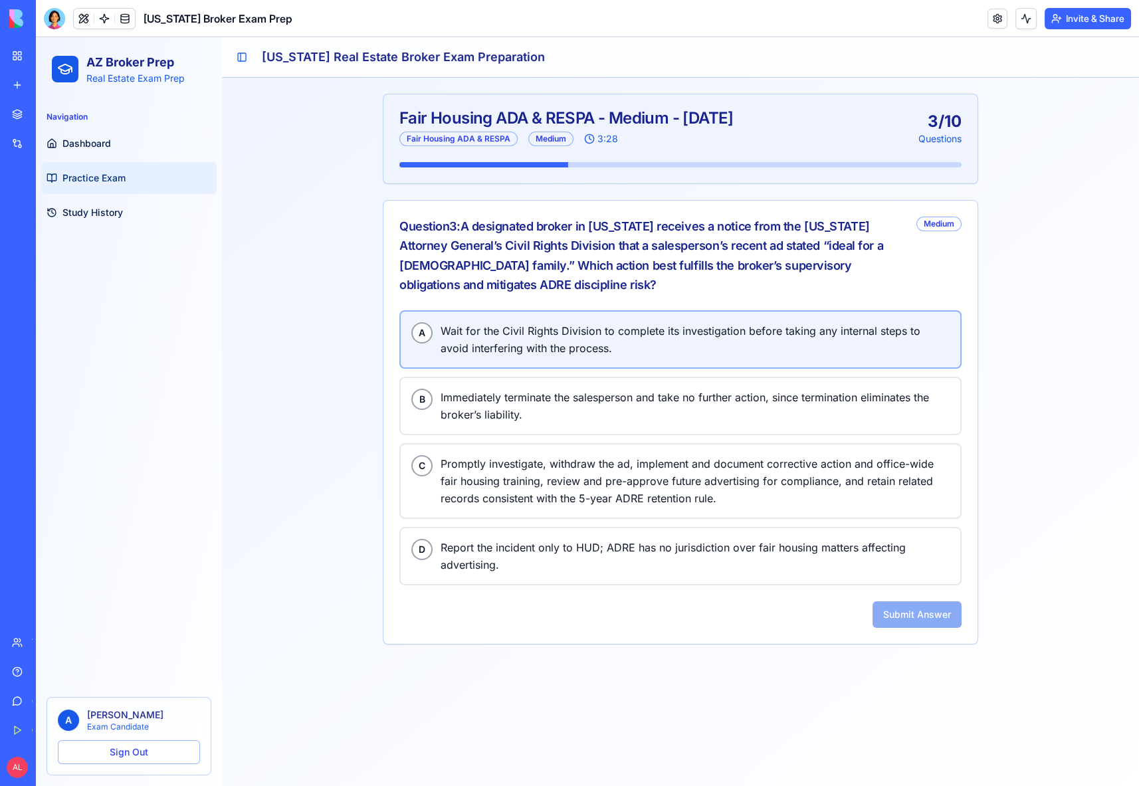
click at [503, 323] on span "Wait for the Civil Rights Division to complete its investigation before taking …" at bounding box center [694, 339] width 509 height 35
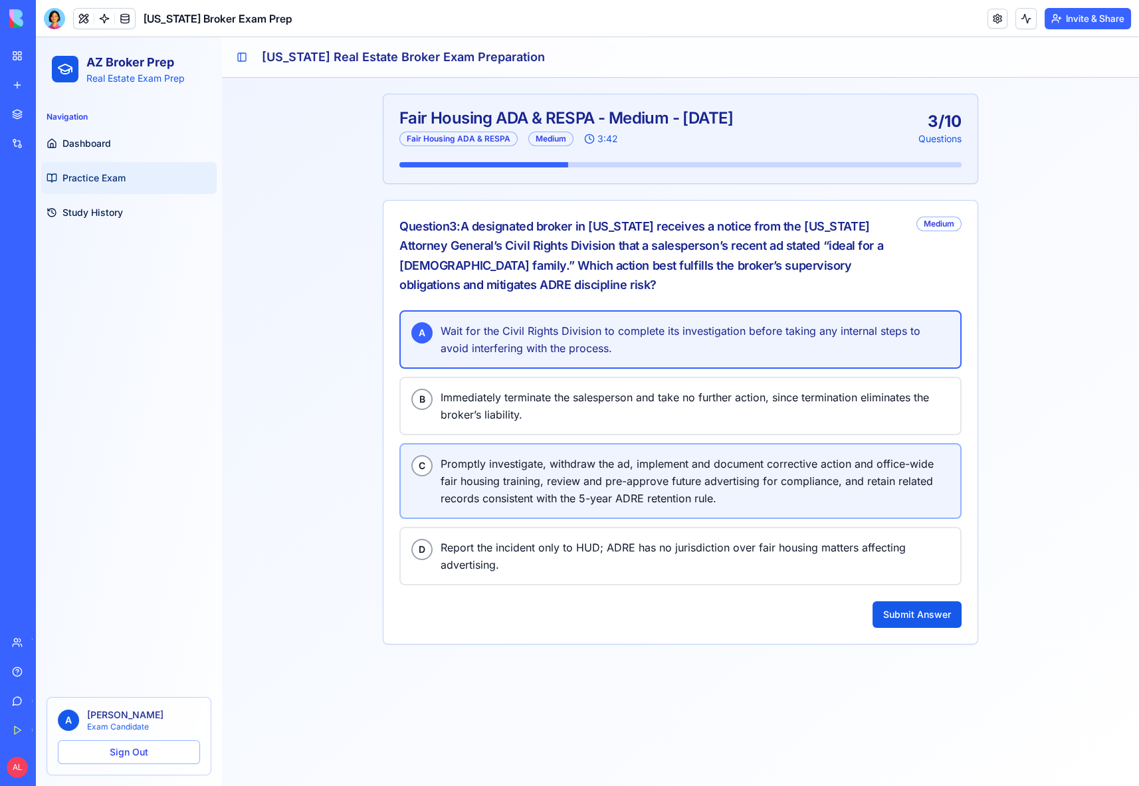
click at [515, 482] on span "Promptly investigate, withdraw the ad, implement and document corrective action…" at bounding box center [694, 481] width 509 height 52
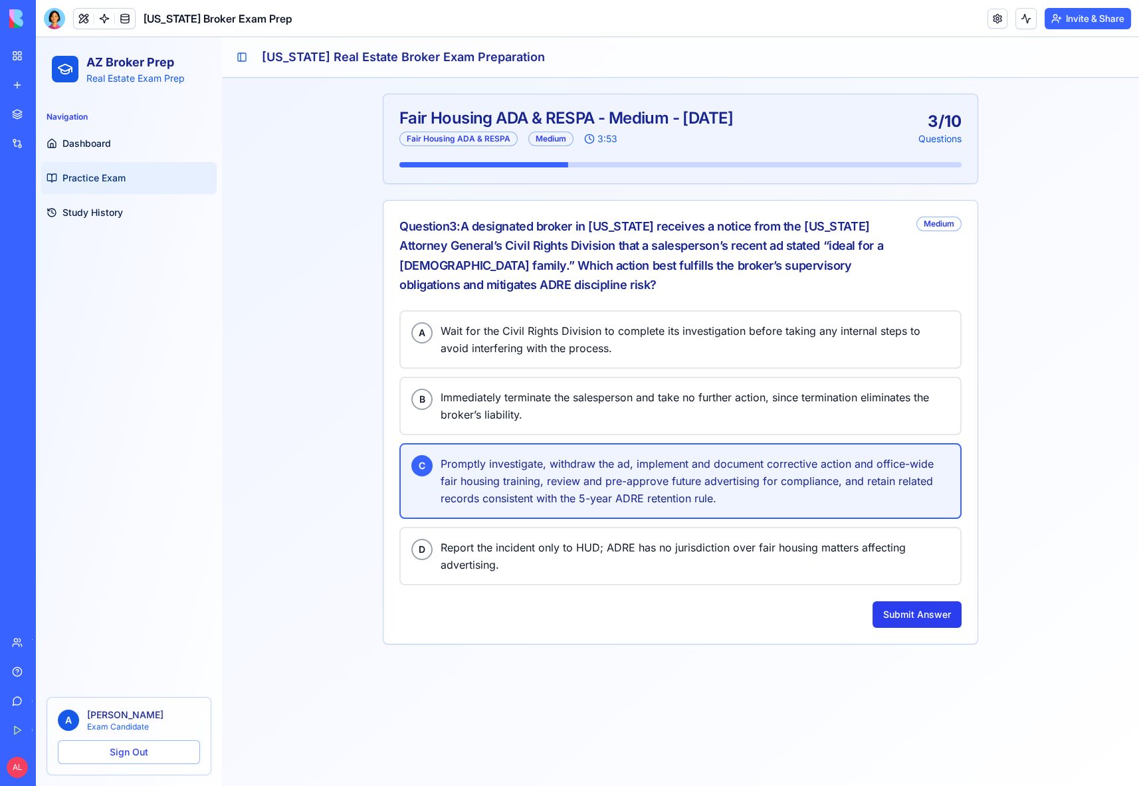
click at [890, 605] on button "Submit Answer" at bounding box center [916, 614] width 89 height 27
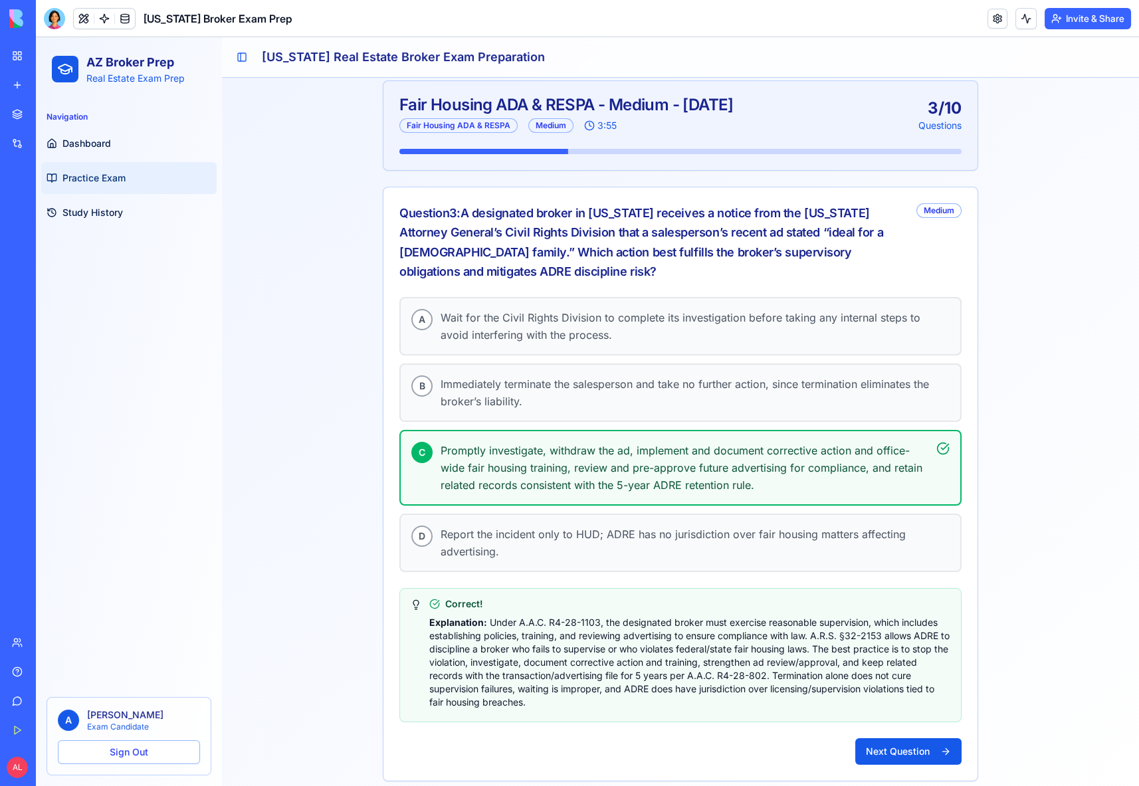
scroll to position [15, 0]
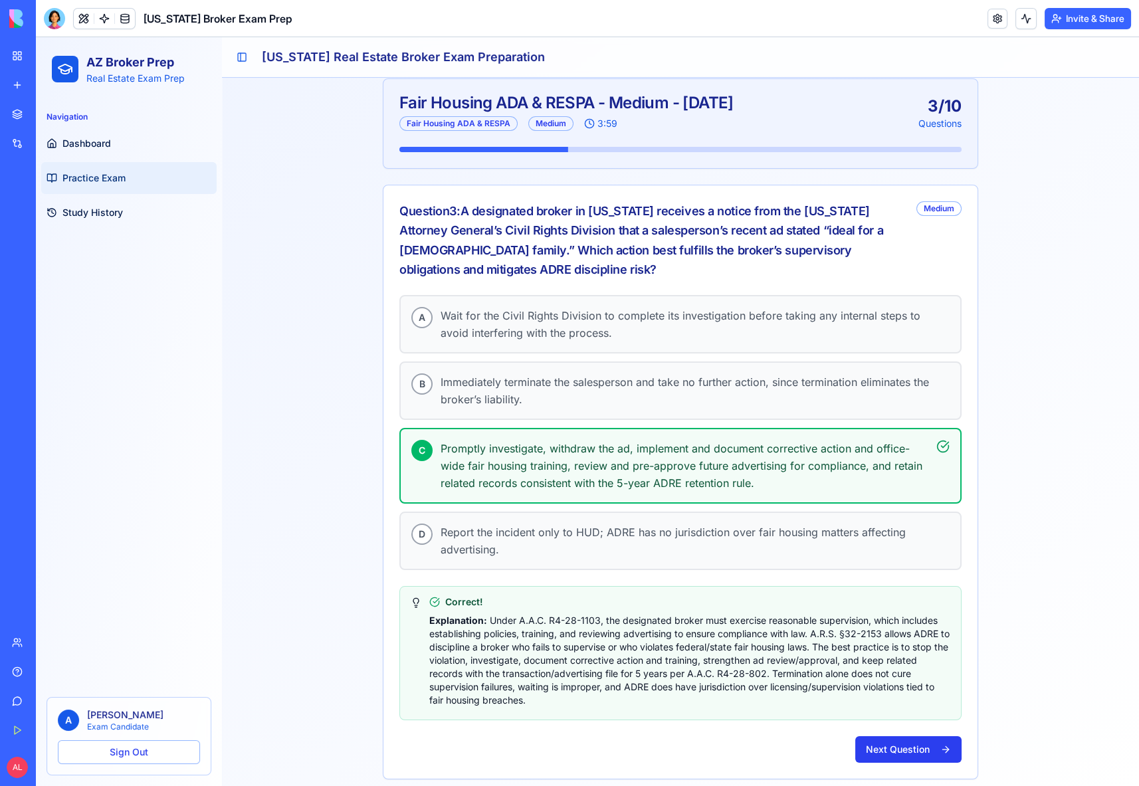
click at [915, 740] on button "Next Question" at bounding box center [908, 749] width 106 height 27
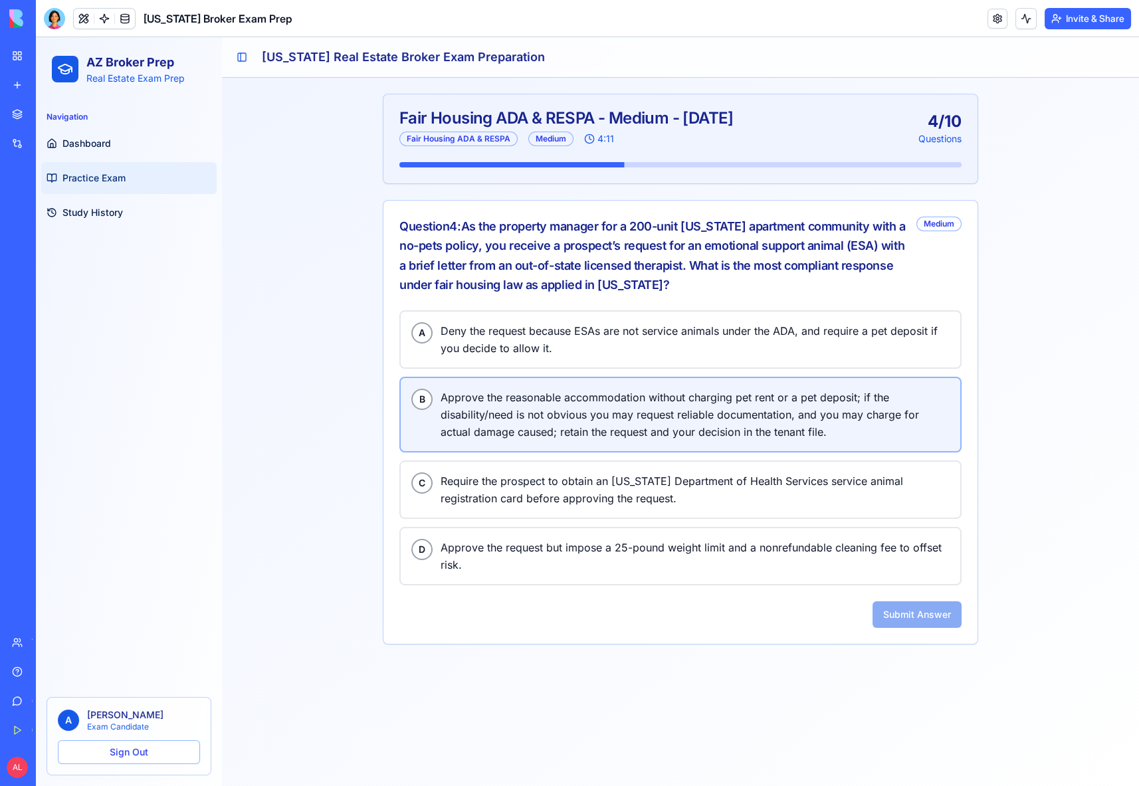
click at [572, 393] on span "Approve the reasonable accommodation without charging pet rent or a pet deposit…" at bounding box center [694, 415] width 509 height 52
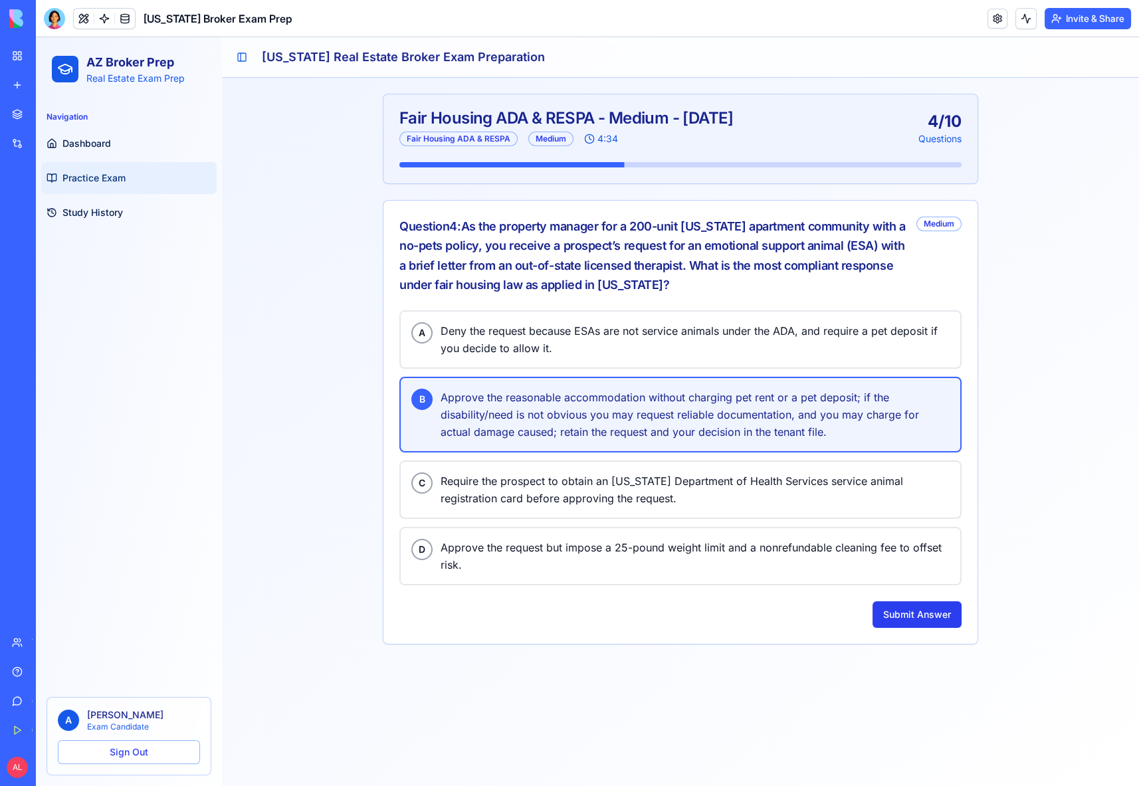
click at [901, 606] on button "Submit Answer" at bounding box center [916, 614] width 89 height 27
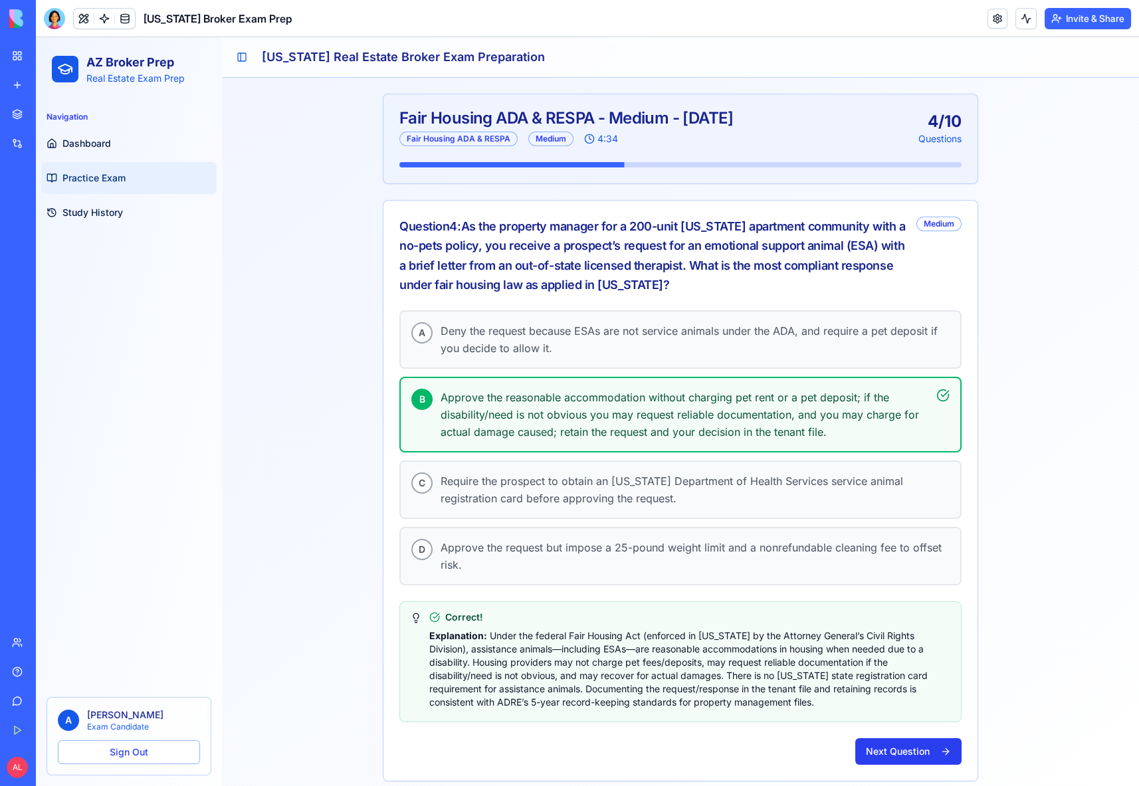
click at [909, 747] on button "Next Question" at bounding box center [908, 751] width 106 height 27
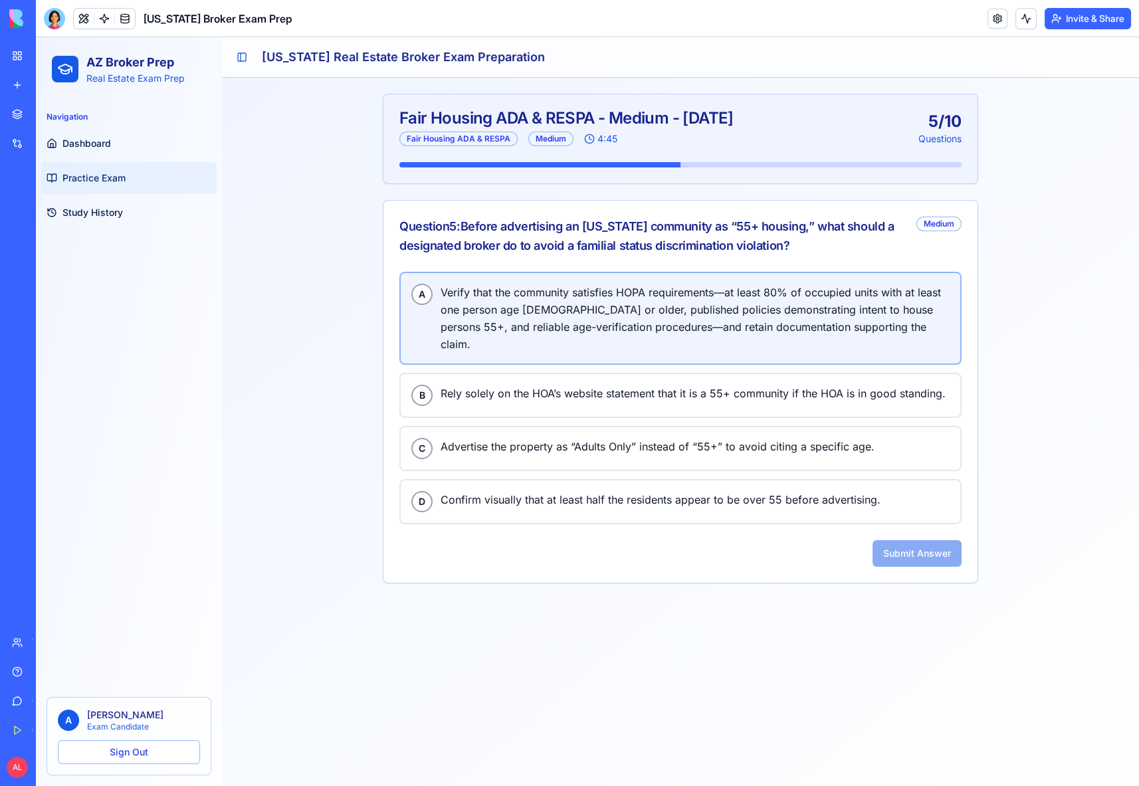
click at [553, 301] on span "Verify that the community satisfies HOPA requirements—at least 80% of occupied …" at bounding box center [694, 318] width 509 height 69
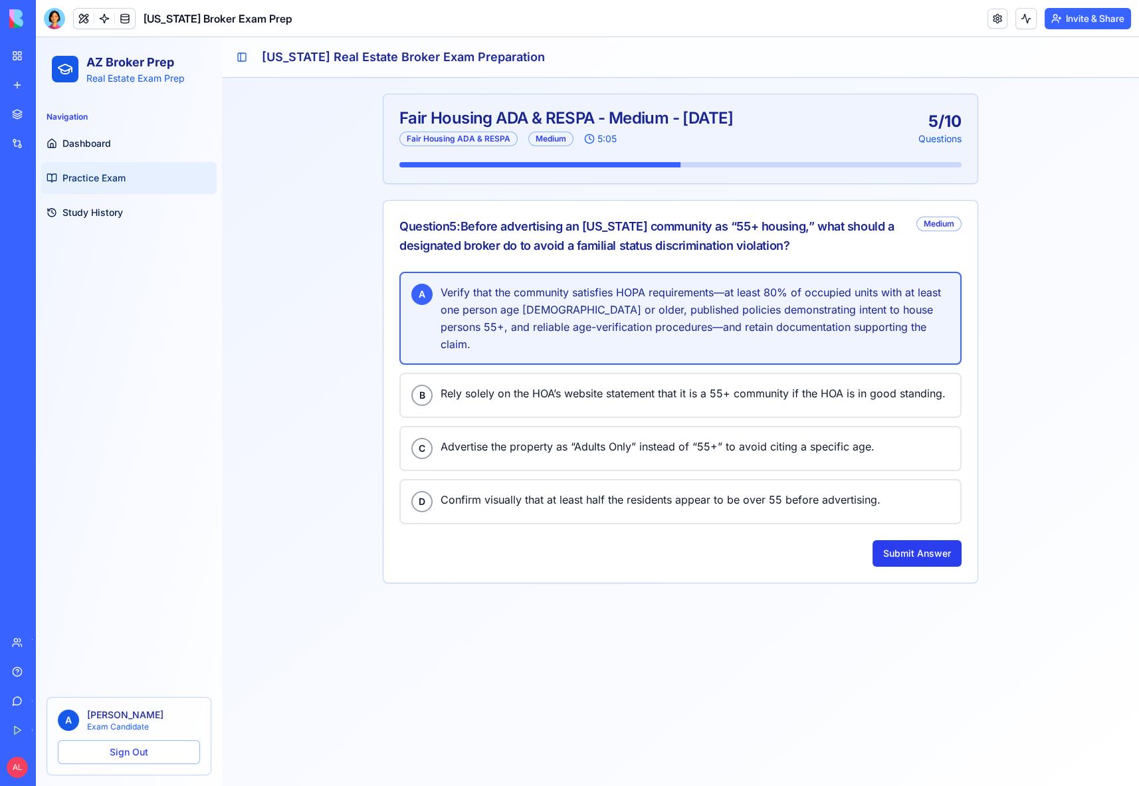
click at [917, 540] on button "Submit Answer" at bounding box center [916, 553] width 89 height 27
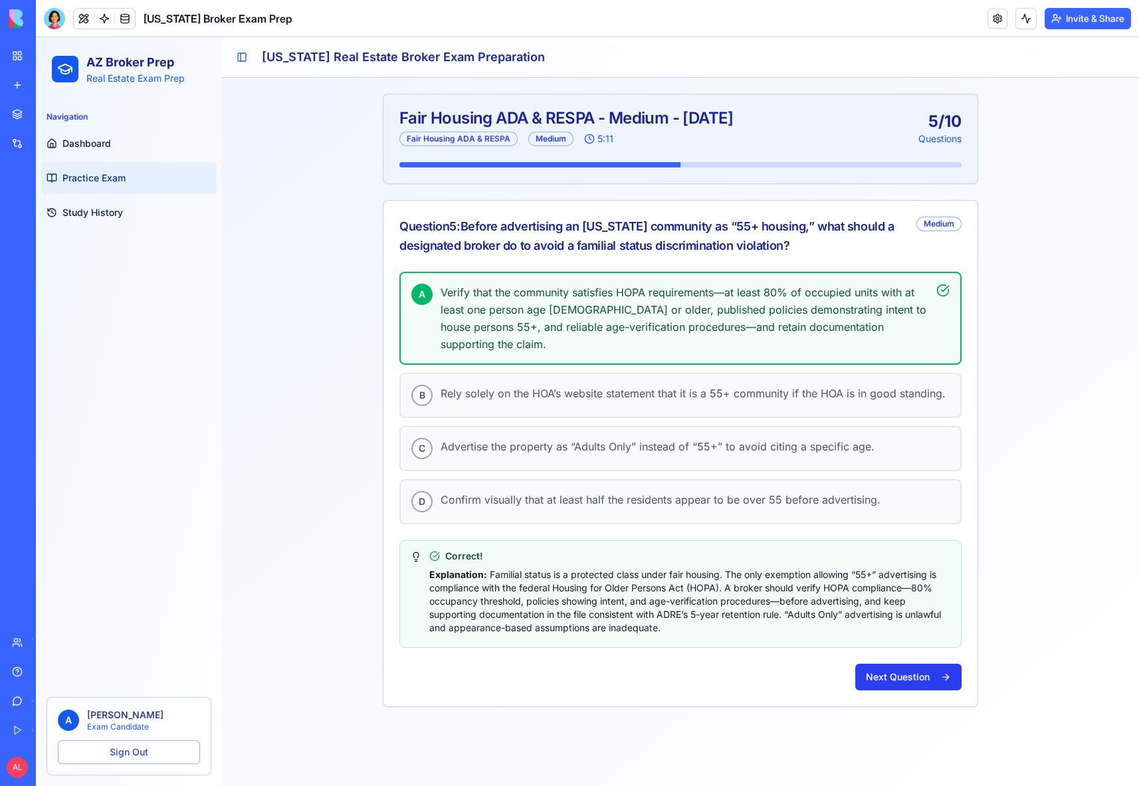
click at [901, 664] on button "Next Question" at bounding box center [908, 677] width 106 height 27
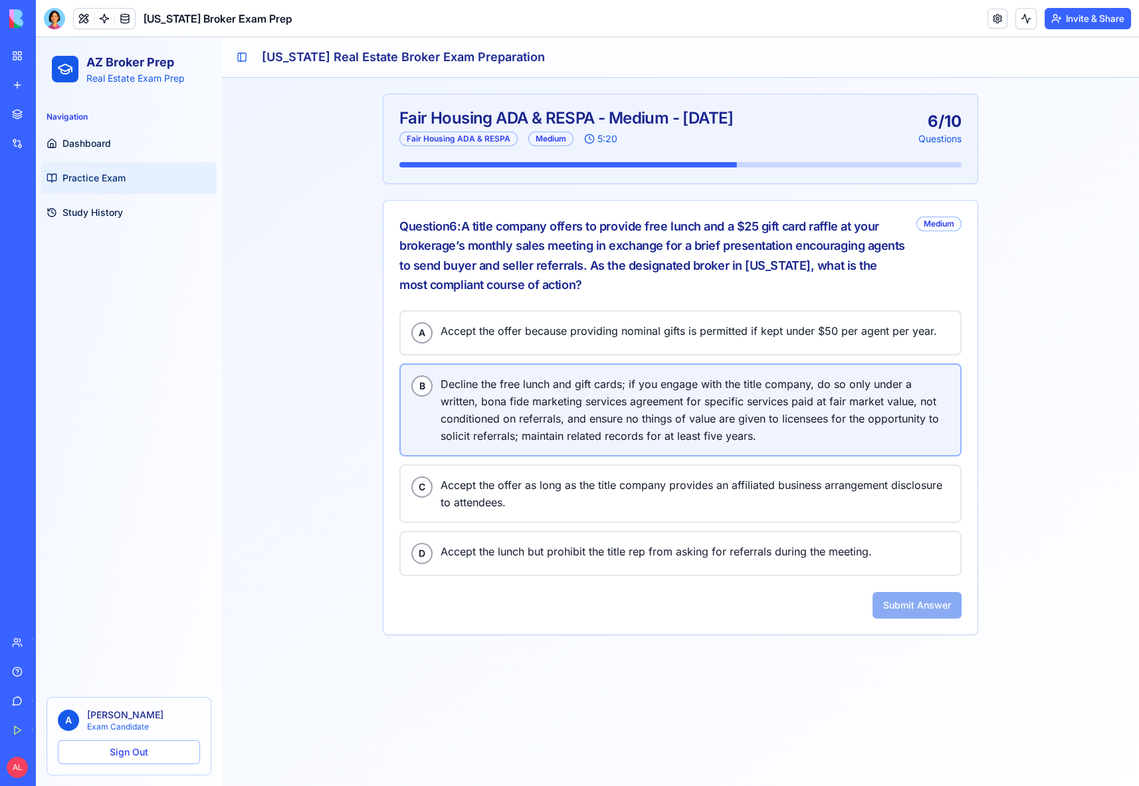
click at [557, 384] on span "Decline the free lunch and gift cards; if you engage with the title company, do…" at bounding box center [694, 409] width 509 height 69
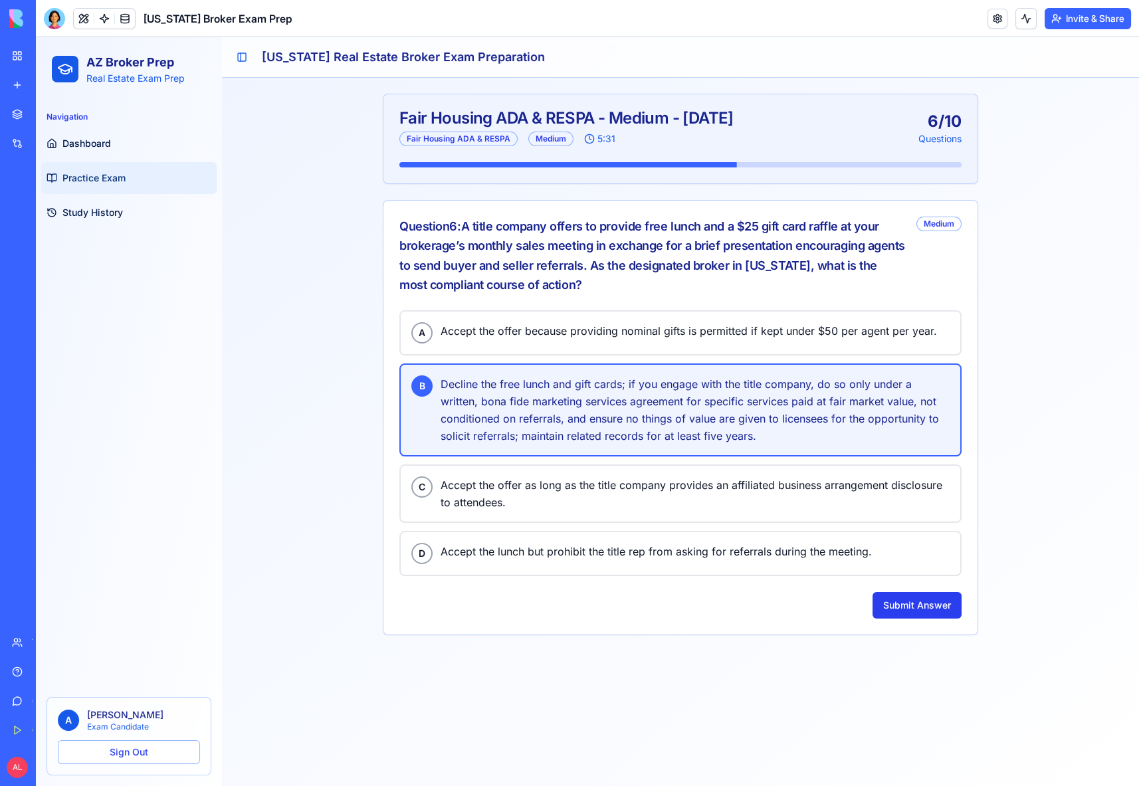
click at [917, 597] on button "Submit Answer" at bounding box center [916, 605] width 89 height 27
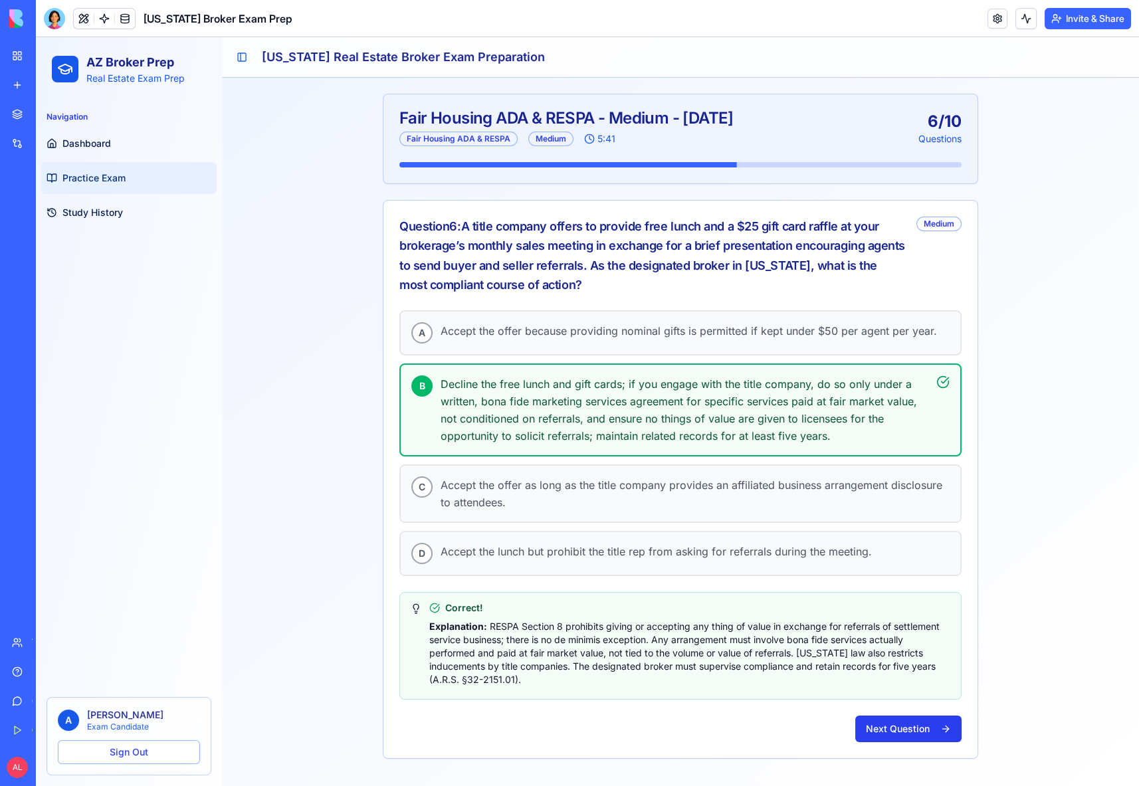
click at [926, 715] on button "Next Question" at bounding box center [908, 728] width 106 height 27
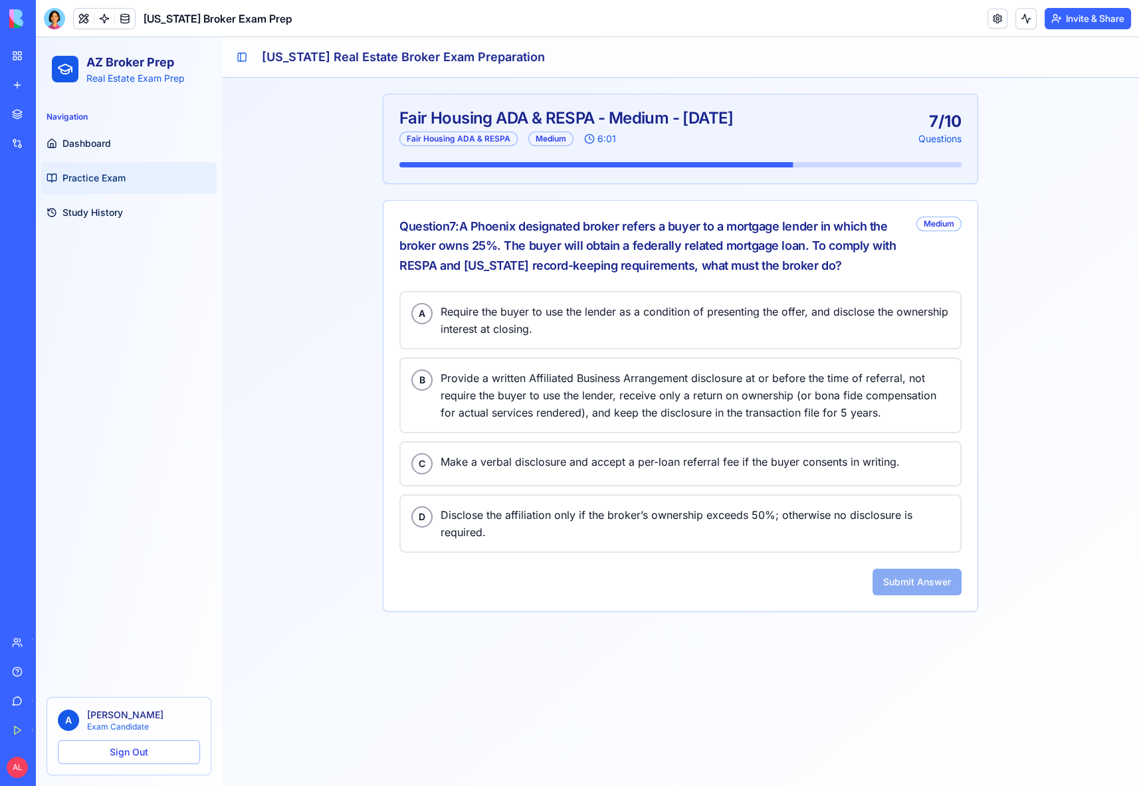
drag, startPoint x: 477, startPoint y: 233, endPoint x: 833, endPoint y: 267, distance: 357.7
click at [833, 267] on div "Question 7 : A Phoenix designated broker refers a buyer to a mortgage lender in…" at bounding box center [652, 246] width 506 height 58
click at [832, 266] on div "Question 7 : A Phoenix designated broker refers a buyer to a mortgage lender in…" at bounding box center [652, 246] width 506 height 58
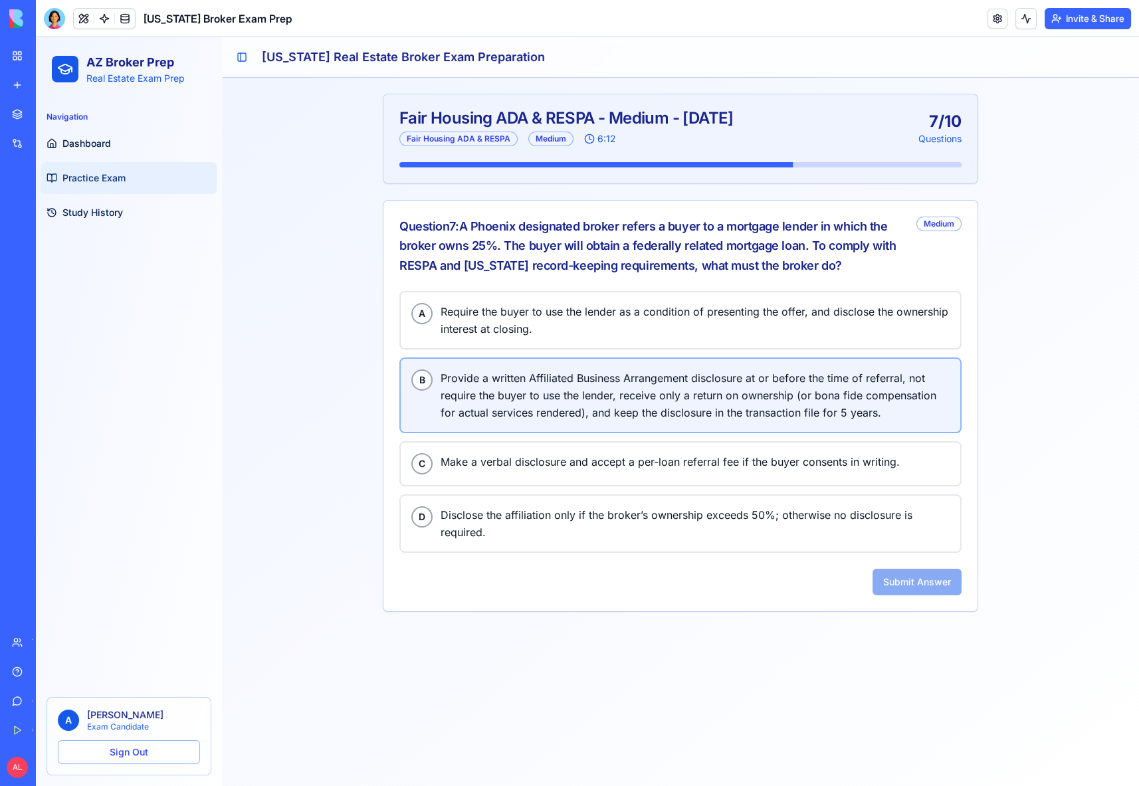
click at [521, 383] on span "Provide a written Affiliated Business Arrangement disclosure at or before the t…" at bounding box center [694, 395] width 509 height 52
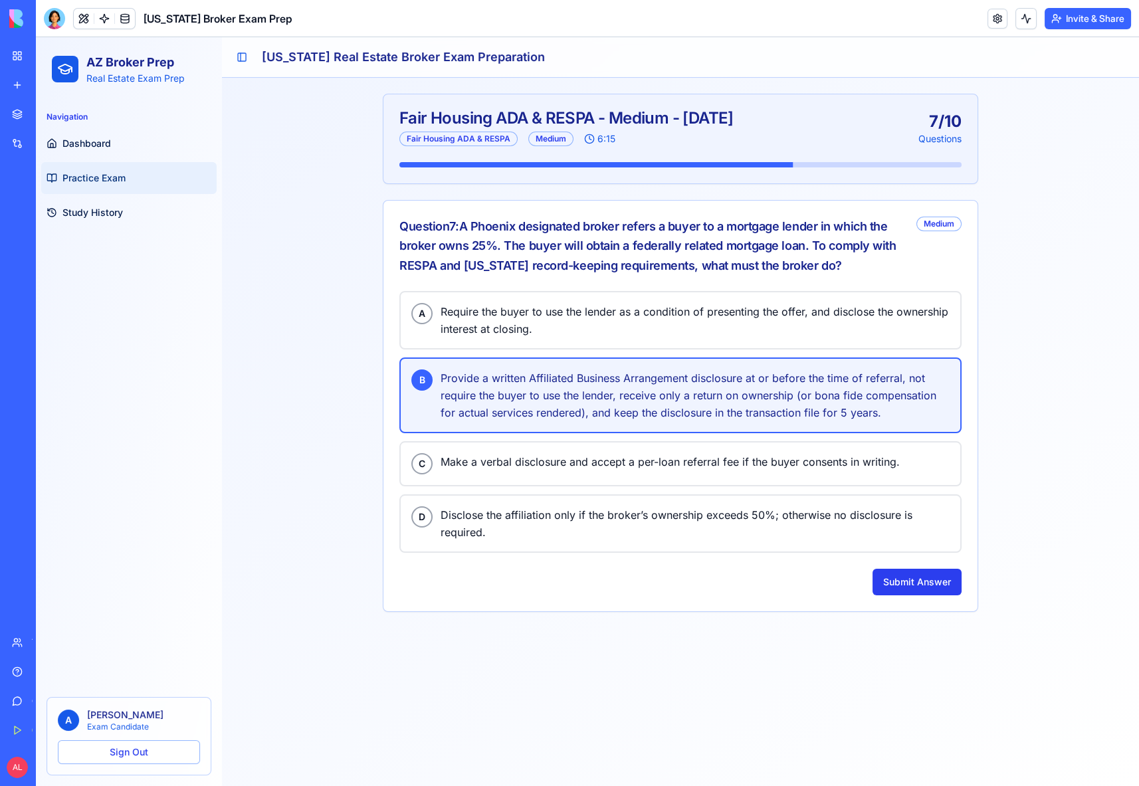
click at [918, 587] on button "Submit Answer" at bounding box center [916, 582] width 89 height 27
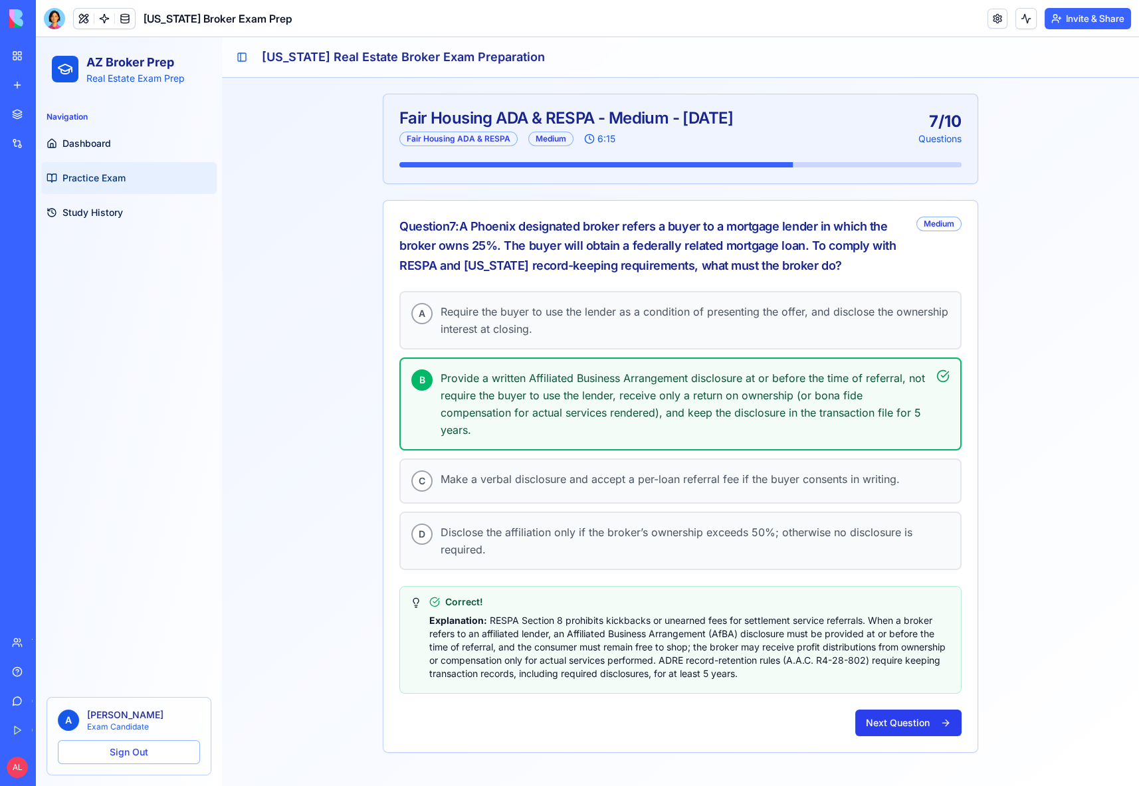
click at [909, 723] on button "Next Question" at bounding box center [908, 722] width 106 height 27
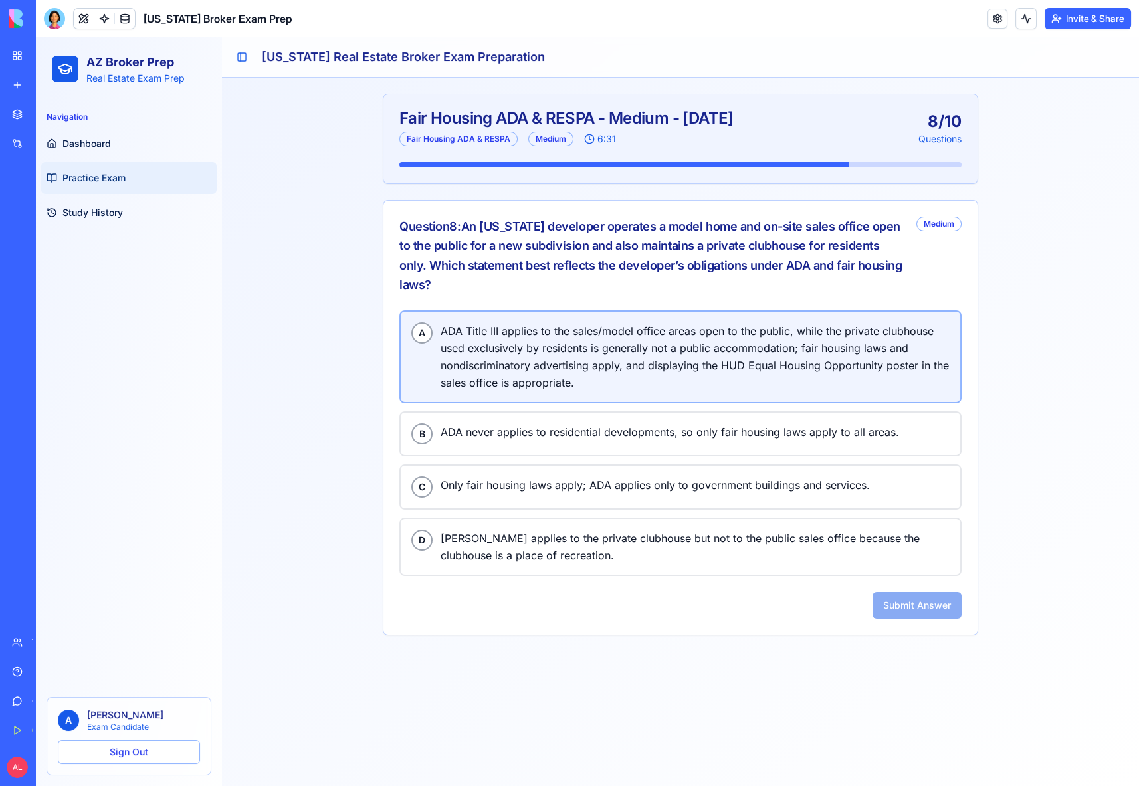
click at [519, 324] on span "ADA Title III applies to the sales/model office areas open to the public, while…" at bounding box center [694, 356] width 509 height 69
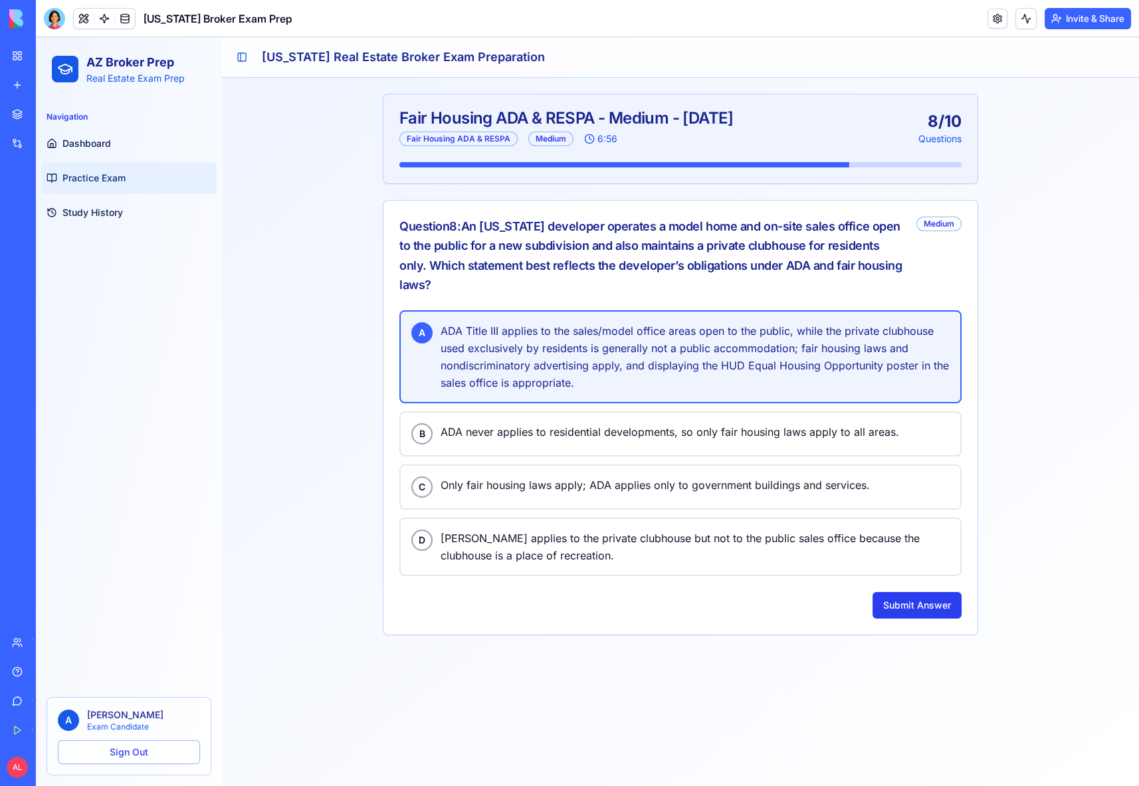
click at [909, 592] on button "Submit Answer" at bounding box center [916, 605] width 89 height 27
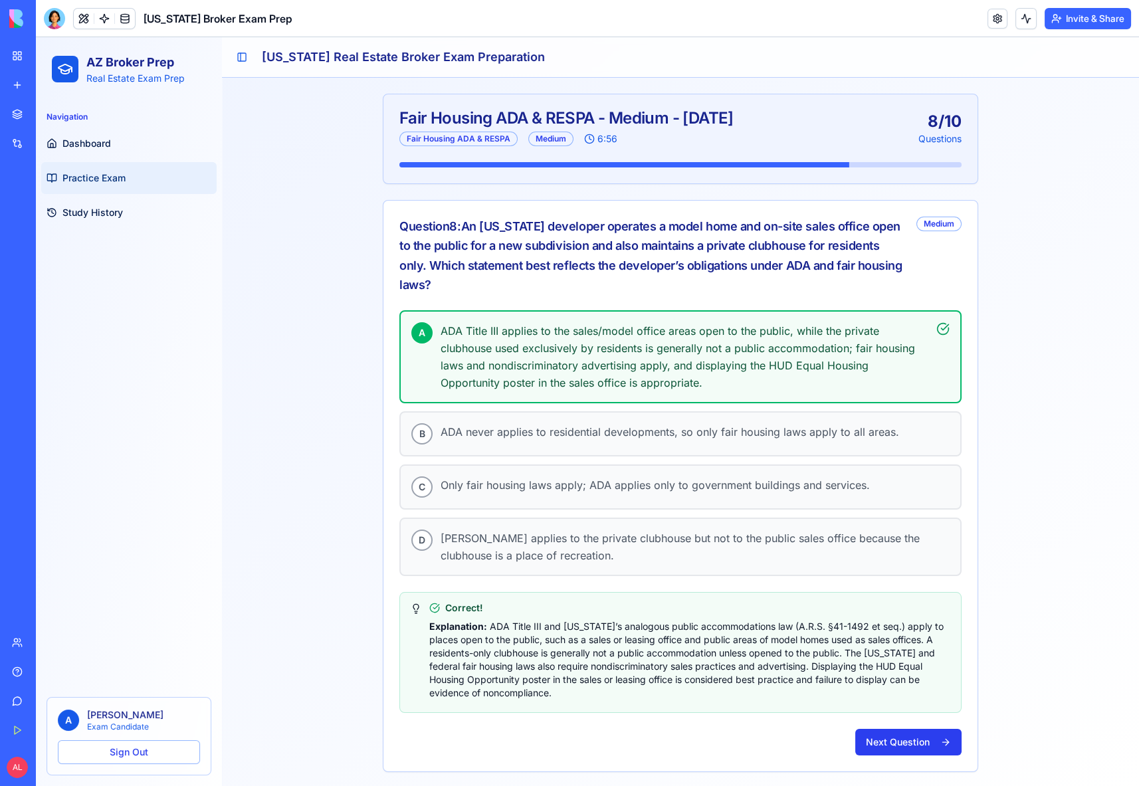
click at [892, 729] on button "Next Question" at bounding box center [908, 742] width 106 height 27
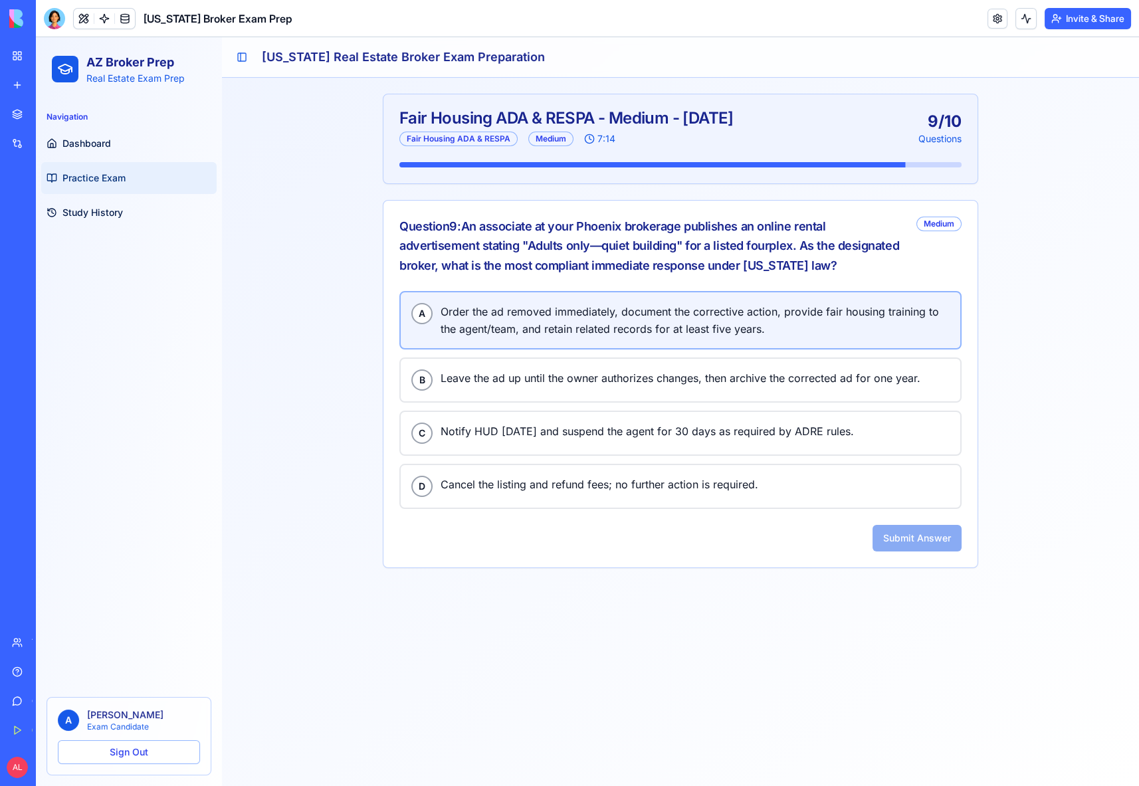
click at [547, 327] on span "Order the ad removed immediately, document the corrective action, provide fair …" at bounding box center [694, 320] width 509 height 35
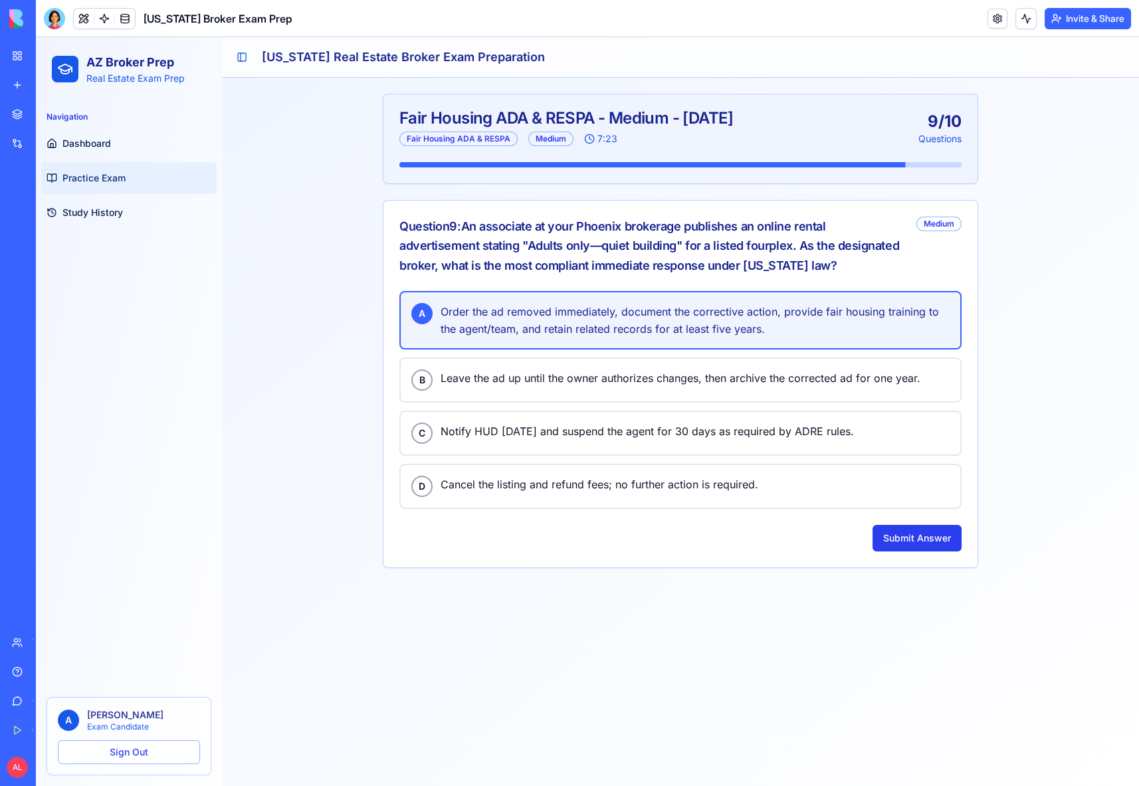
click at [925, 541] on button "Submit Answer" at bounding box center [916, 538] width 89 height 27
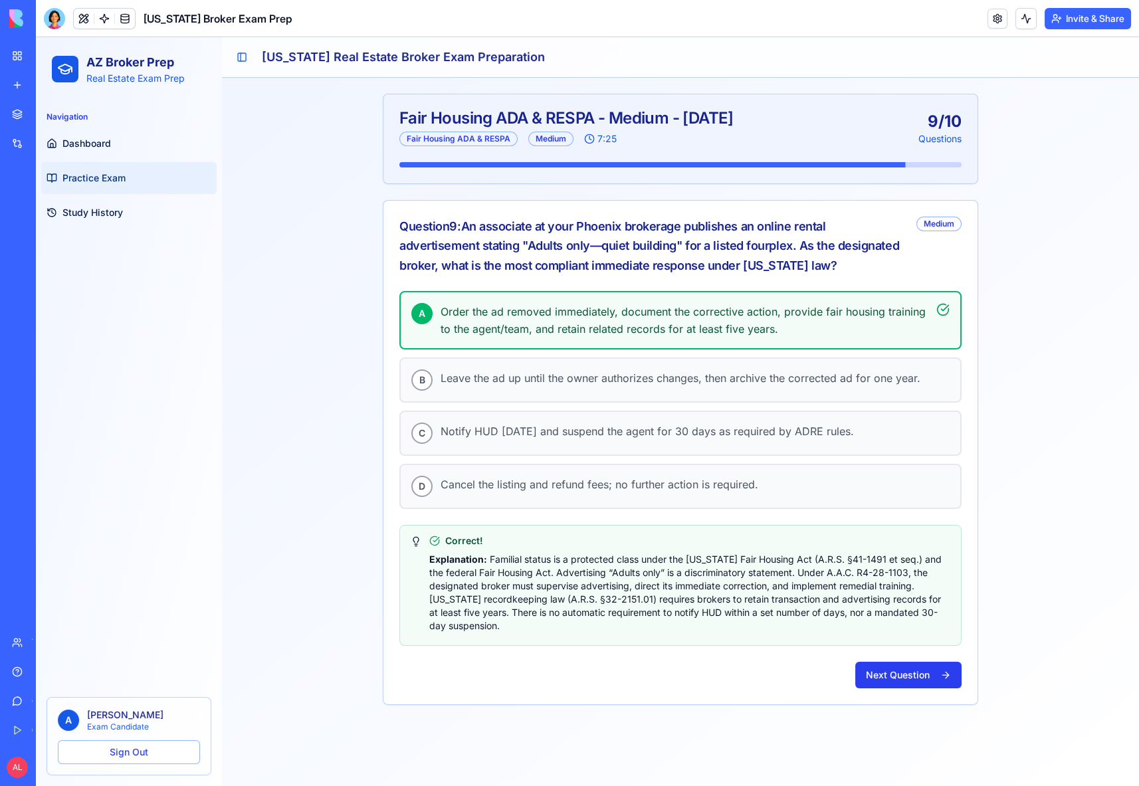
click at [909, 668] on button "Next Question" at bounding box center [908, 675] width 106 height 27
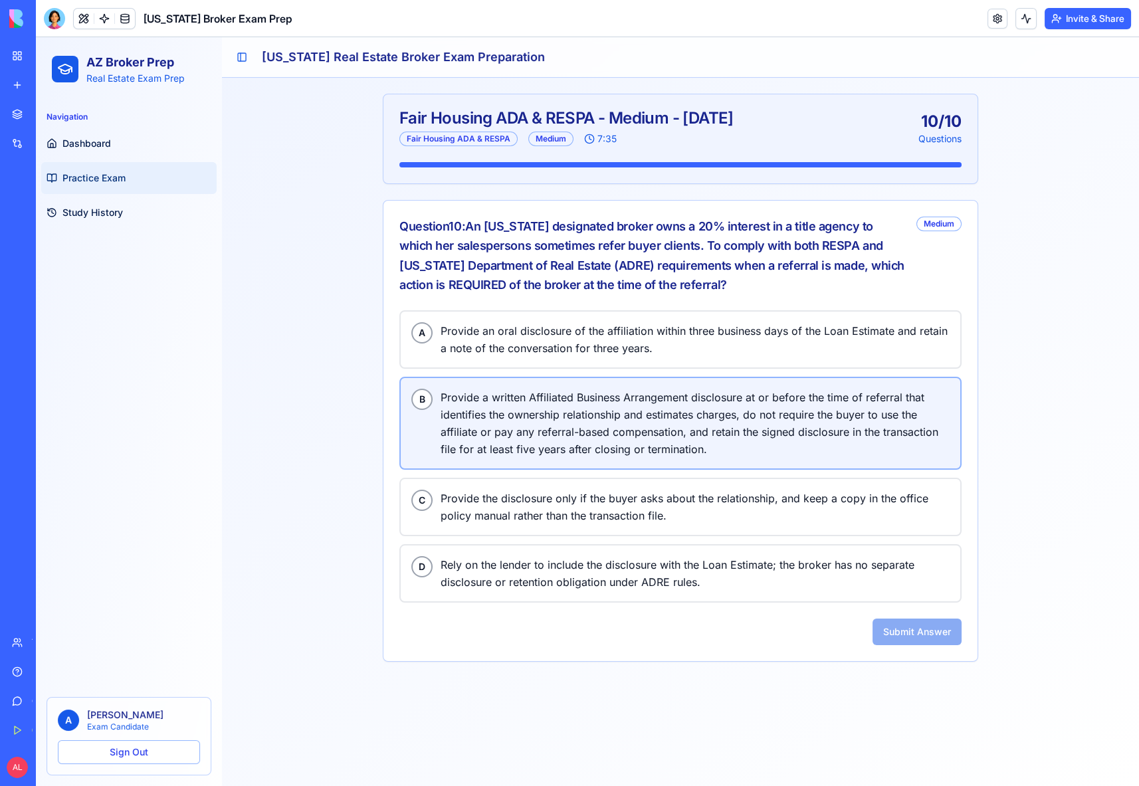
click at [660, 438] on span "Provide a written Affiliated Business Arrangement disclosure at or before the t…" at bounding box center [694, 423] width 509 height 69
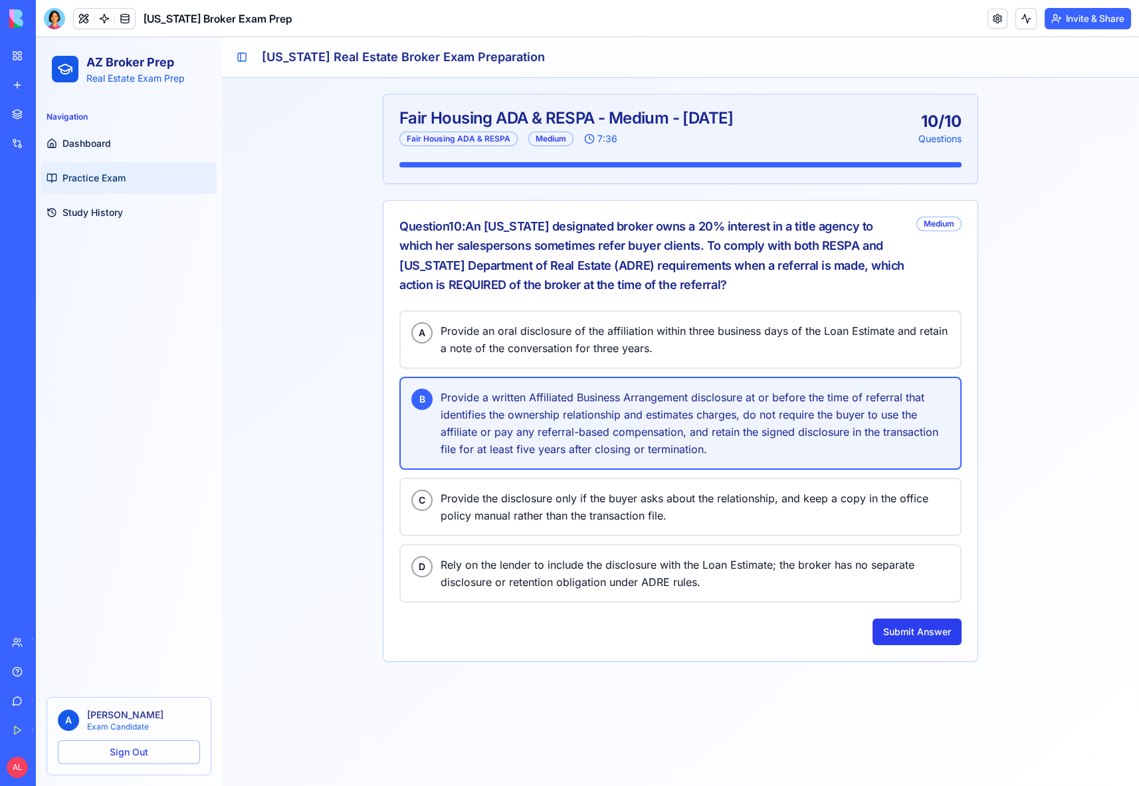
click at [917, 618] on button "Submit Answer" at bounding box center [916, 631] width 89 height 27
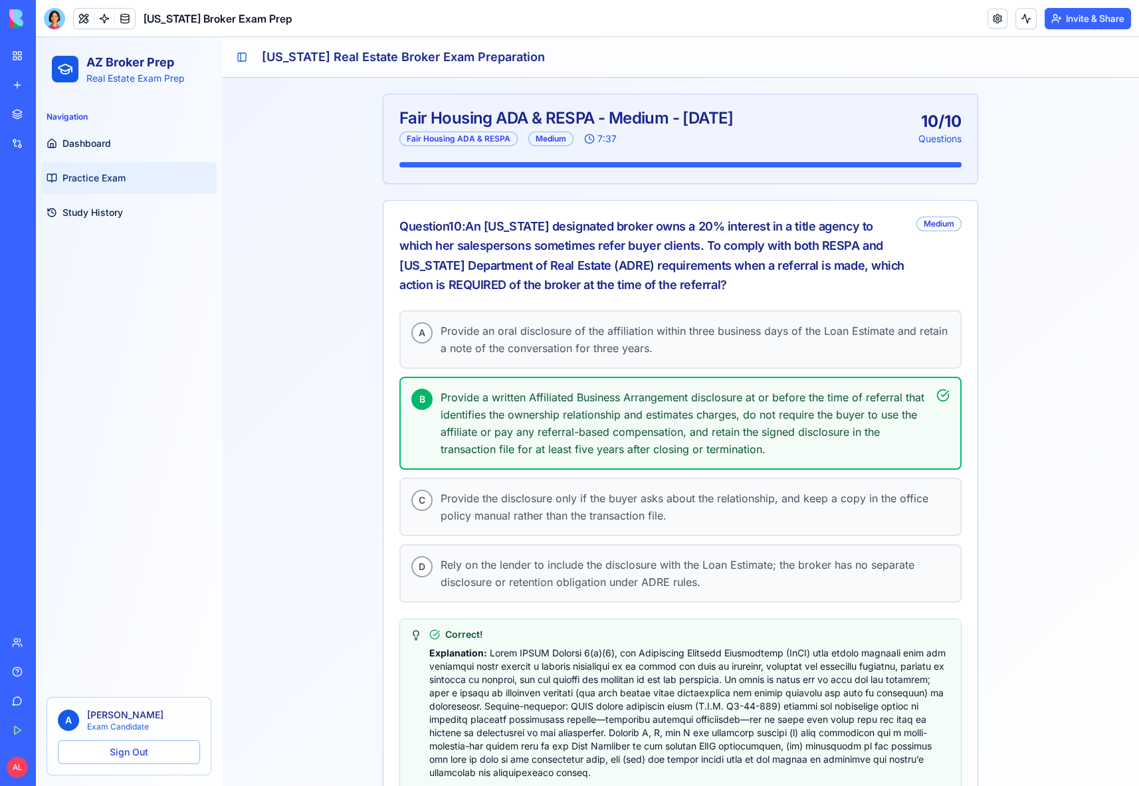
scroll to position [72, 0]
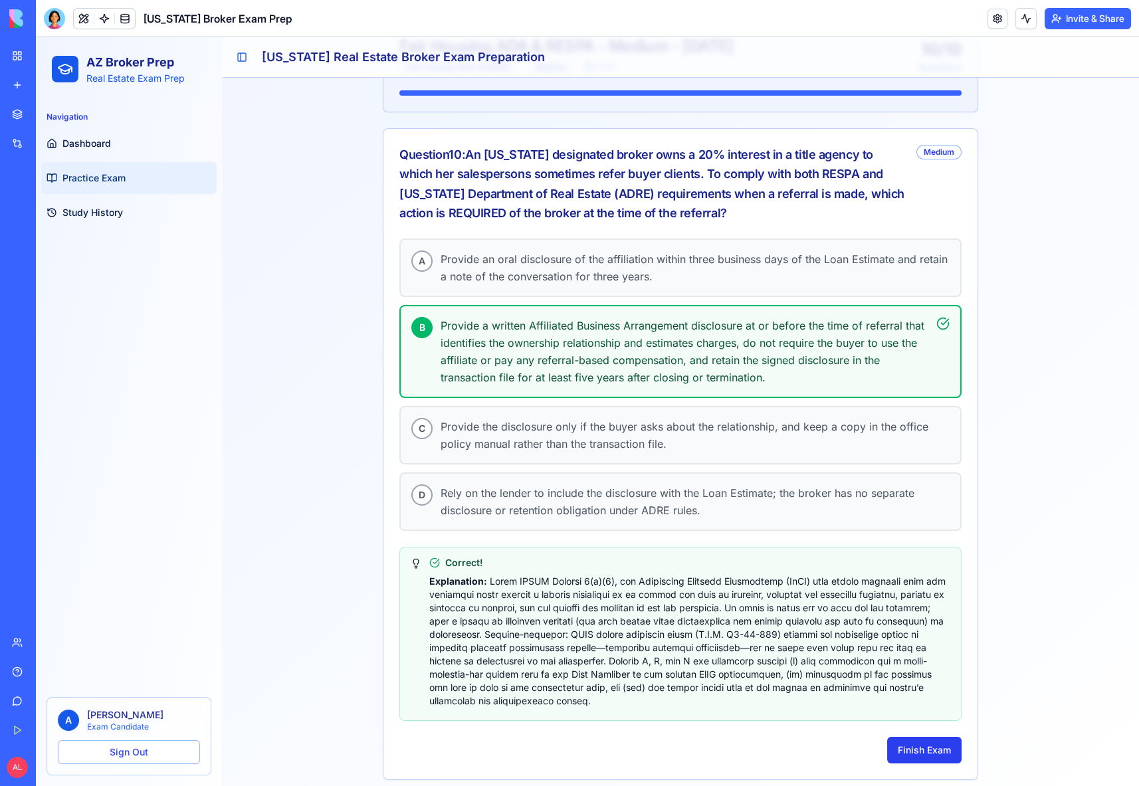
click at [911, 737] on button "Finish Exam" at bounding box center [924, 750] width 74 height 27
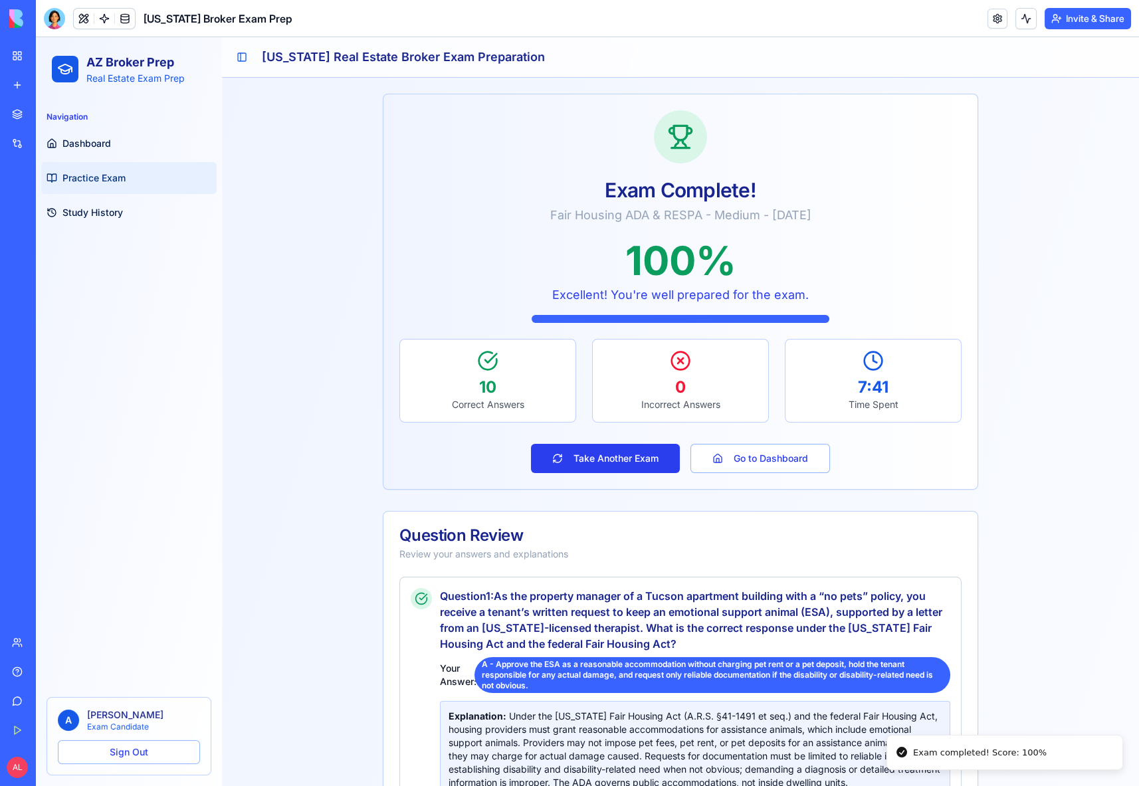
click at [616, 458] on button "Take Another Exam" at bounding box center [605, 458] width 149 height 29
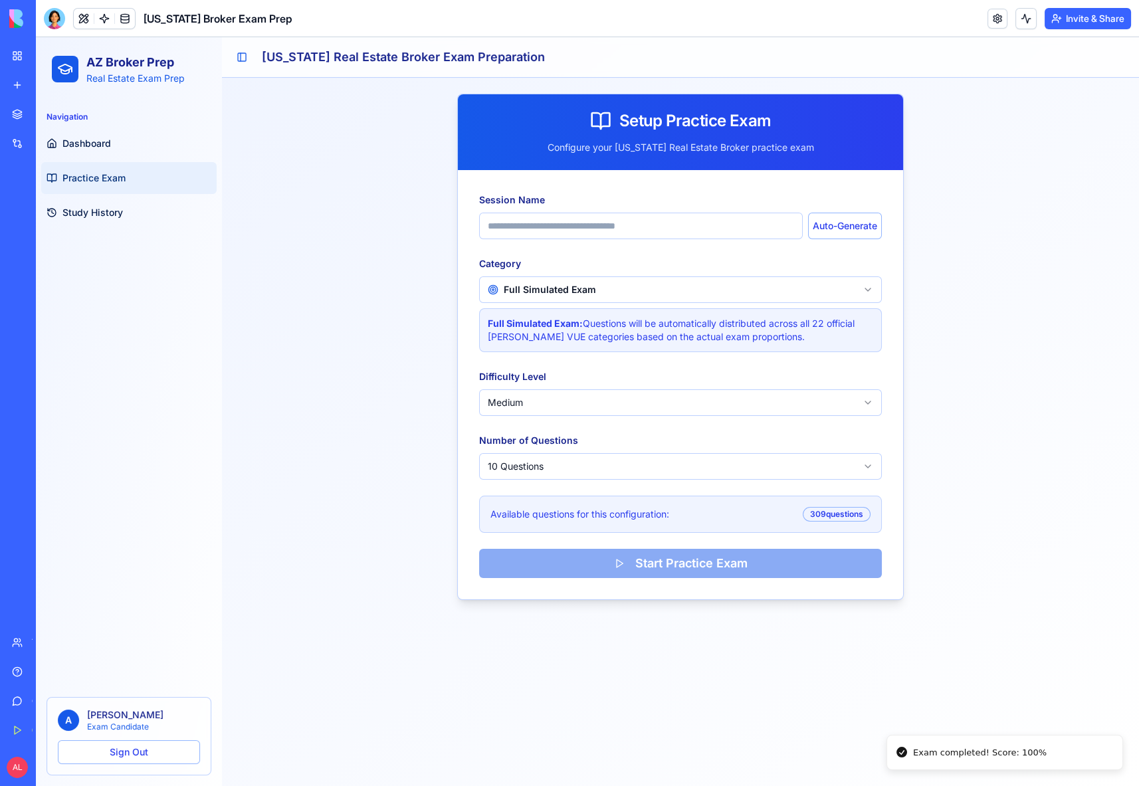
click at [601, 285] on html "AZ Broker Prep Real Estate Exam Prep Navigation Dashboard Practice Exam Study H…" at bounding box center [587, 411] width 1103 height 749
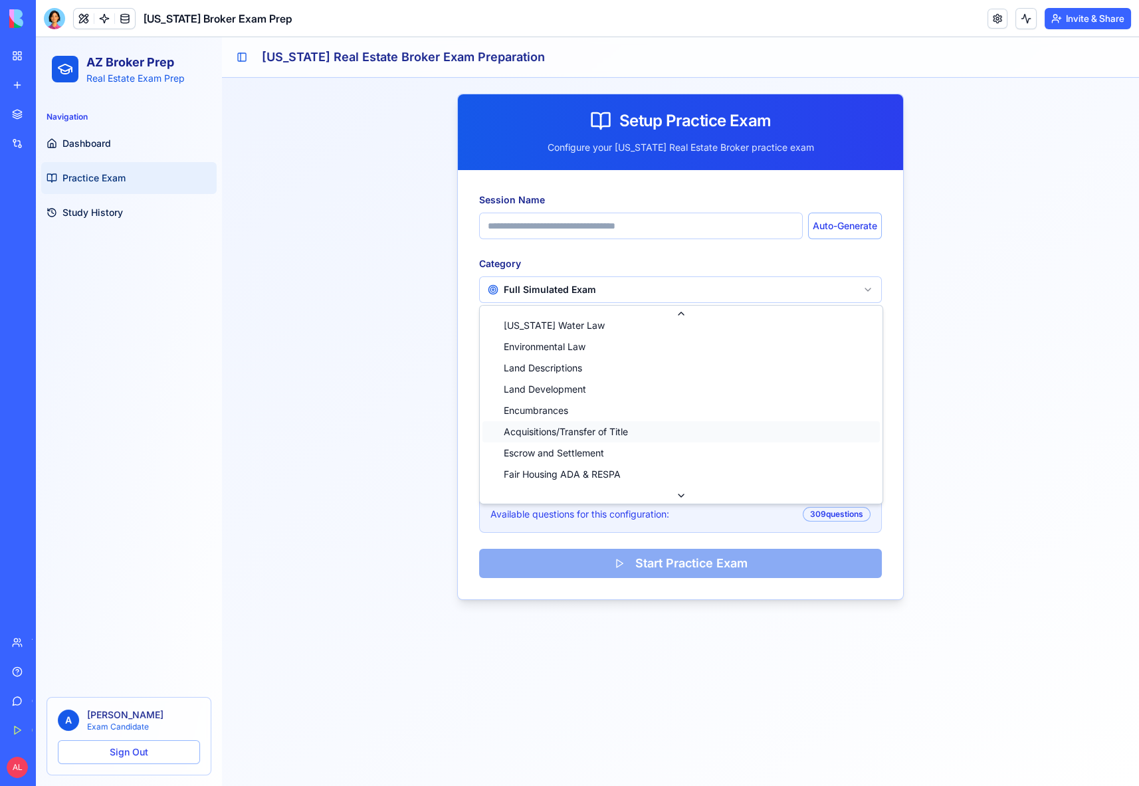
scroll to position [223, 0]
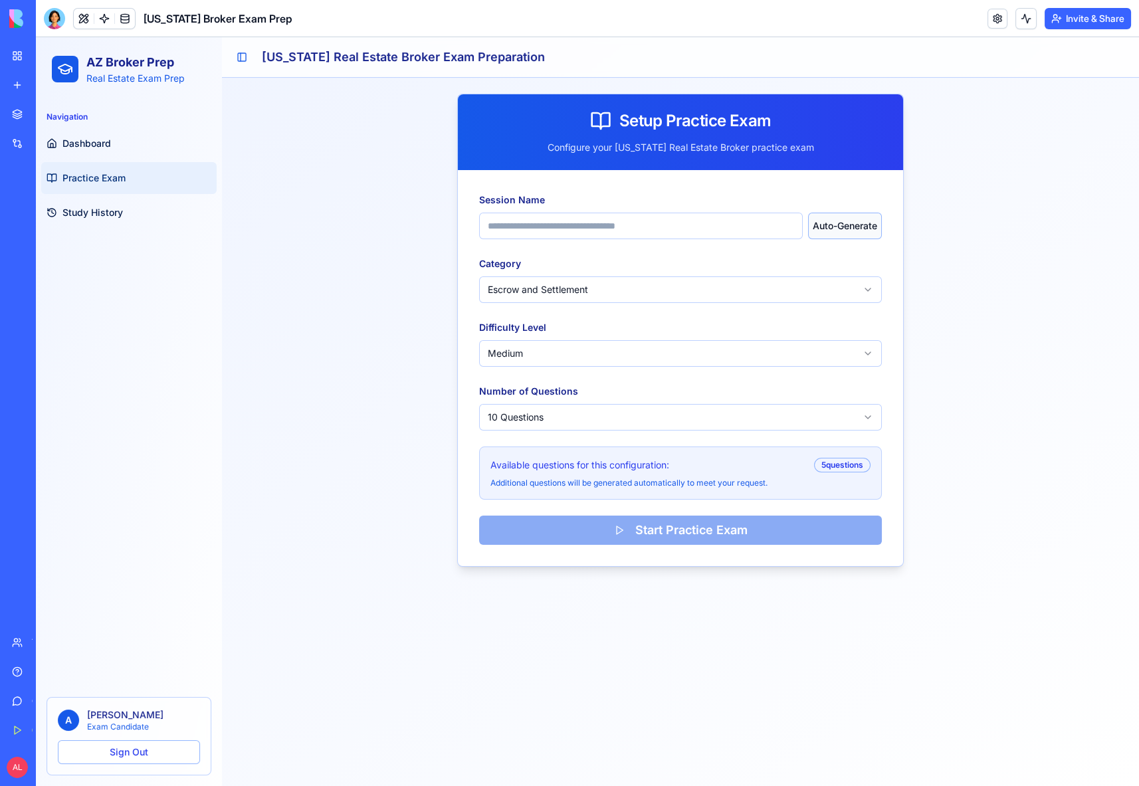
click at [868, 223] on button "Auto-Generate" at bounding box center [845, 226] width 74 height 27
type input "**********"
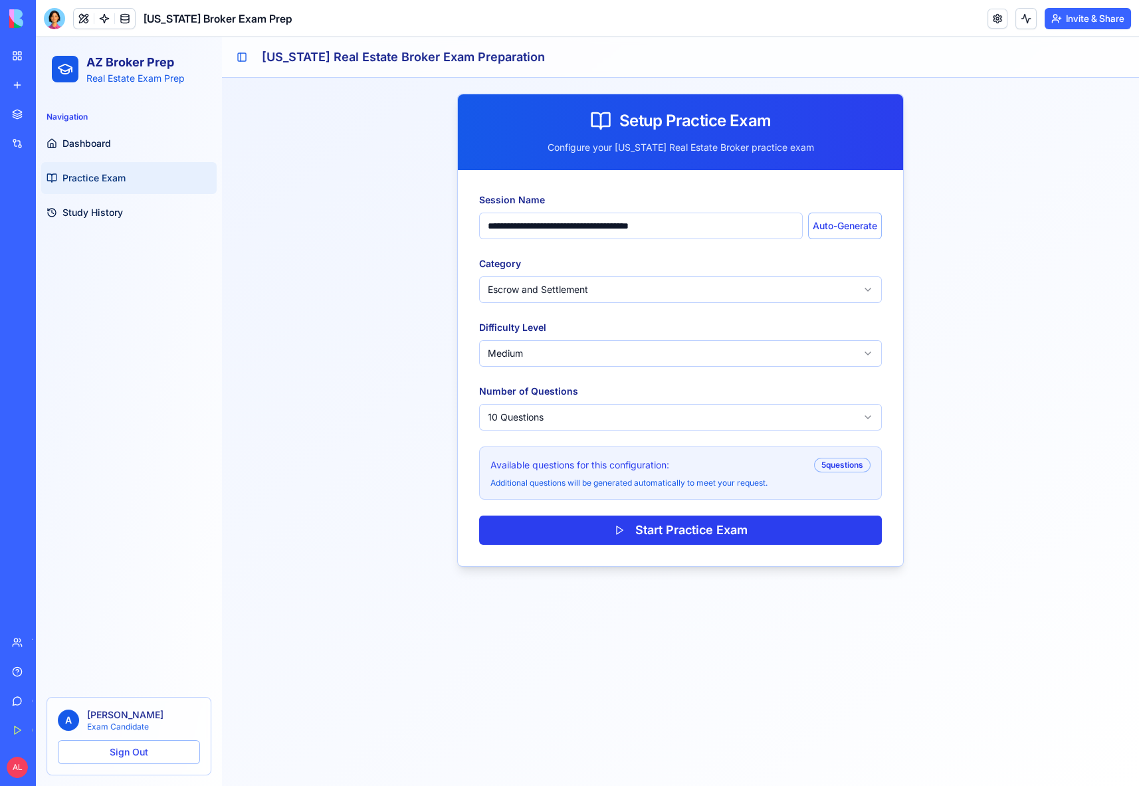
click at [711, 521] on button "Start Practice Exam" at bounding box center [680, 530] width 403 height 29
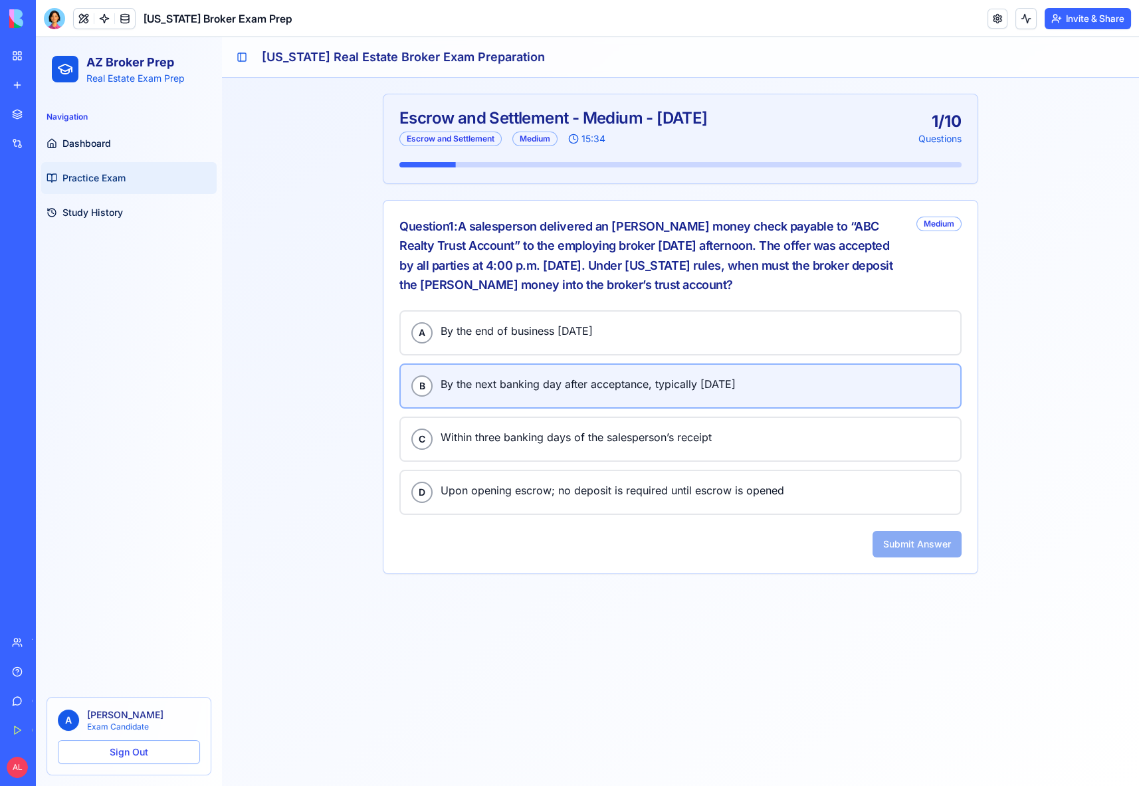
click at [571, 389] on div "B By the next banking day after acceptance, typically [DATE]" at bounding box center [680, 385] width 538 height 21
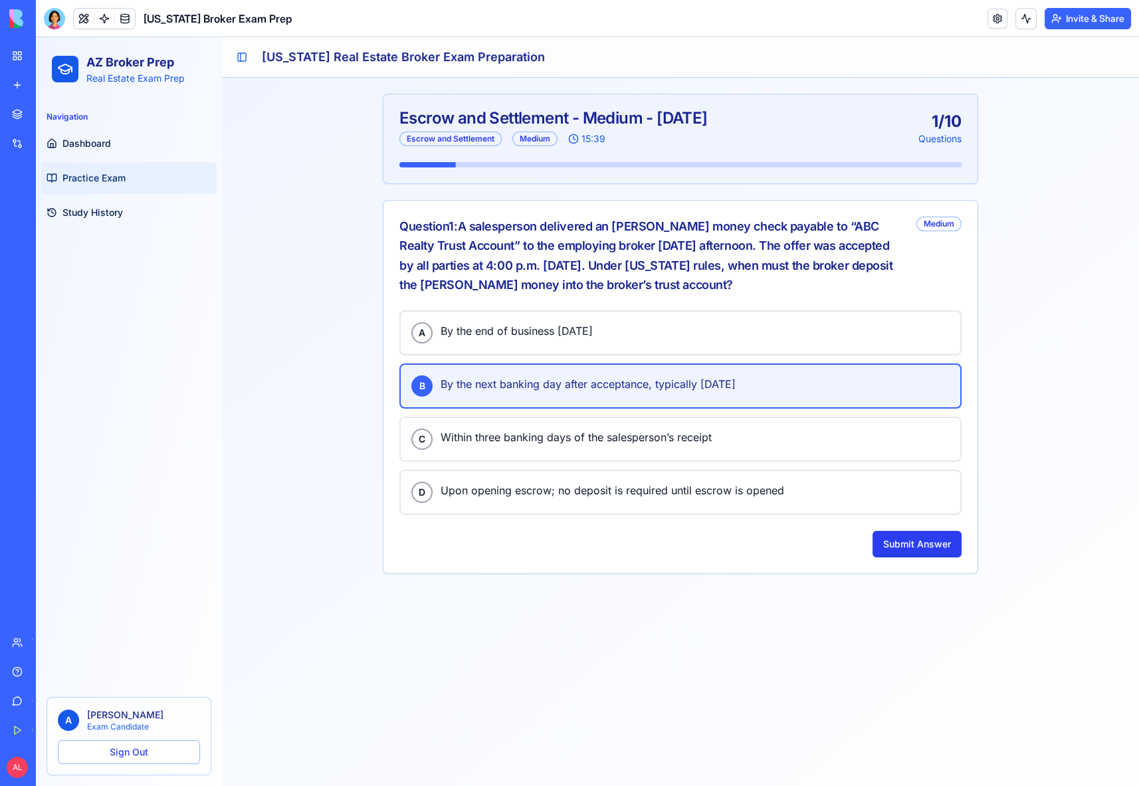
click at [926, 540] on button "Submit Answer" at bounding box center [916, 544] width 89 height 27
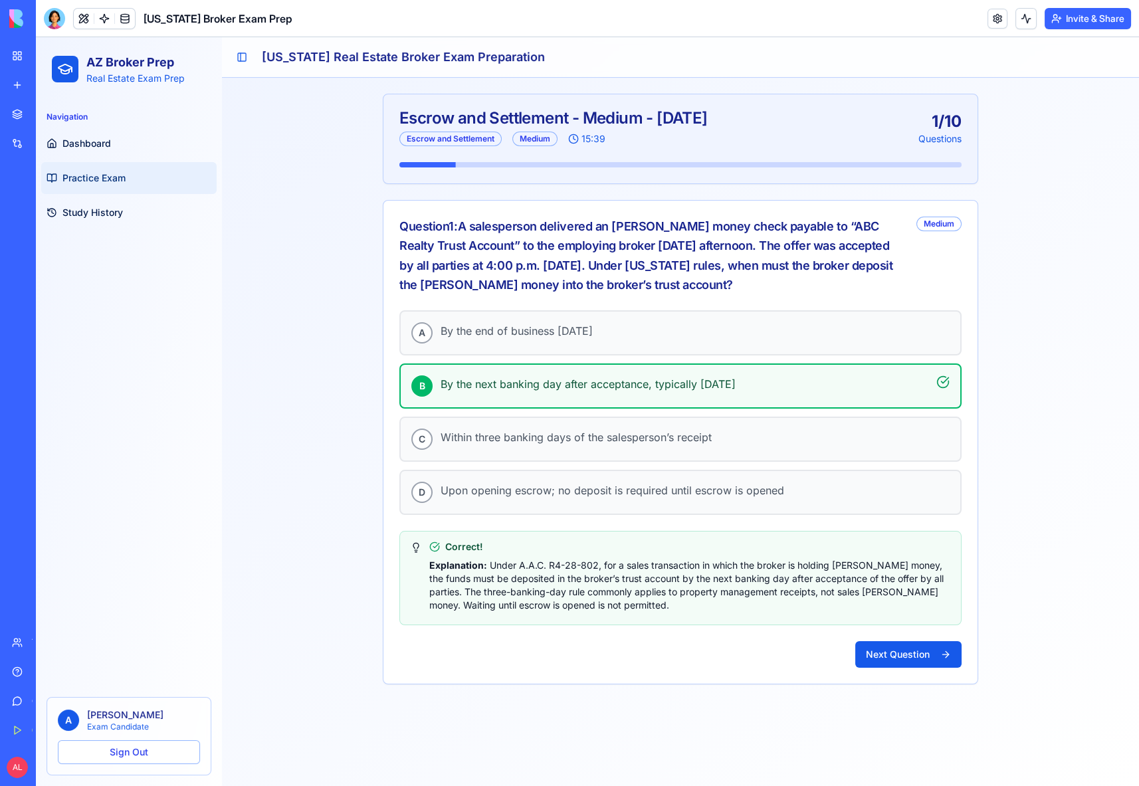
click at [901, 641] on button "Next Question" at bounding box center [908, 654] width 106 height 27
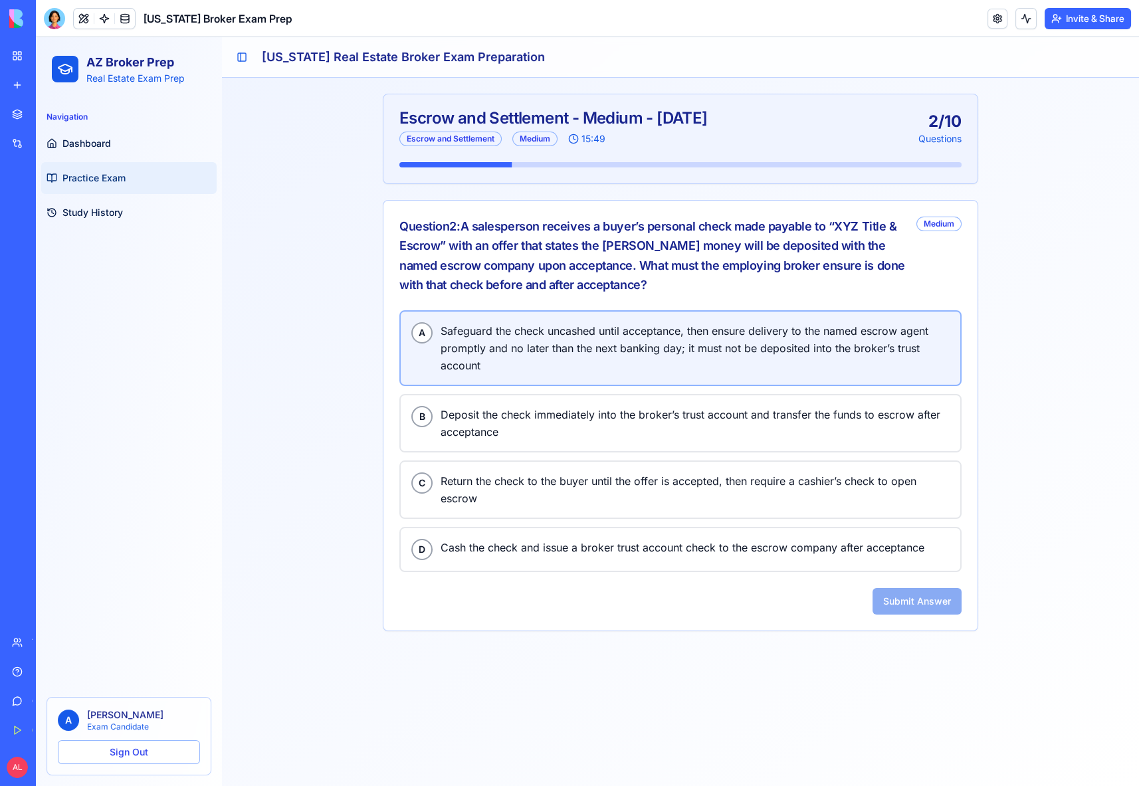
click at [555, 356] on span "Safeguard the check uncashed until acceptance, then ensure delivery to the name…" at bounding box center [694, 348] width 509 height 52
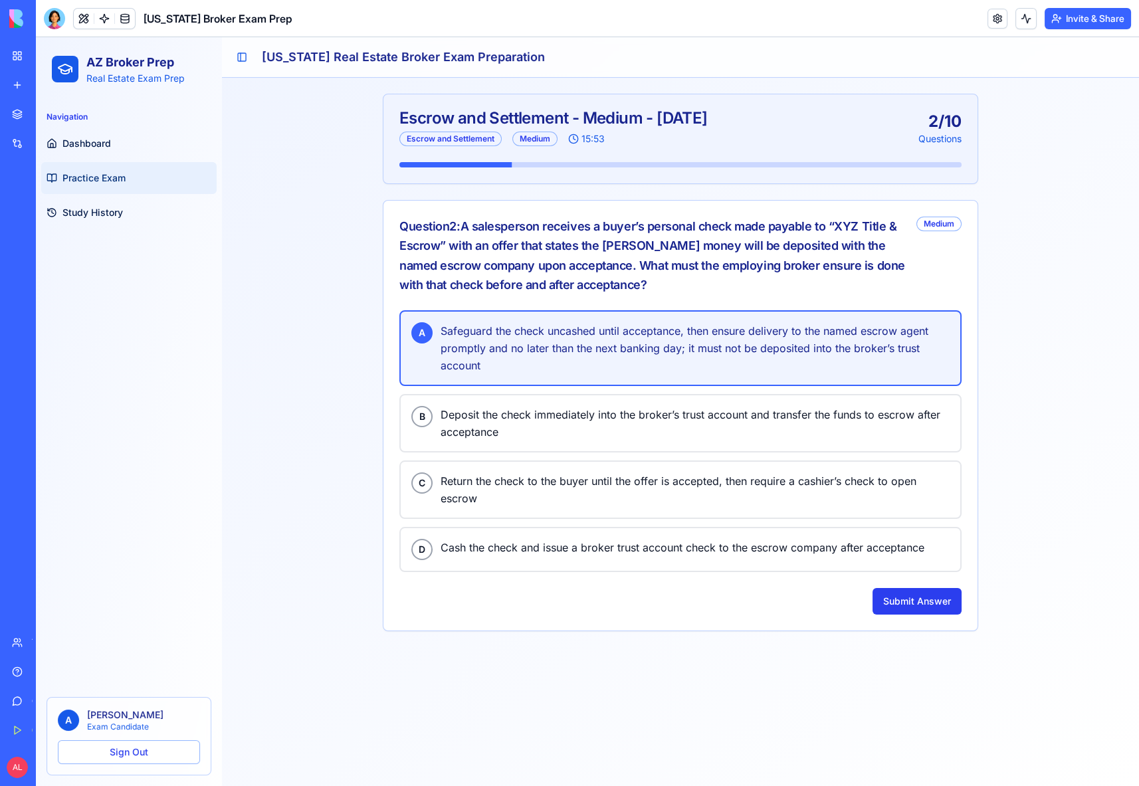
click at [913, 588] on button "Submit Answer" at bounding box center [916, 601] width 89 height 27
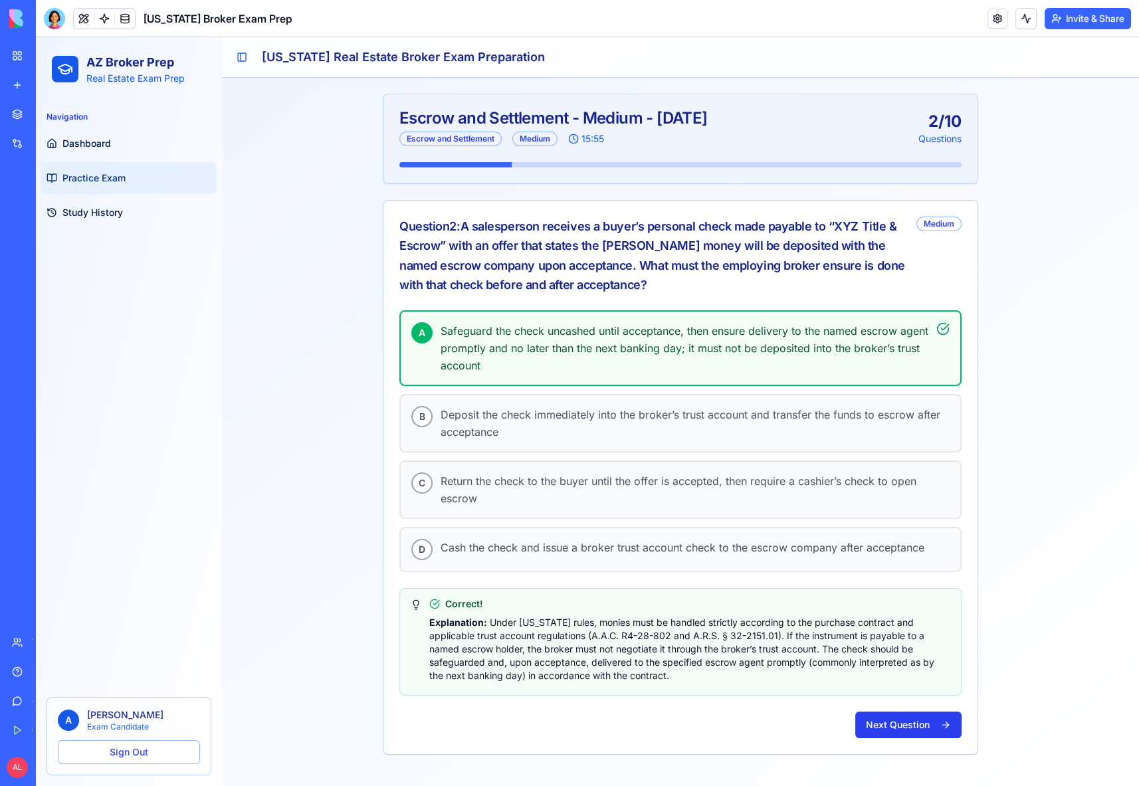
click at [904, 713] on button "Next Question" at bounding box center [908, 724] width 106 height 27
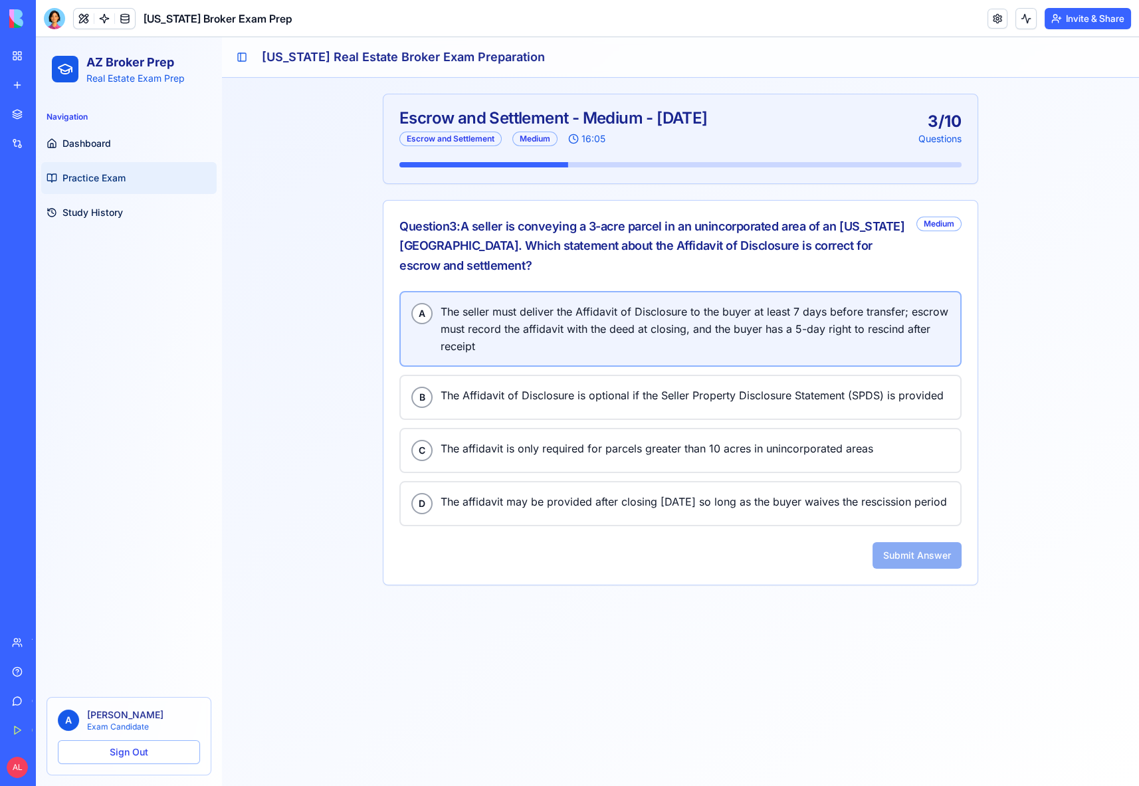
click at [560, 307] on span "The seller must deliver the Affidavit of Disclosure to the buyer at least 7 day…" at bounding box center [694, 329] width 509 height 52
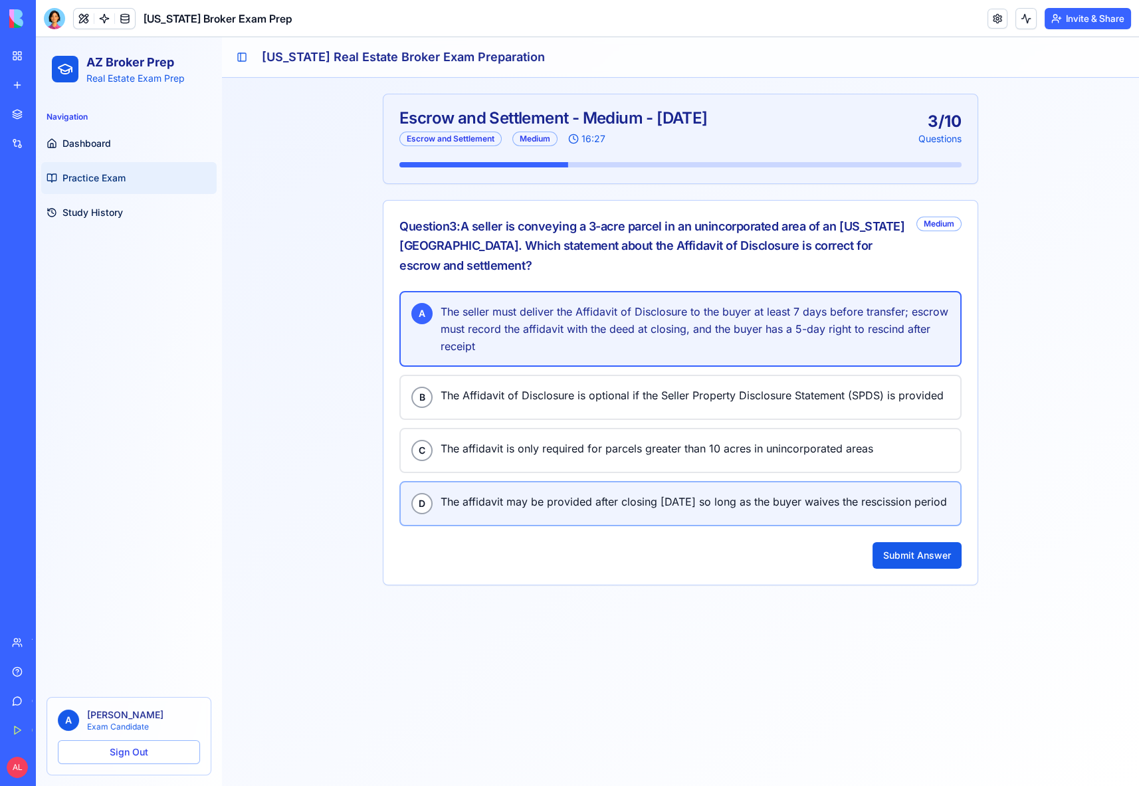
click at [510, 506] on span "The affidavit may be provided after closing [DATE] so long as the buyer waives …" at bounding box center [694, 501] width 509 height 17
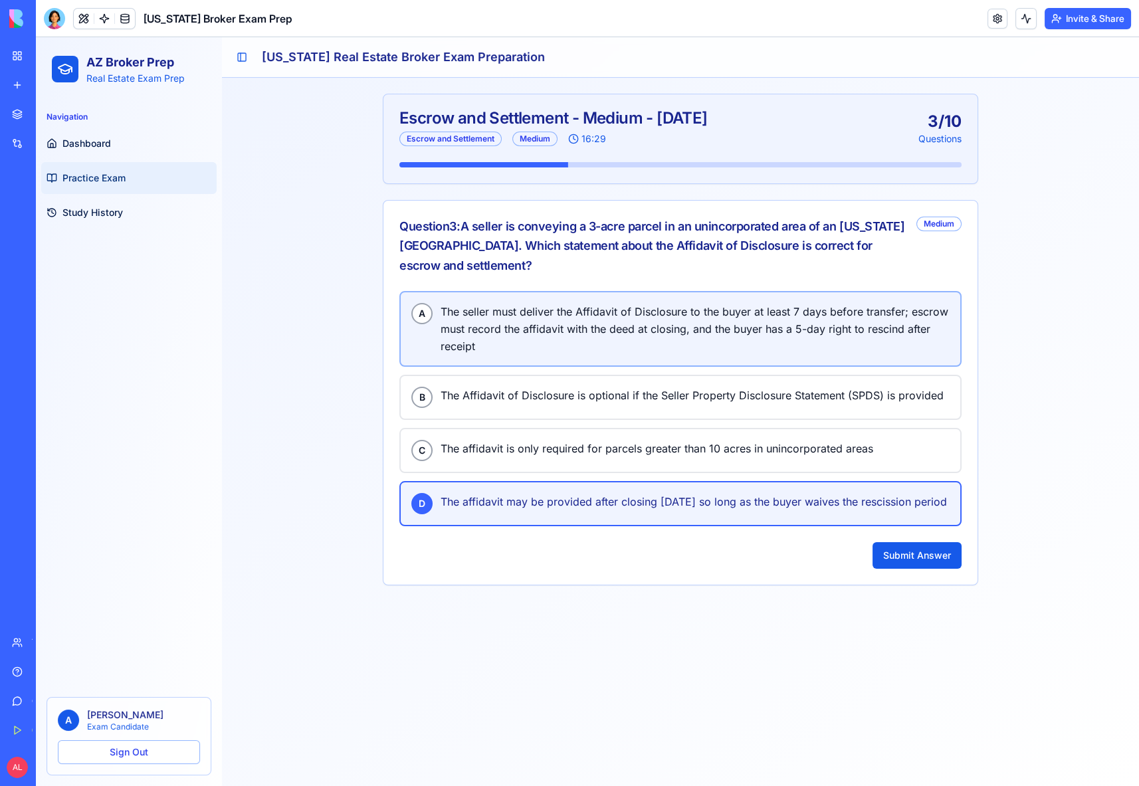
click at [508, 343] on span "The seller must deliver the Affidavit of Disclosure to the buyer at least 7 day…" at bounding box center [694, 329] width 509 height 52
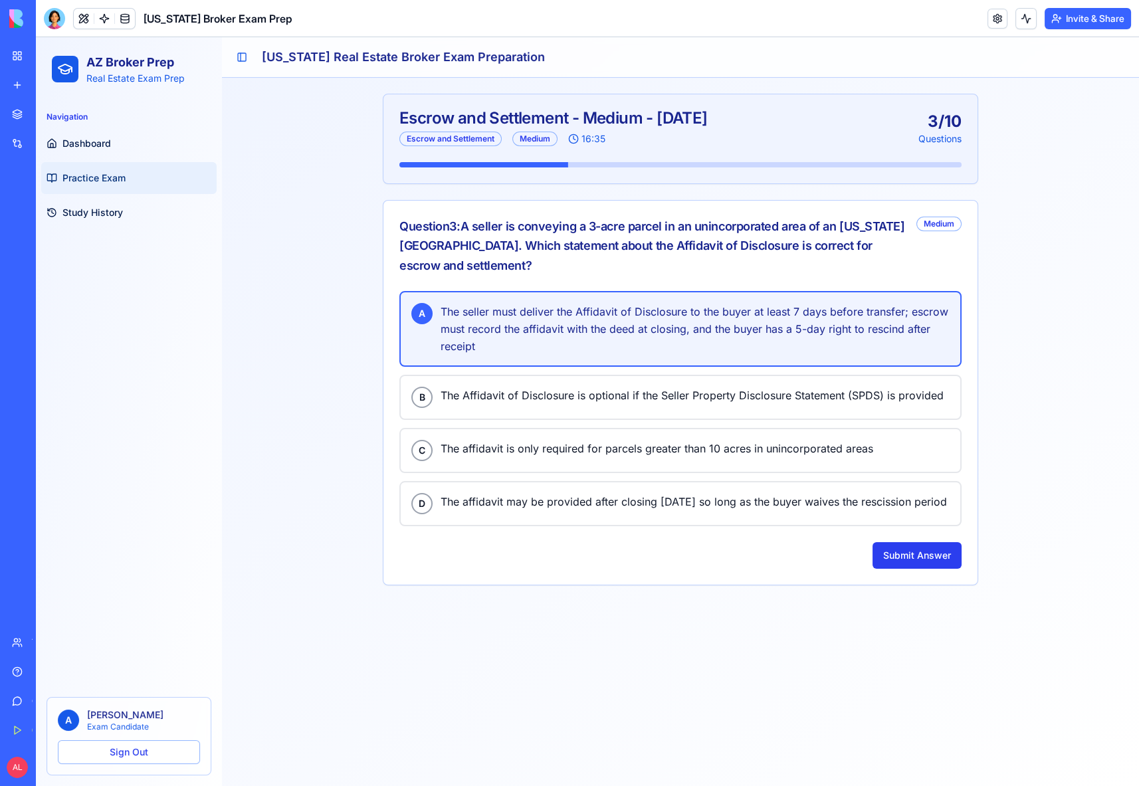
click at [903, 555] on button "Submit Answer" at bounding box center [916, 555] width 89 height 27
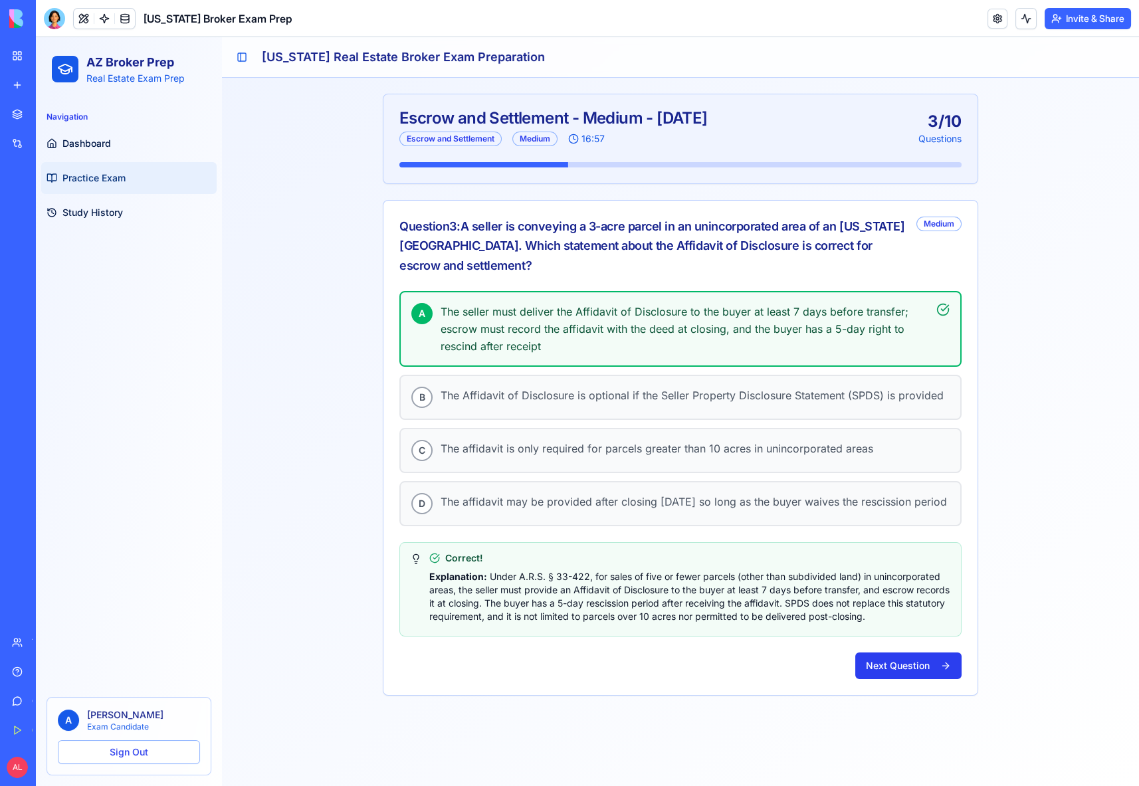
click at [889, 666] on button "Next Question" at bounding box center [908, 665] width 106 height 27
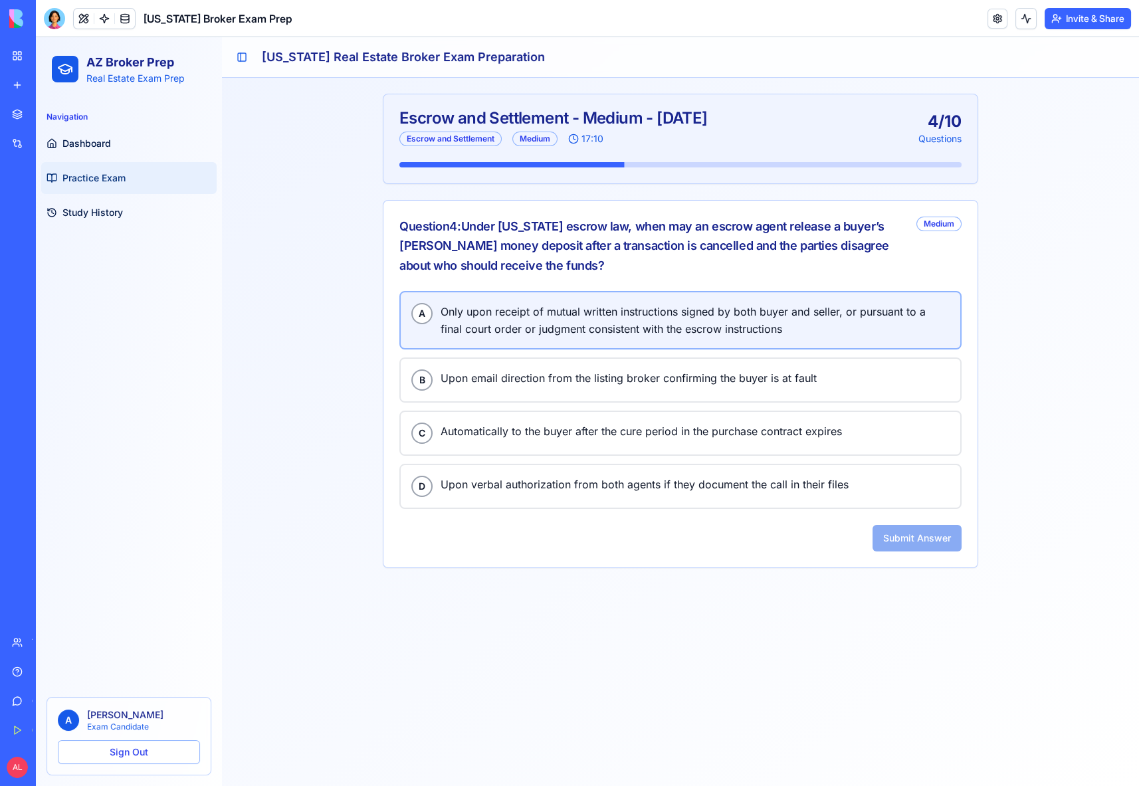
click at [581, 313] on span "Only upon receipt of mutual written instructions signed by both buyer and selle…" at bounding box center [694, 320] width 509 height 35
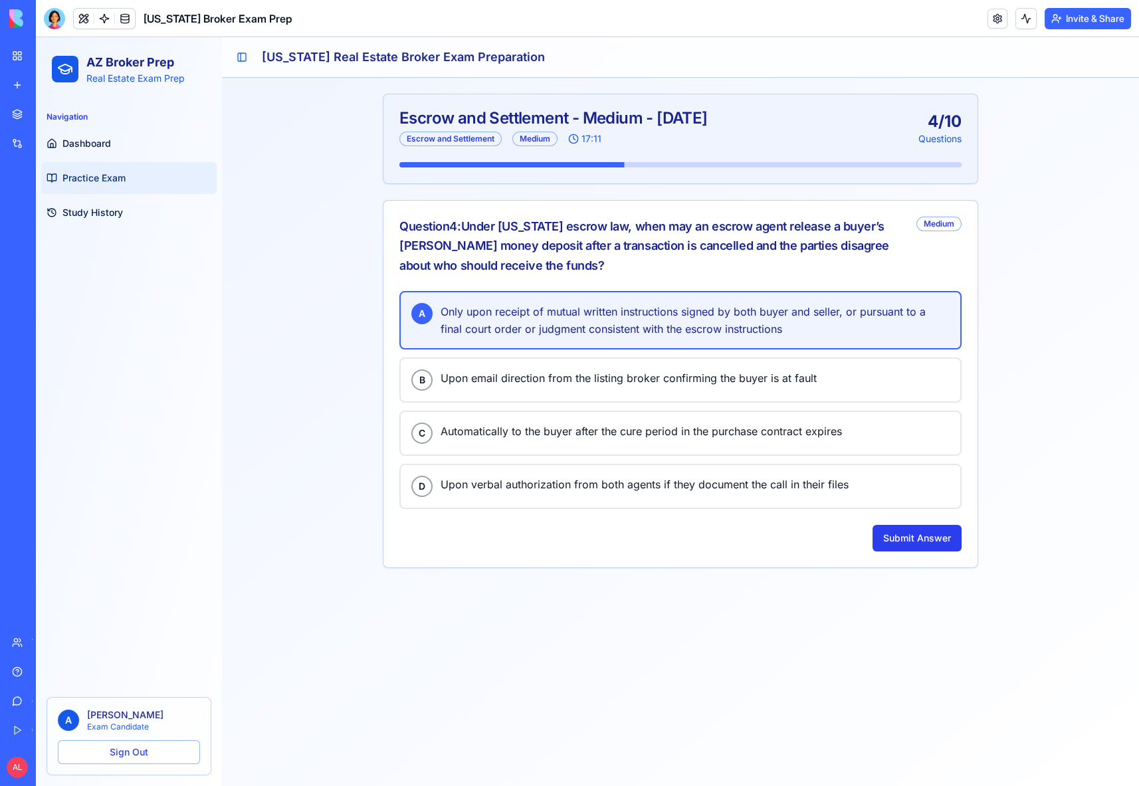
click at [896, 532] on button "Submit Answer" at bounding box center [916, 538] width 89 height 27
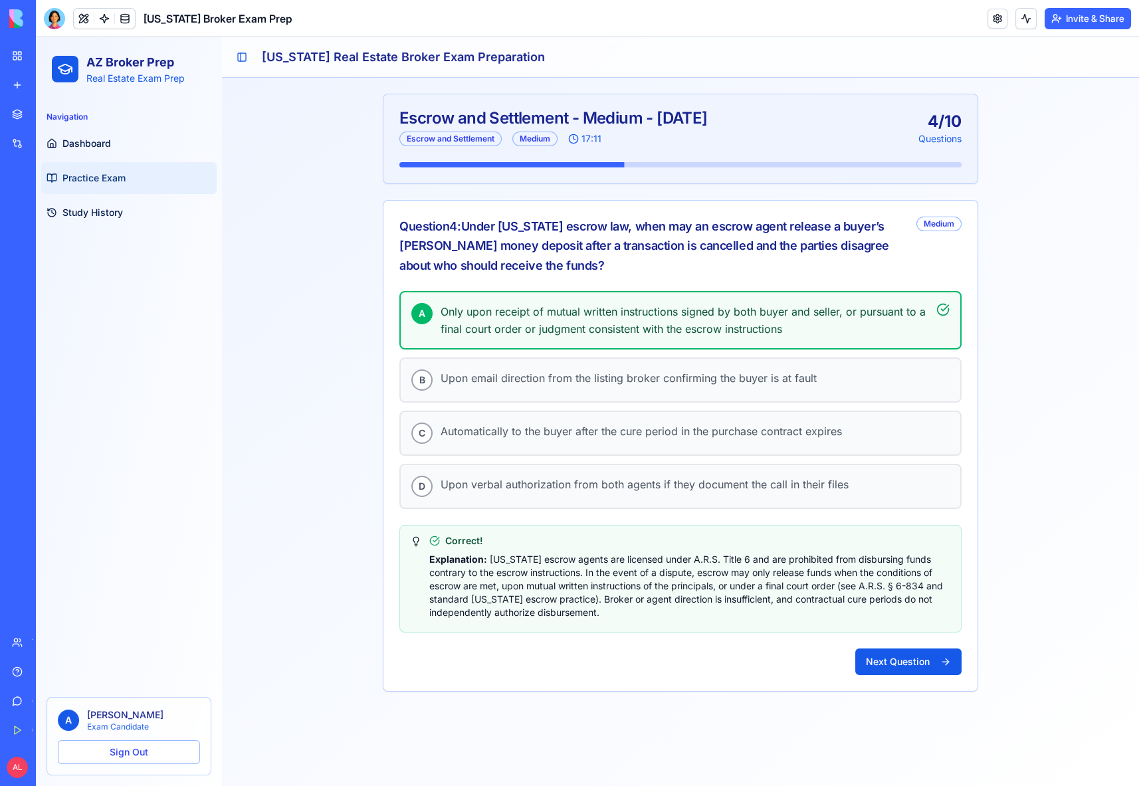
click at [890, 655] on button "Next Question" at bounding box center [908, 661] width 106 height 27
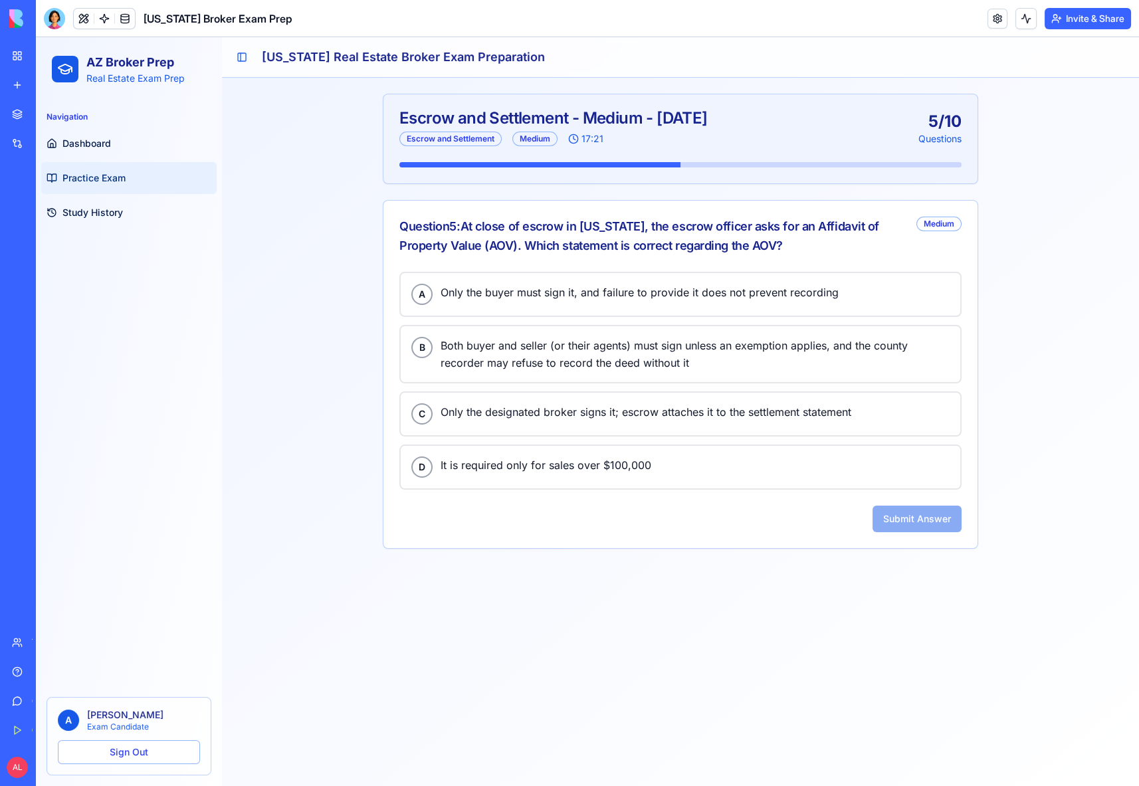
drag, startPoint x: 468, startPoint y: 227, endPoint x: 621, endPoint y: 227, distance: 153.5
click at [621, 227] on div "Question 5 : At close of escrow in [US_STATE], the escrow officer asks for an A…" at bounding box center [652, 236] width 506 height 39
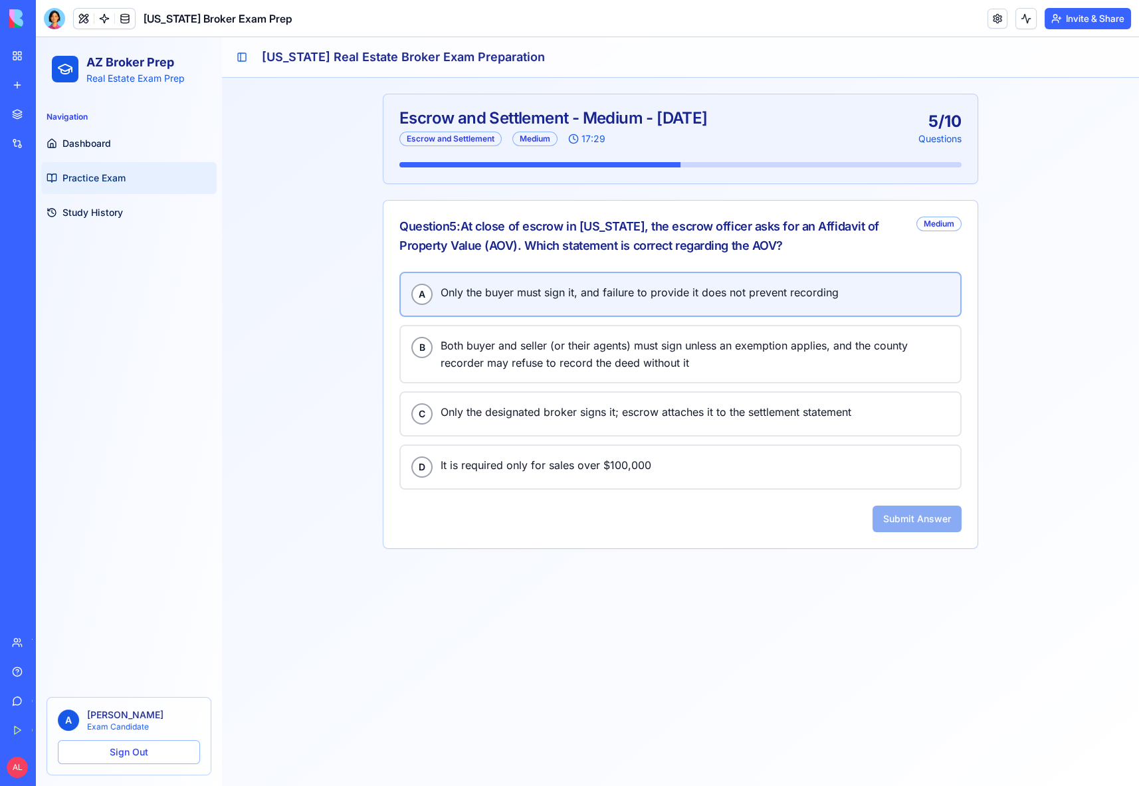
click at [528, 304] on button "A Only the buyer must sign it, and failure to provide it does not prevent recor…" at bounding box center [680, 294] width 562 height 45
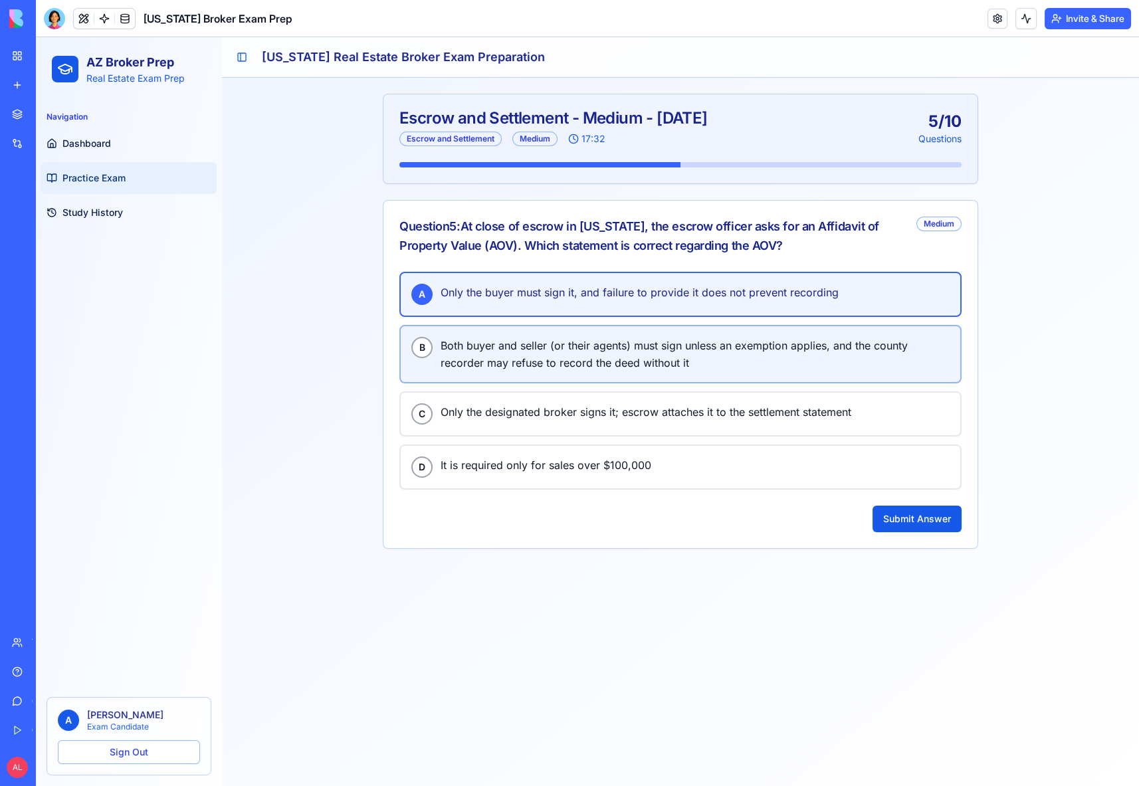
click at [520, 351] on span "Both buyer and seller (or their agents) must sign unless an exemption applies, …" at bounding box center [694, 354] width 509 height 35
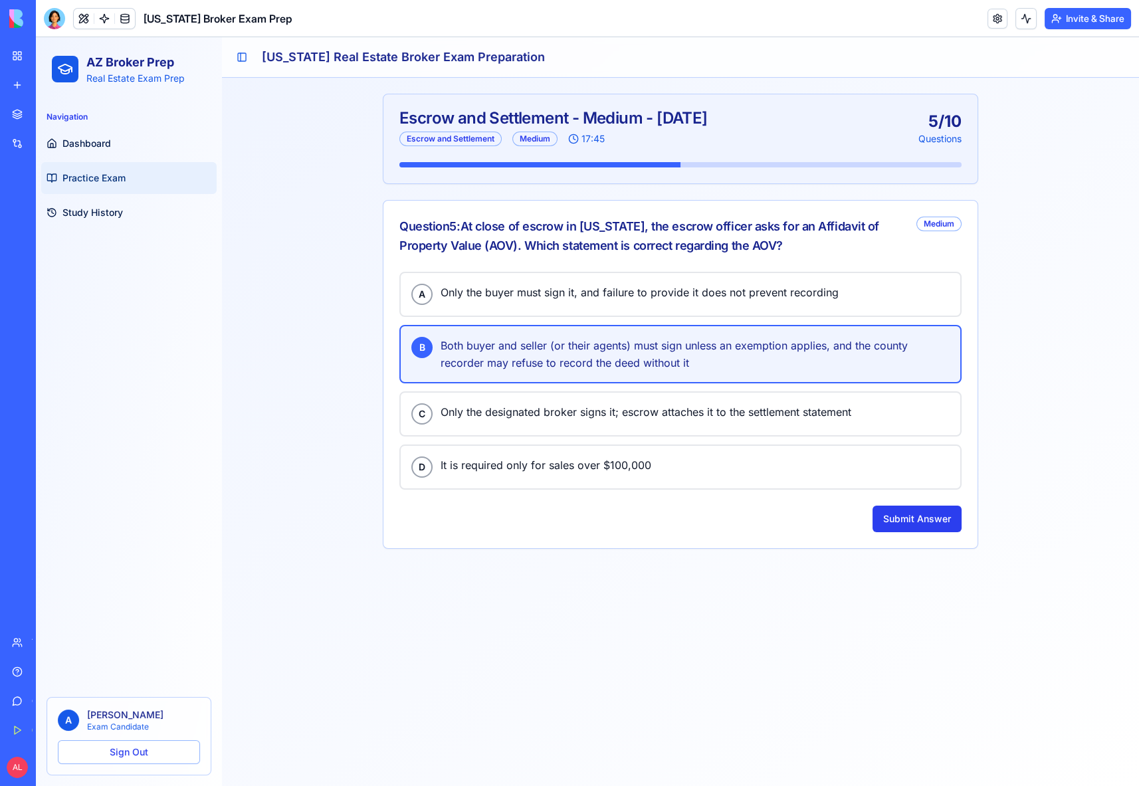
click at [901, 516] on button "Submit Answer" at bounding box center [916, 519] width 89 height 27
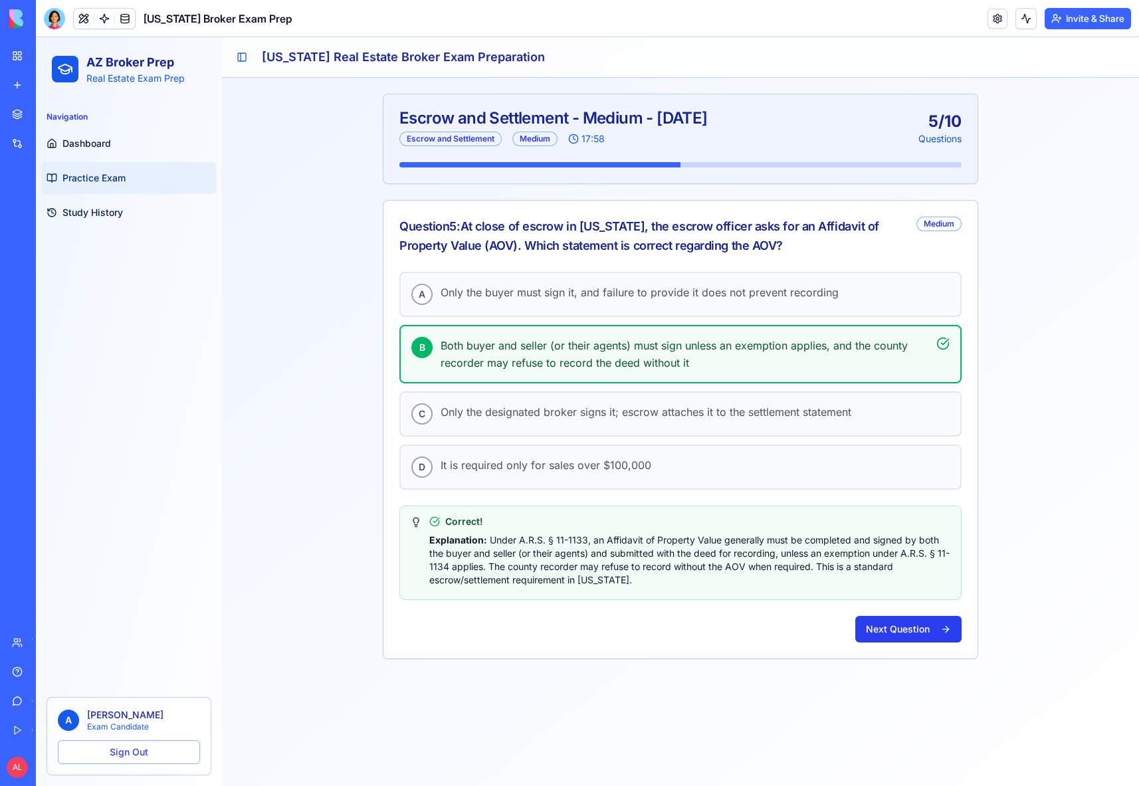
click at [890, 620] on button "Next Question" at bounding box center [908, 629] width 106 height 27
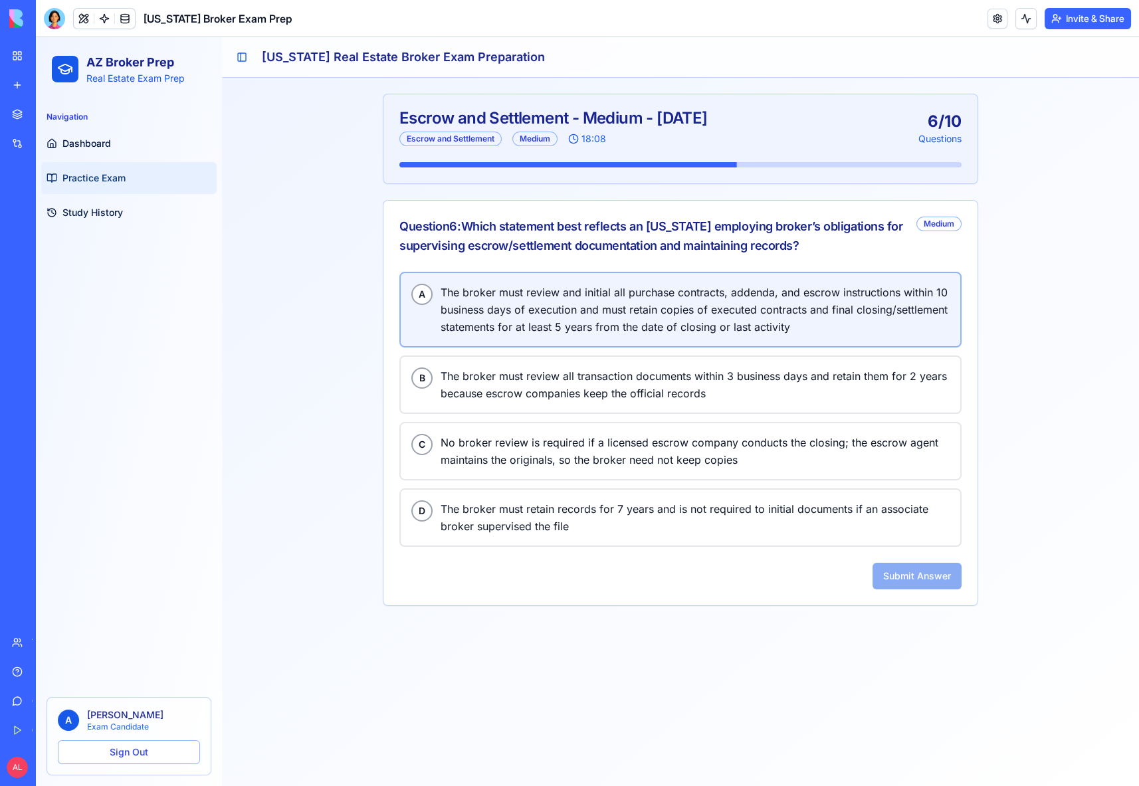
click at [579, 302] on span "The broker must review and initial all purchase contracts, addenda, and escrow …" at bounding box center [694, 310] width 509 height 52
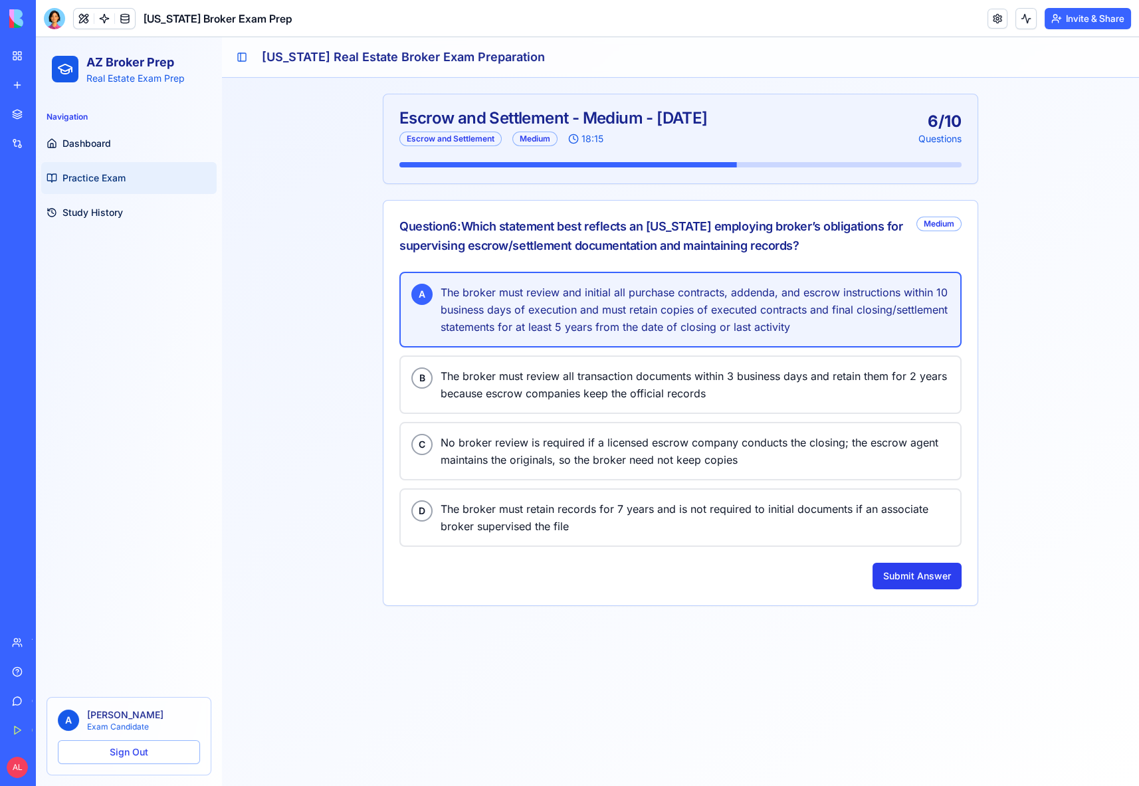
click at [895, 569] on button "Submit Answer" at bounding box center [916, 576] width 89 height 27
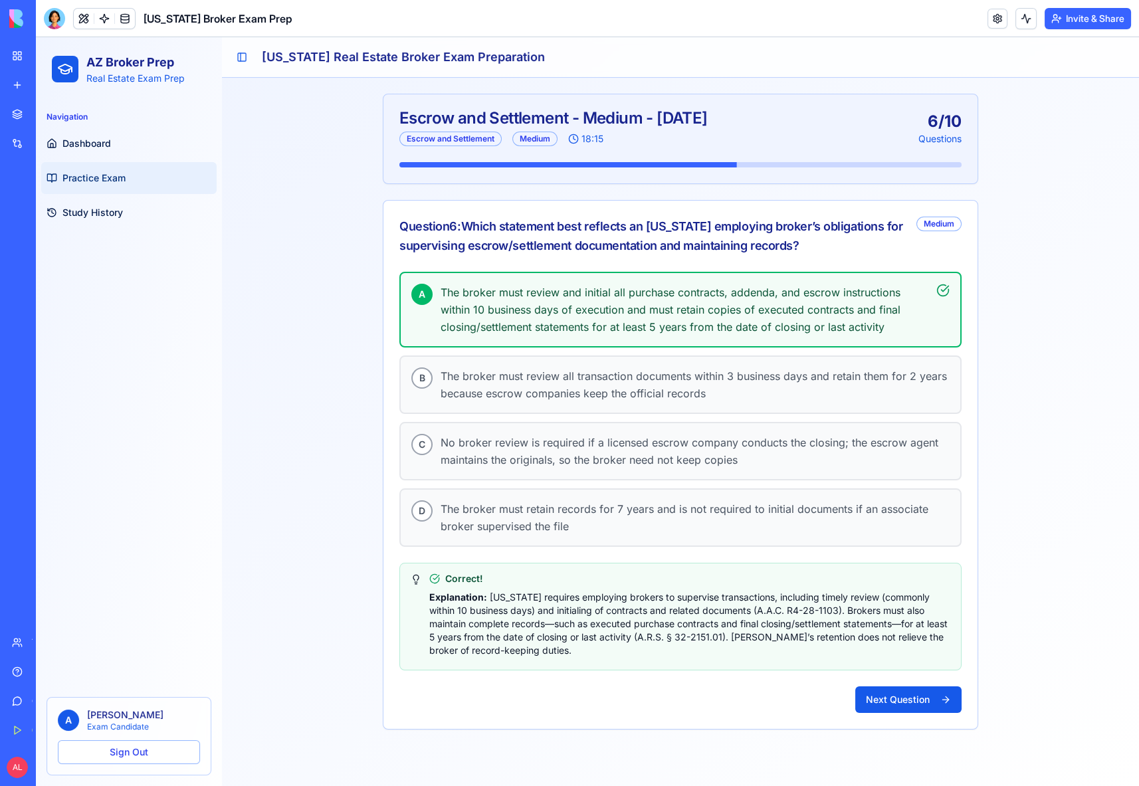
click at [903, 710] on div "A The broker must review and initial all purchase contracts, addenda, and escro…" at bounding box center [680, 500] width 594 height 457
click at [901, 697] on button "Next Question" at bounding box center [908, 699] width 106 height 27
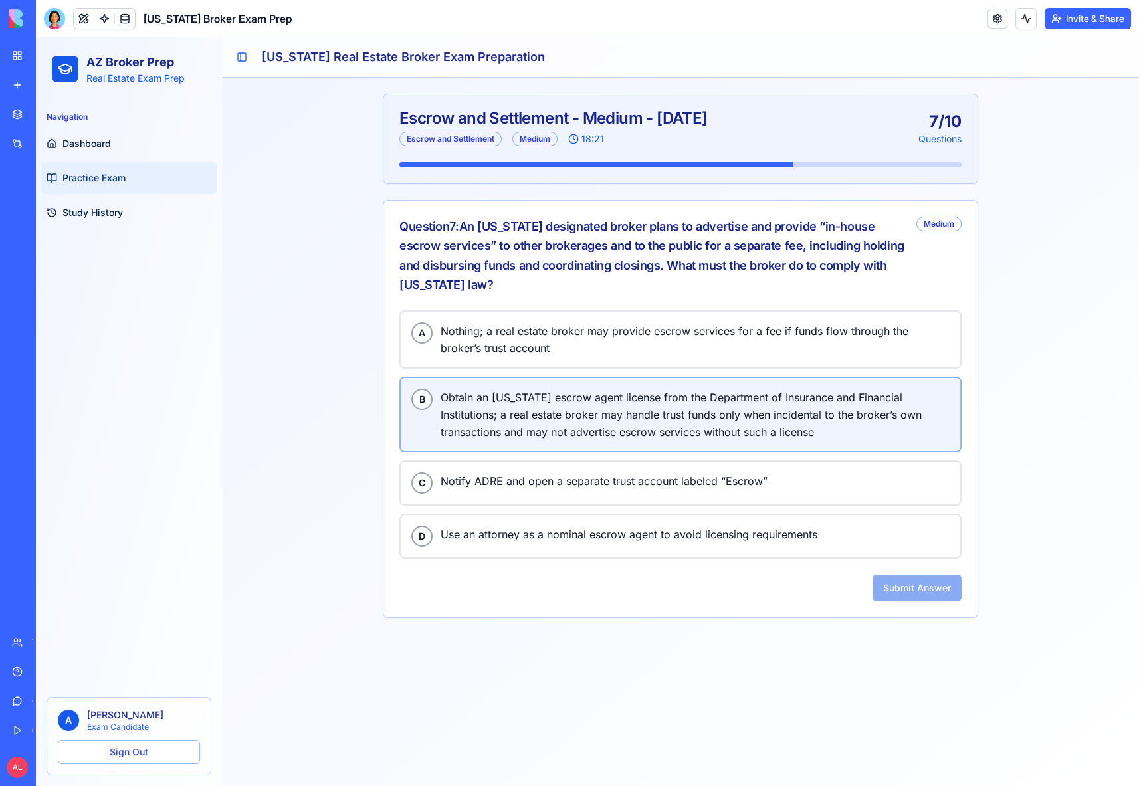
click at [529, 410] on span "Obtain an [US_STATE] escrow agent license from the Department of Insurance and …" at bounding box center [694, 415] width 509 height 52
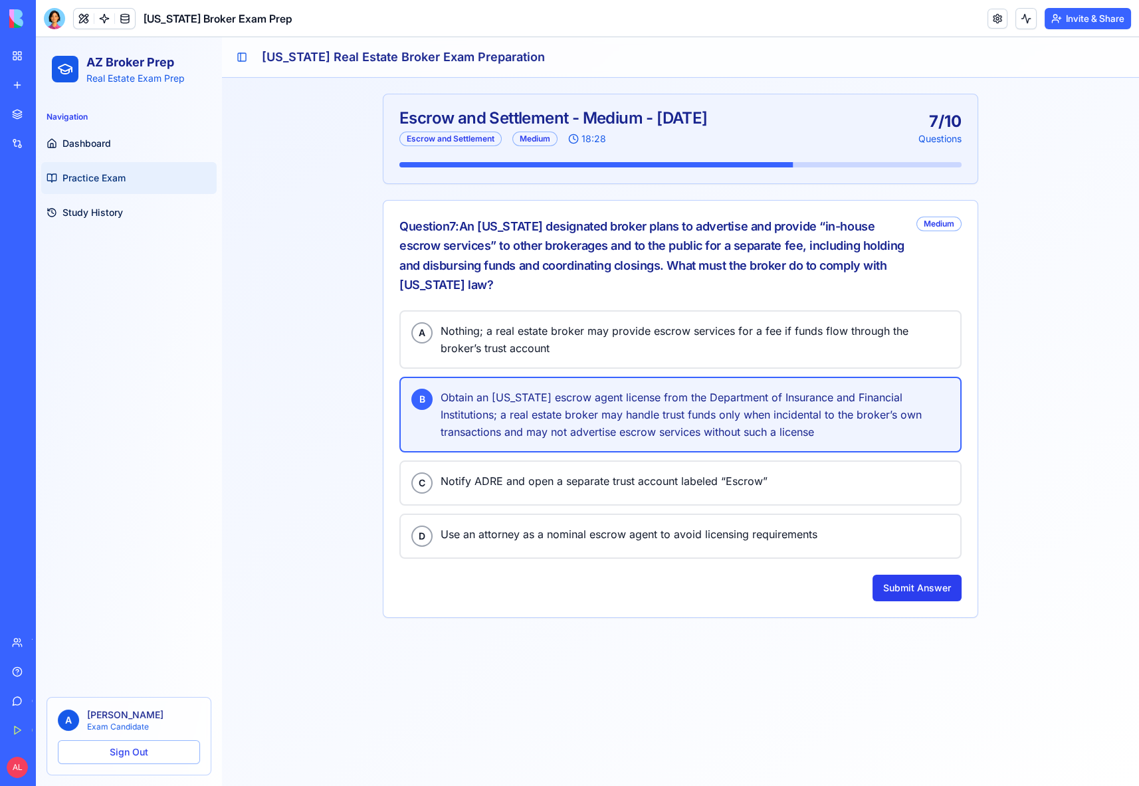
click at [907, 593] on button "Submit Answer" at bounding box center [916, 588] width 89 height 27
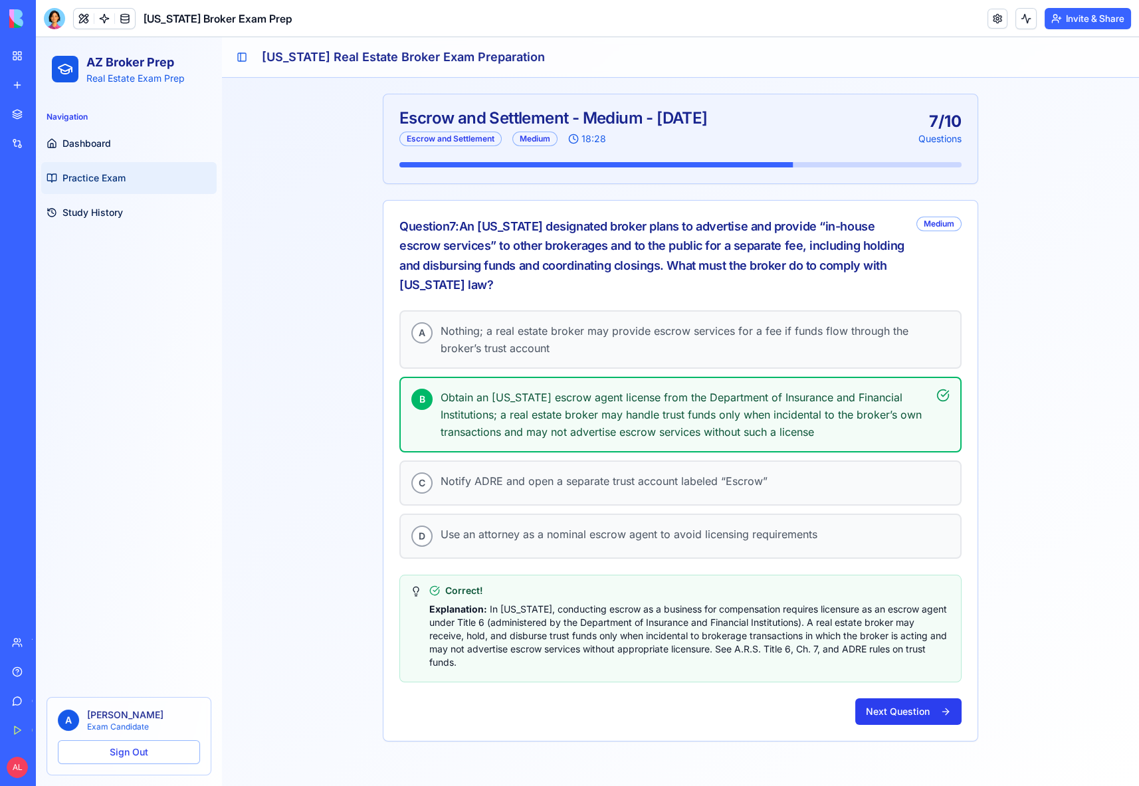
click at [890, 698] on button "Next Question" at bounding box center [908, 711] width 106 height 27
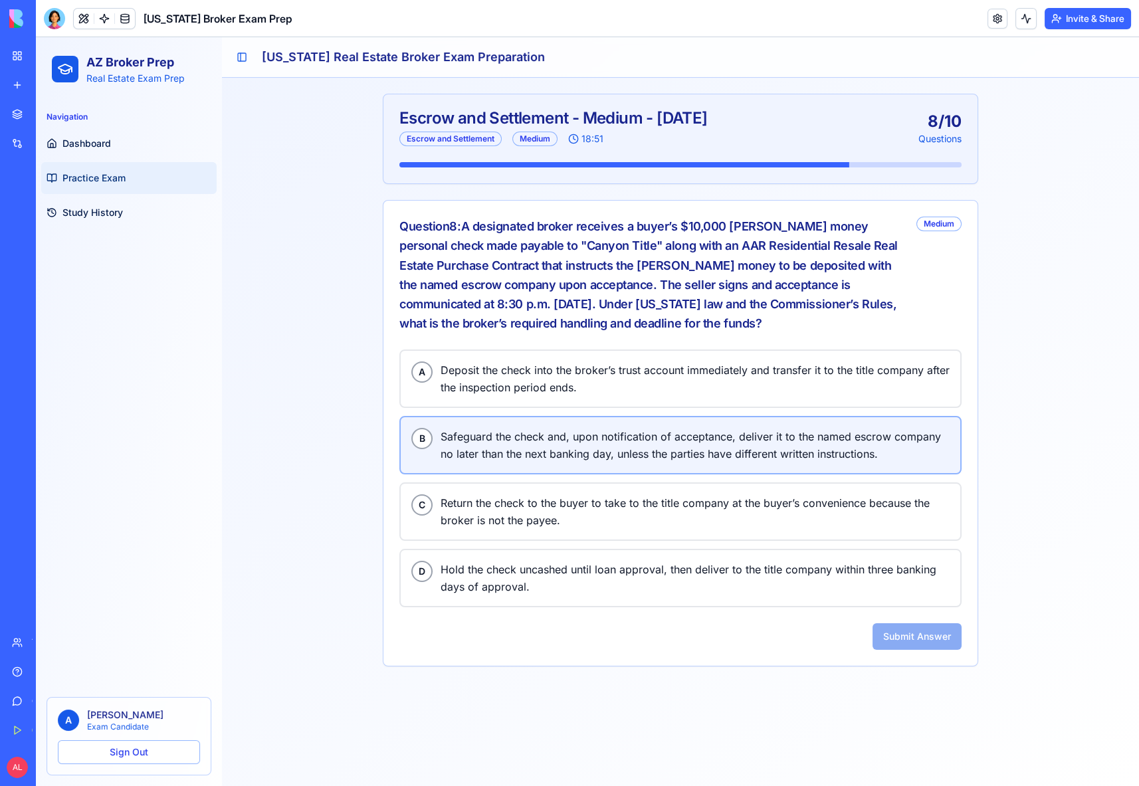
click at [567, 436] on span "Safeguard the check and, upon notification of acceptance, deliver it to the nam…" at bounding box center [694, 445] width 509 height 35
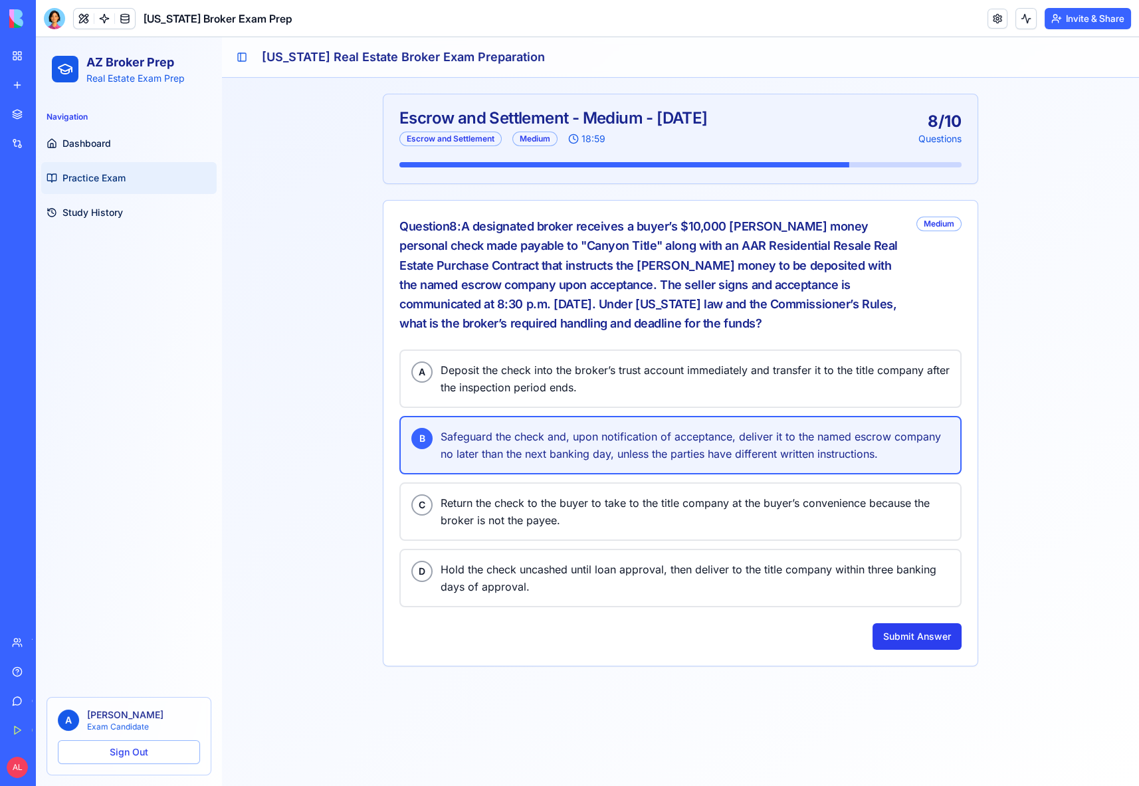
click at [907, 630] on button "Submit Answer" at bounding box center [916, 636] width 89 height 27
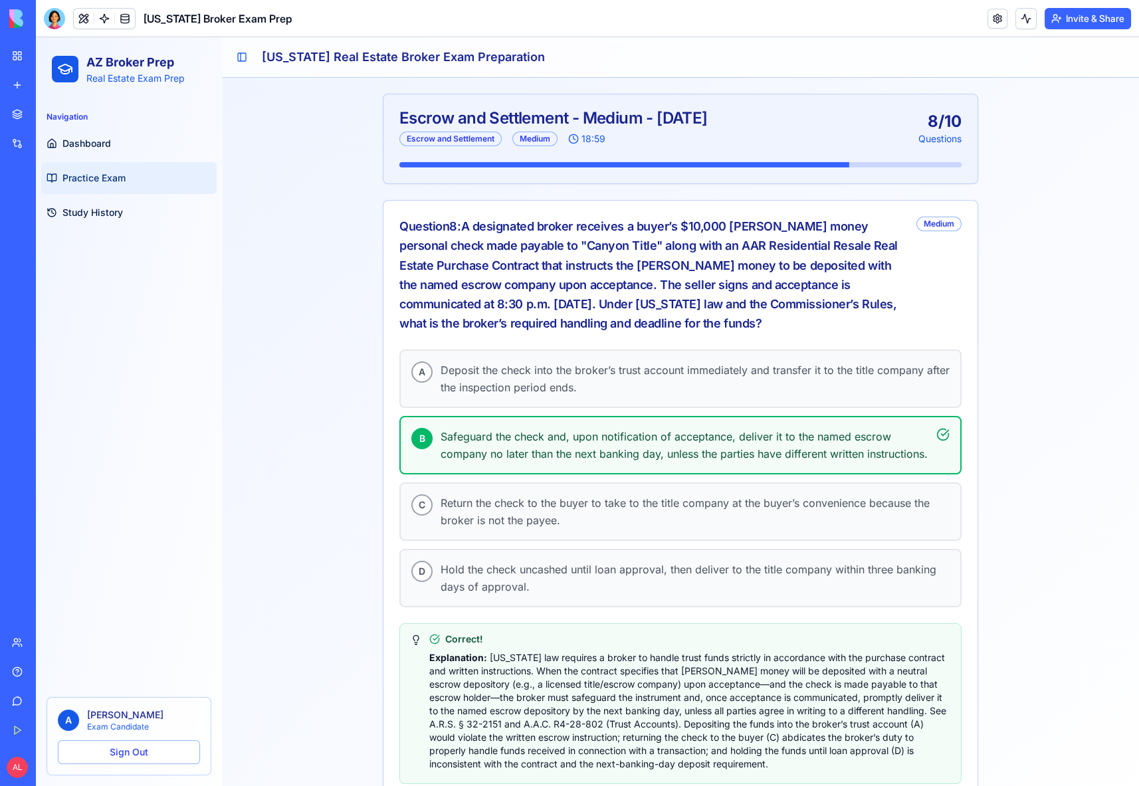
scroll to position [80, 0]
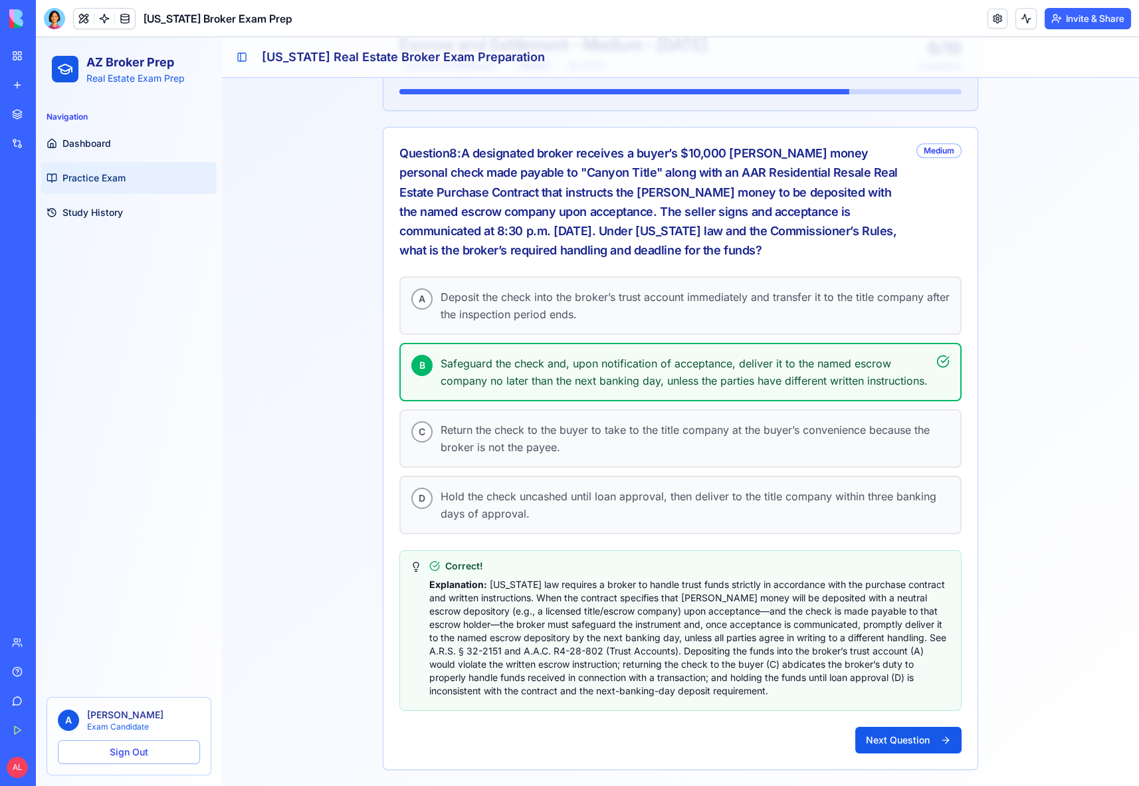
click at [916, 753] on div "A Deposit the check into the broker’s trust account immediately and transfer it…" at bounding box center [680, 522] width 594 height 493
click at [916, 750] on button "Next Question" at bounding box center [908, 740] width 106 height 27
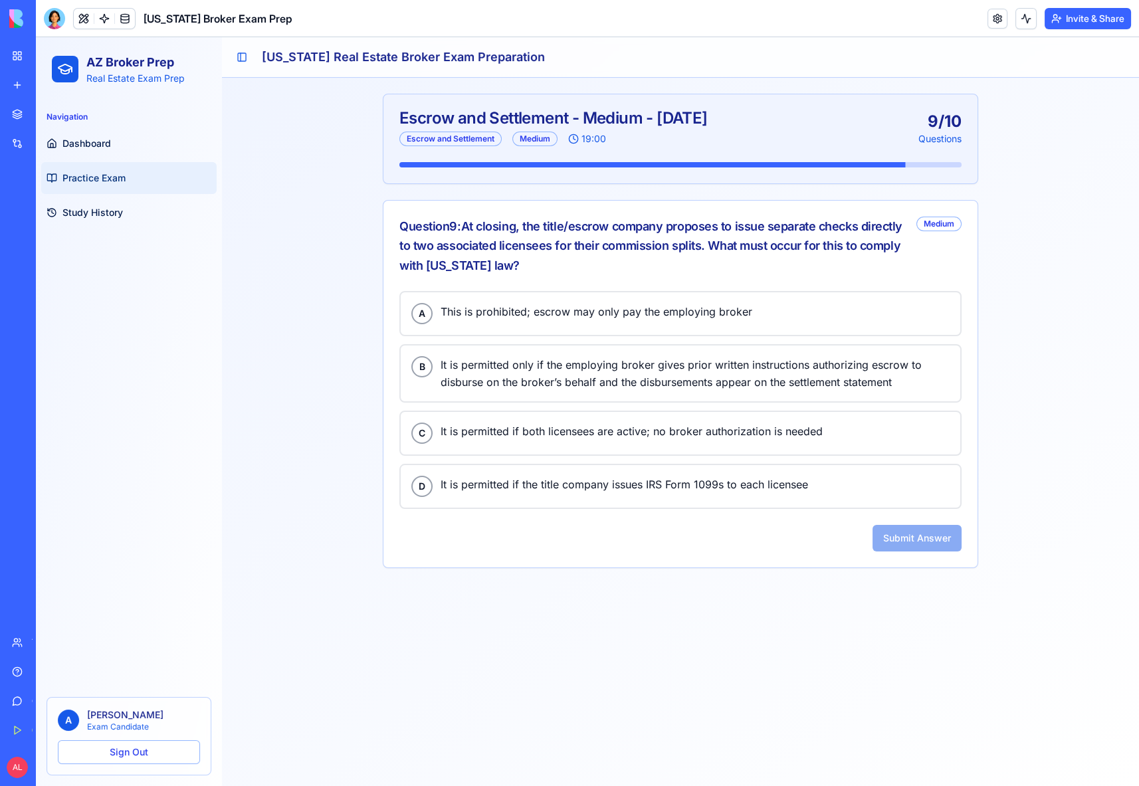
scroll to position [0, 0]
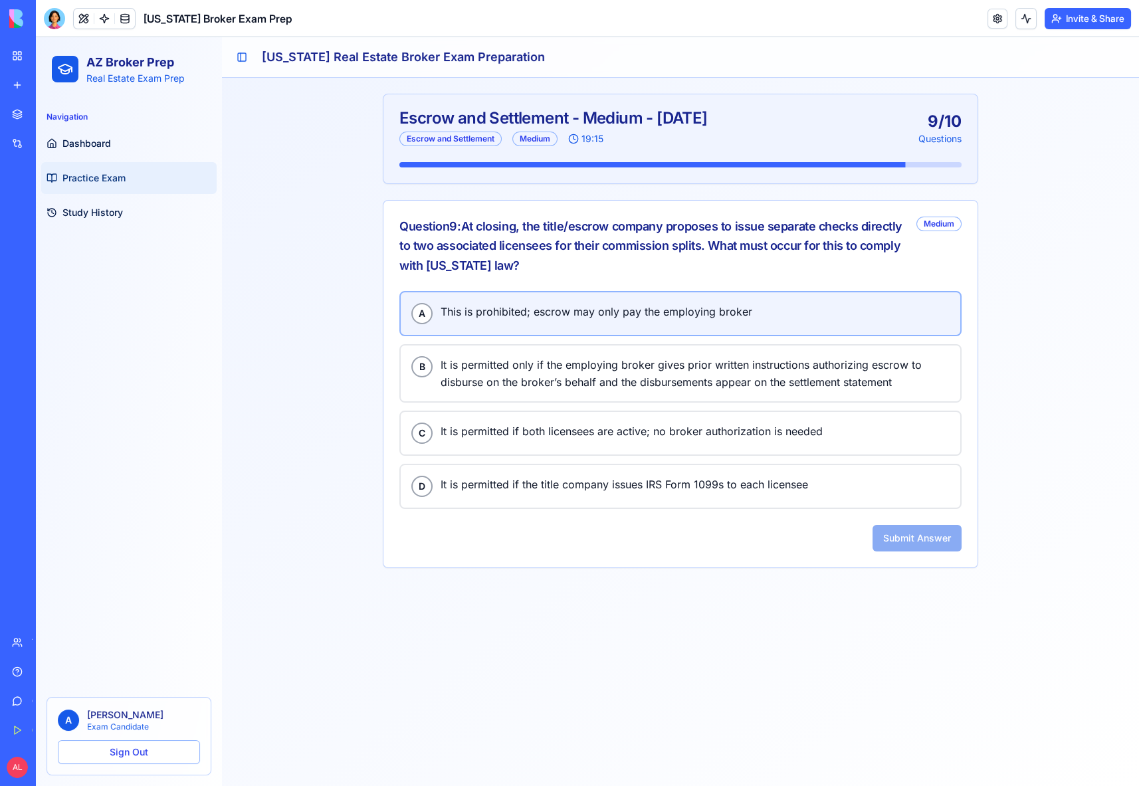
click at [586, 311] on span "This is prohibited; escrow may only pay the employing broker" at bounding box center [694, 311] width 509 height 17
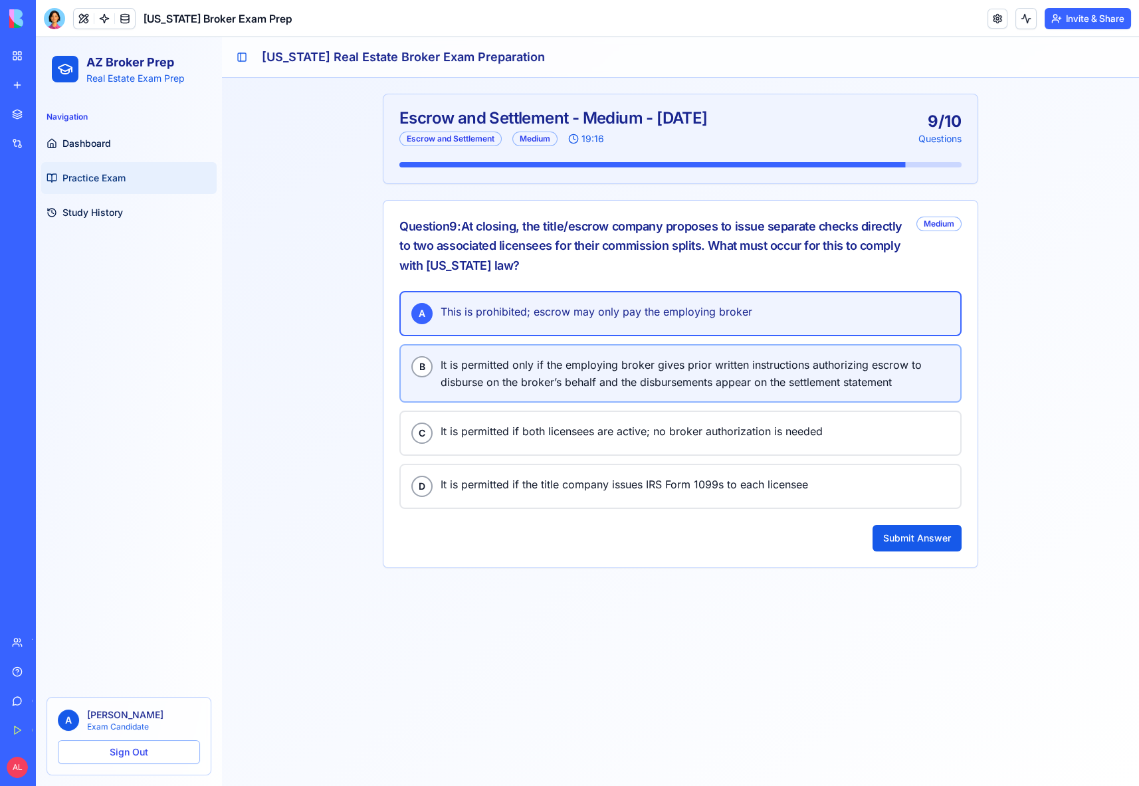
click at [638, 383] on span "It is permitted only if the employing broker gives prior written instructions a…" at bounding box center [694, 373] width 509 height 35
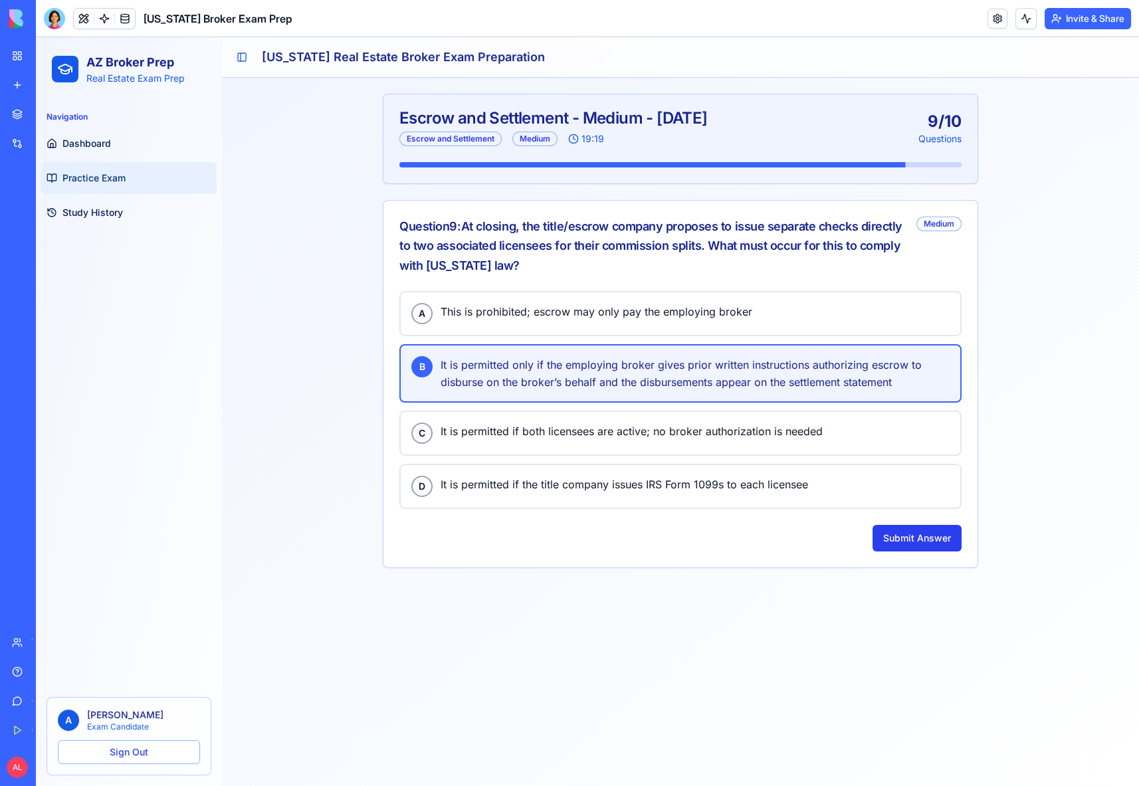
click at [922, 527] on button "Submit Answer" at bounding box center [916, 538] width 89 height 27
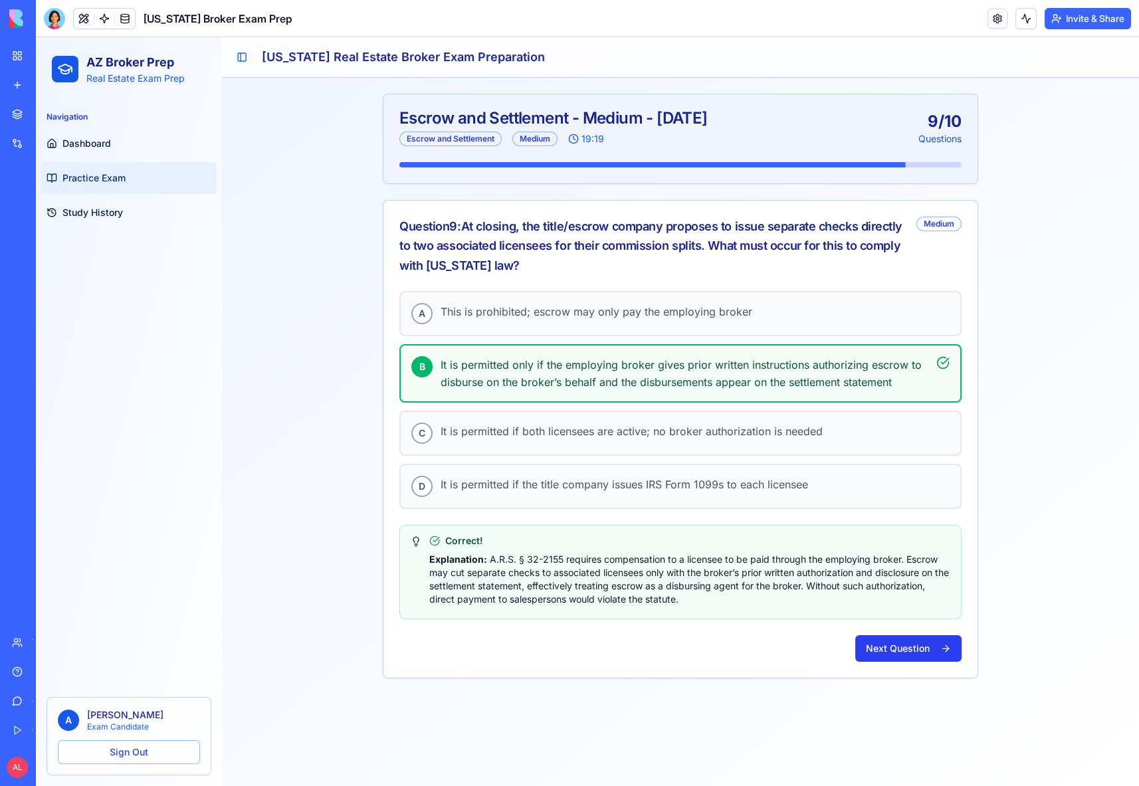
click at [886, 635] on button "Next Question" at bounding box center [908, 648] width 106 height 27
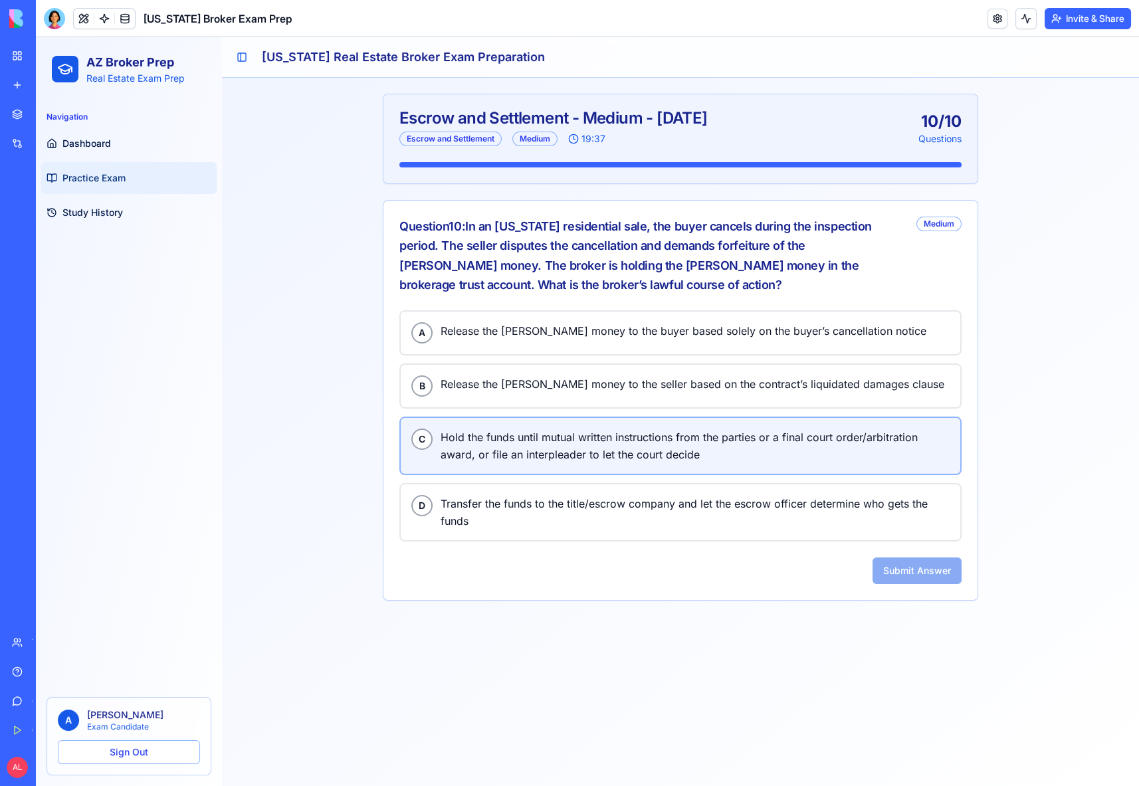
click at [611, 430] on span "Hold the funds until mutual written instructions from the parties or a final co…" at bounding box center [694, 445] width 509 height 35
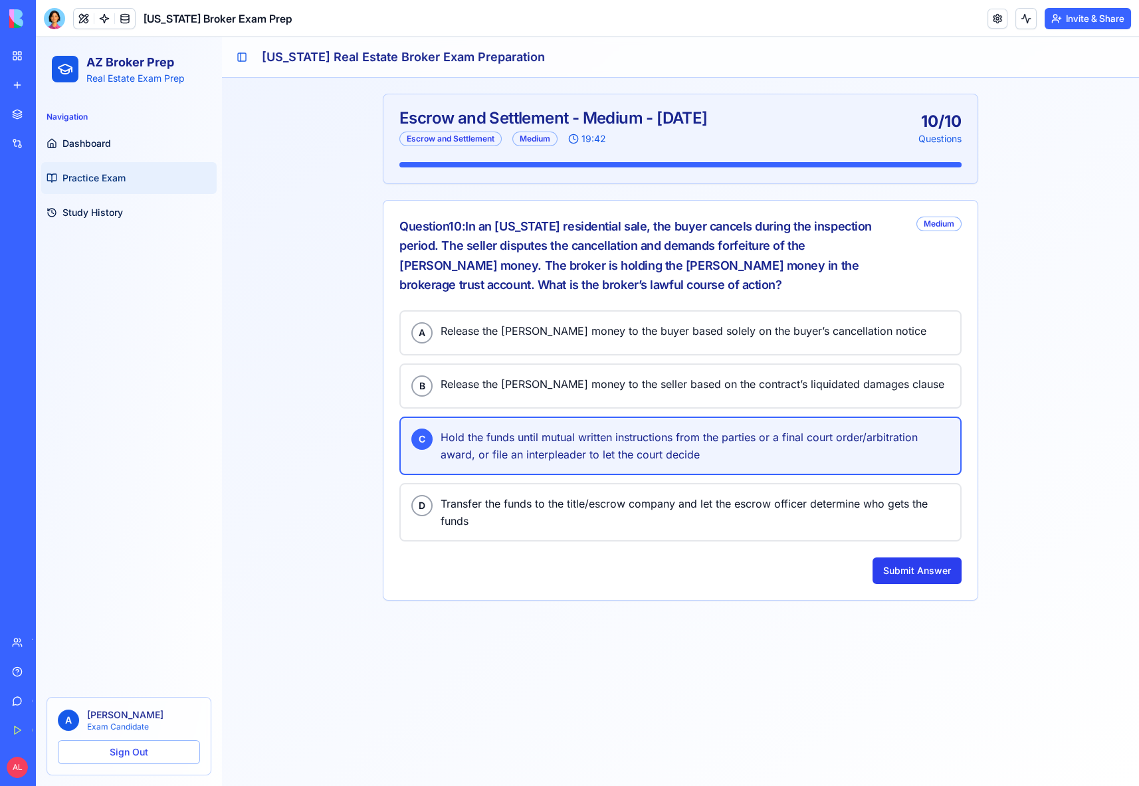
click at [908, 574] on button "Submit Answer" at bounding box center [916, 570] width 89 height 27
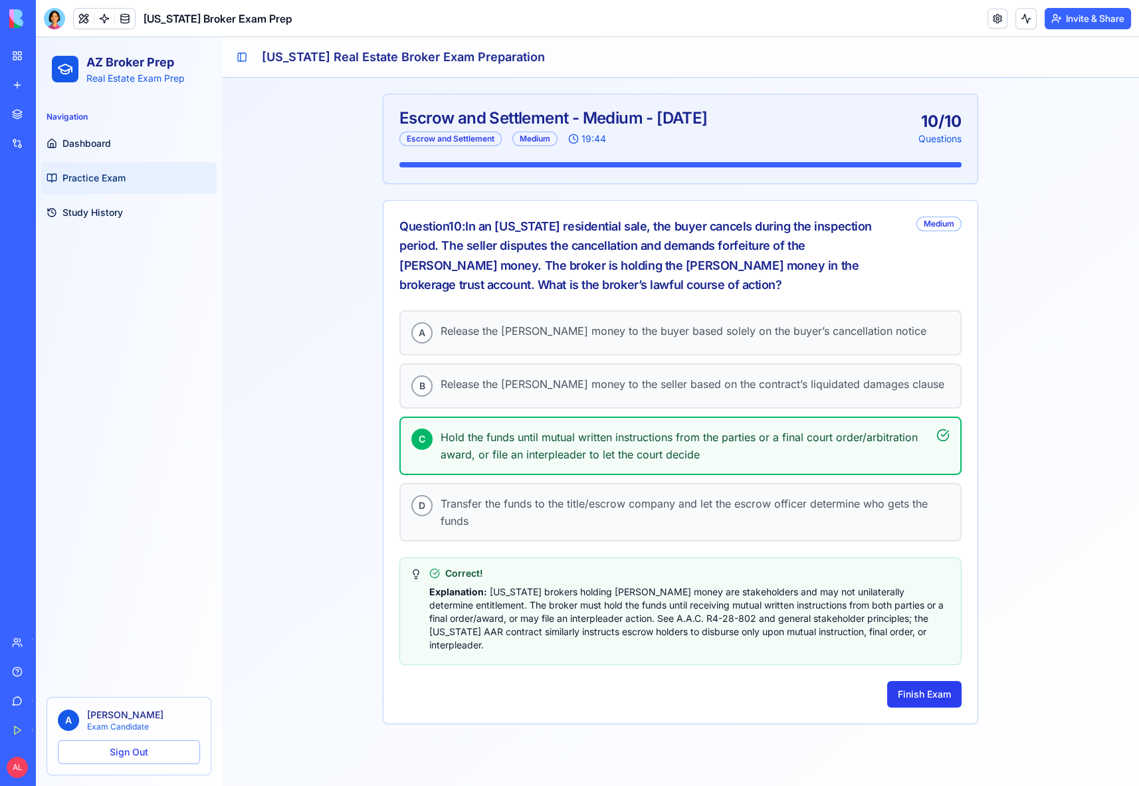
click at [915, 681] on button "Finish Exam" at bounding box center [924, 694] width 74 height 27
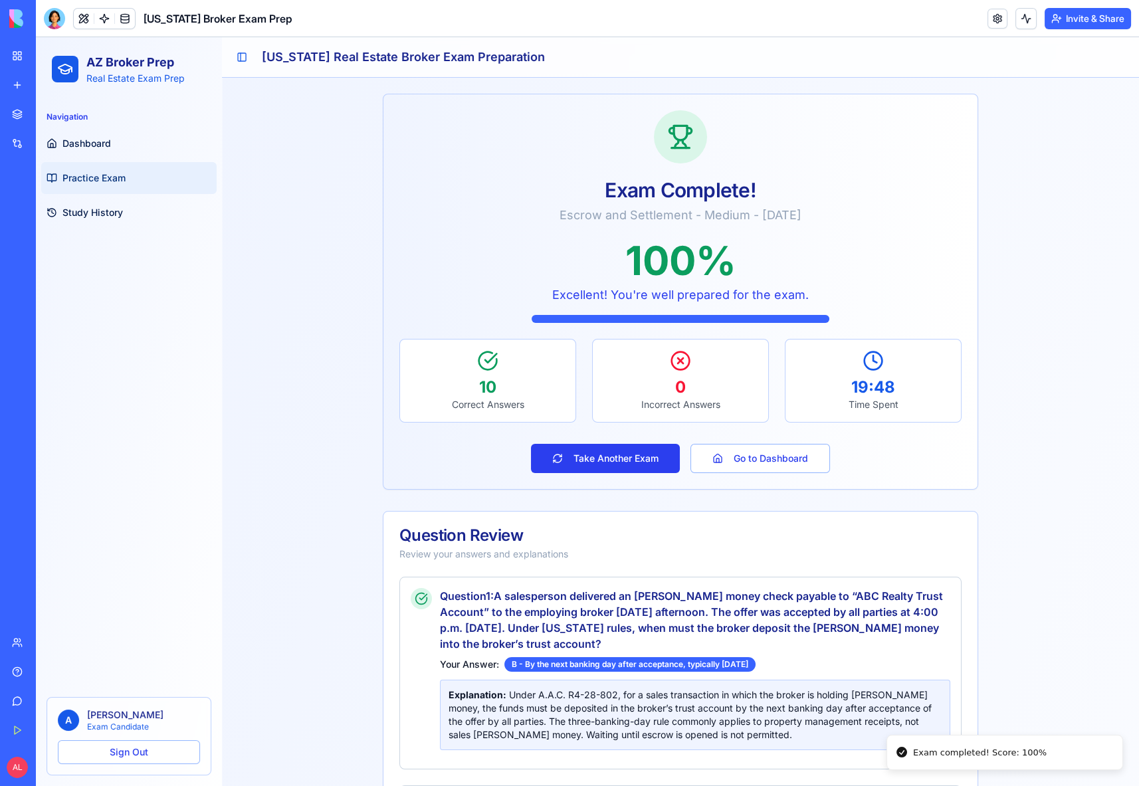
click at [642, 457] on button "Take Another Exam" at bounding box center [605, 458] width 149 height 29
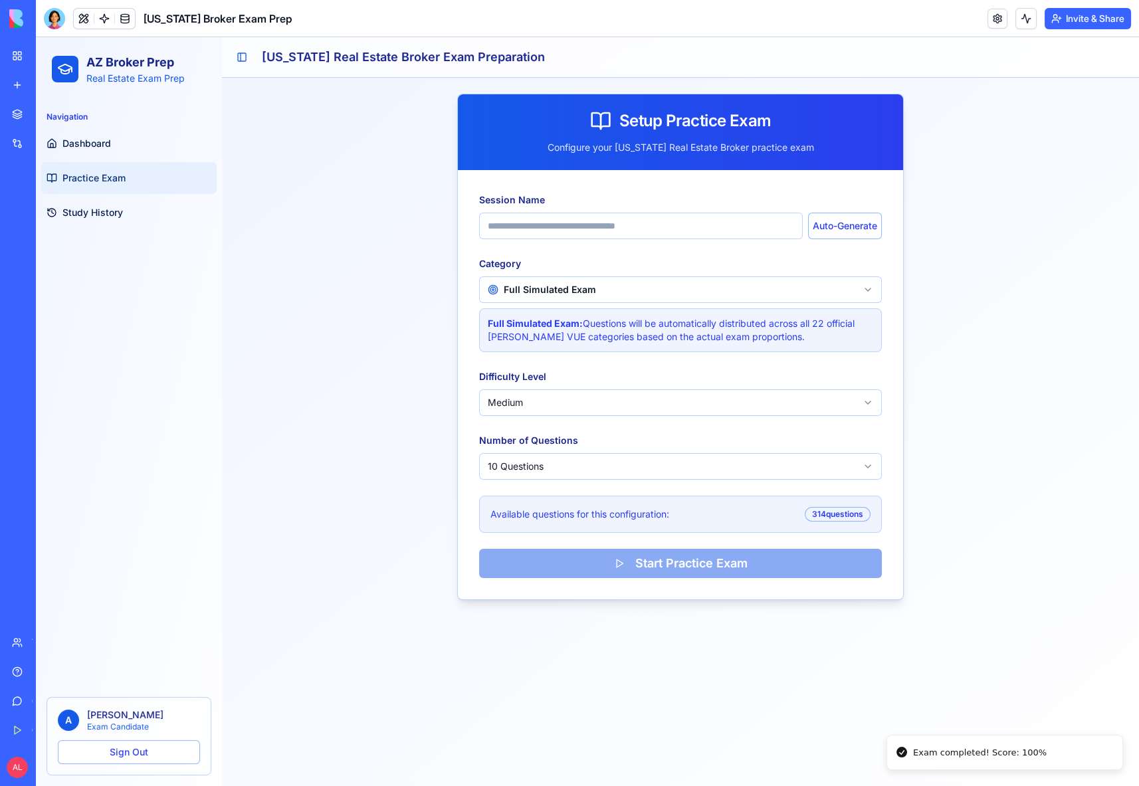
click at [645, 286] on html "AZ Broker Prep Real Estate Exam Prep Navigation Dashboard Practice Exam Study H…" at bounding box center [587, 411] width 1103 height 749
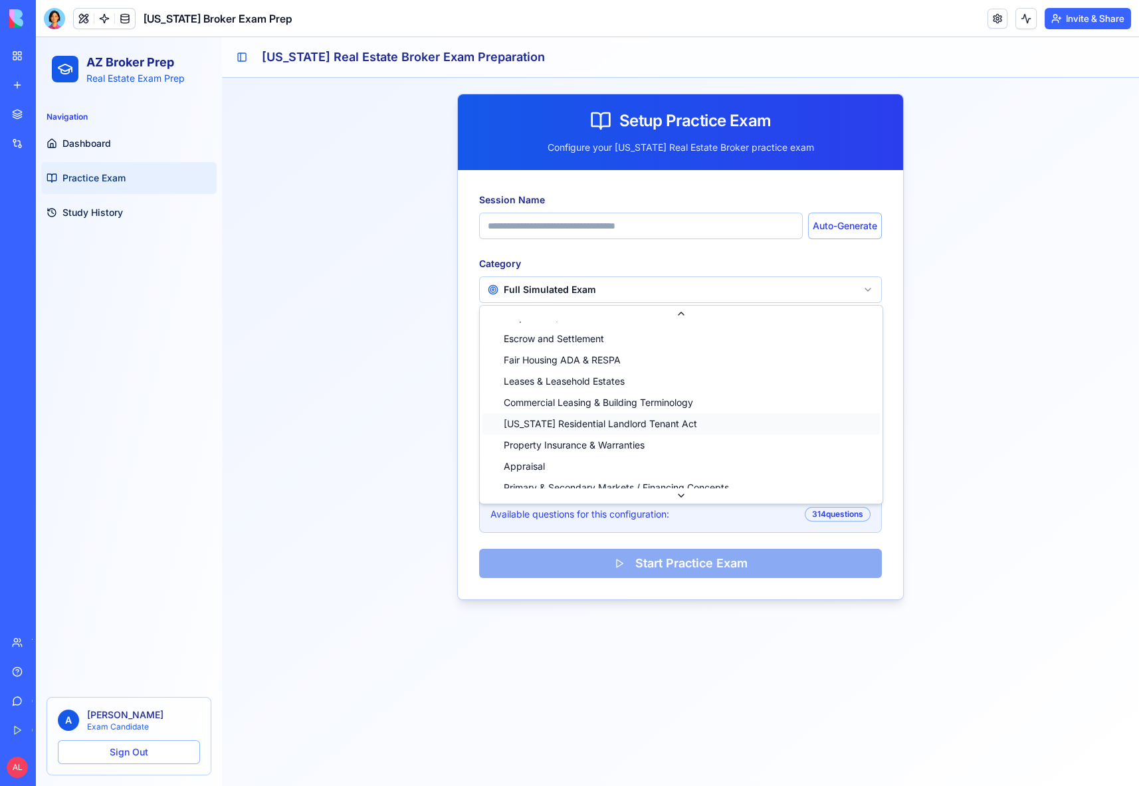
scroll to position [238, 0]
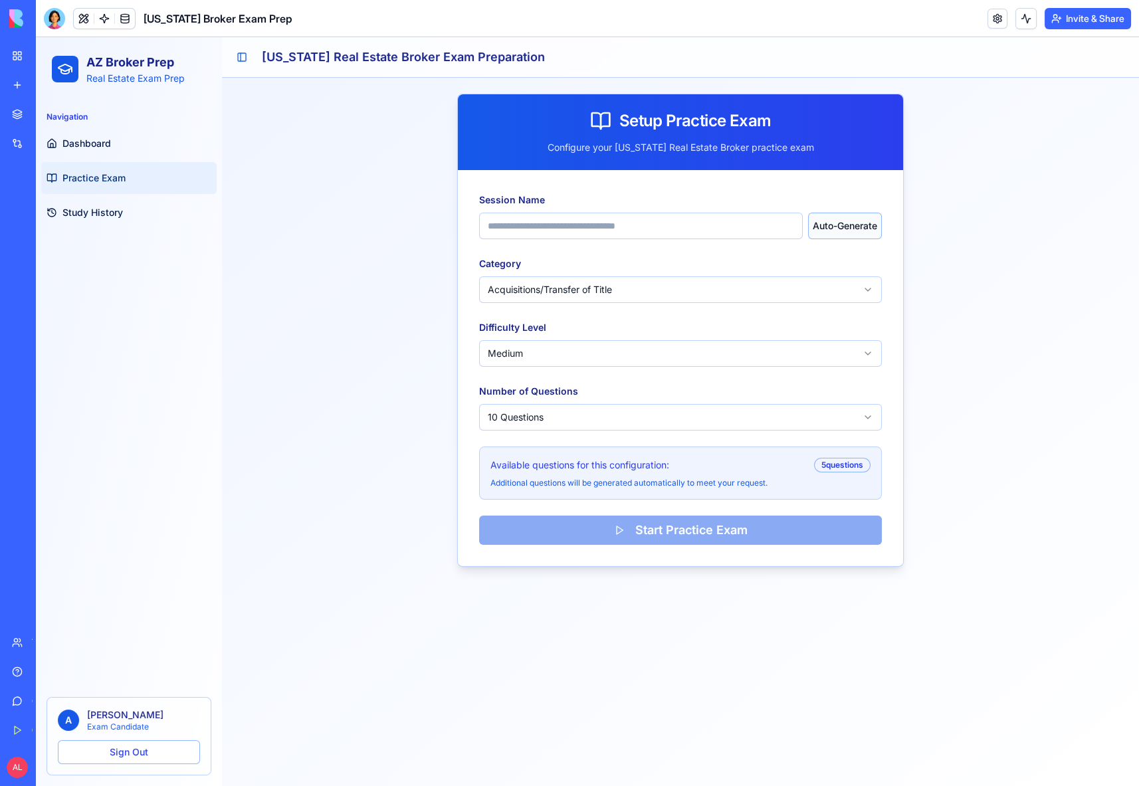
click at [820, 215] on button "Auto-Generate" at bounding box center [845, 226] width 74 height 27
type input "**********"
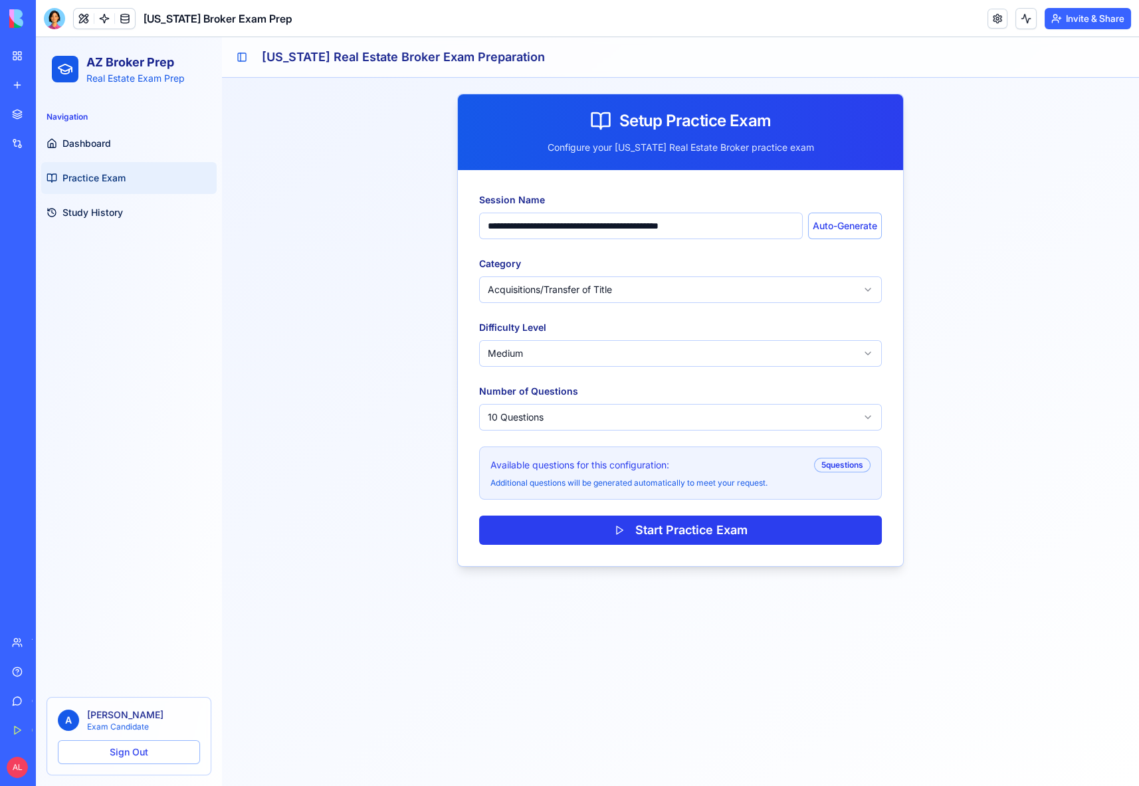
click at [643, 533] on button "Start Practice Exam" at bounding box center [680, 530] width 403 height 29
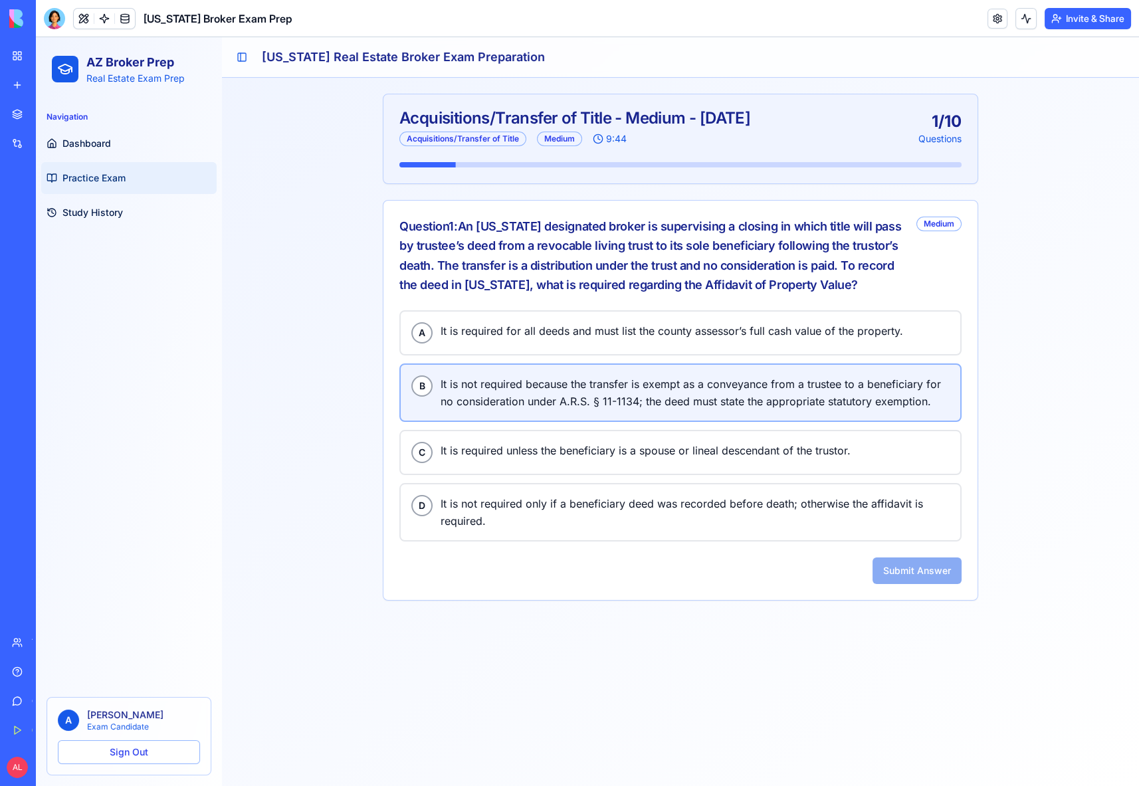
click at [519, 377] on span "It is not required because the transfer is exempt as a conveyance from a truste…" at bounding box center [694, 392] width 509 height 35
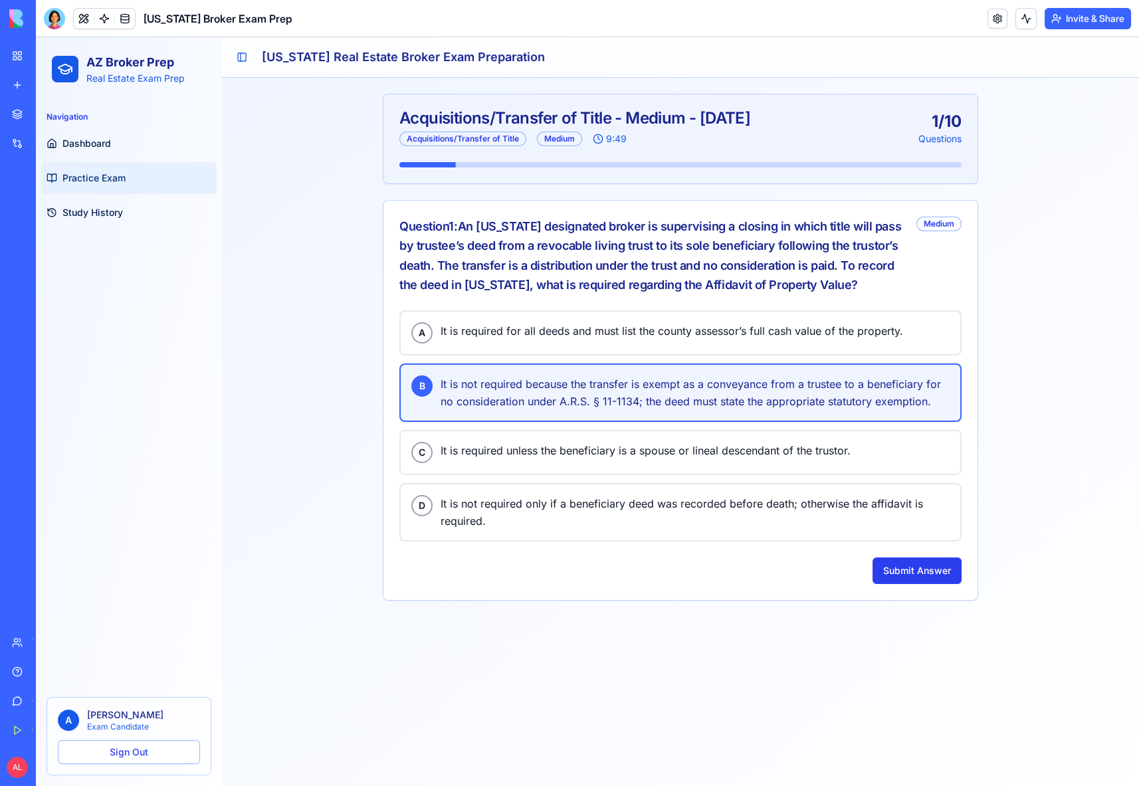
click at [900, 557] on button "Submit Answer" at bounding box center [916, 570] width 89 height 27
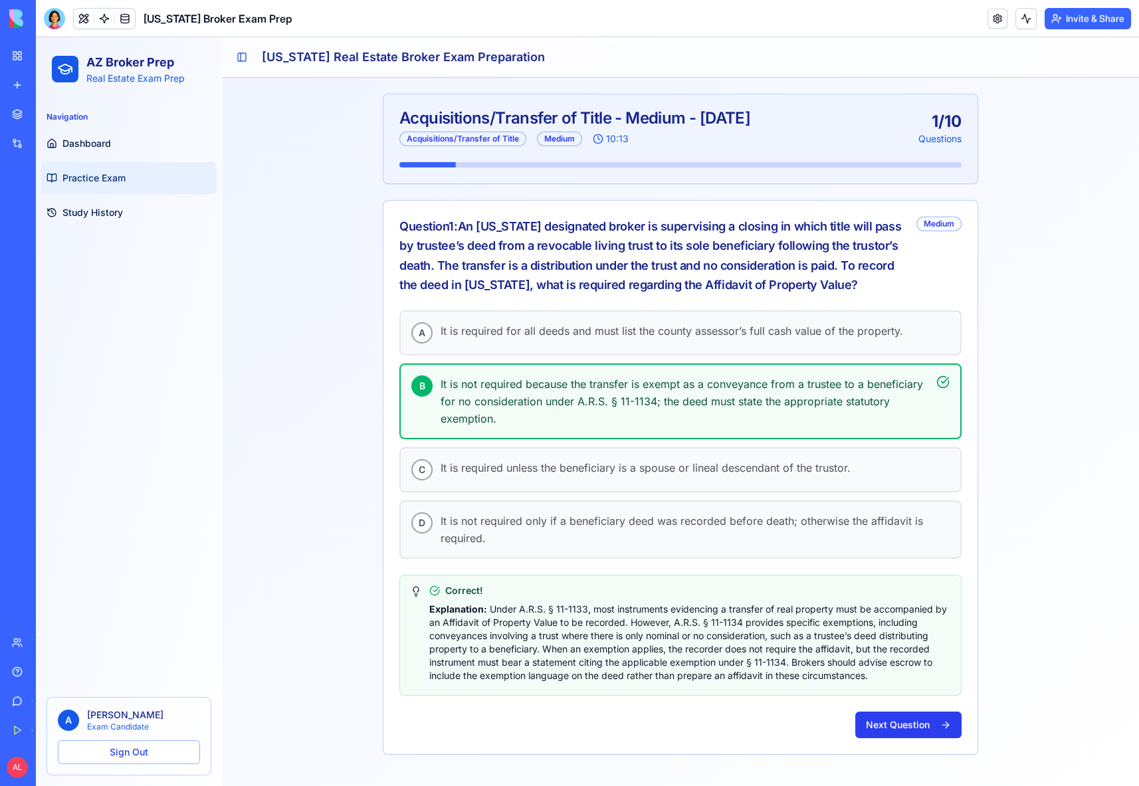
click at [903, 719] on button "Next Question" at bounding box center [908, 724] width 106 height 27
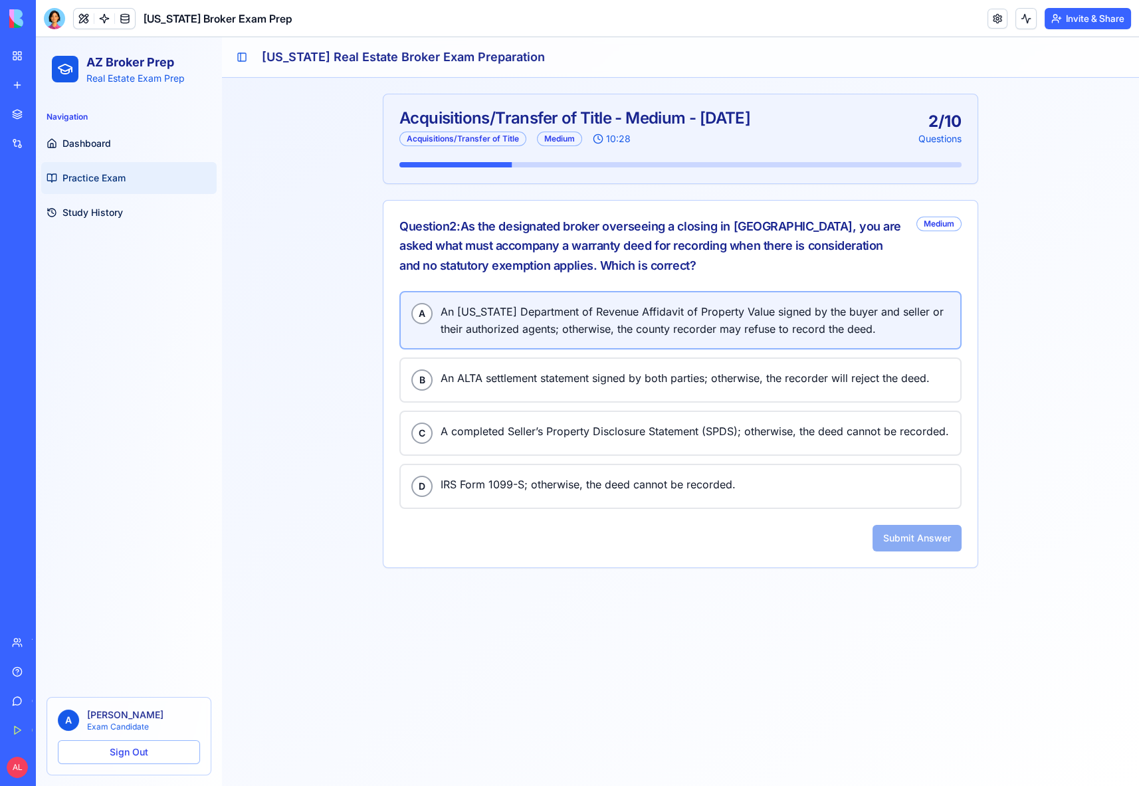
click at [586, 326] on span "An [US_STATE] Department of Revenue Affidavit of Property Value signed by the b…" at bounding box center [694, 320] width 509 height 35
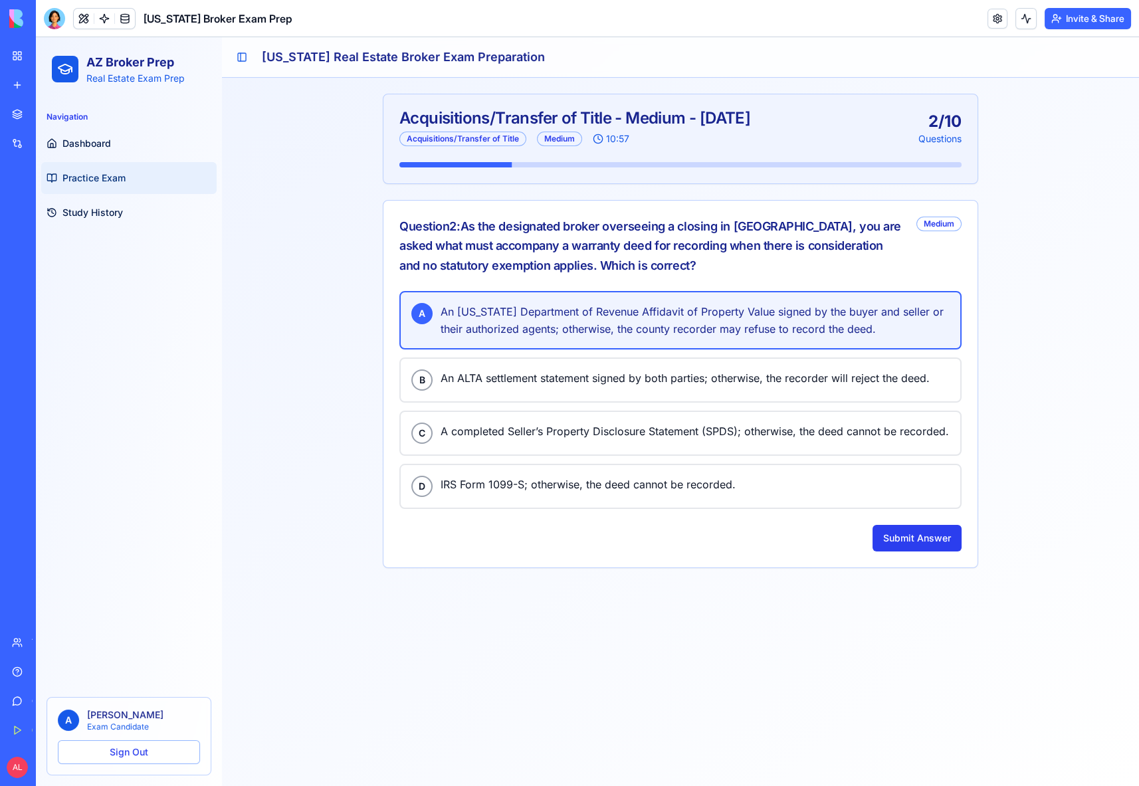
click at [926, 536] on button "Submit Answer" at bounding box center [916, 538] width 89 height 27
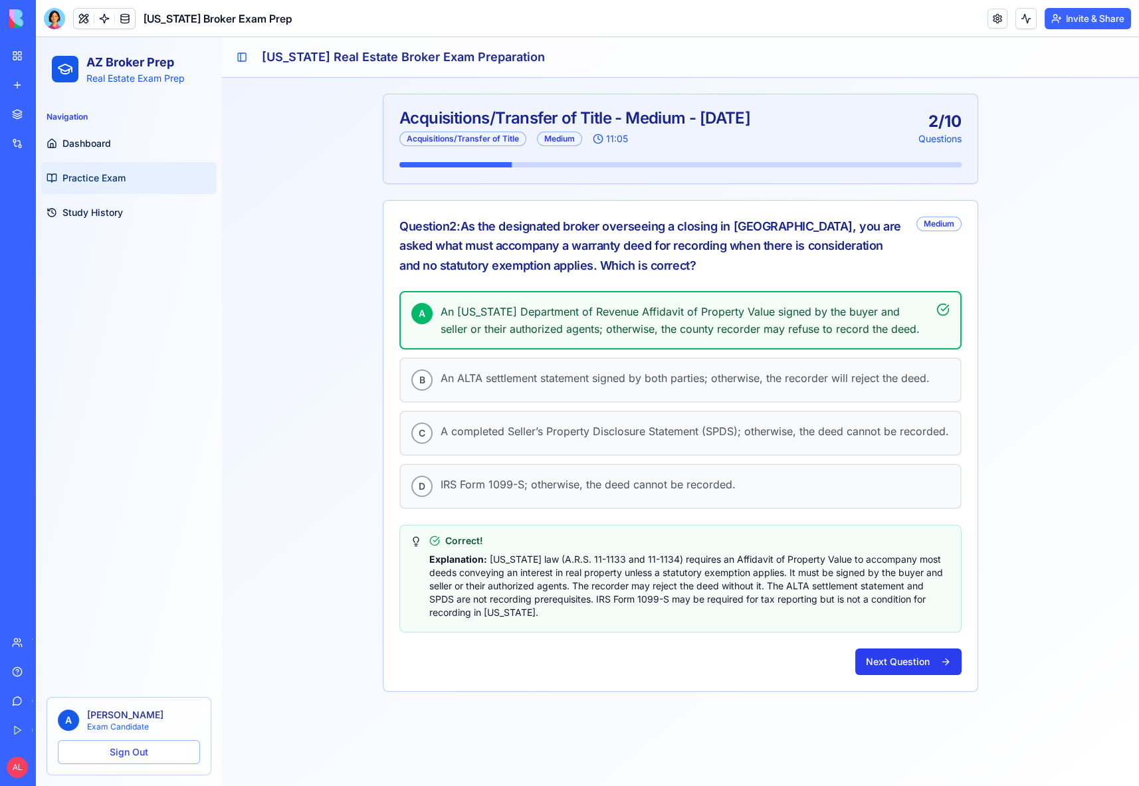
click at [895, 648] on button "Next Question" at bounding box center [908, 661] width 106 height 27
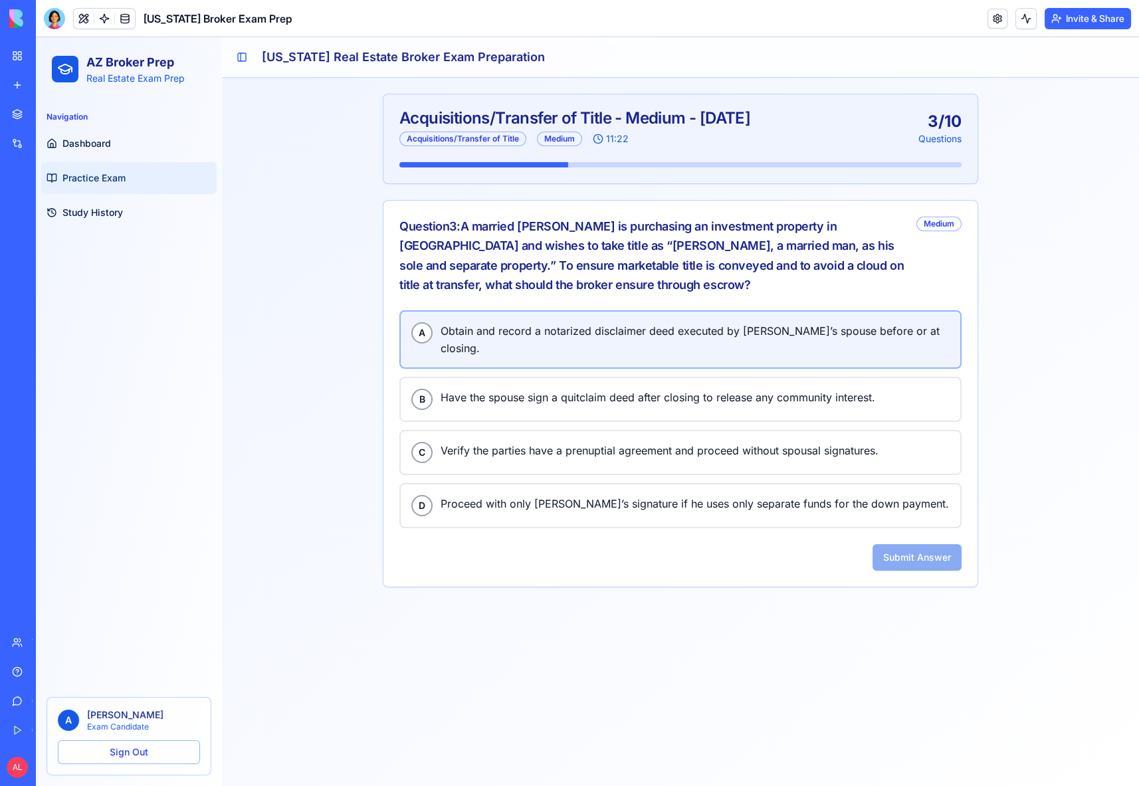
click at [596, 331] on span "Obtain and record a notarized disclaimer deed executed by [PERSON_NAME]’s spous…" at bounding box center [694, 339] width 509 height 35
click at [903, 544] on button "Submit Answer" at bounding box center [916, 557] width 89 height 27
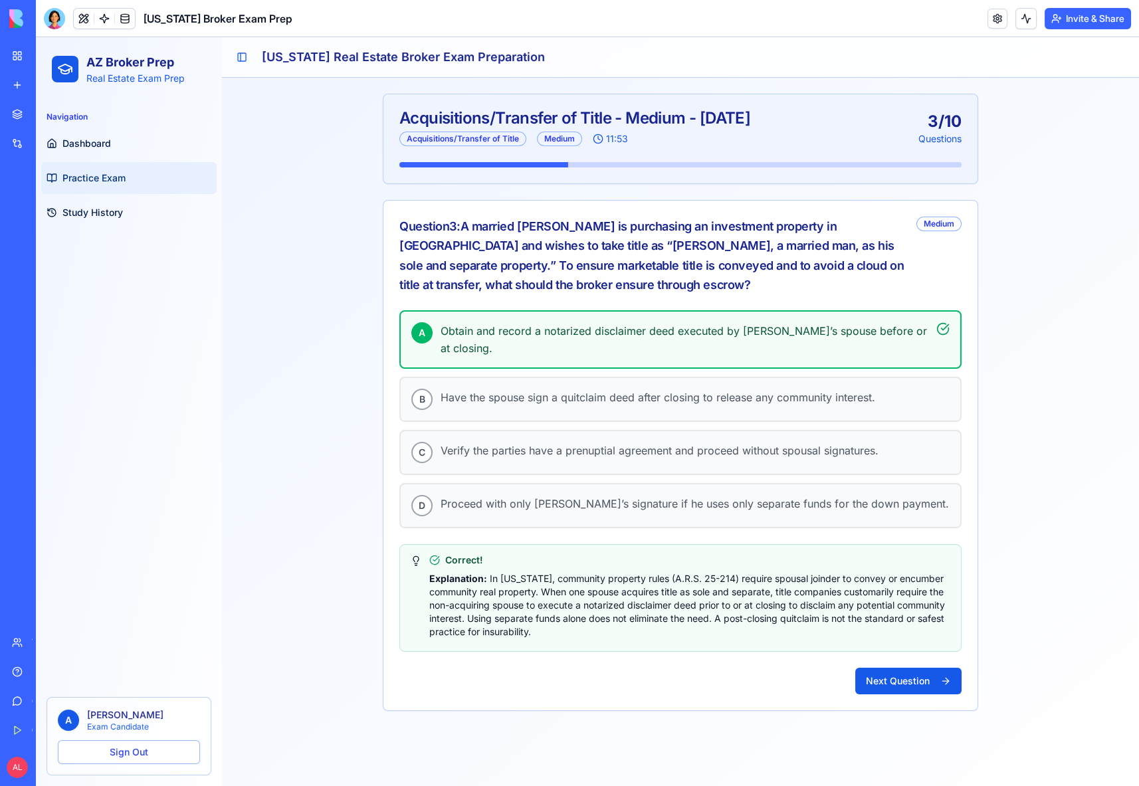
click at [892, 644] on div "A Obtain and record a notarized disclaimer deed executed by [PERSON_NAME]’s spo…" at bounding box center [680, 510] width 594 height 400
click at [895, 668] on button "Next Question" at bounding box center [908, 681] width 106 height 27
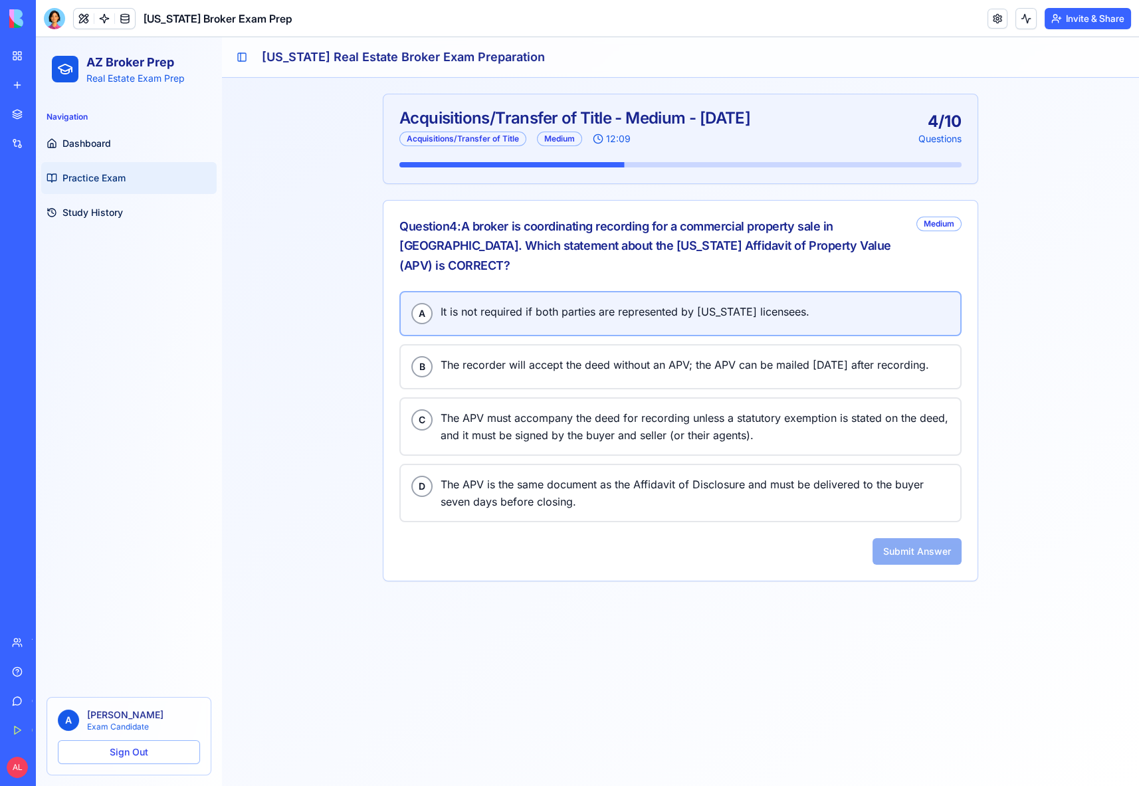
click at [626, 303] on span "It is not required if both parties are represented by [US_STATE] licensees." at bounding box center [694, 311] width 509 height 17
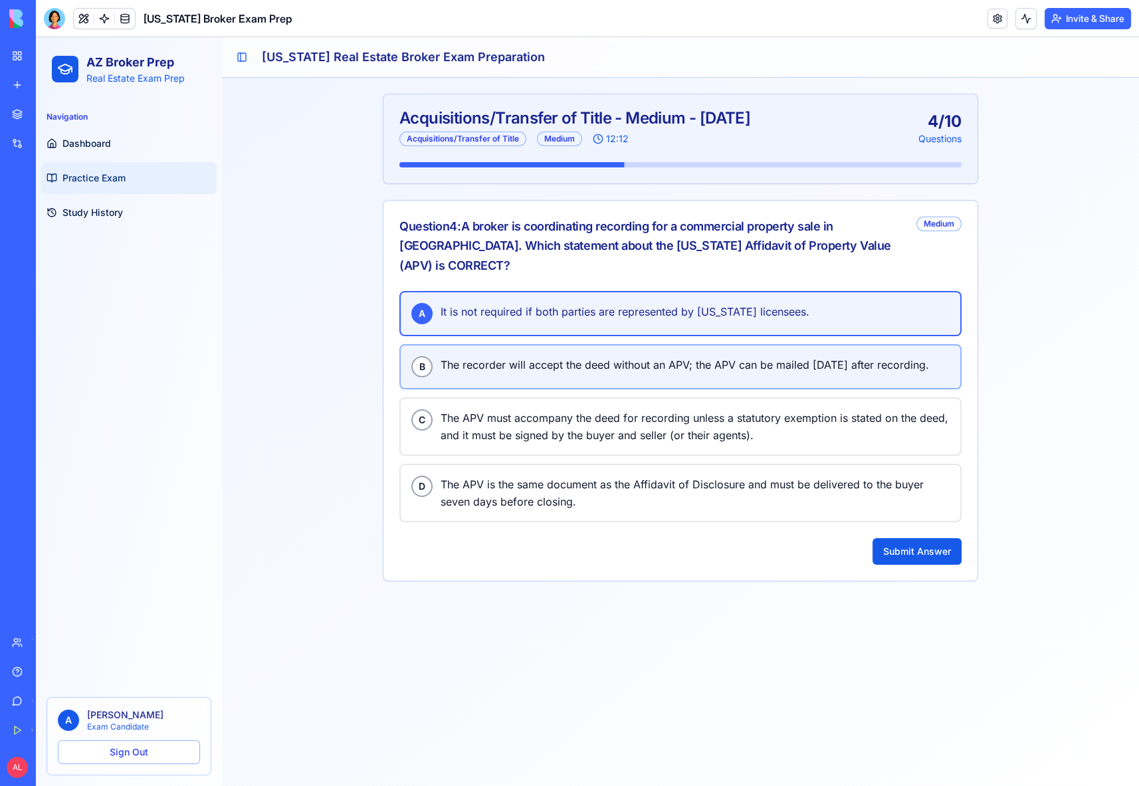
click at [636, 356] on span "The recorder will accept the deed without an APV; the APV can be mailed [DATE] …" at bounding box center [694, 364] width 509 height 17
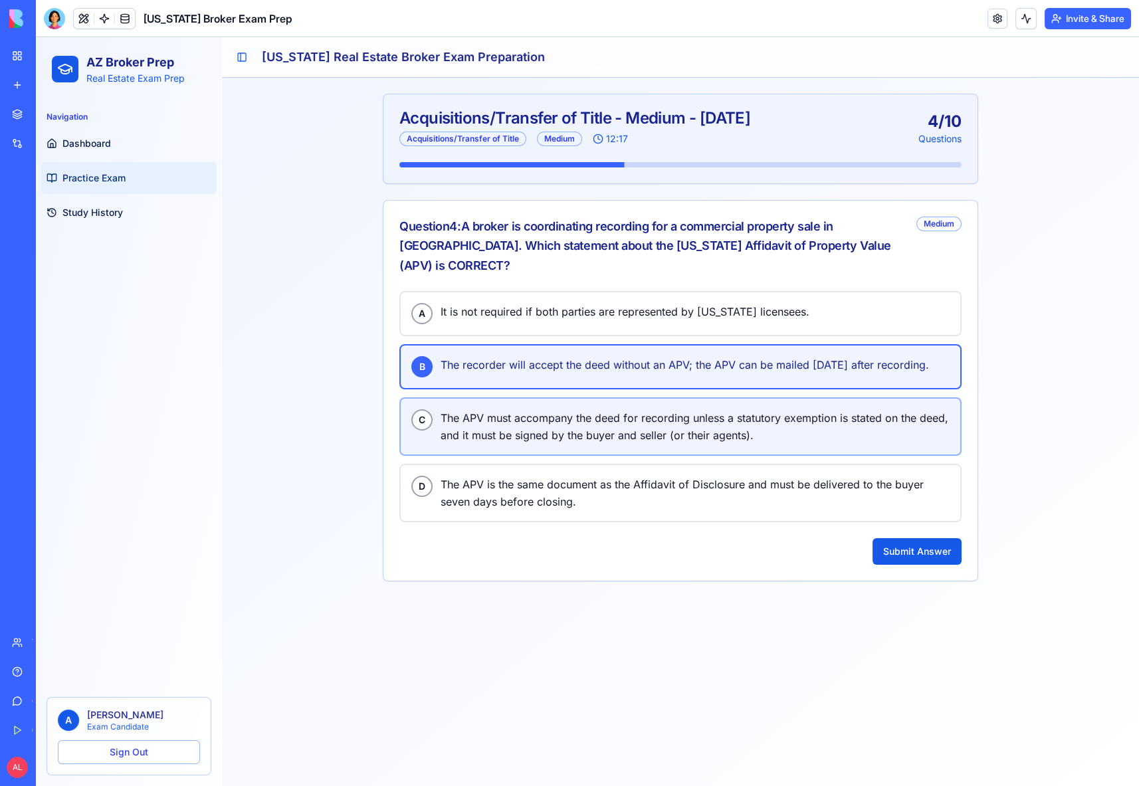
click at [630, 426] on span "The APV must accompany the deed for recording unless a statutory exemption is s…" at bounding box center [694, 426] width 509 height 35
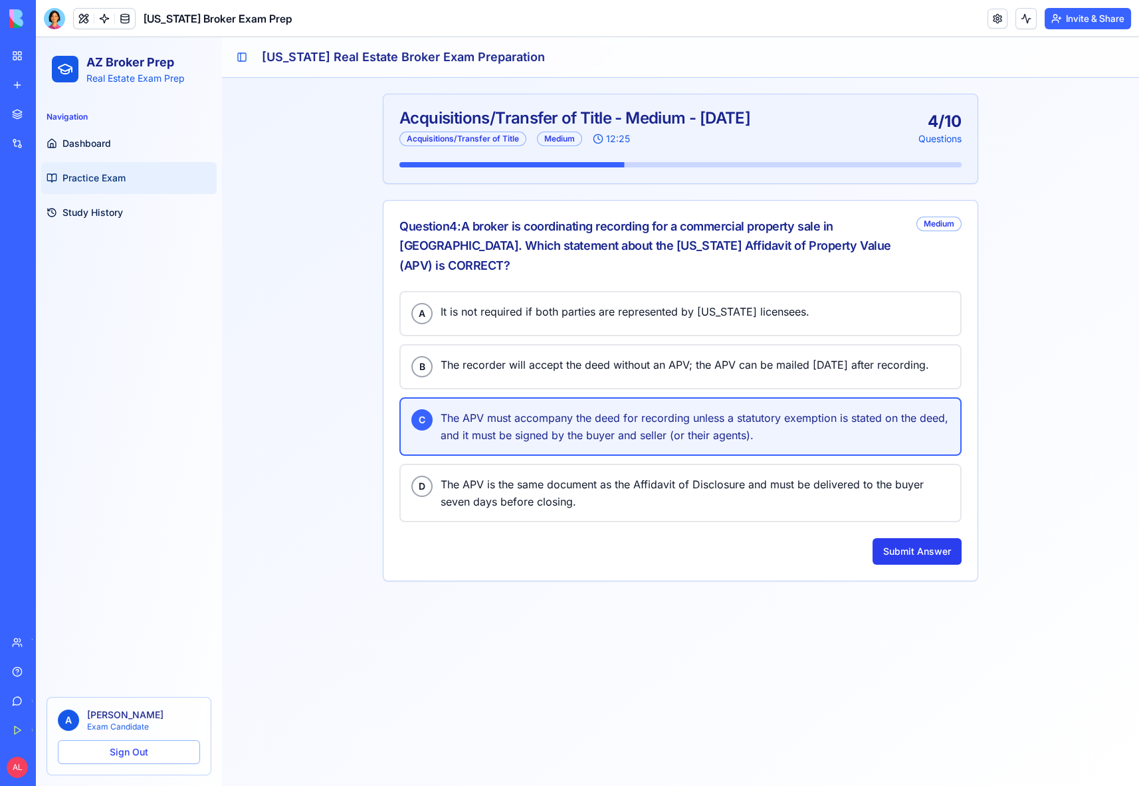
click at [906, 546] on button "Submit Answer" at bounding box center [916, 551] width 89 height 27
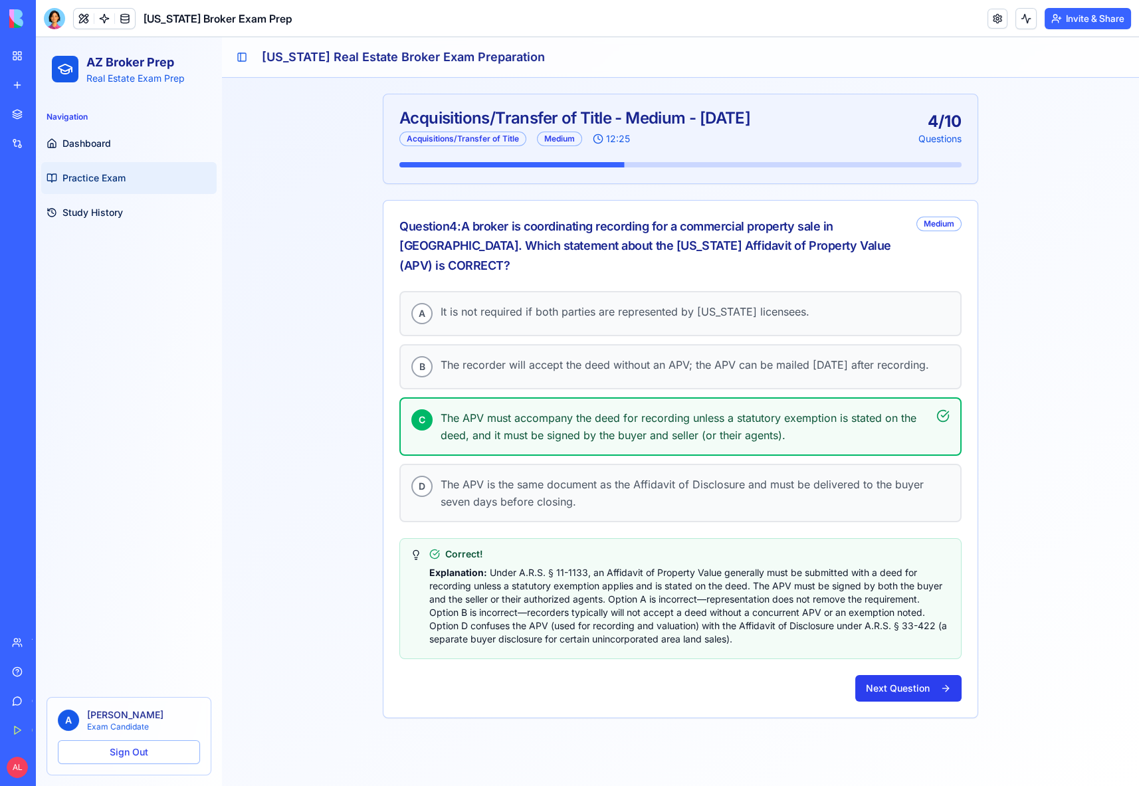
click at [895, 679] on button "Next Question" at bounding box center [908, 688] width 106 height 27
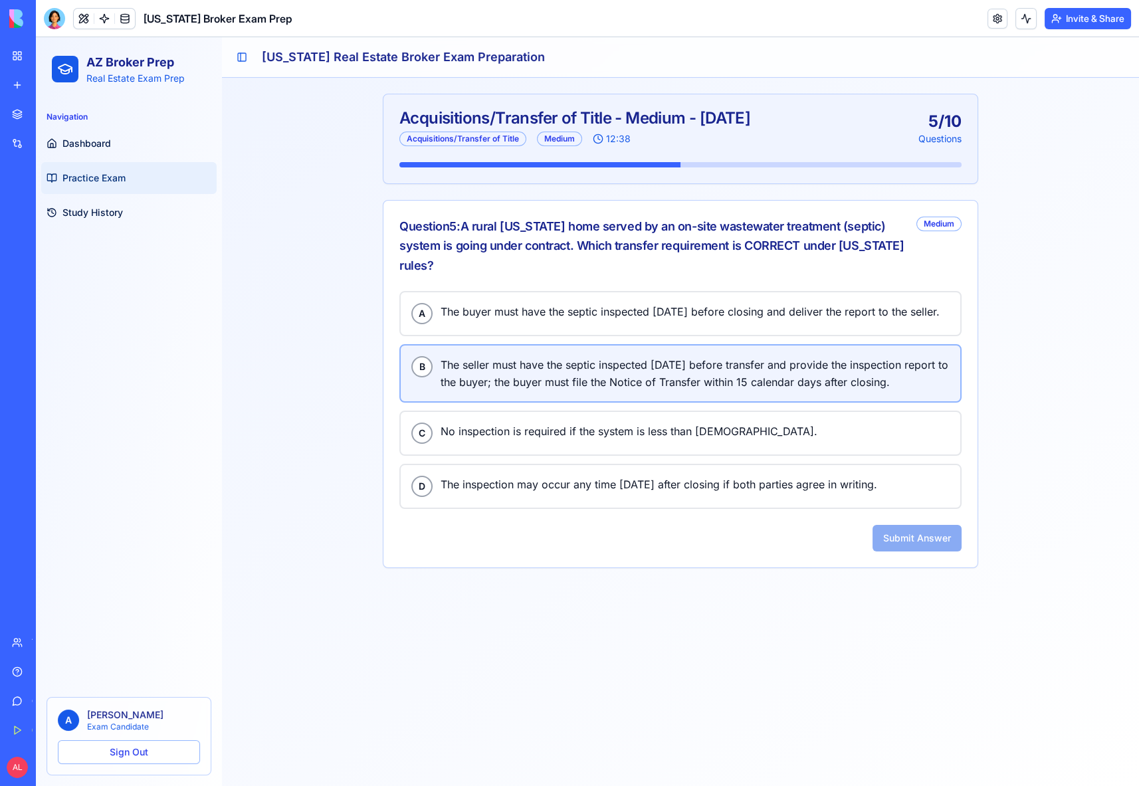
click at [521, 367] on span "The seller must have the septic inspected [DATE] before transfer and provide th…" at bounding box center [694, 373] width 509 height 35
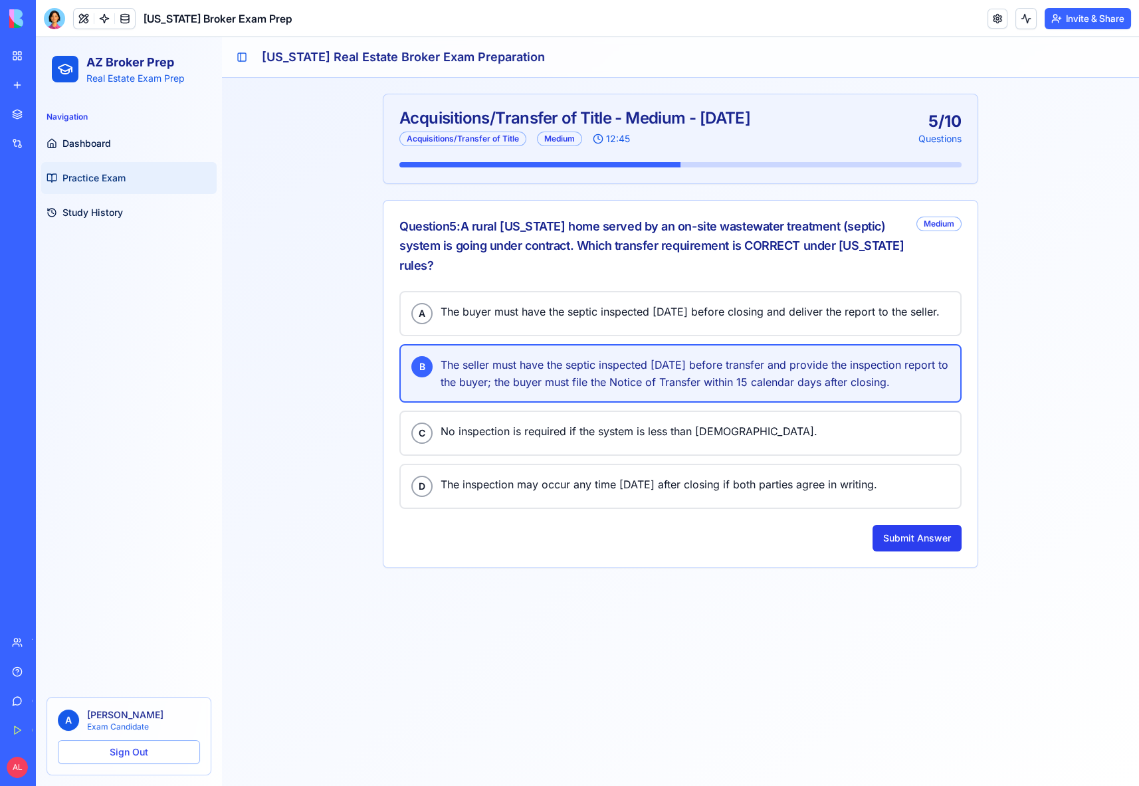
click at [903, 551] on button "Submit Answer" at bounding box center [916, 538] width 89 height 27
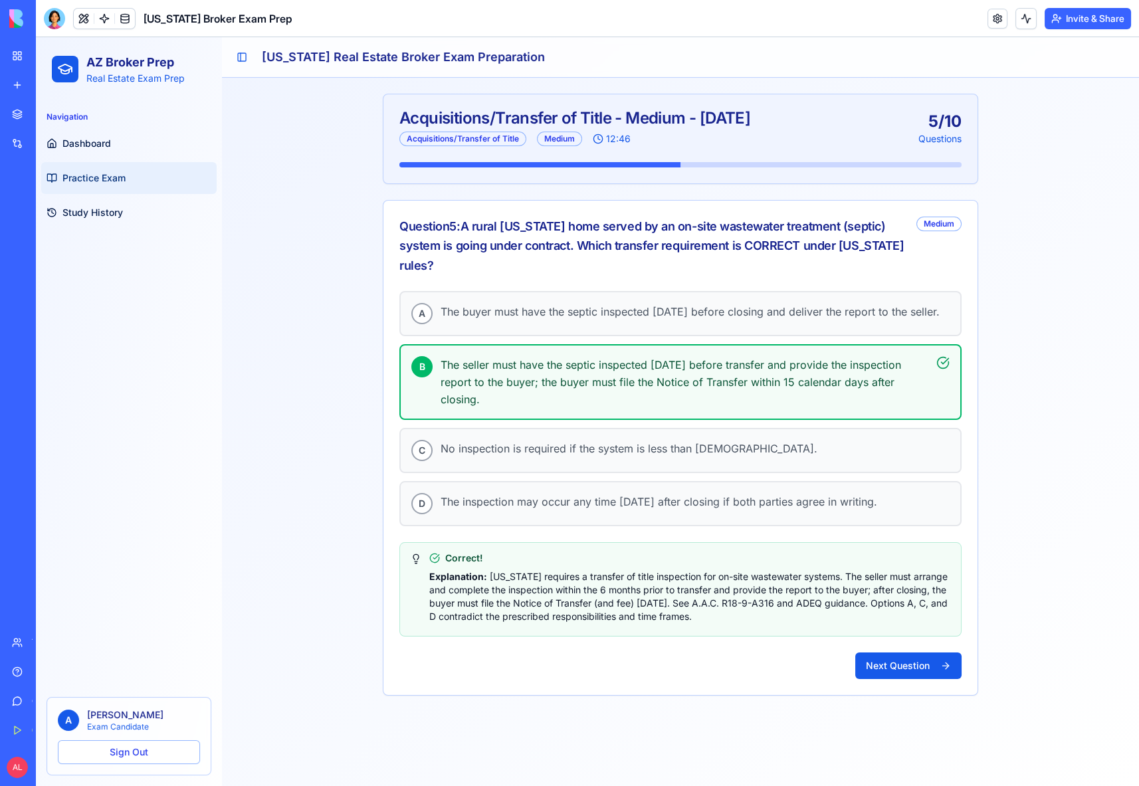
click at [911, 672] on button "Next Question" at bounding box center [908, 665] width 106 height 27
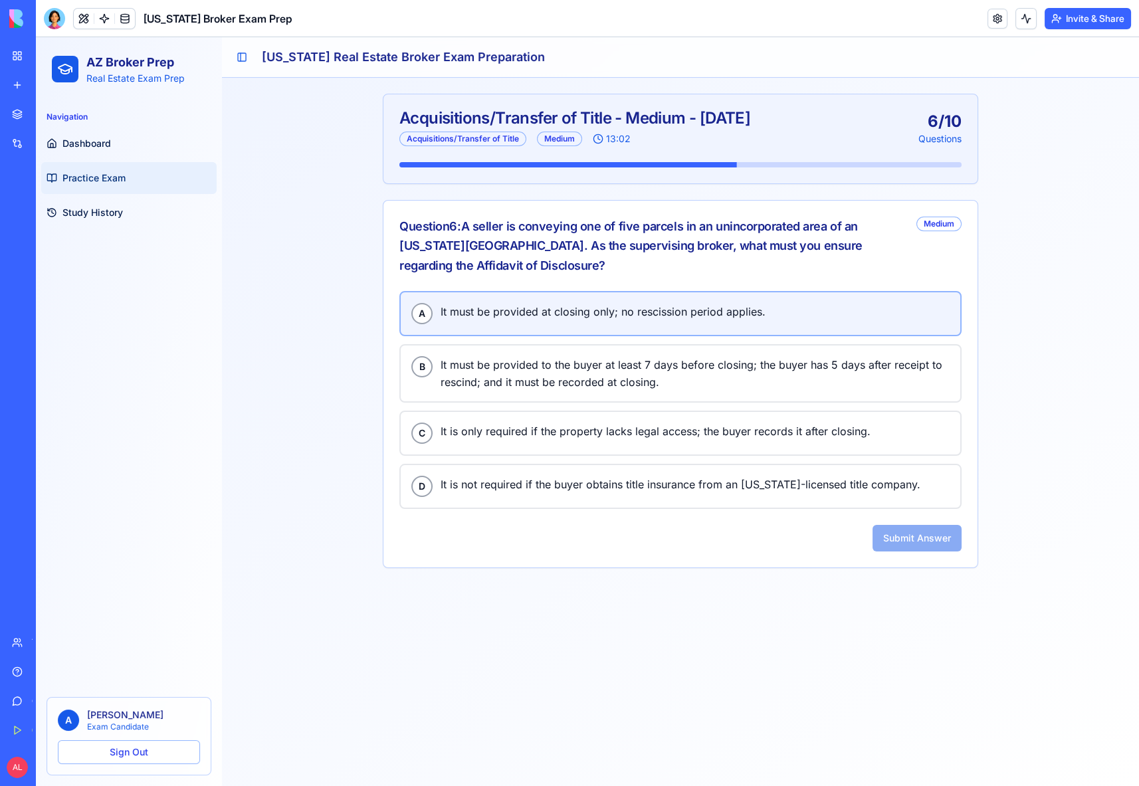
click at [568, 303] on span "It must be provided at closing only; no rescission period applies." at bounding box center [694, 311] width 509 height 17
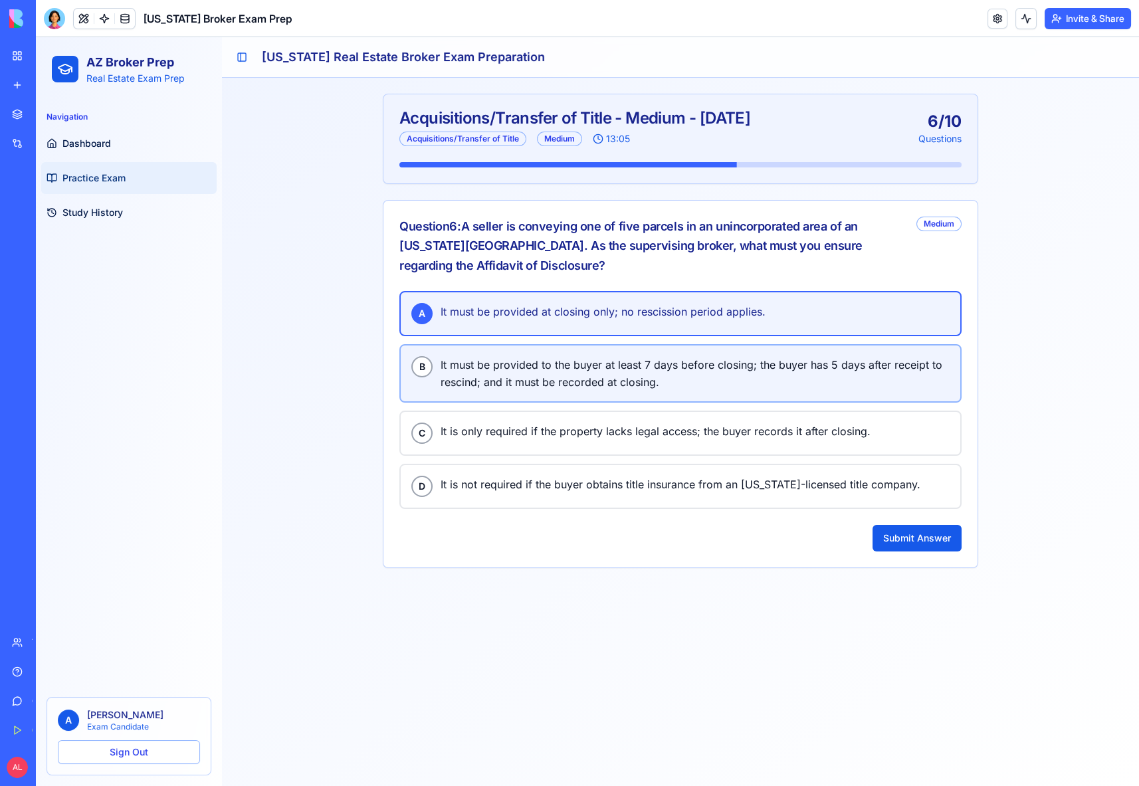
click at [589, 364] on span "It must be provided to the buyer at least 7 days before closing; the buyer has …" at bounding box center [694, 373] width 509 height 35
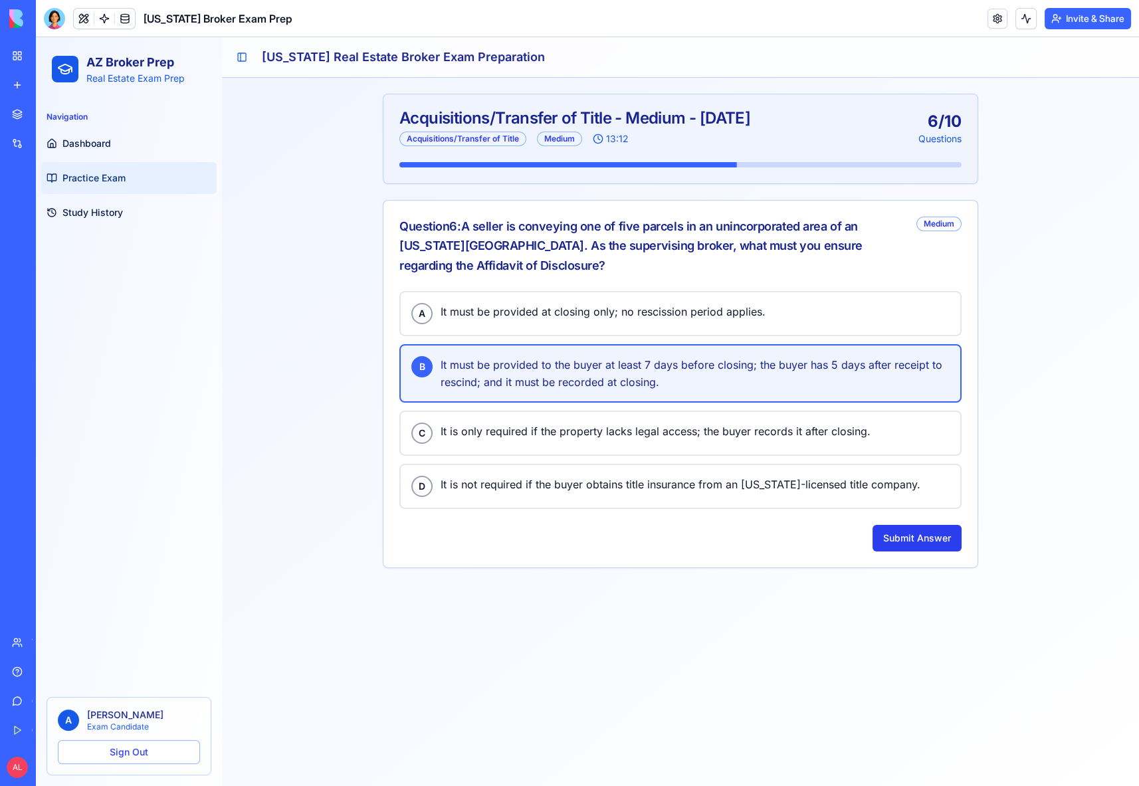
click at [913, 532] on button "Submit Answer" at bounding box center [916, 538] width 89 height 27
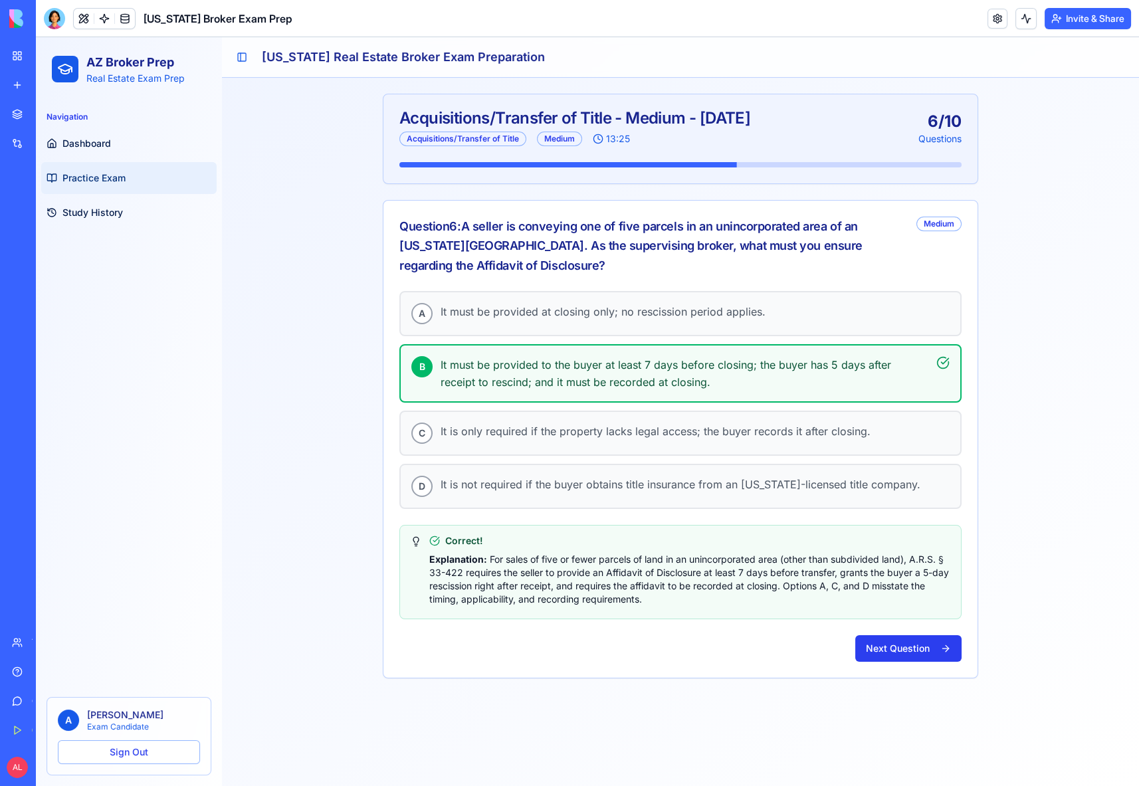
click at [915, 652] on button "Next Question" at bounding box center [908, 648] width 106 height 27
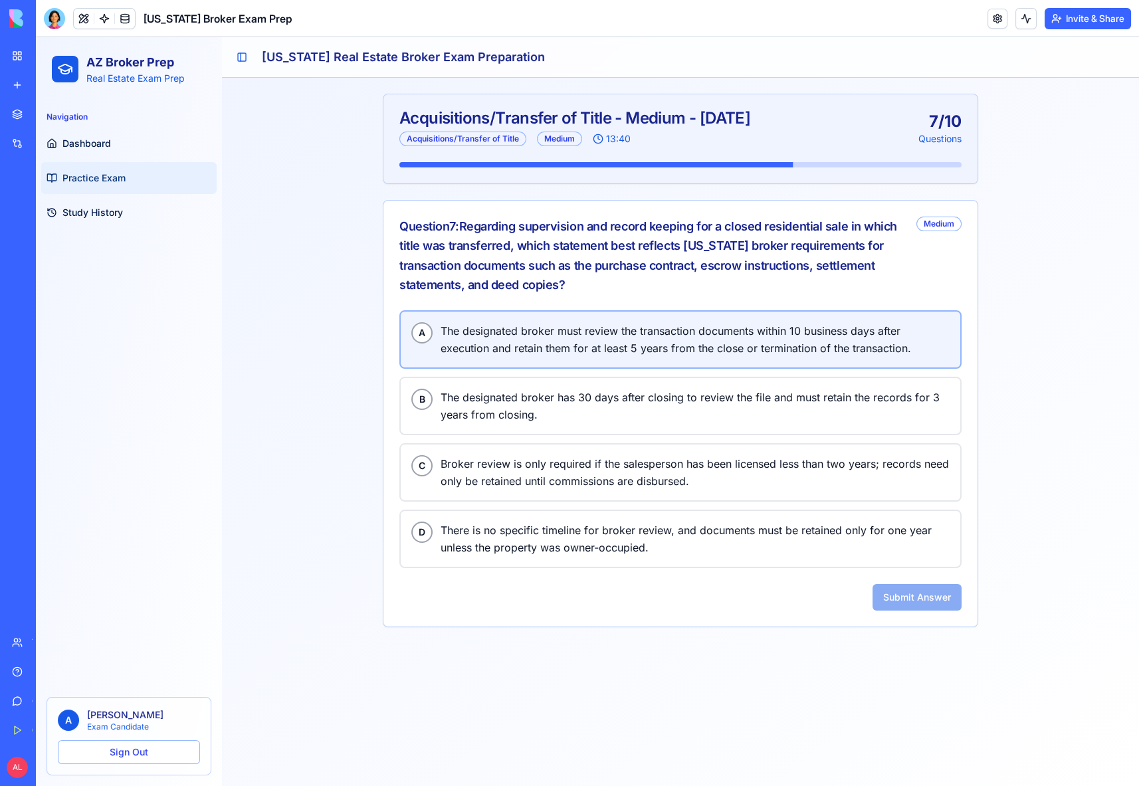
click at [597, 330] on span "The designated broker must review the transaction documents within 10 business …" at bounding box center [694, 339] width 509 height 35
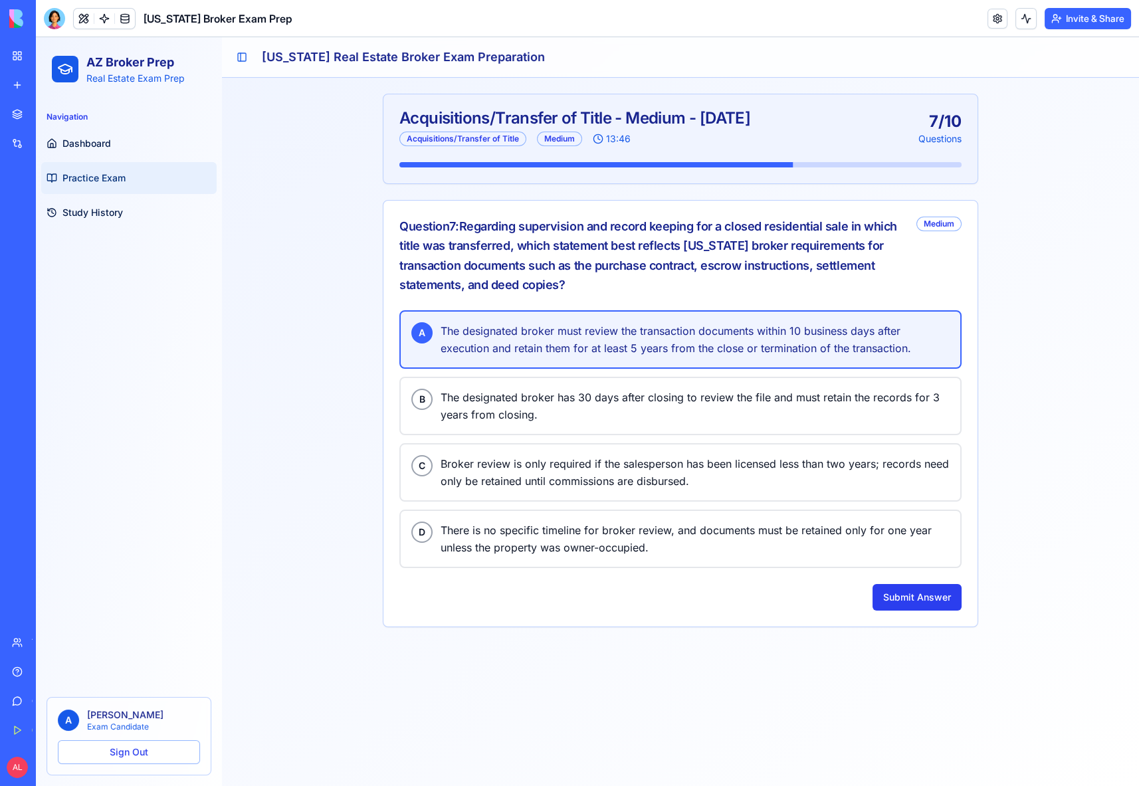
click at [913, 591] on button "Submit Answer" at bounding box center [916, 597] width 89 height 27
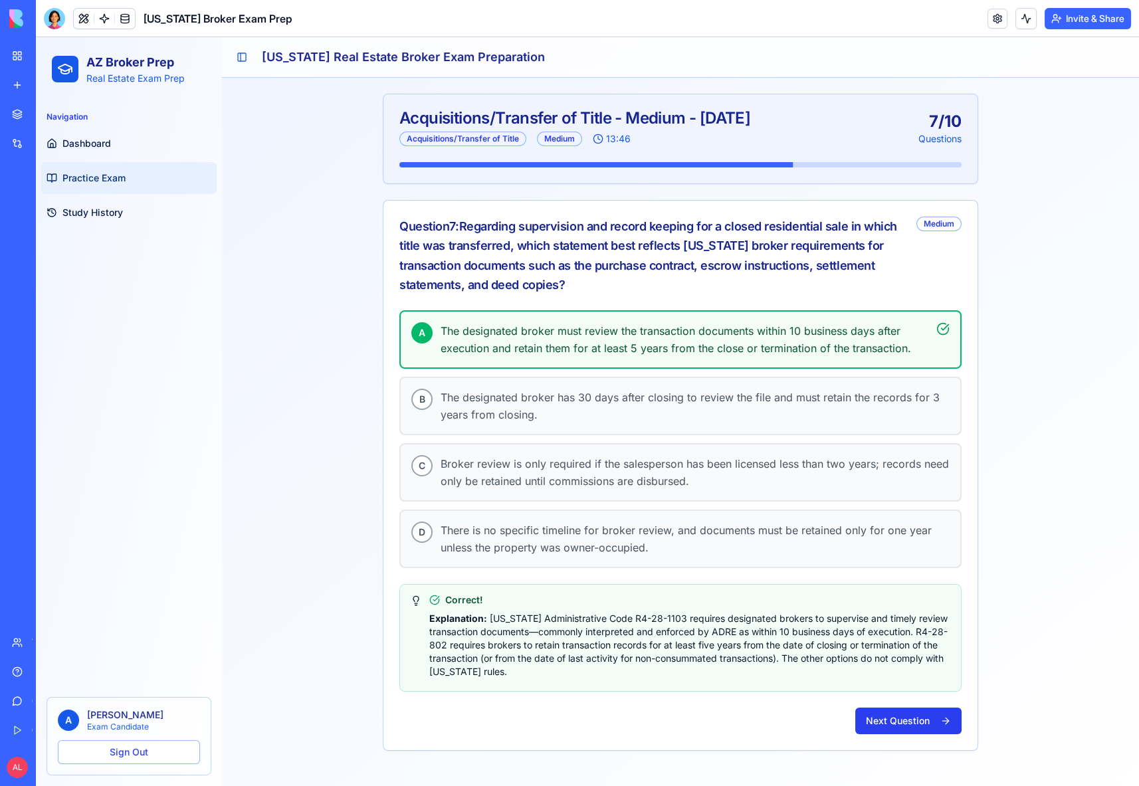
click at [903, 710] on button "Next Question" at bounding box center [908, 721] width 106 height 27
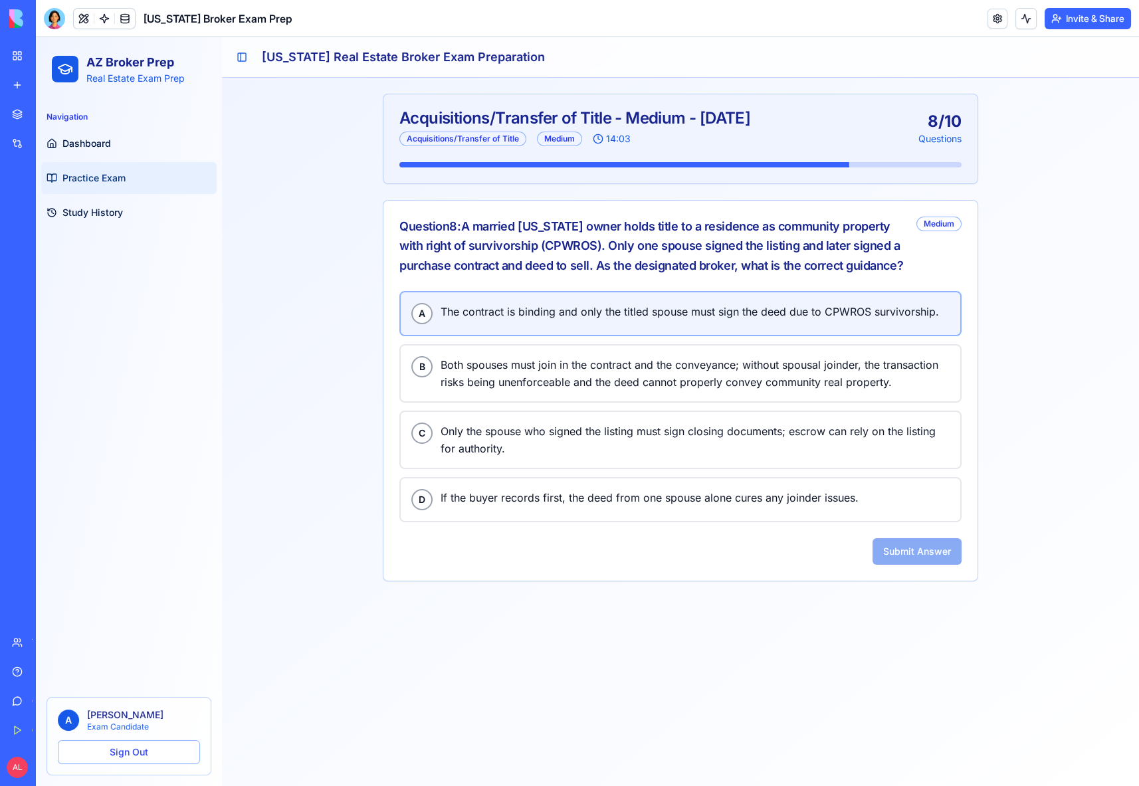
click at [626, 308] on span "The contract is binding and only the titled spouse must sign the deed due to CP…" at bounding box center [694, 311] width 509 height 17
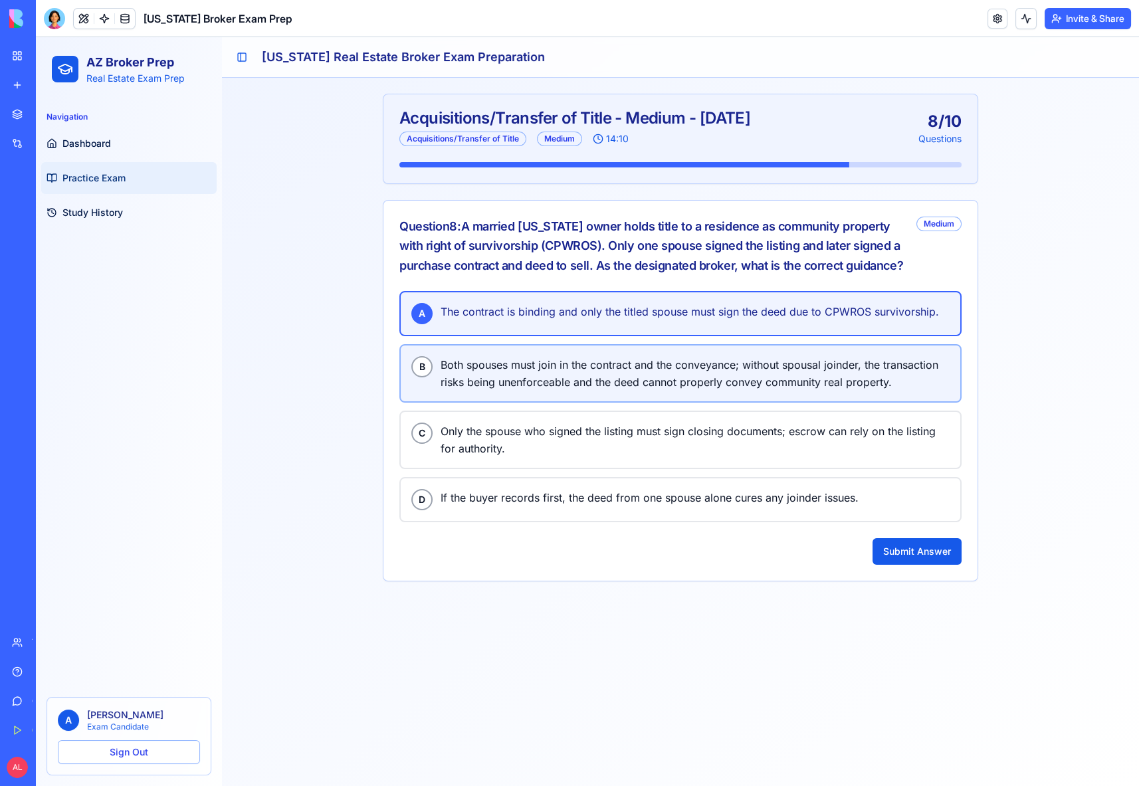
click at [609, 375] on span "Both spouses must join in the contract and the conveyance; without spousal join…" at bounding box center [694, 373] width 509 height 35
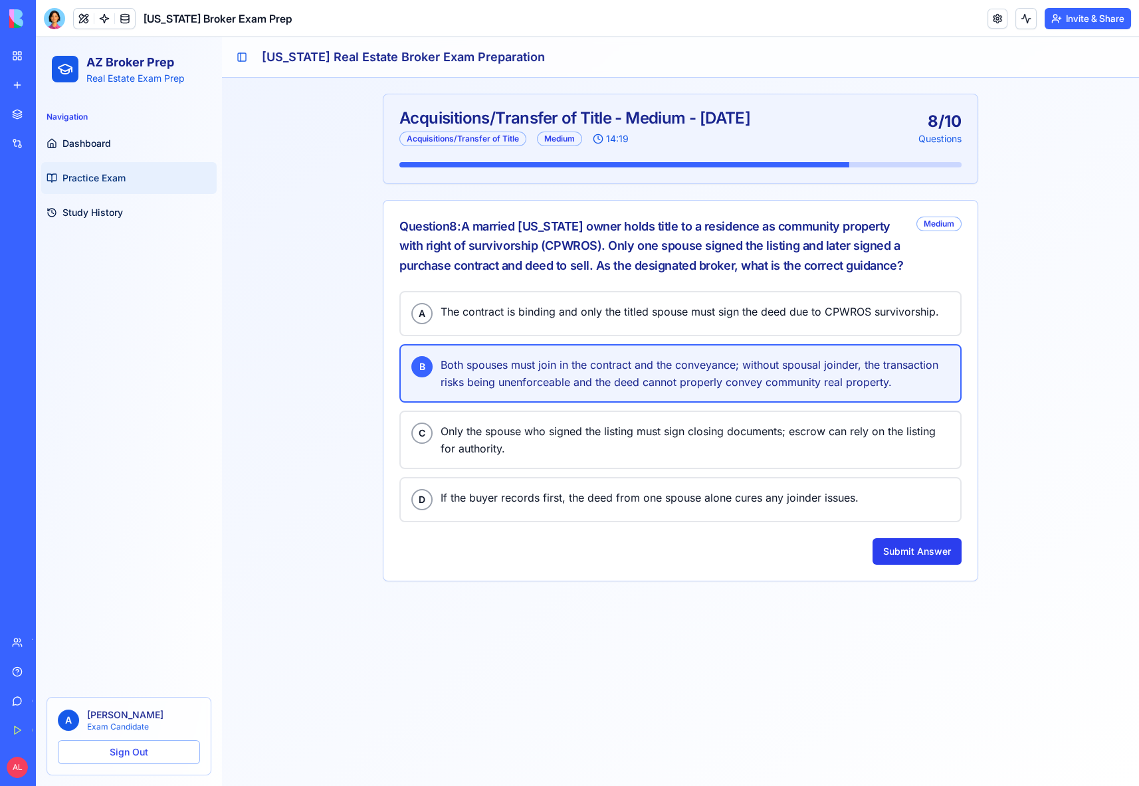
click at [908, 557] on button "Submit Answer" at bounding box center [916, 551] width 89 height 27
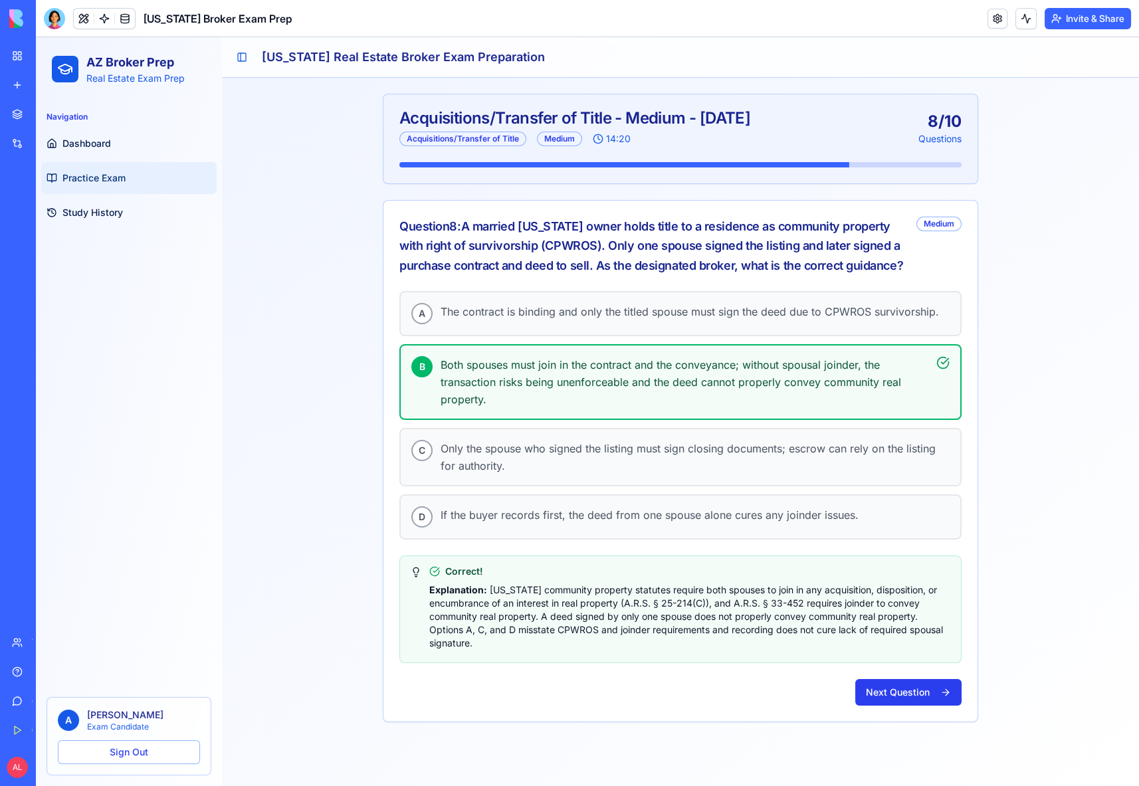
click at [908, 694] on button "Next Question" at bounding box center [908, 692] width 106 height 27
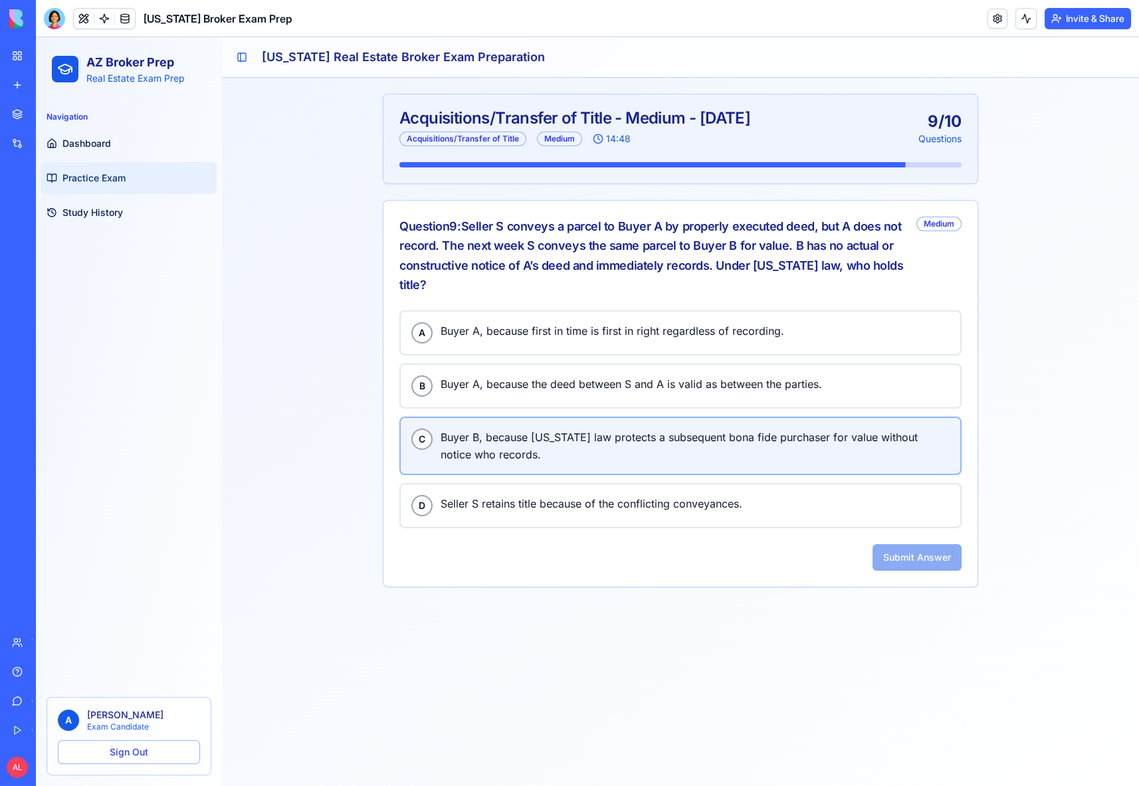
click at [584, 428] on span "Buyer B, because [US_STATE] law protects a subsequent bona fide purchaser for v…" at bounding box center [694, 445] width 509 height 35
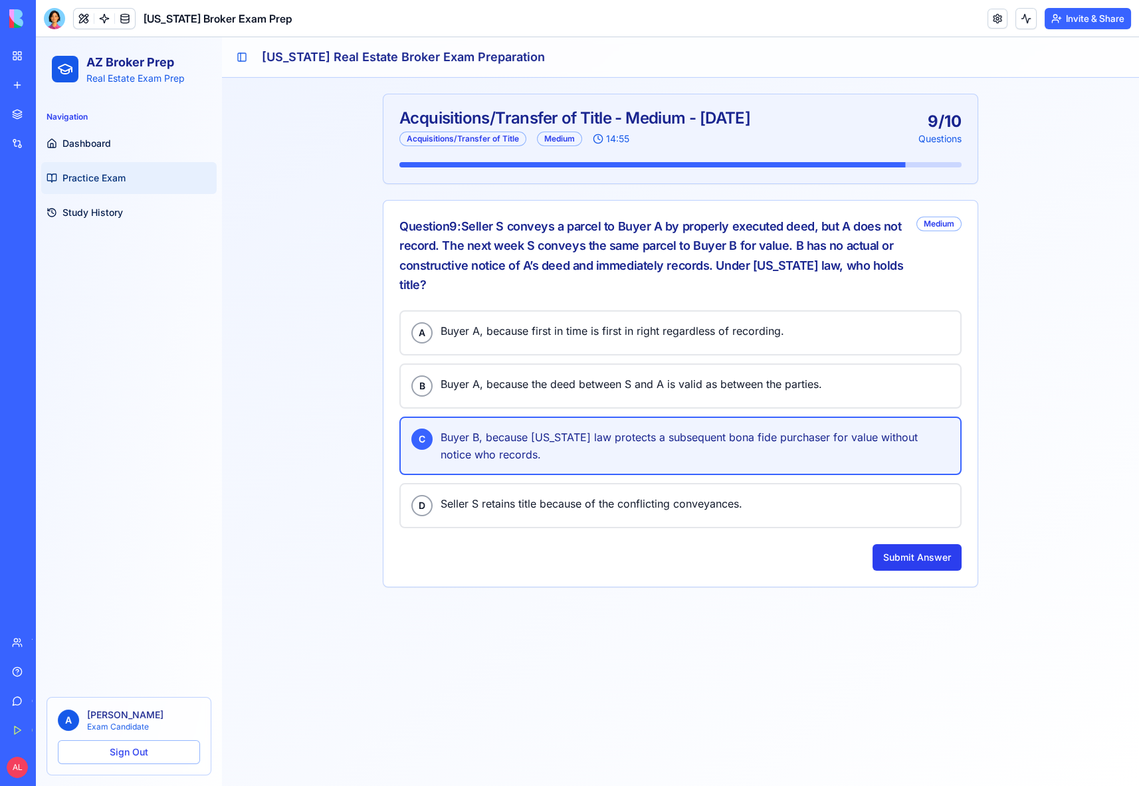
click at [899, 544] on button "Submit Answer" at bounding box center [916, 557] width 89 height 27
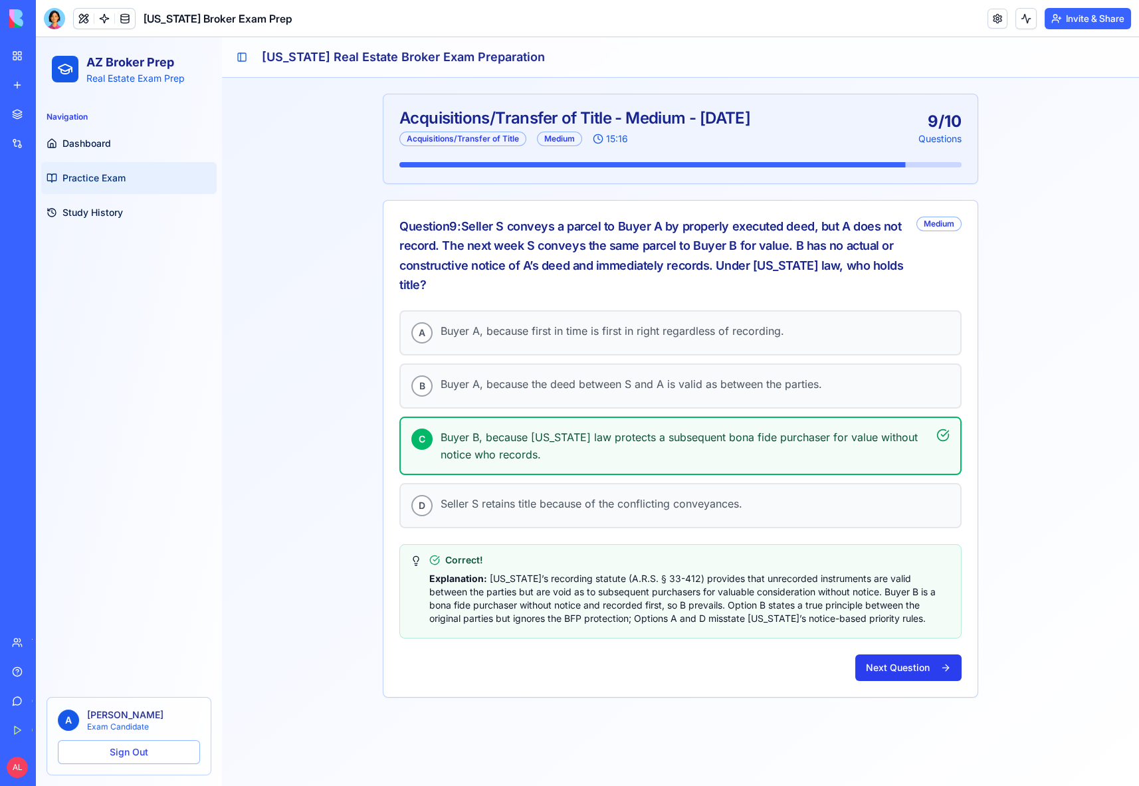
click at [889, 654] on button "Next Question" at bounding box center [908, 667] width 106 height 27
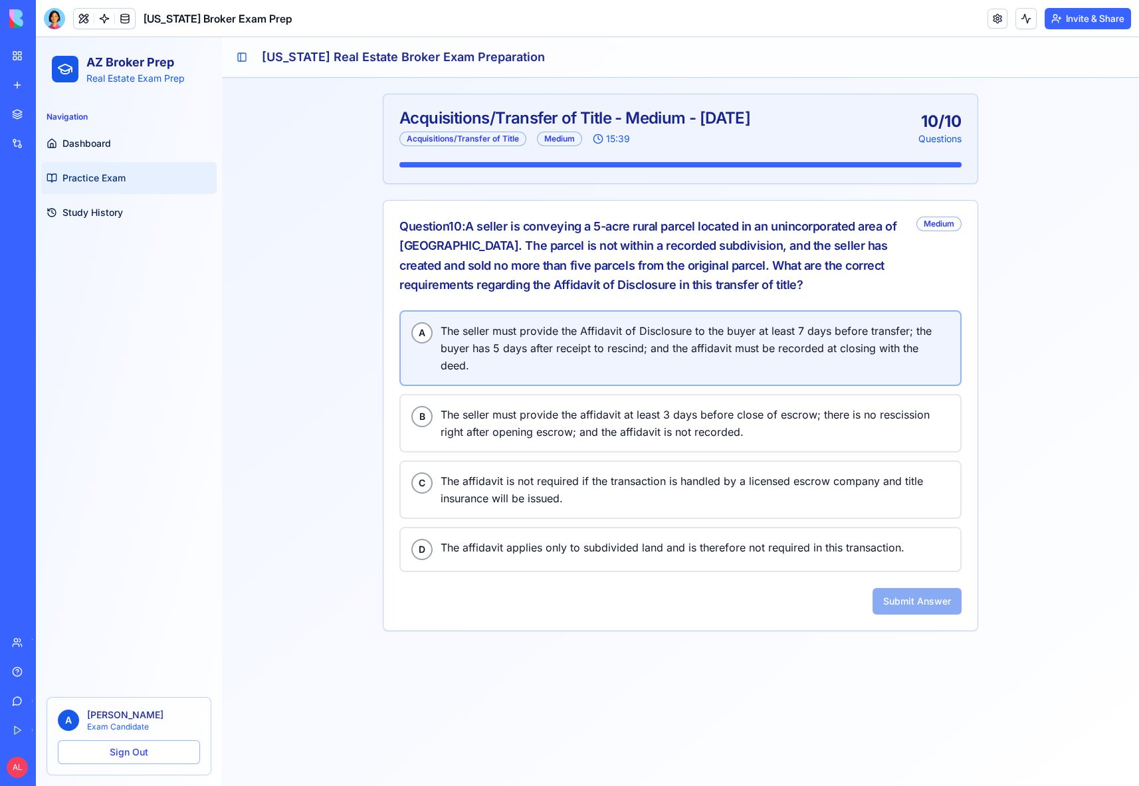
click at [523, 333] on span "The seller must provide the Affidavit of Disclosure to the buyer at least 7 day…" at bounding box center [694, 348] width 509 height 52
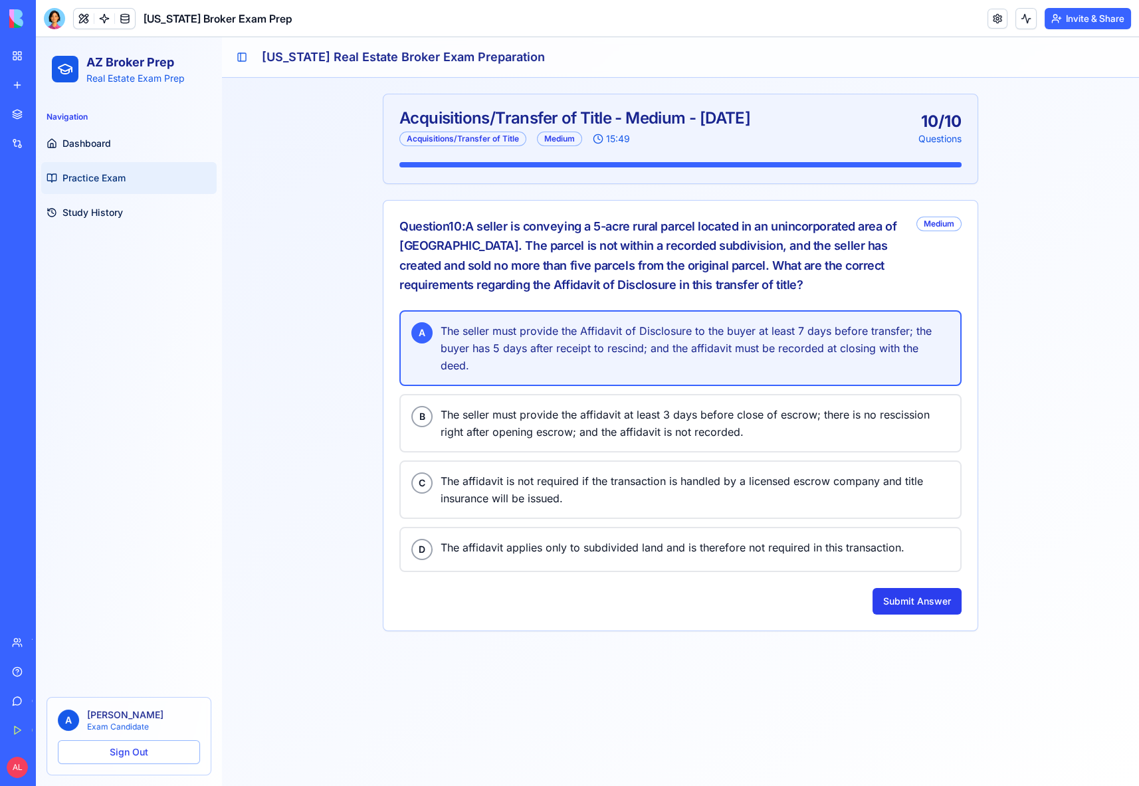
click at [916, 588] on button "Submit Answer" at bounding box center [916, 601] width 89 height 27
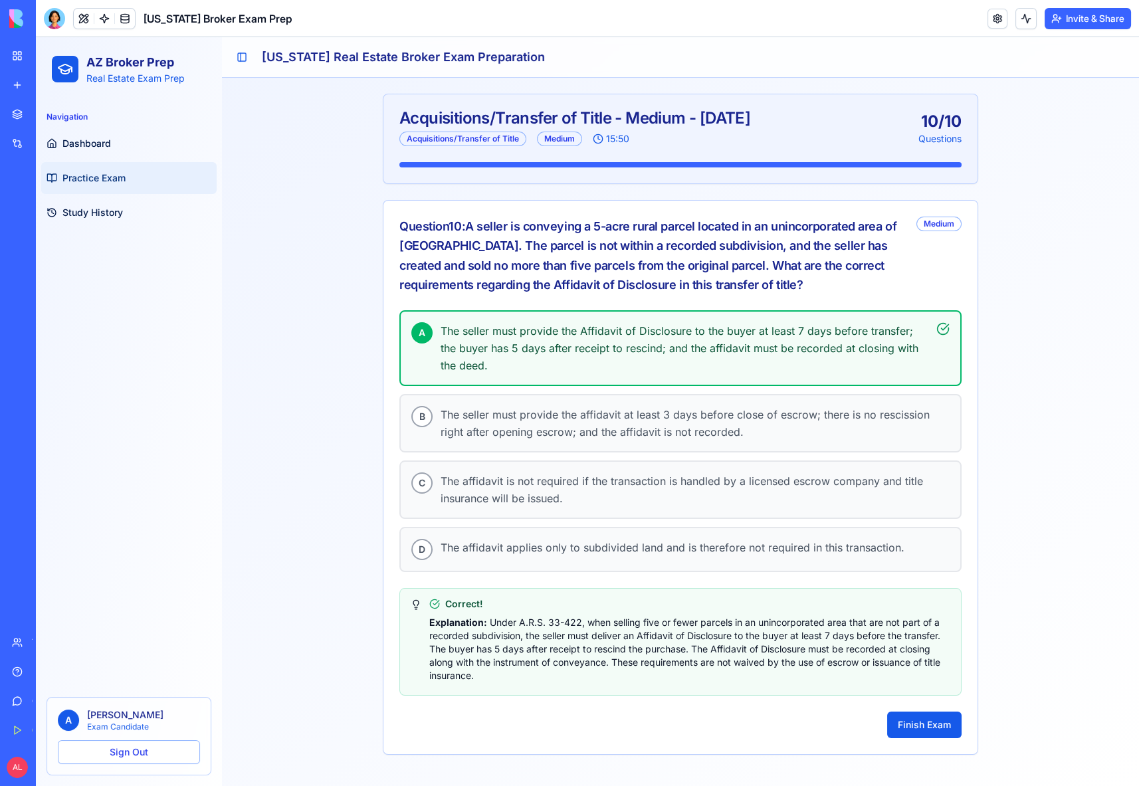
click at [912, 711] on button "Finish Exam" at bounding box center [924, 724] width 74 height 27
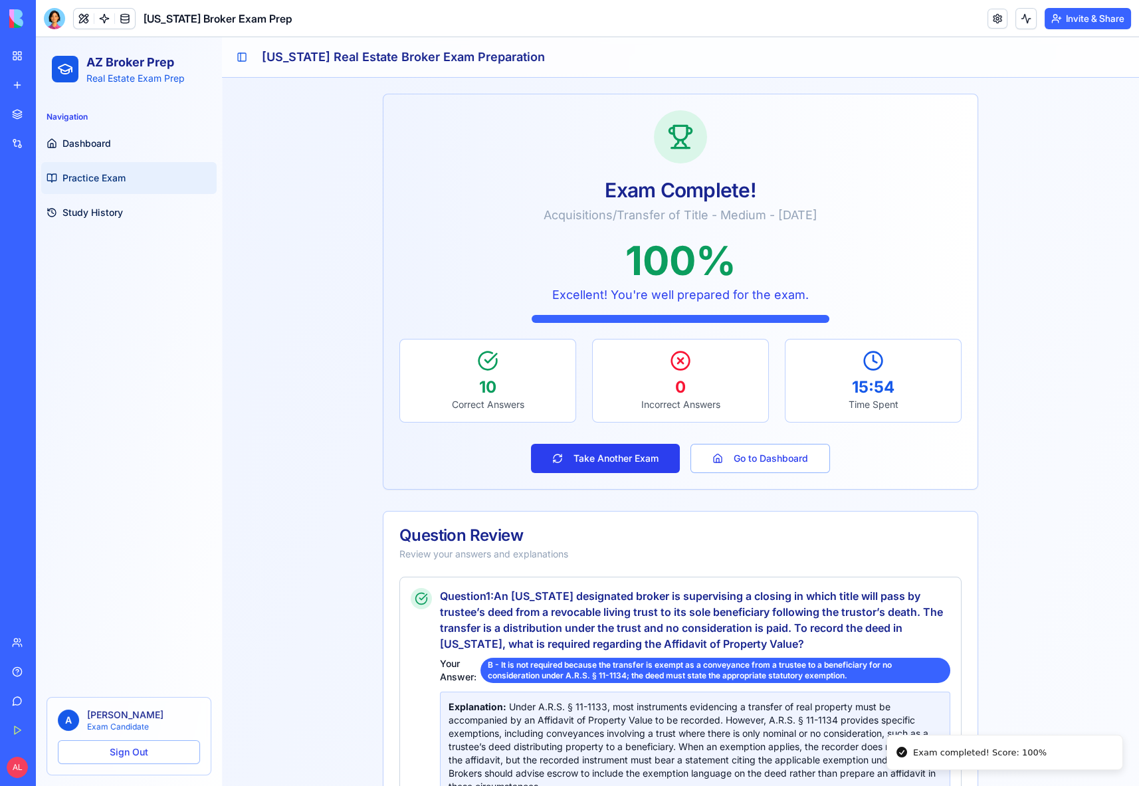
click at [628, 458] on button "Take Another Exam" at bounding box center [605, 458] width 149 height 29
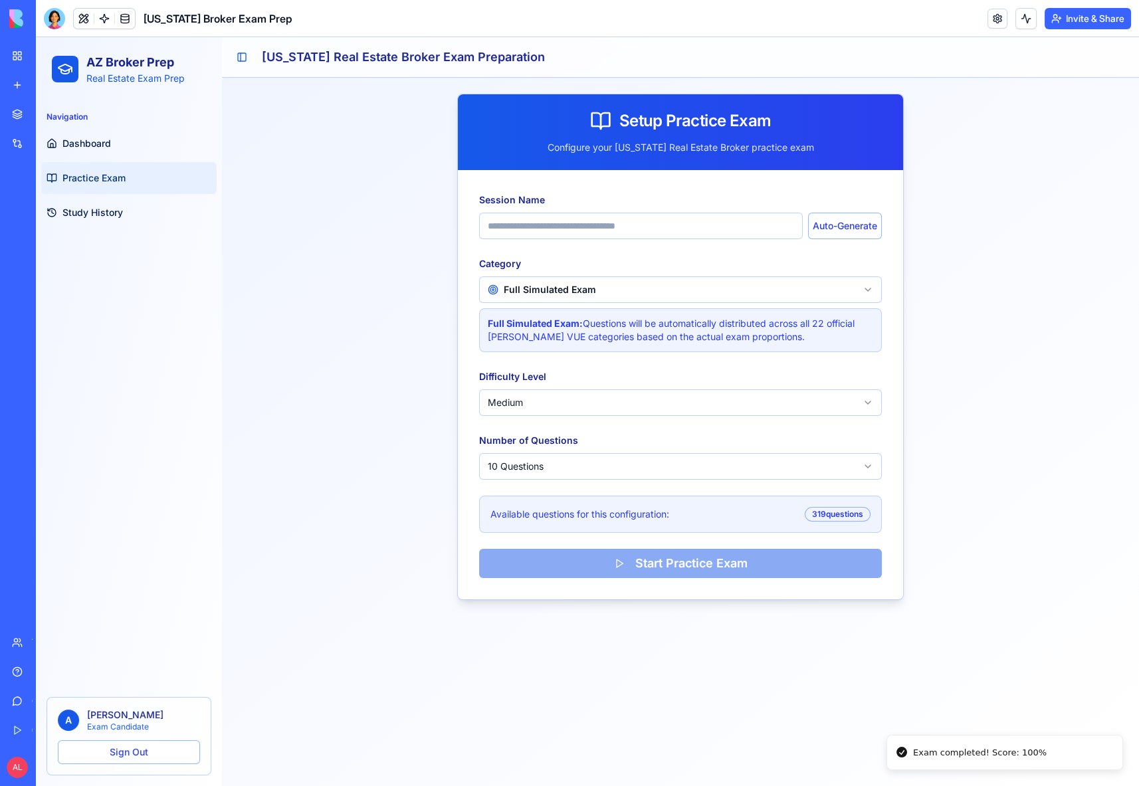
click at [655, 294] on html "AZ Broker Prep Real Estate Exam Prep Navigation Dashboard Practice Exam Study H…" at bounding box center [587, 411] width 1103 height 749
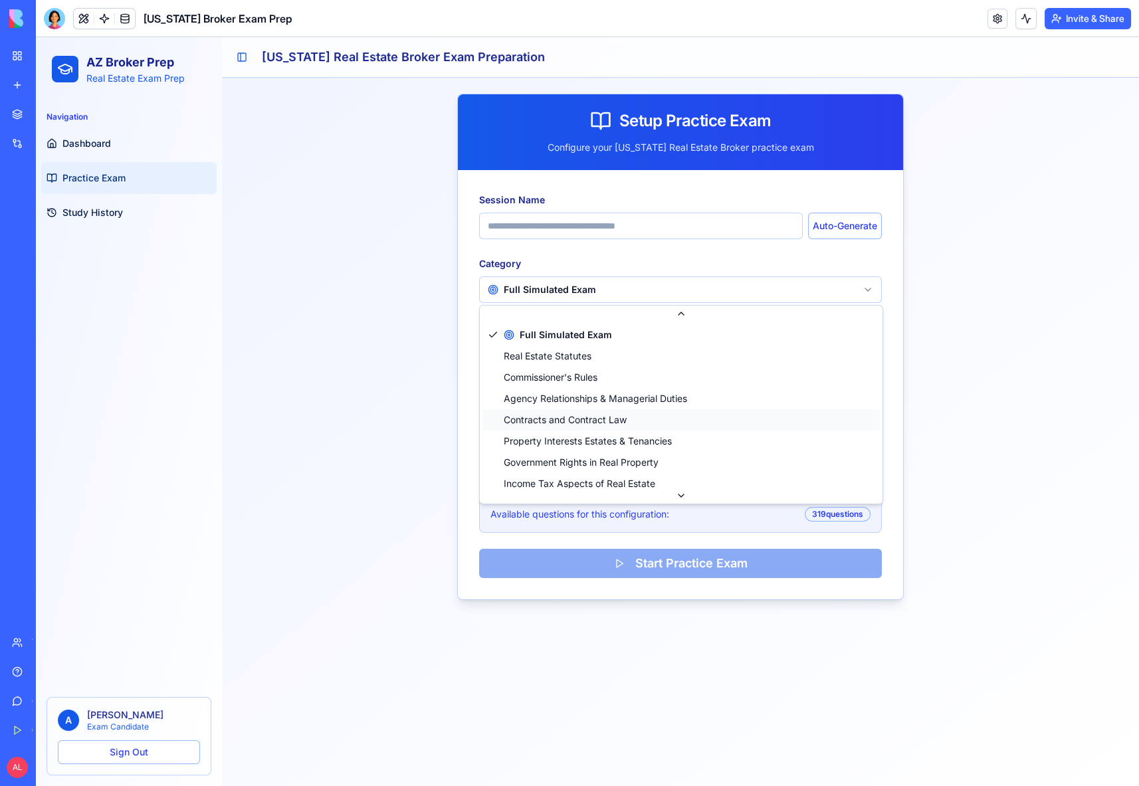
scroll to position [229, 0]
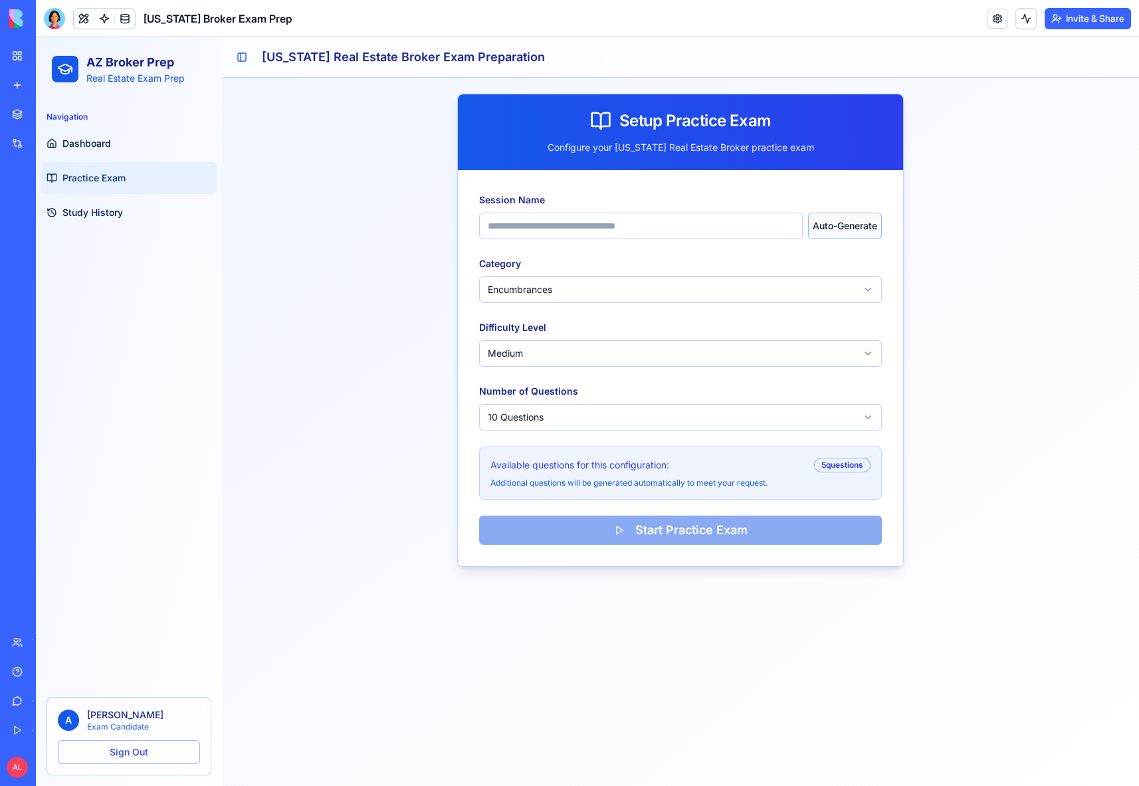
click at [847, 223] on button "Auto-Generate" at bounding box center [845, 226] width 74 height 27
type input "**********"
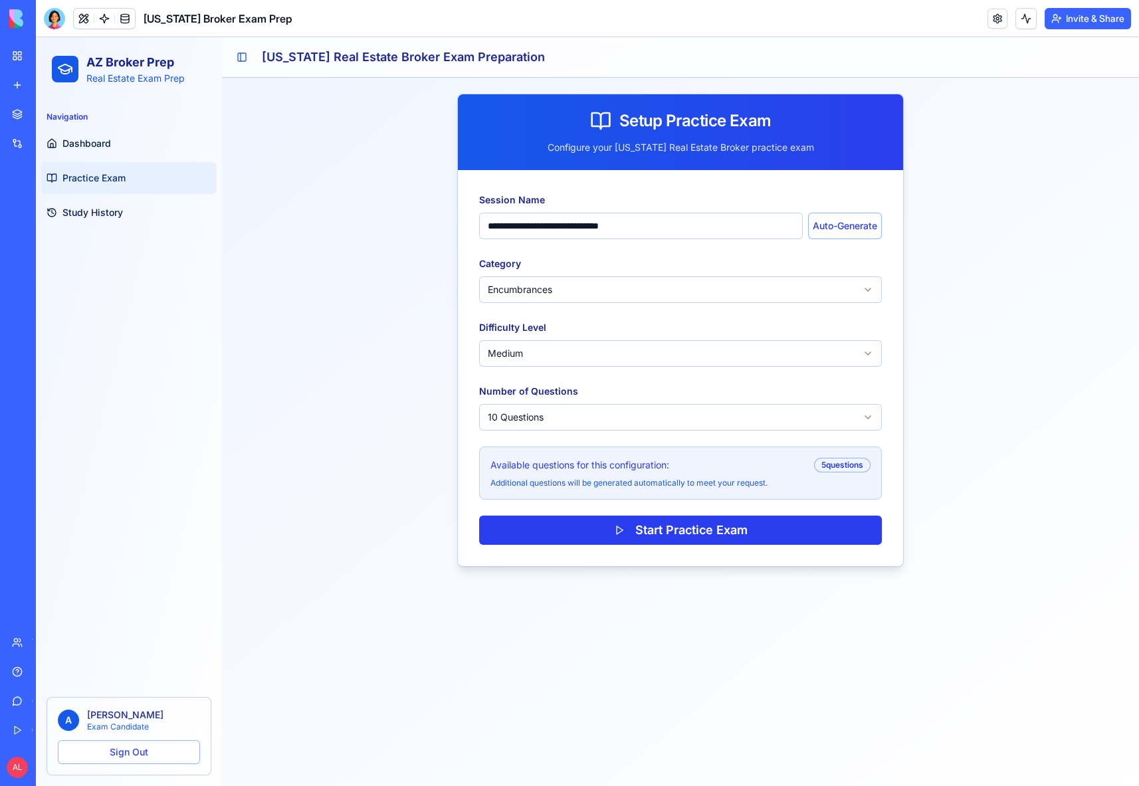
click at [678, 533] on button "Start Practice Exam" at bounding box center [680, 530] width 403 height 29
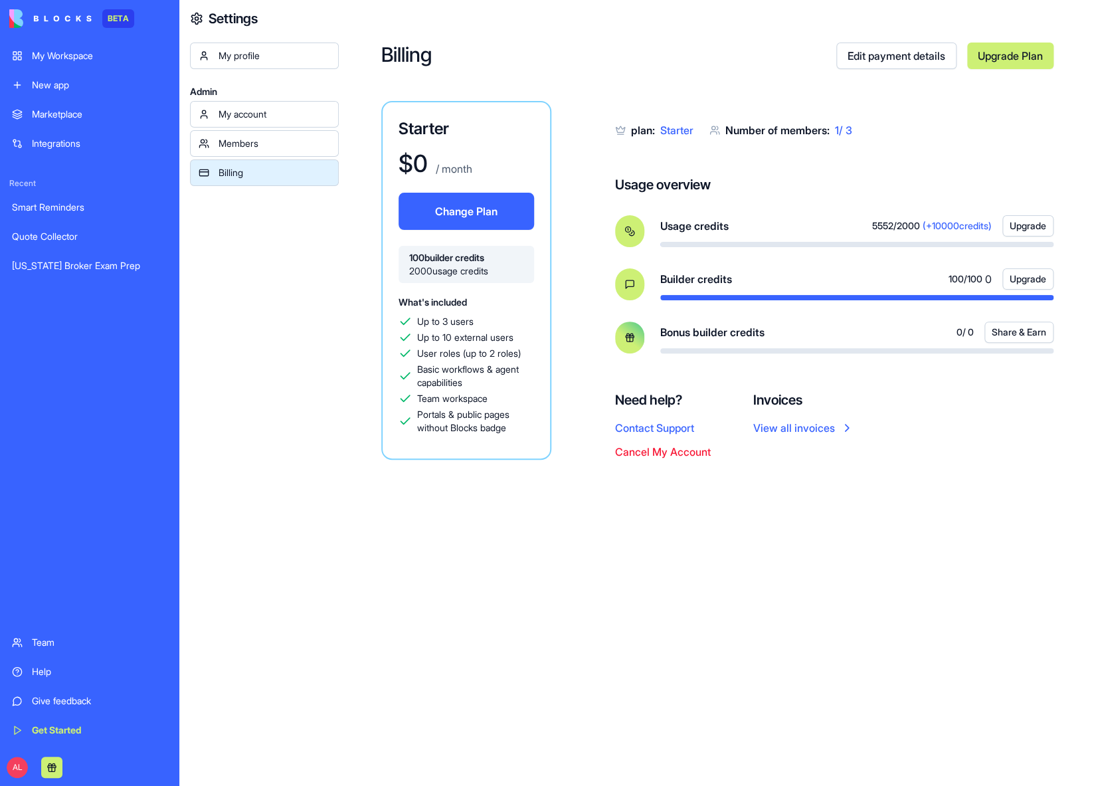
click at [47, 670] on div "Help" at bounding box center [100, 671] width 136 height 13
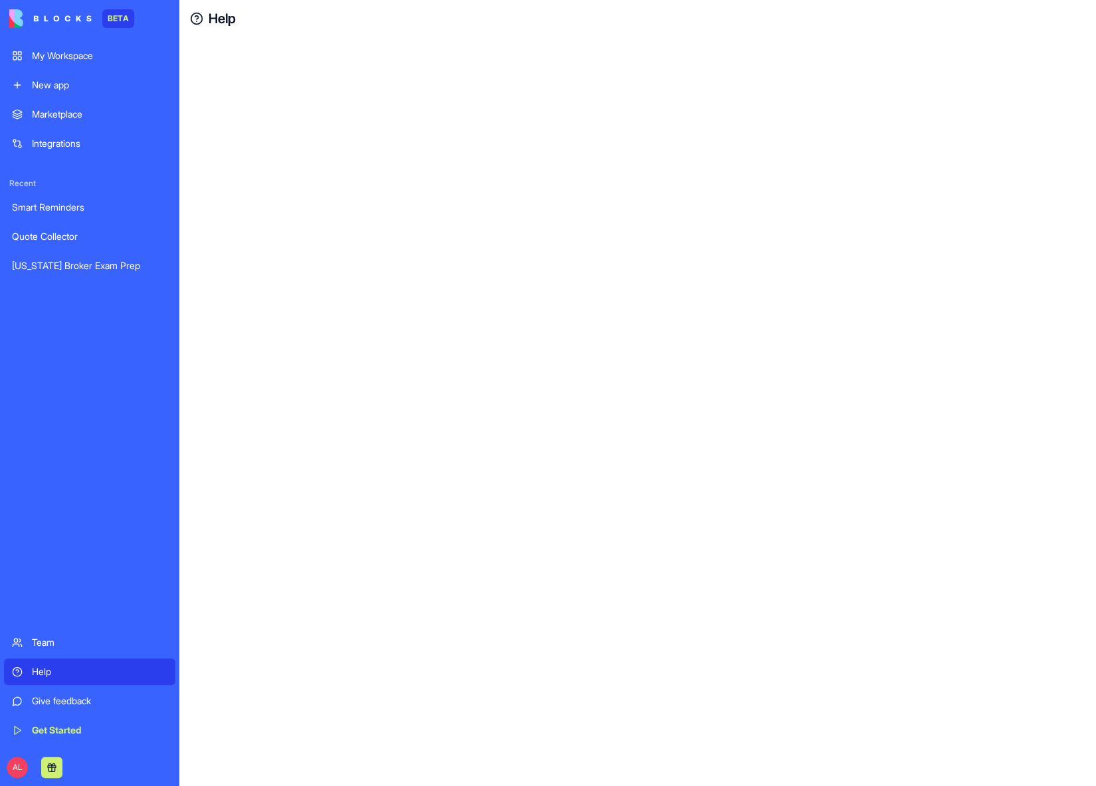
click at [34, 677] on div "Help" at bounding box center [100, 671] width 136 height 13
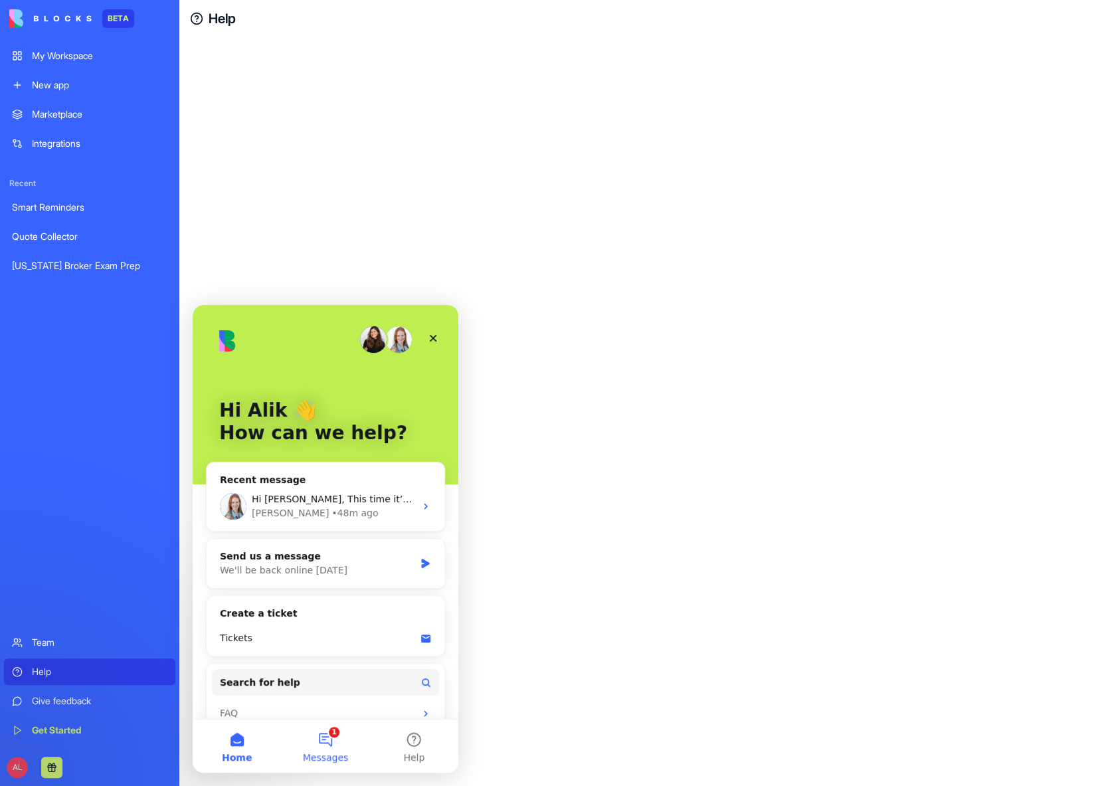
click at [339, 739] on button "1 Messages" at bounding box center [325, 745] width 88 height 53
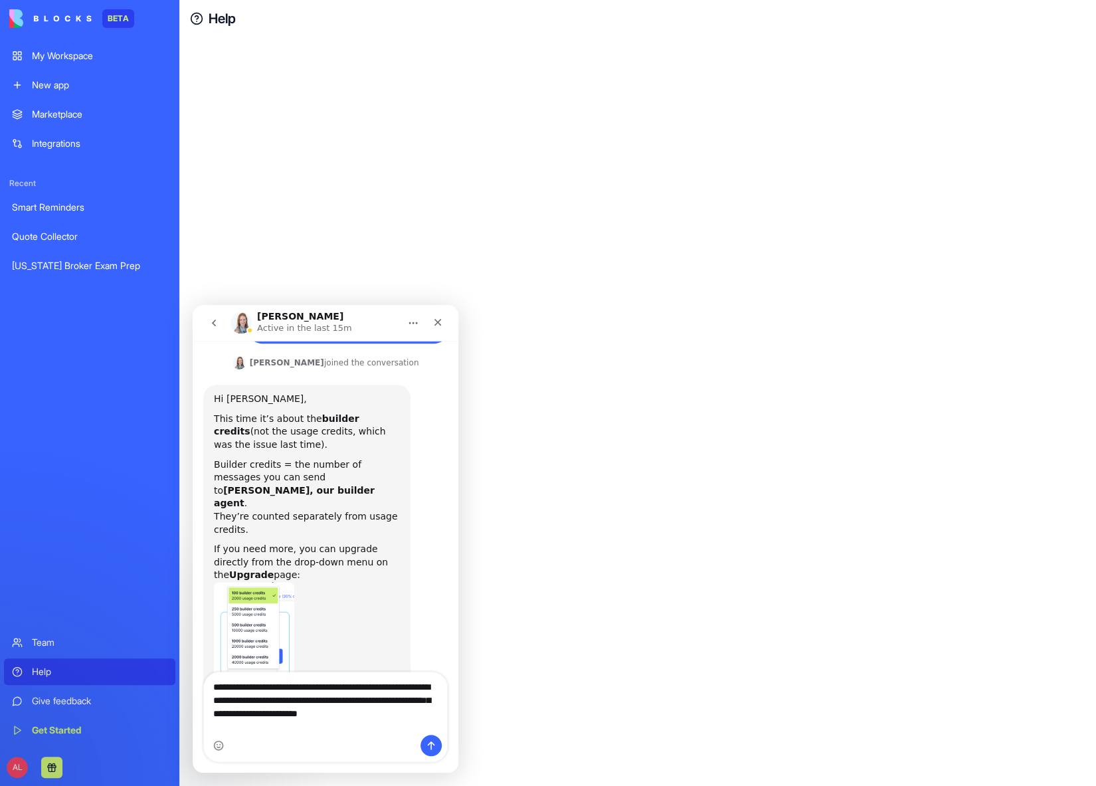
scroll to position [1516, 0]
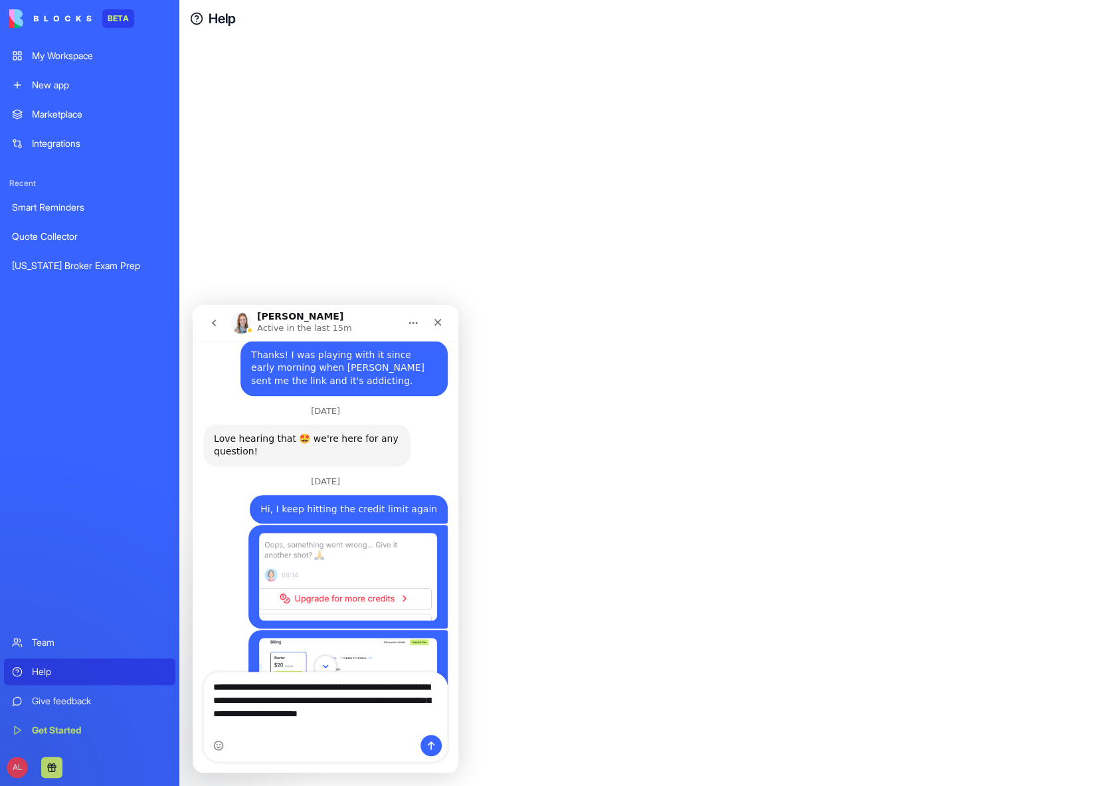
click at [315, 638] on img "Alik says…" at bounding box center [348, 684] width 178 height 93
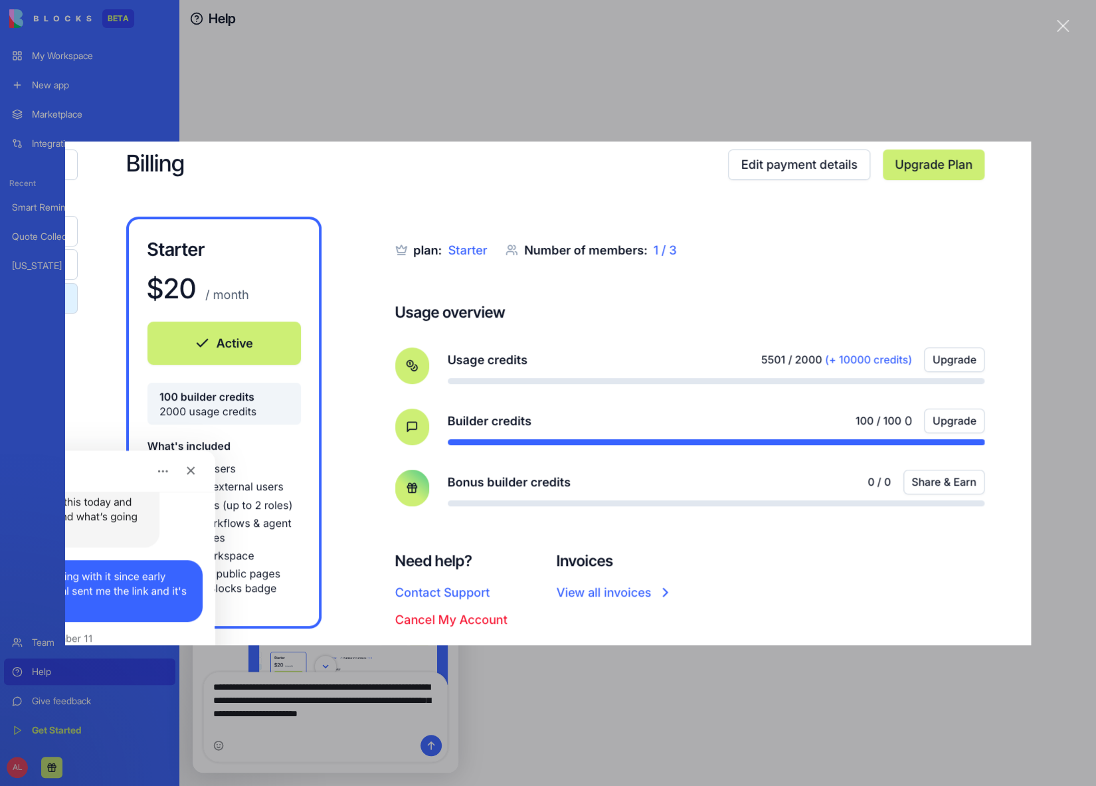
click at [280, 715] on div "Intercom messenger" at bounding box center [548, 393] width 1096 height 786
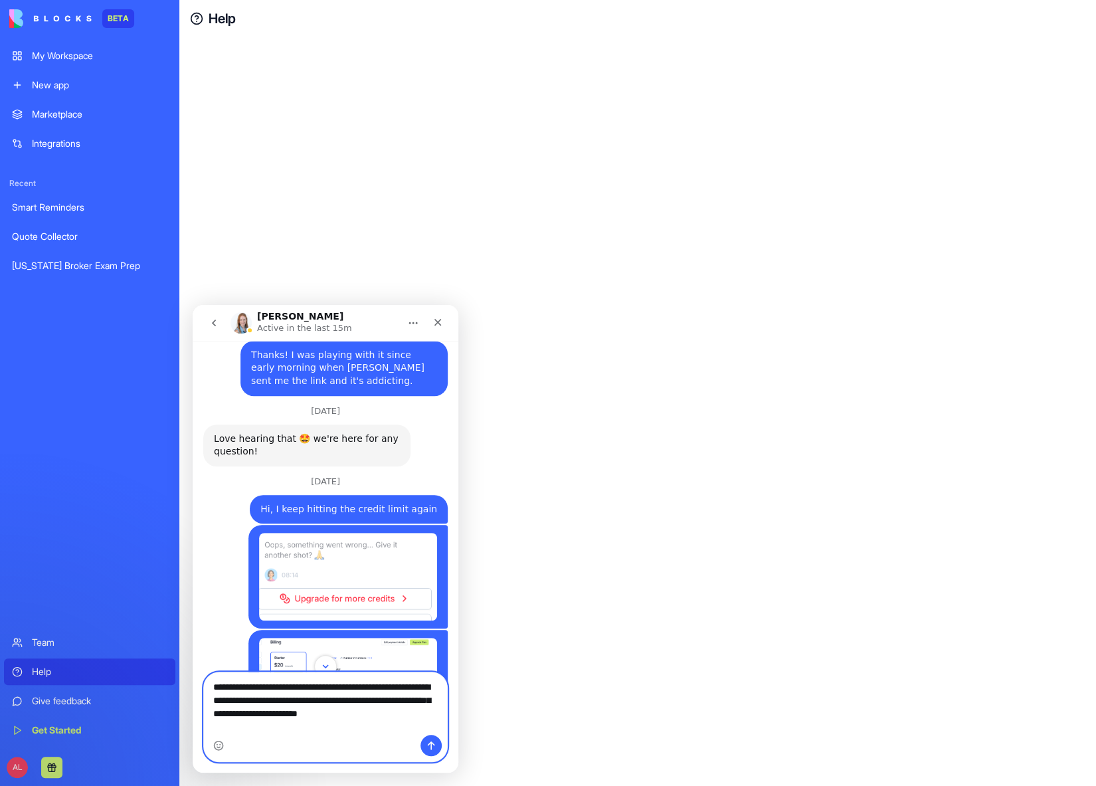
drag, startPoint x: 239, startPoint y: 713, endPoint x: 359, endPoint y: 736, distance: 122.5
click at [359, 736] on div "**********" at bounding box center [325, 716] width 243 height 89
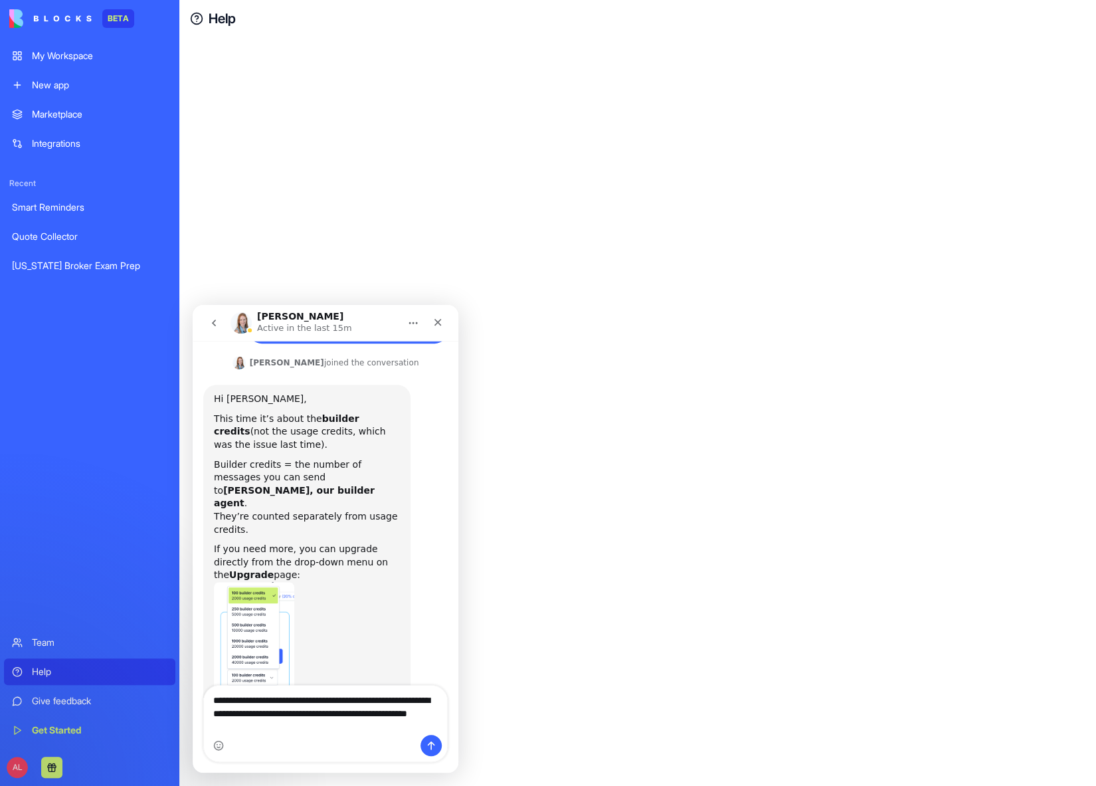
click at [272, 582] on img "Michal says…" at bounding box center [254, 671] width 80 height 178
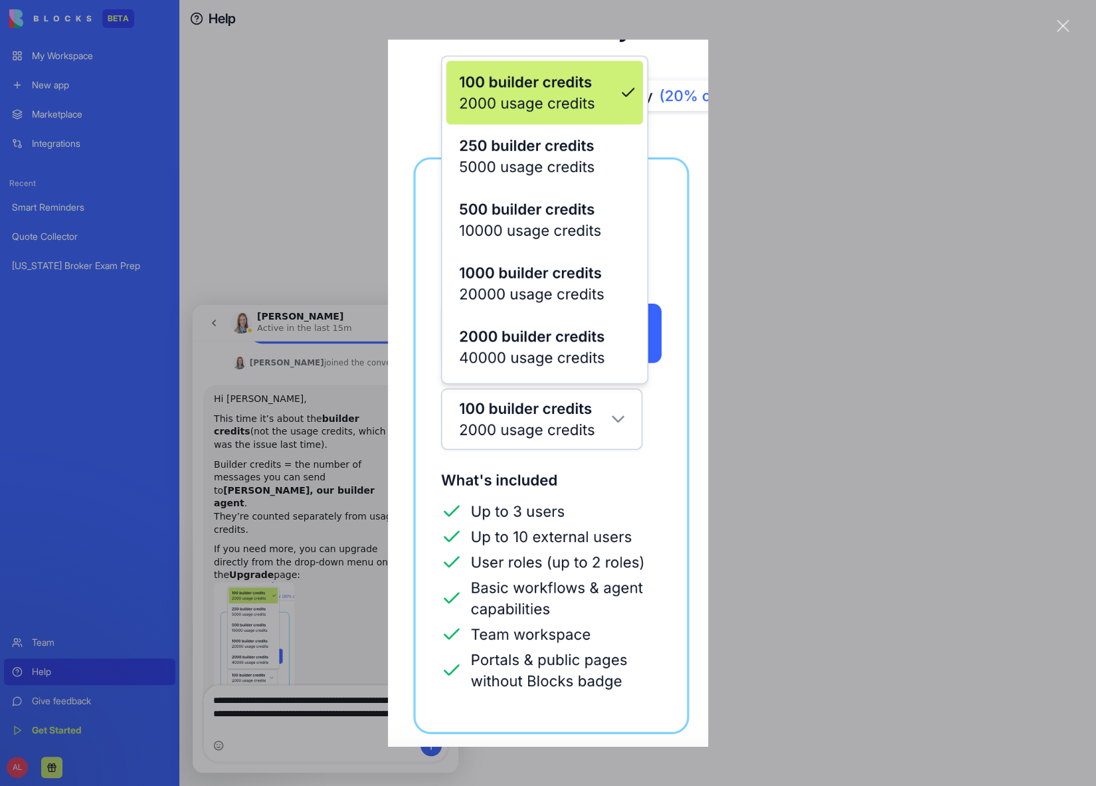
click at [308, 698] on div "Intercom messenger" at bounding box center [548, 393] width 1096 height 786
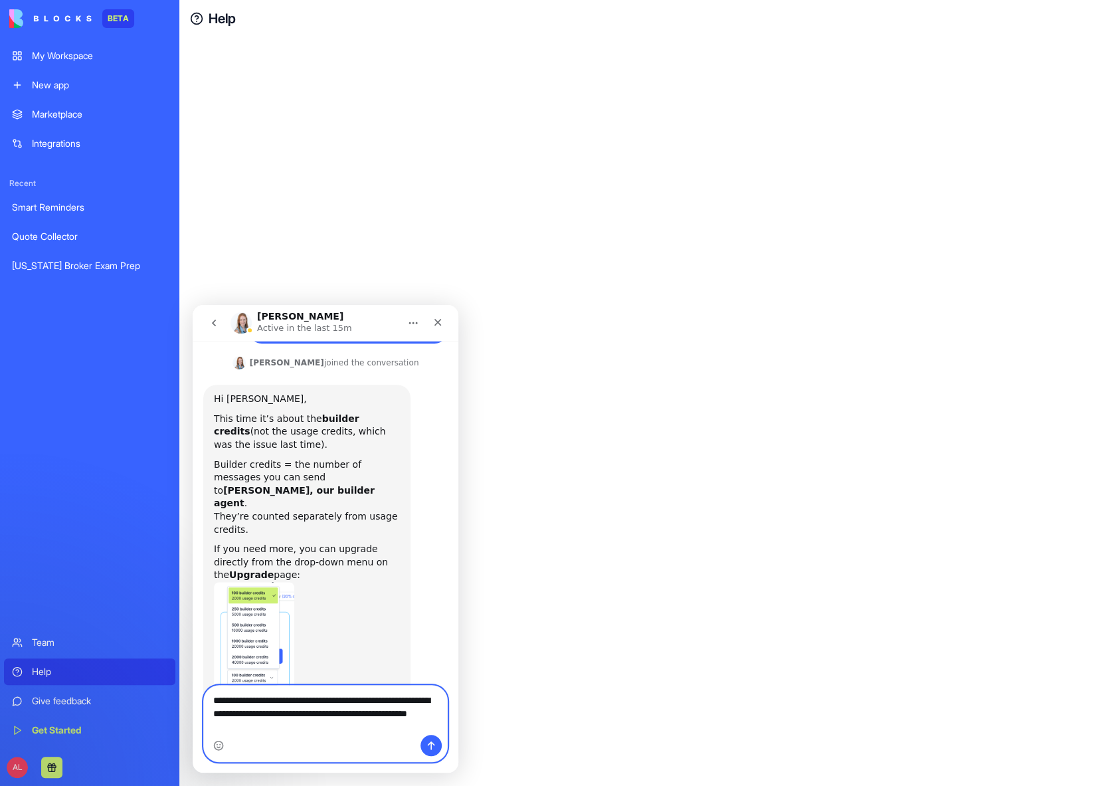
drag, startPoint x: 243, startPoint y: 700, endPoint x: 227, endPoint y: 711, distance: 19.2
click at [227, 711] on textarea "**********" at bounding box center [325, 710] width 243 height 49
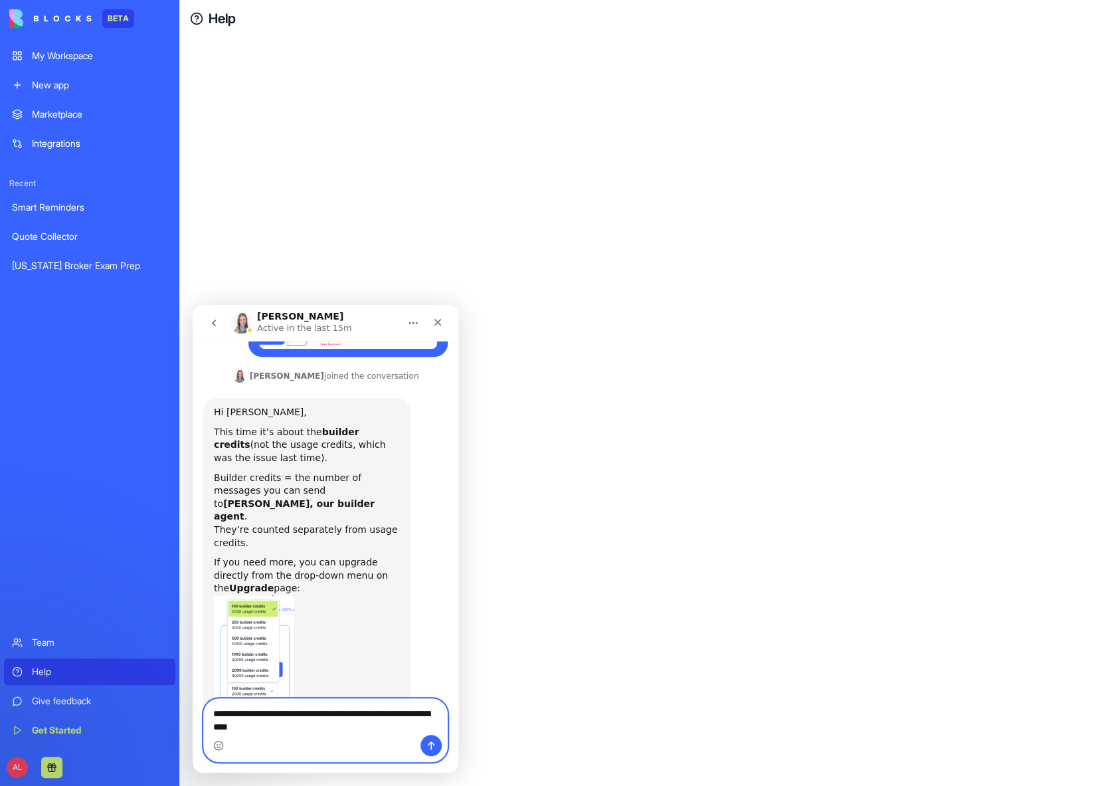
type textarea "**********"
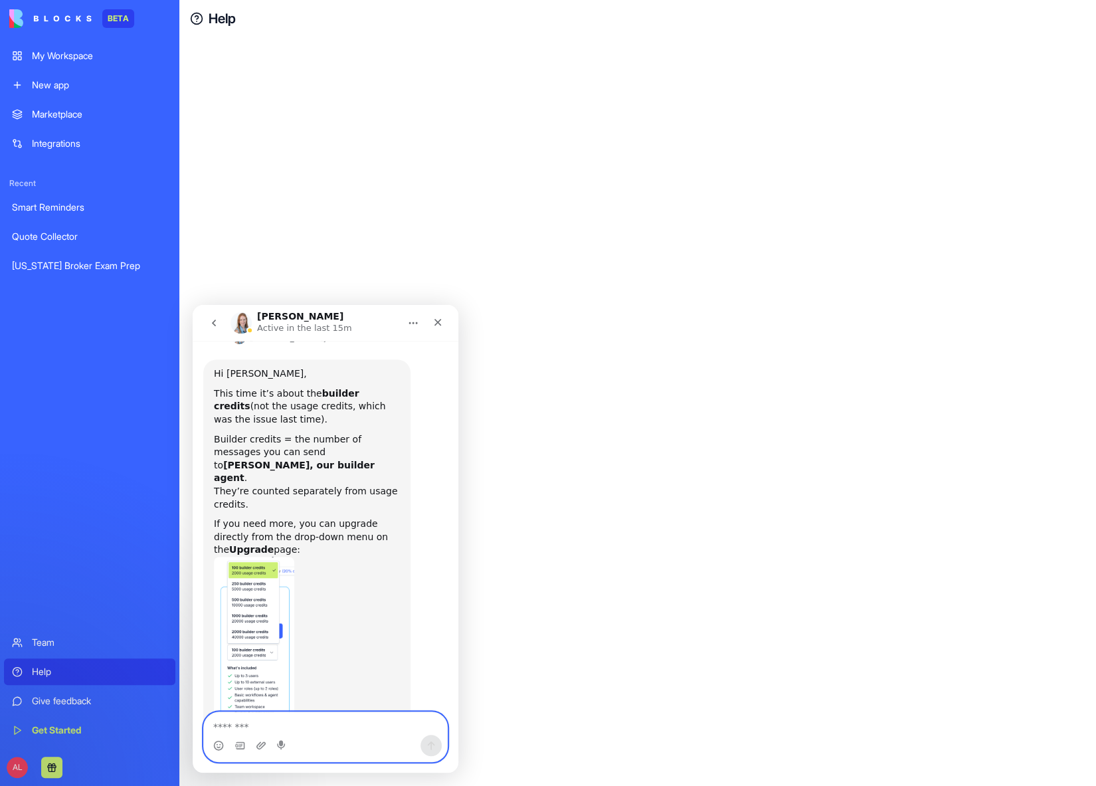
scroll to position [1935, 0]
click at [86, 53] on div "My Workspace" at bounding box center [100, 55] width 136 height 13
